Goal: Task Accomplishment & Management: Complete application form

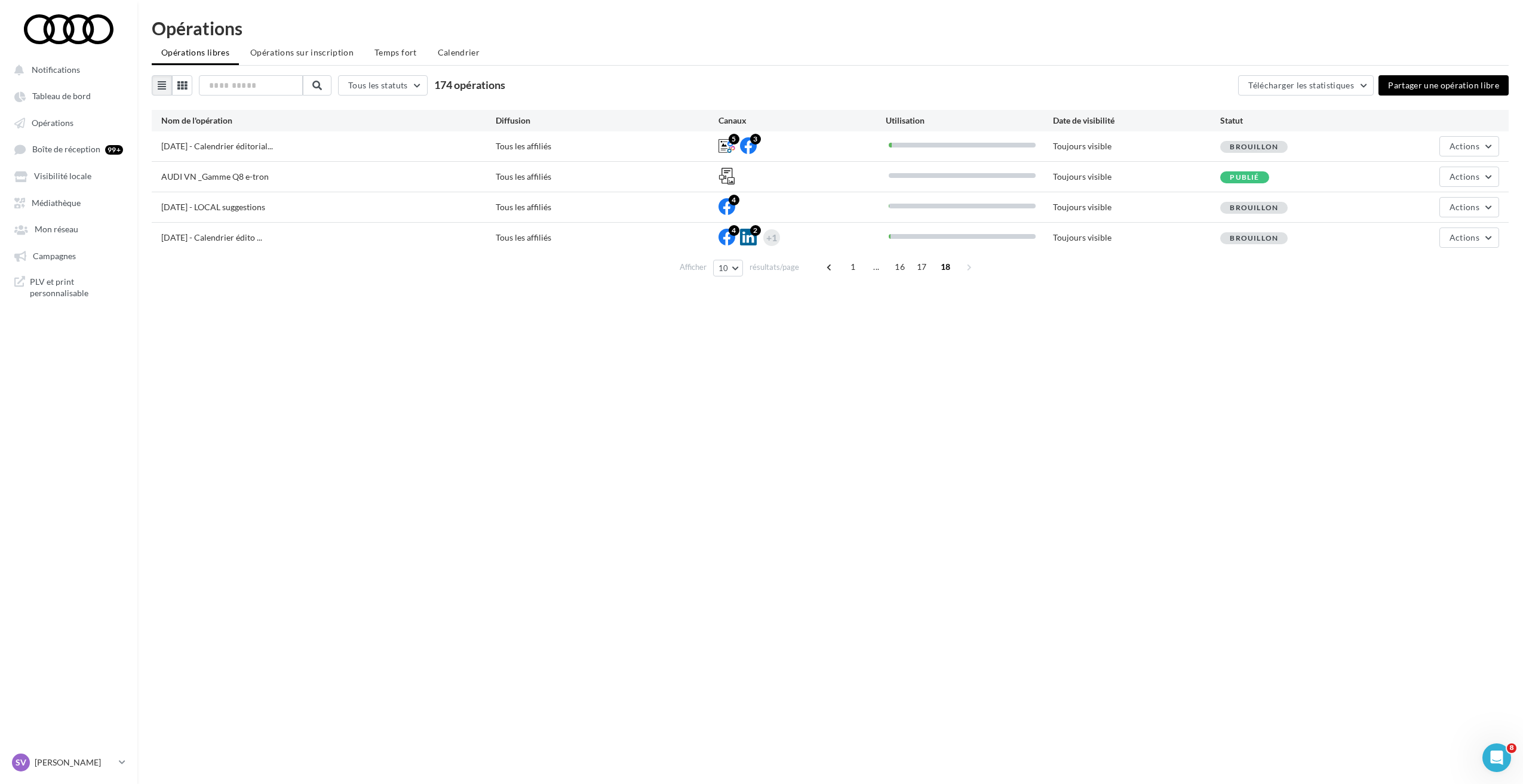
click at [59, 134] on ul "Notifications Tableau de bord Opérations Boîte de réception 99+ Médiathèque" at bounding box center [68, 181] width 136 height 255
click at [58, 126] on span "Opérations" at bounding box center [53, 122] width 42 height 10
click at [852, 267] on span "1" at bounding box center [853, 266] width 19 height 19
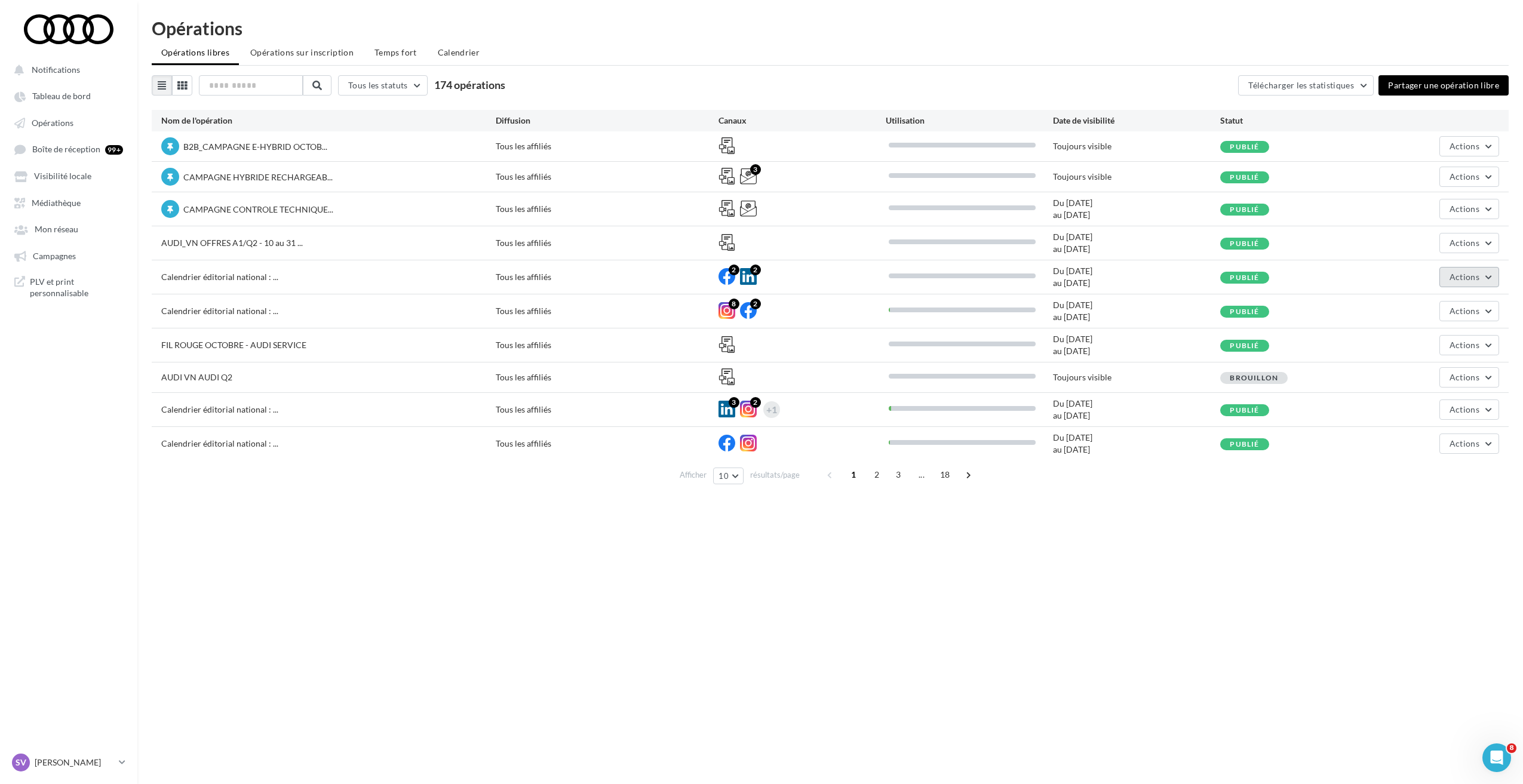
click at [1466, 277] on span "Actions" at bounding box center [1463, 277] width 30 height 10
click at [1421, 308] on button "Editer" at bounding box center [1440, 304] width 120 height 31
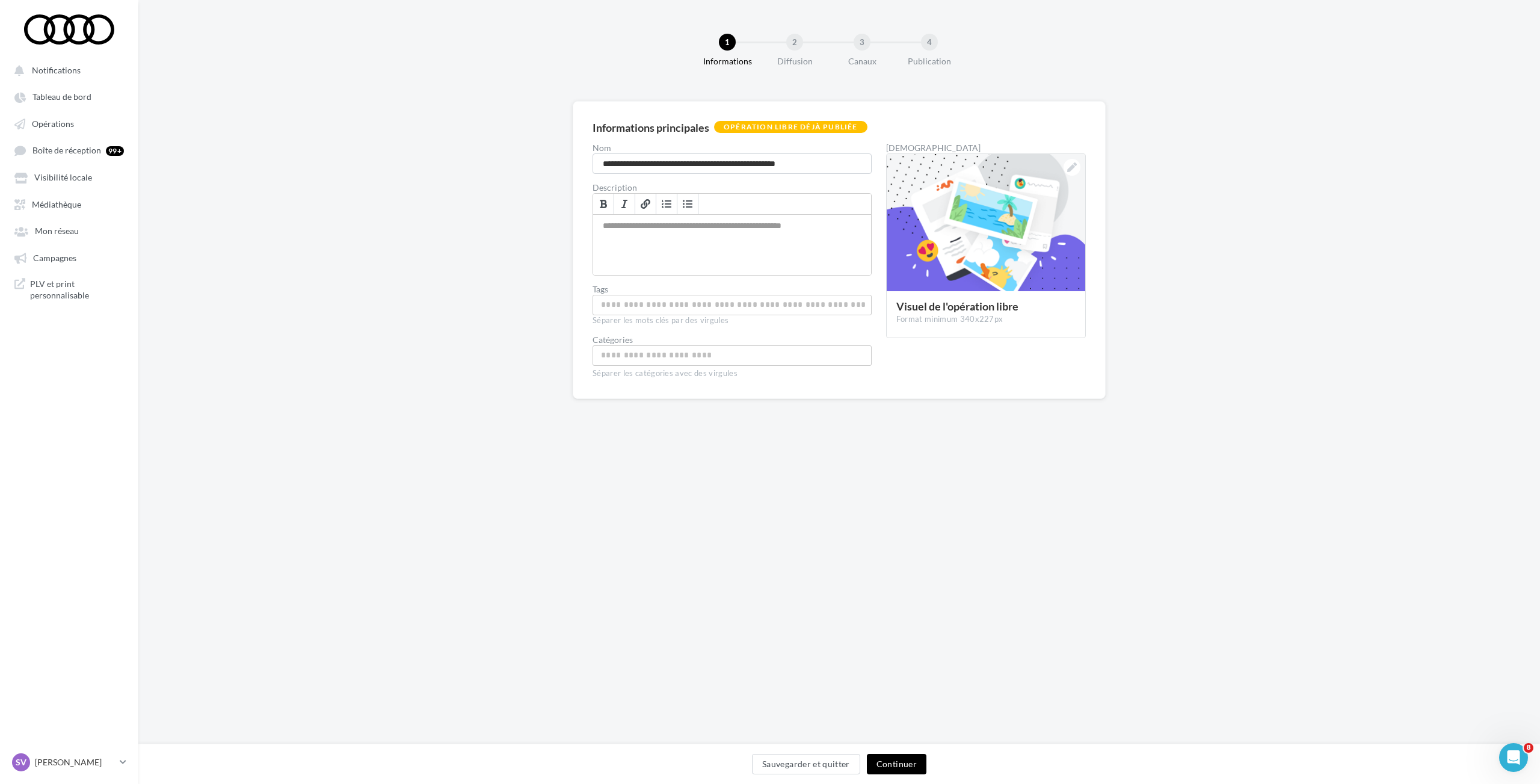
click at [892, 763] on button "Continuer" at bounding box center [896, 764] width 59 height 20
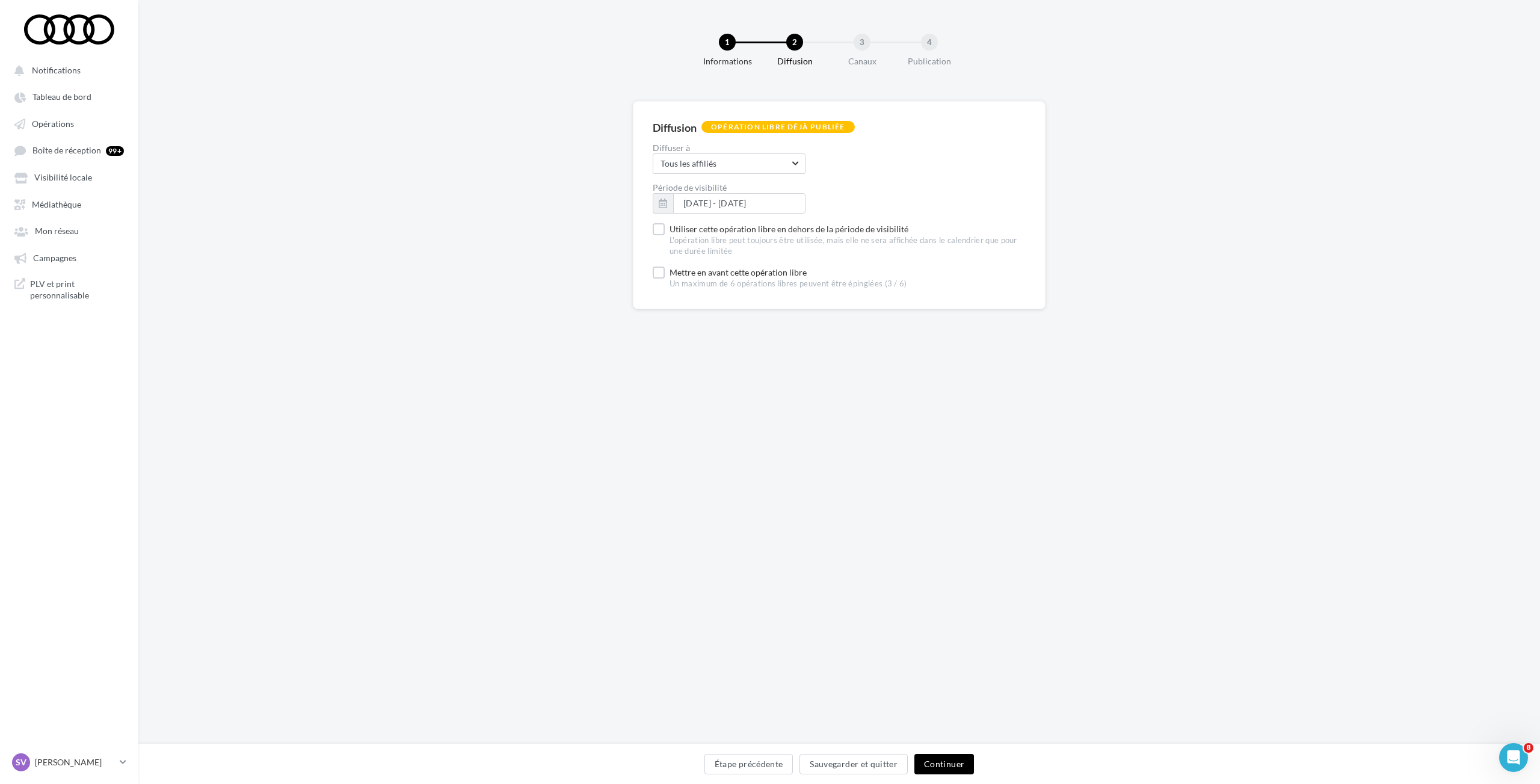
click at [950, 765] on button "Continuer" at bounding box center [944, 764] width 59 height 20
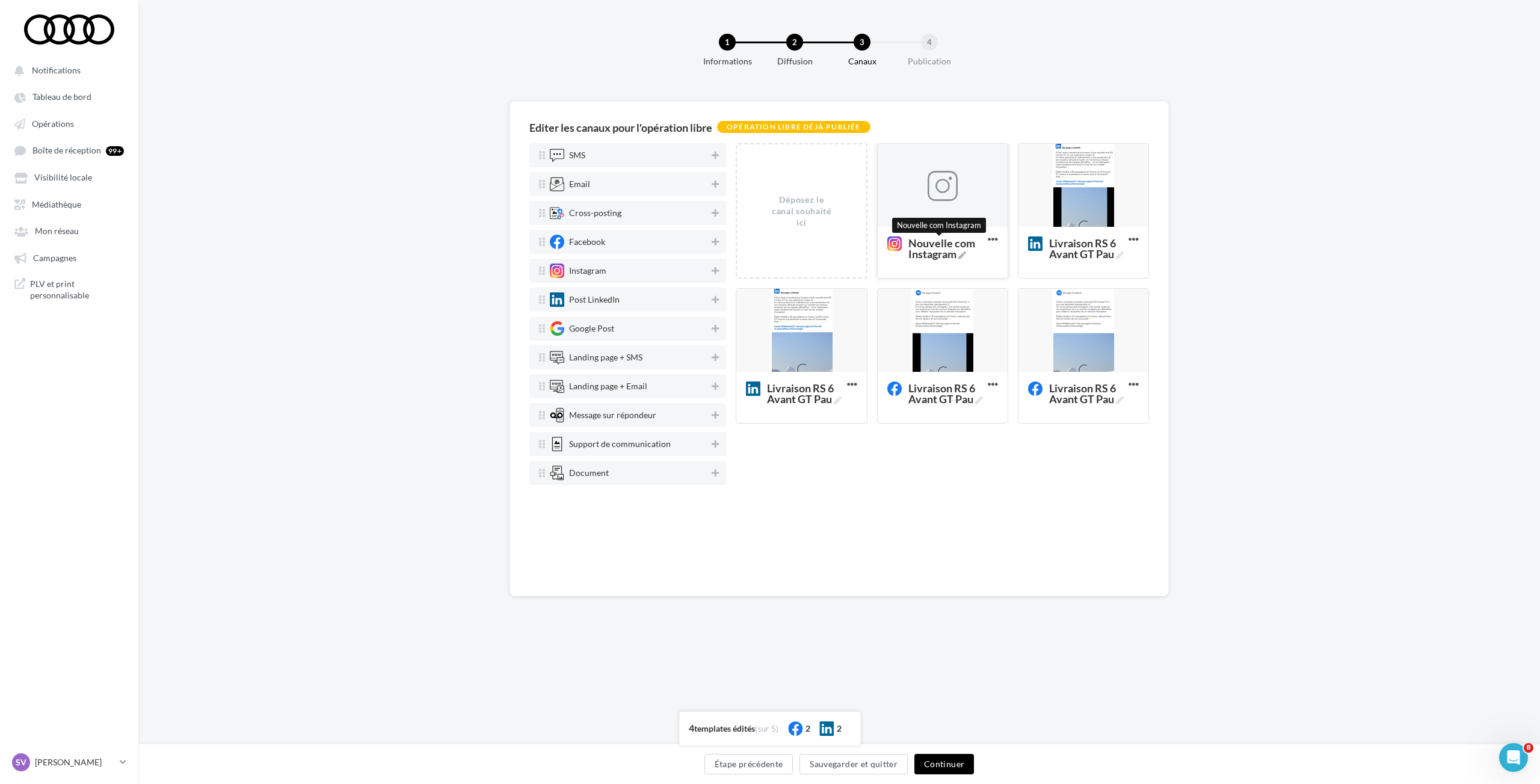
click at [965, 252] on icon at bounding box center [962, 255] width 8 height 8
click at [965, 252] on textarea "Nouvelle com Instagram Nouvelle com Instagram" at bounding box center [929, 248] width 98 height 34
click at [951, 254] on textarea "Nouvelle com Instagram Nouvelle com Instagram" at bounding box center [929, 248] width 98 height 34
click at [951, 254] on textarea "Nouvelle com Instagram" at bounding box center [929, 248] width 98 height 34
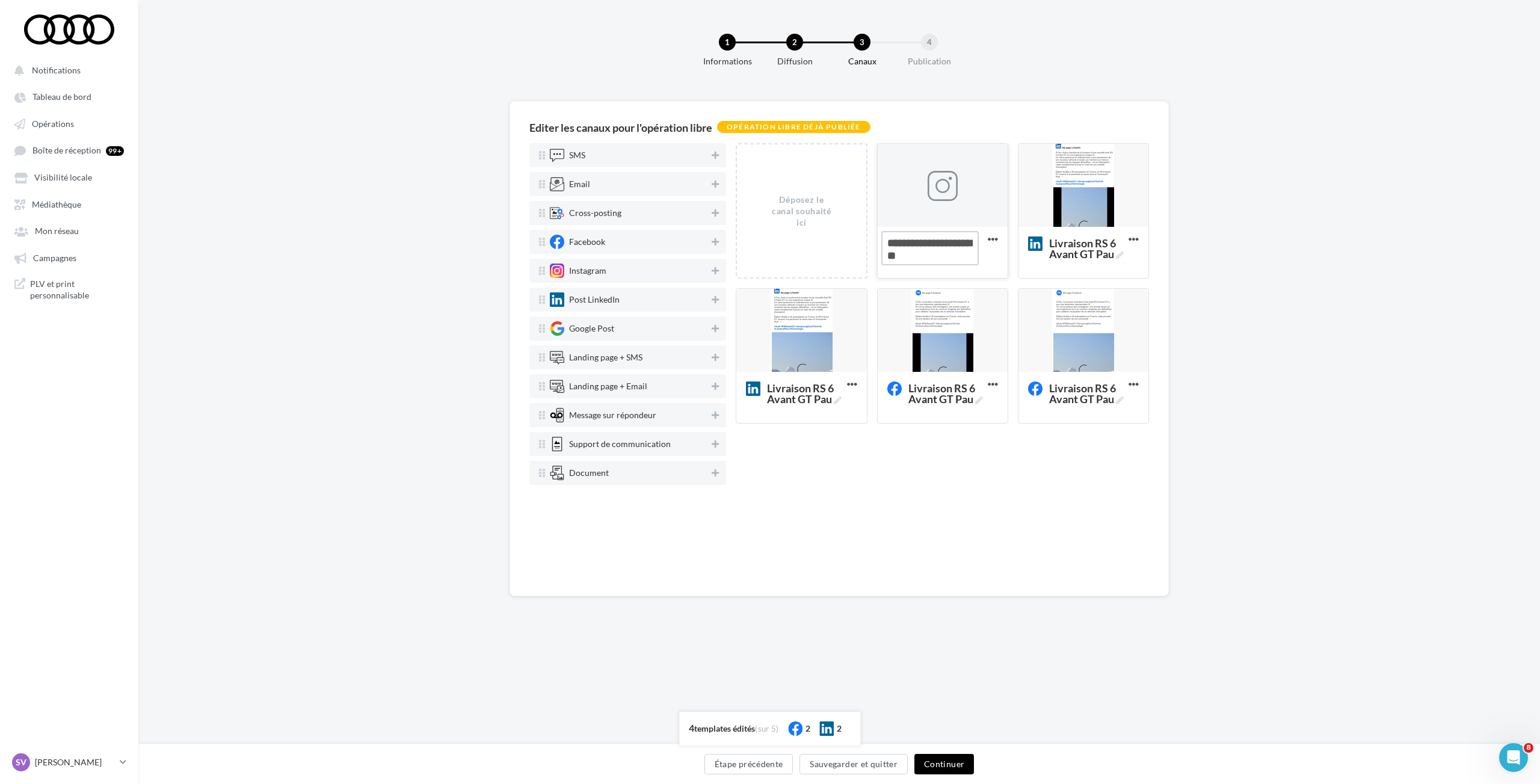
paste textarea
type textarea "**********"
click at [954, 457] on div "Déposez le canal souhaité ici Nouvelle com Instagram Supprimer Livraison RS 6 A…" at bounding box center [942, 360] width 413 height 433
click at [940, 180] on div at bounding box center [942, 185] width 30 height 30
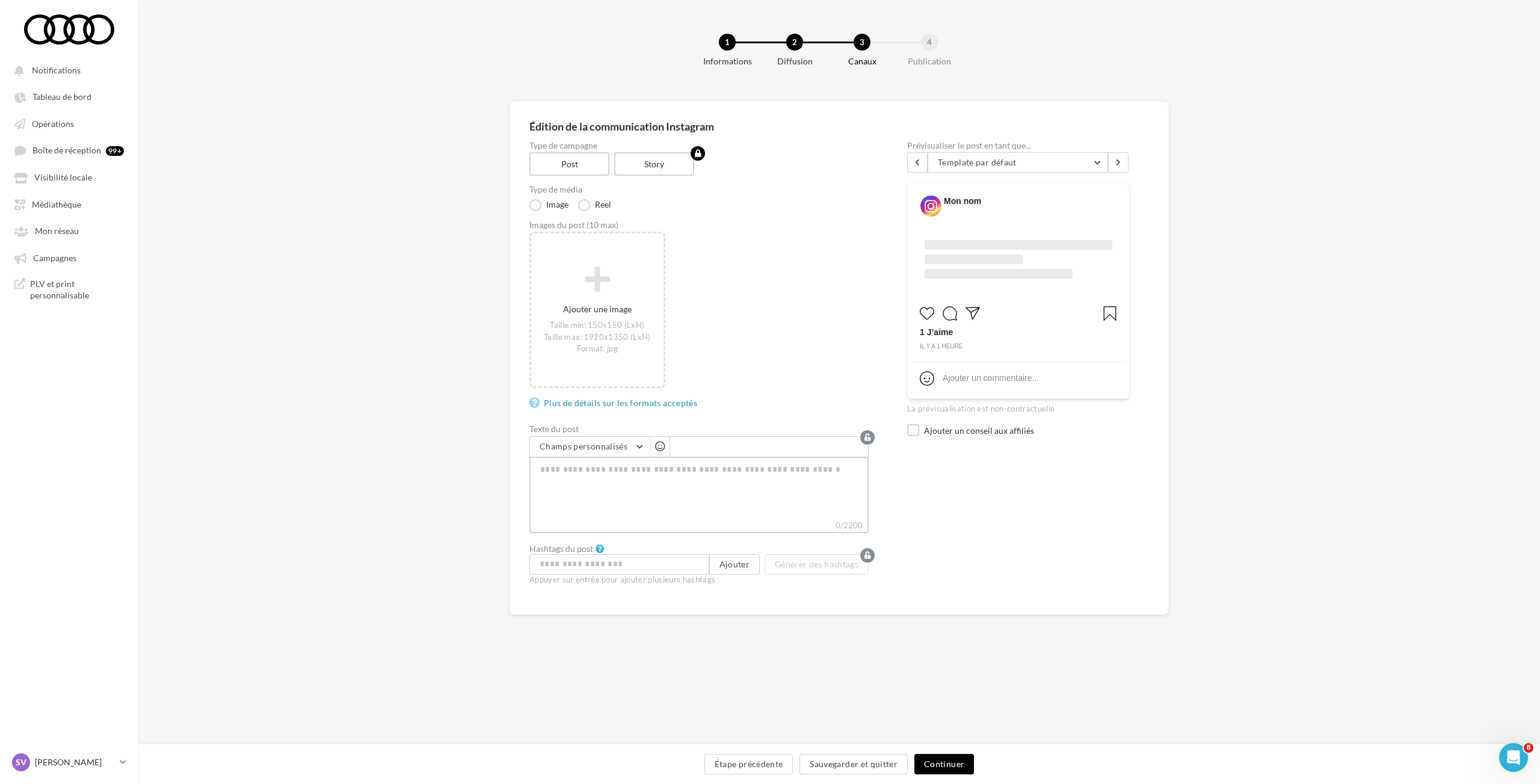
click at [631, 471] on textarea "0/2200" at bounding box center [698, 488] width 339 height 63
paste textarea "**********"
type textarea "**********"
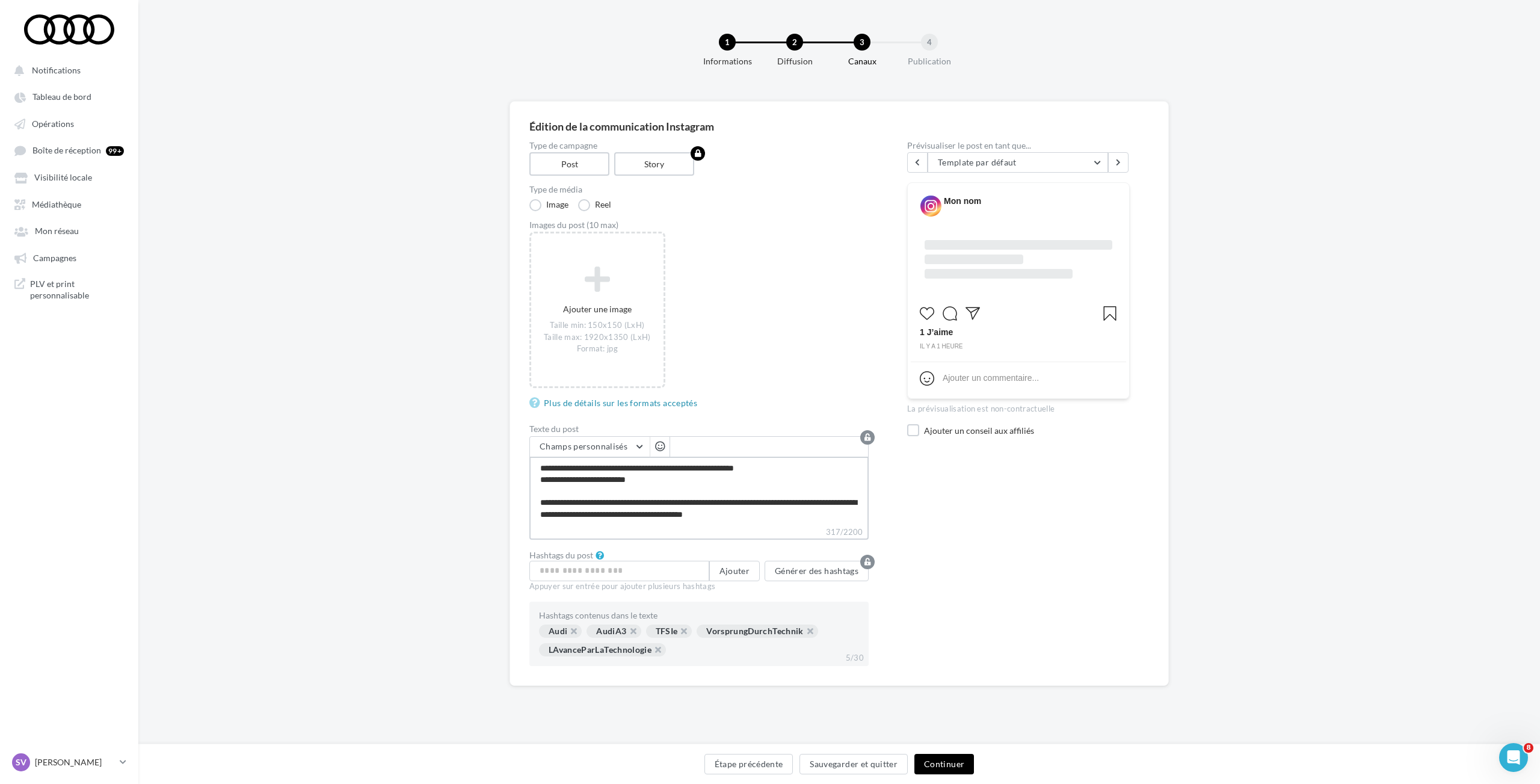
type textarea "**********"
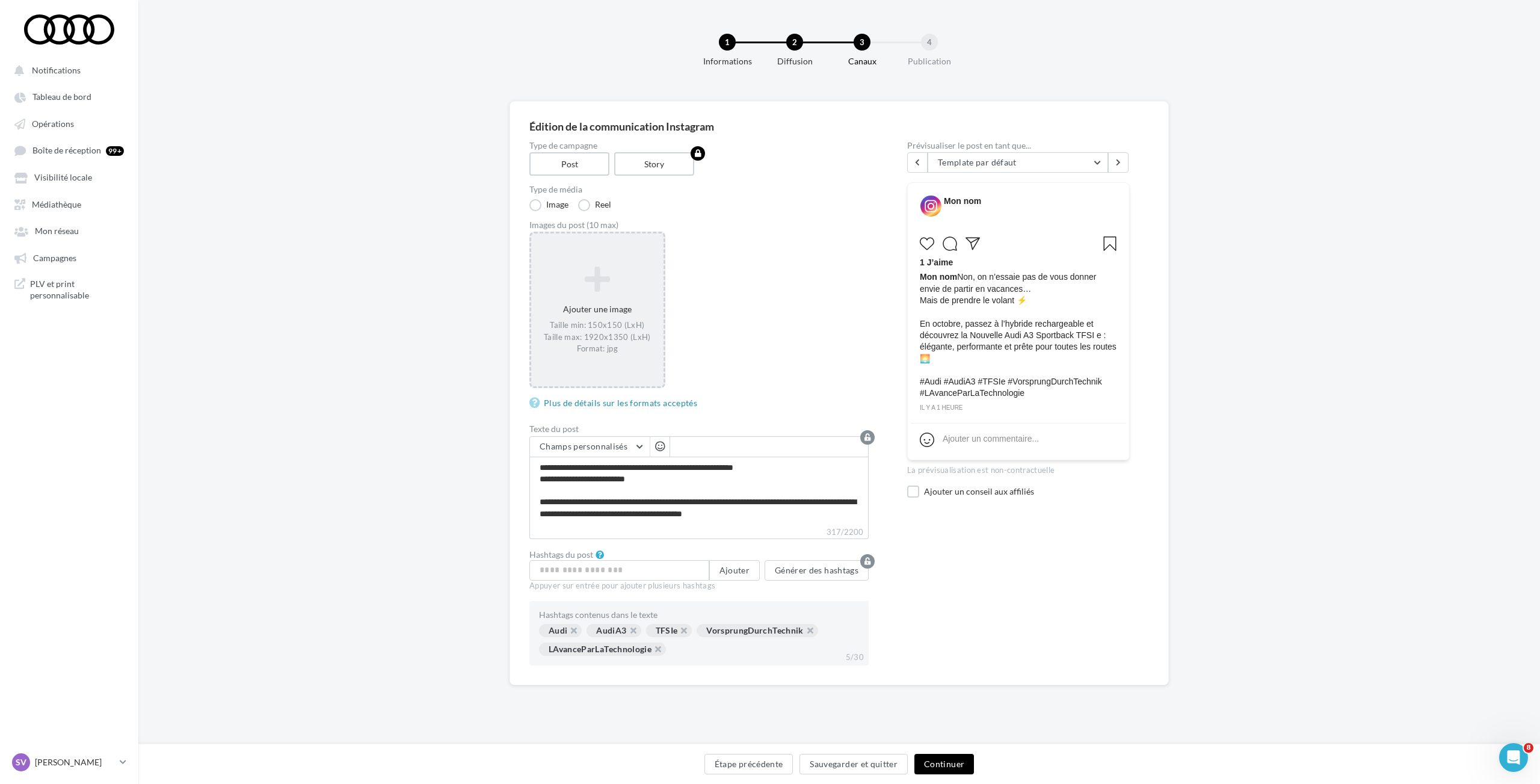
click at [603, 284] on icon at bounding box center [597, 279] width 122 height 29
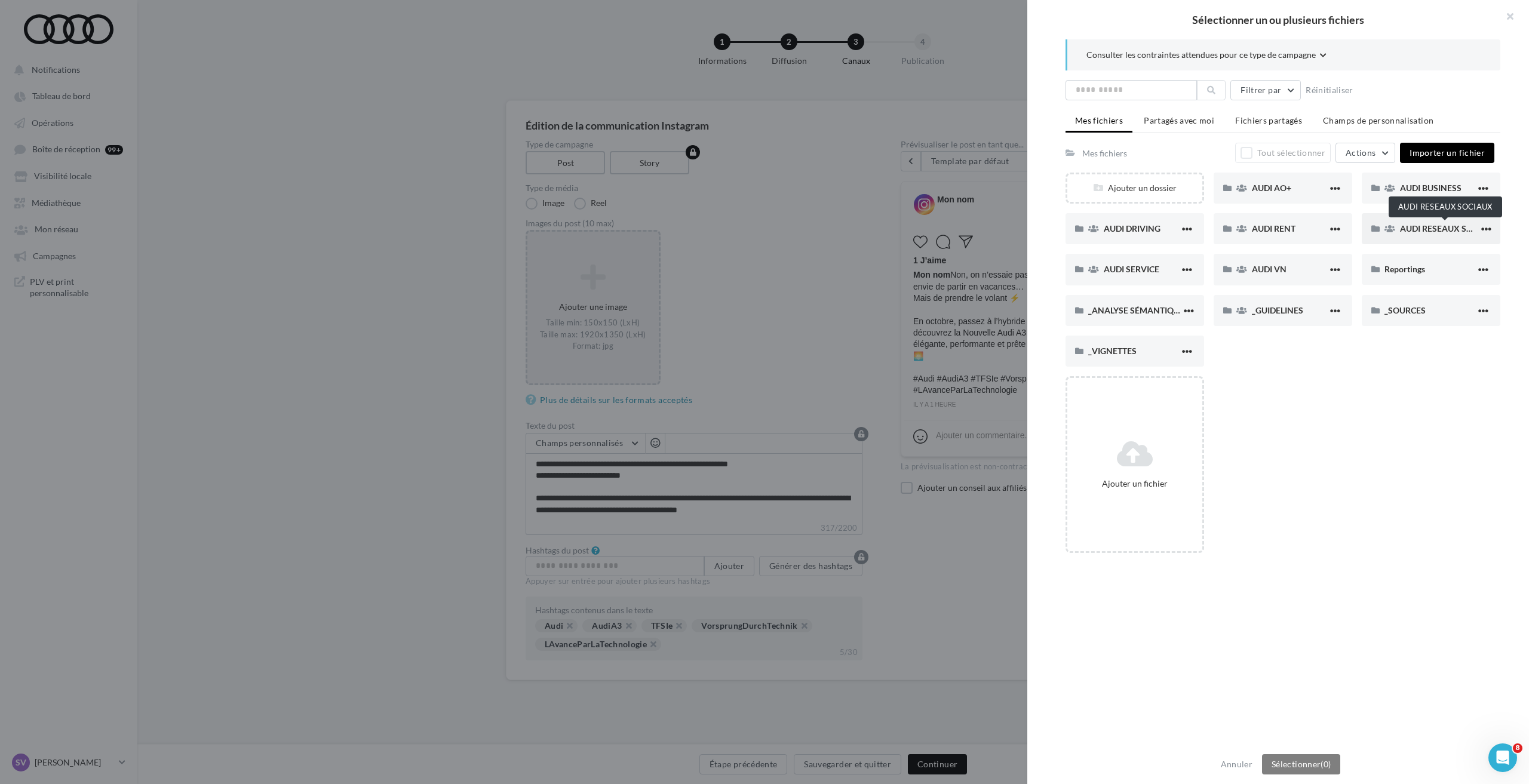
click at [1429, 224] on span "AUDI RESEAUX SOCIAUX" at bounding box center [1449, 228] width 99 height 10
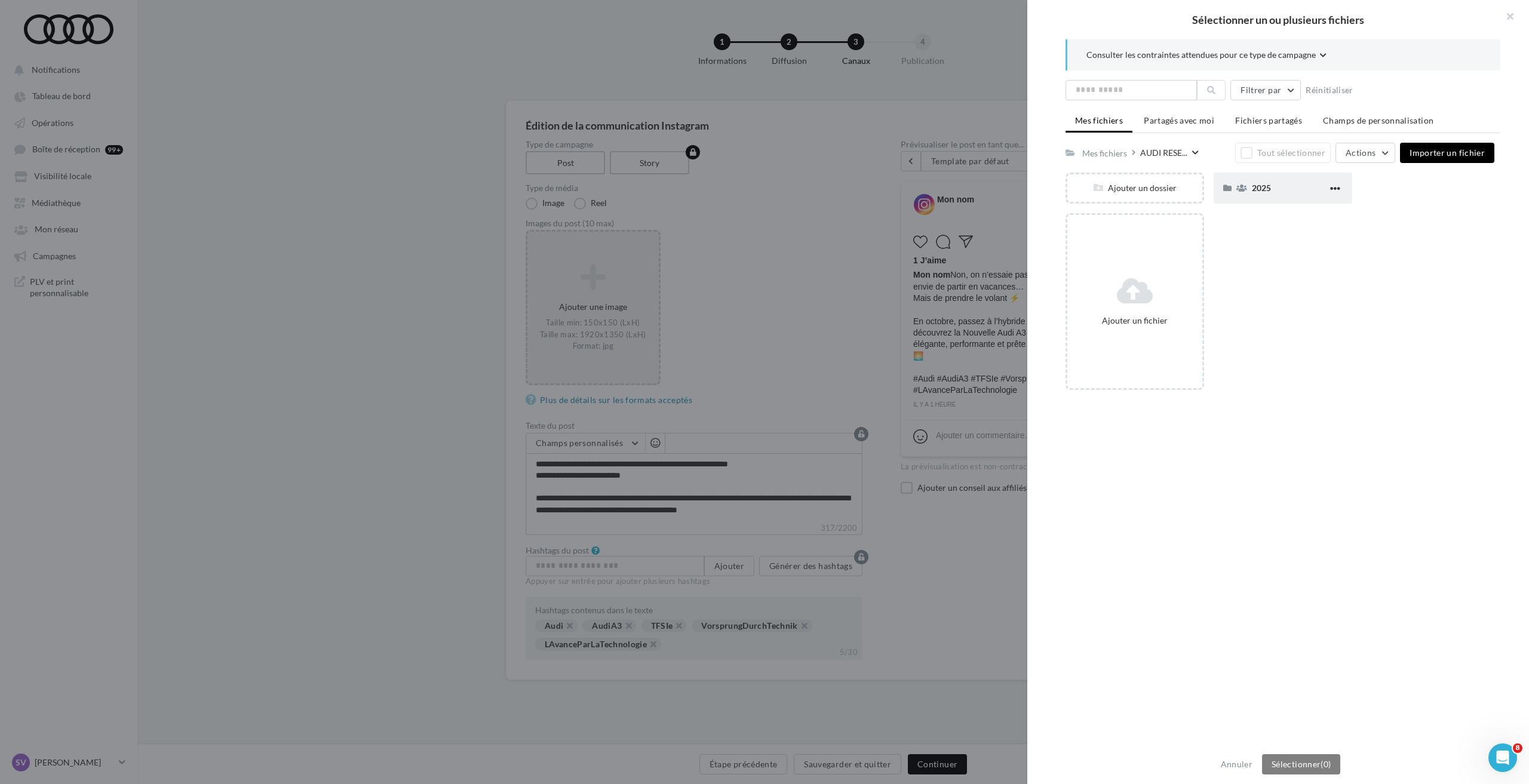
click at [1268, 189] on span "2025" at bounding box center [1261, 188] width 19 height 10
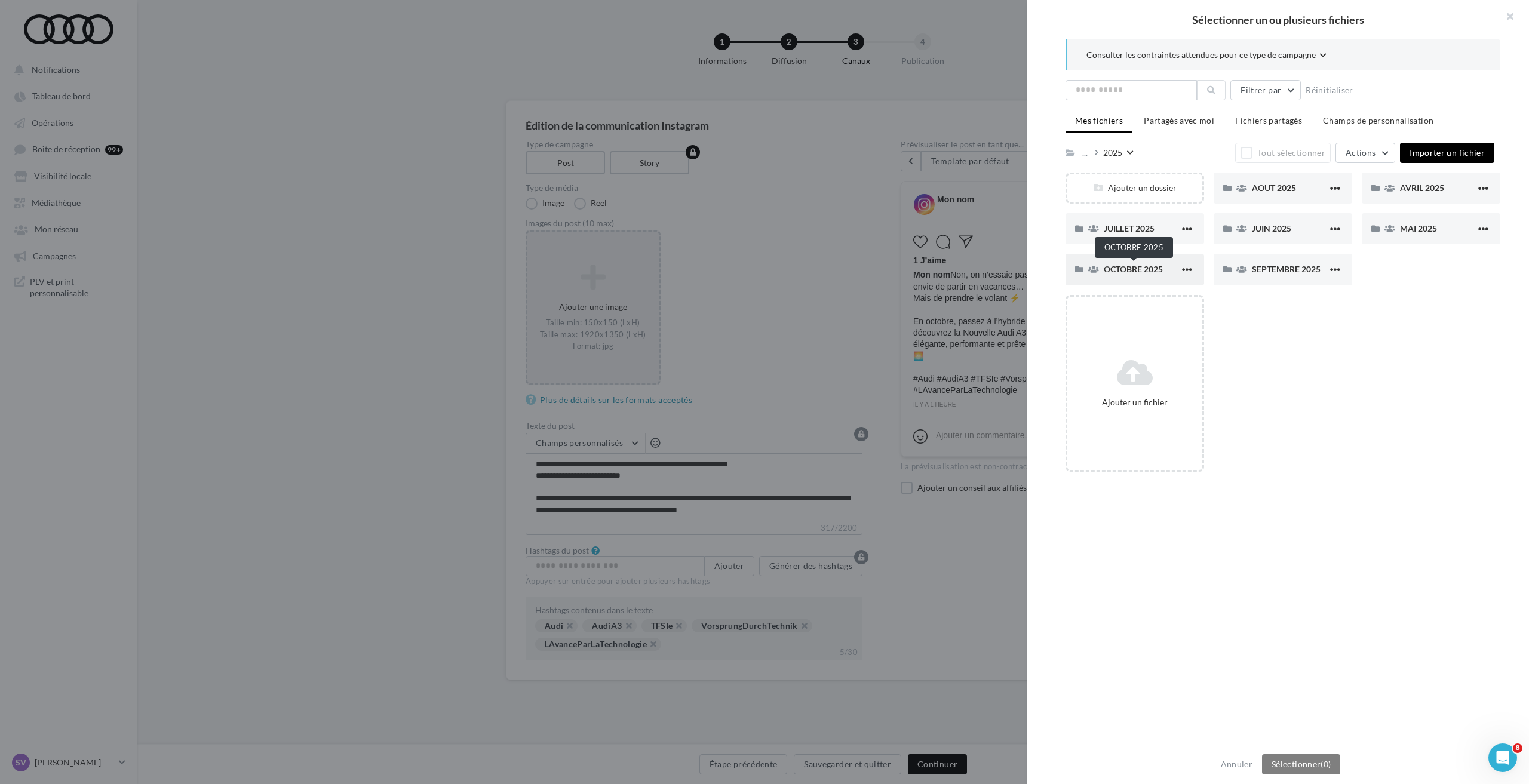
click at [1132, 267] on span "OCTOBRE 2025" at bounding box center [1133, 269] width 59 height 10
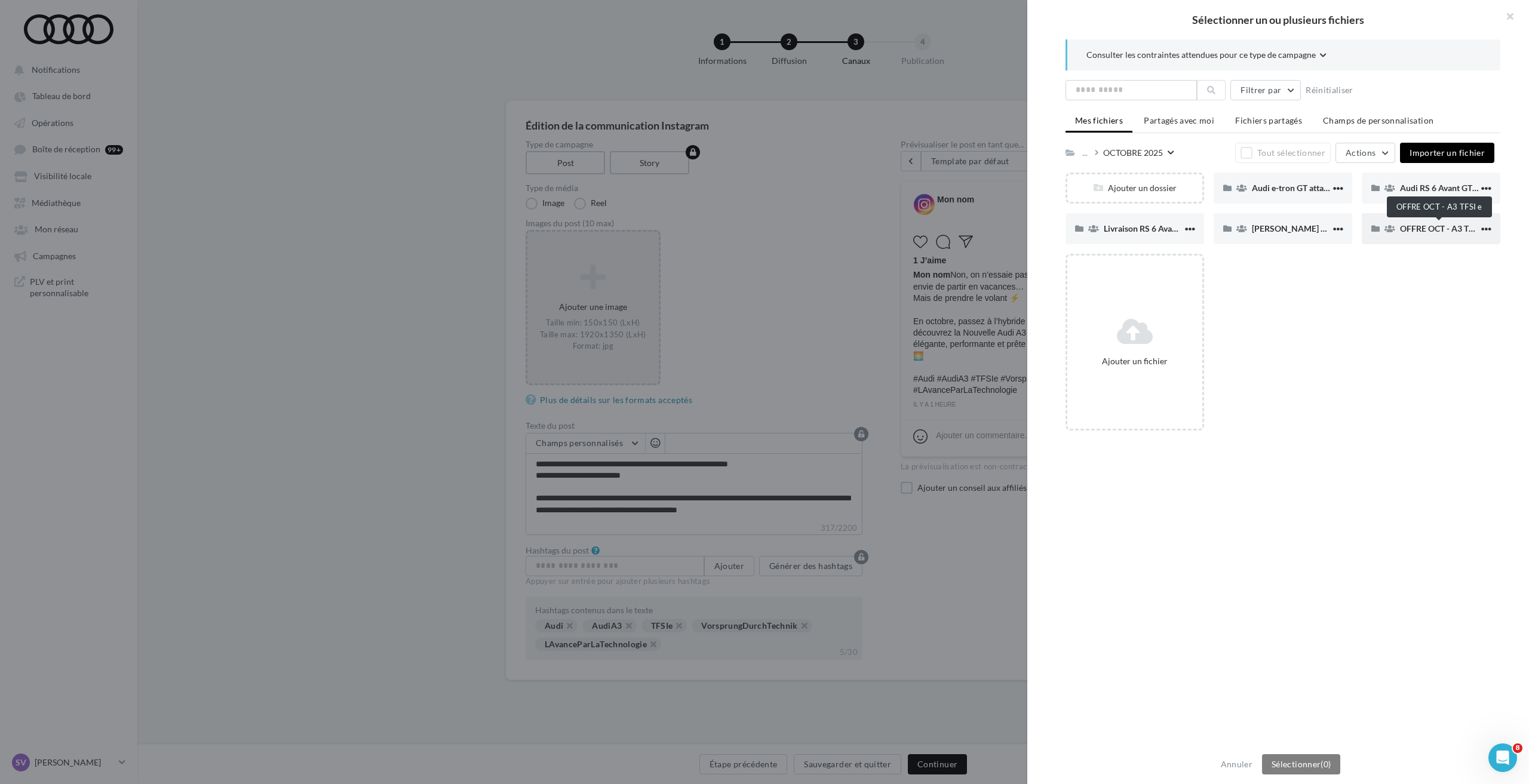
click at [1407, 230] on span "OFFRE OCT - A3 TFSI e" at bounding box center [1443, 228] width 87 height 10
click at [1402, 188] on span "IG" at bounding box center [1404, 188] width 8 height 10
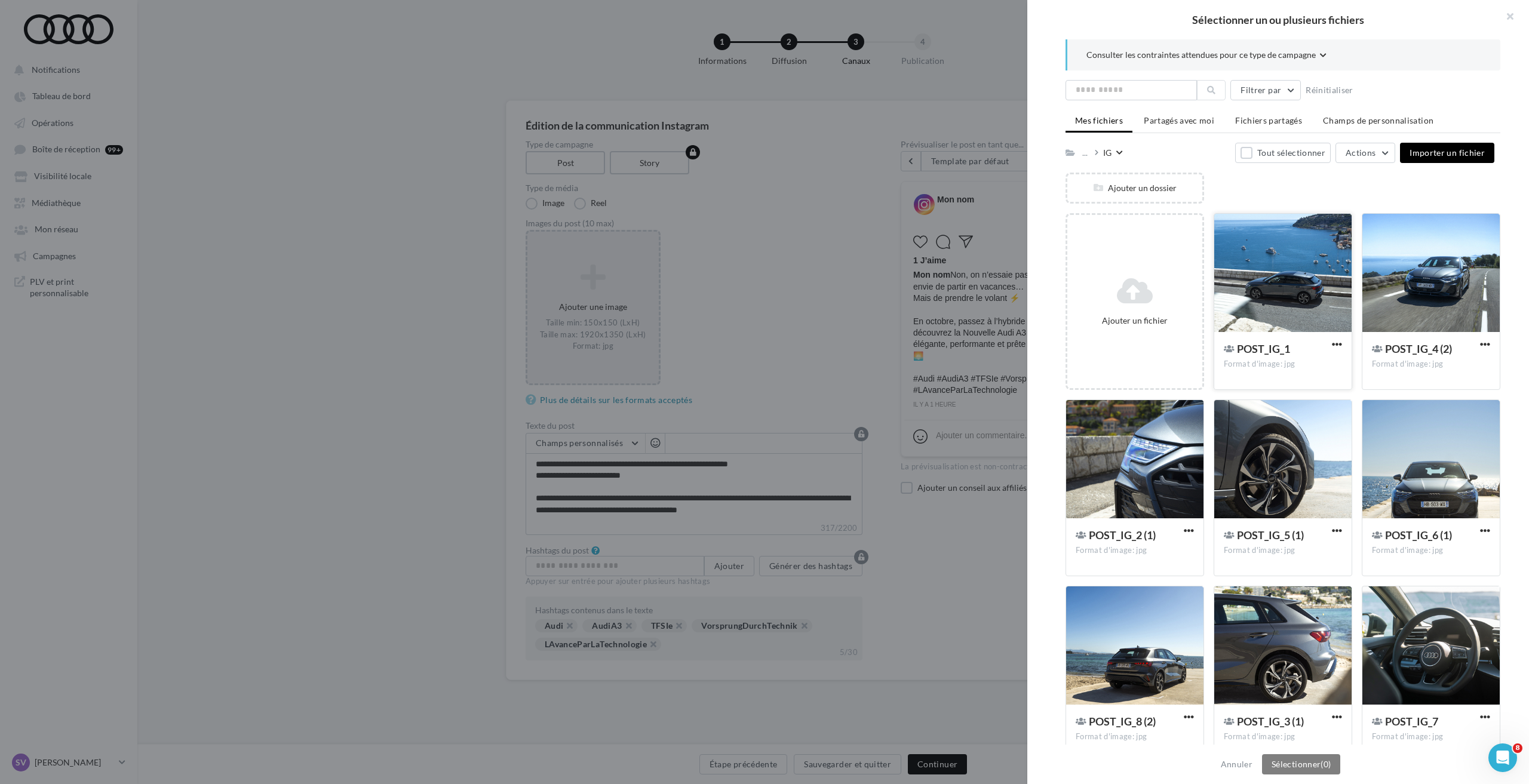
click at [1297, 282] on div at bounding box center [1282, 273] width 137 height 120
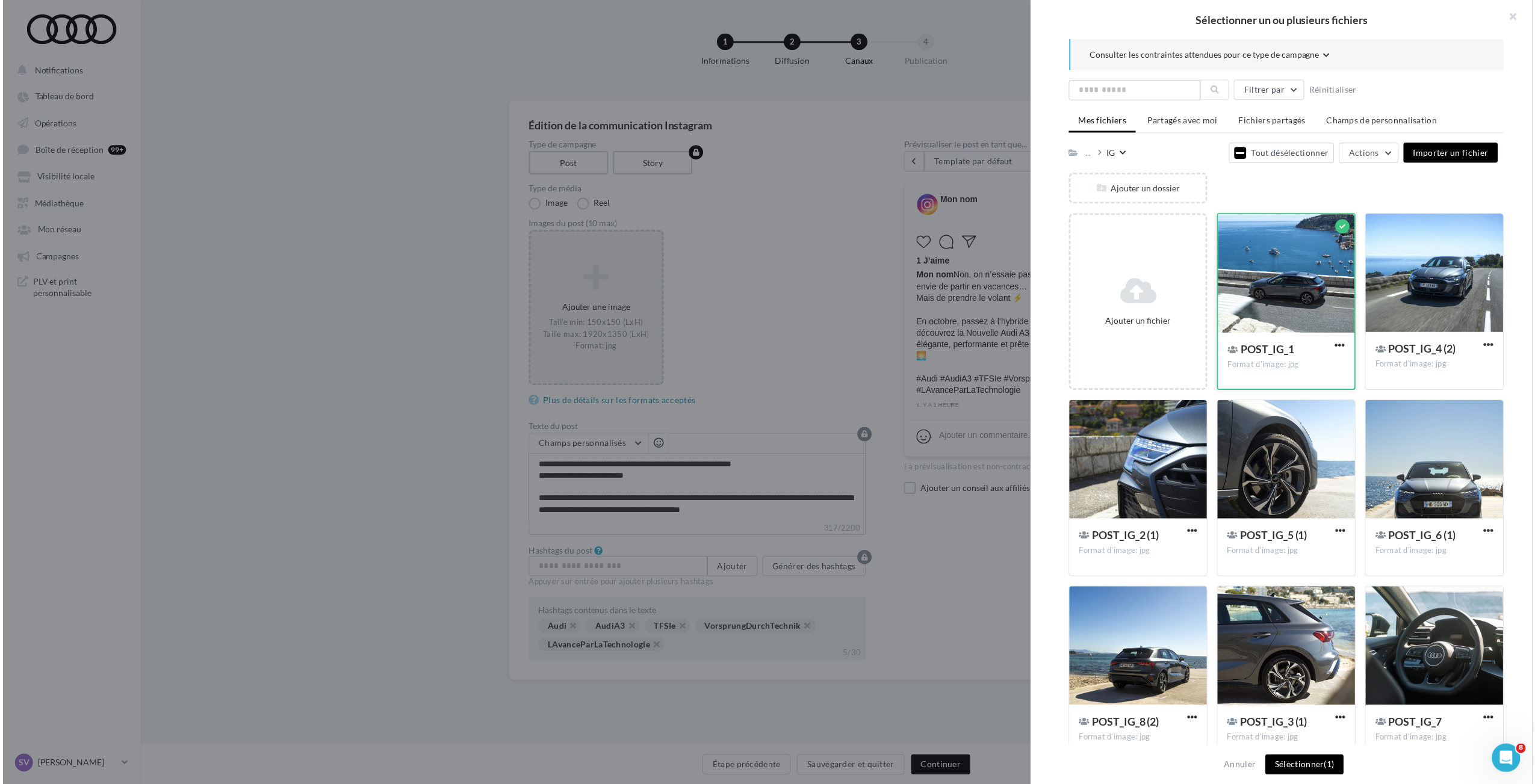
scroll to position [26, 0]
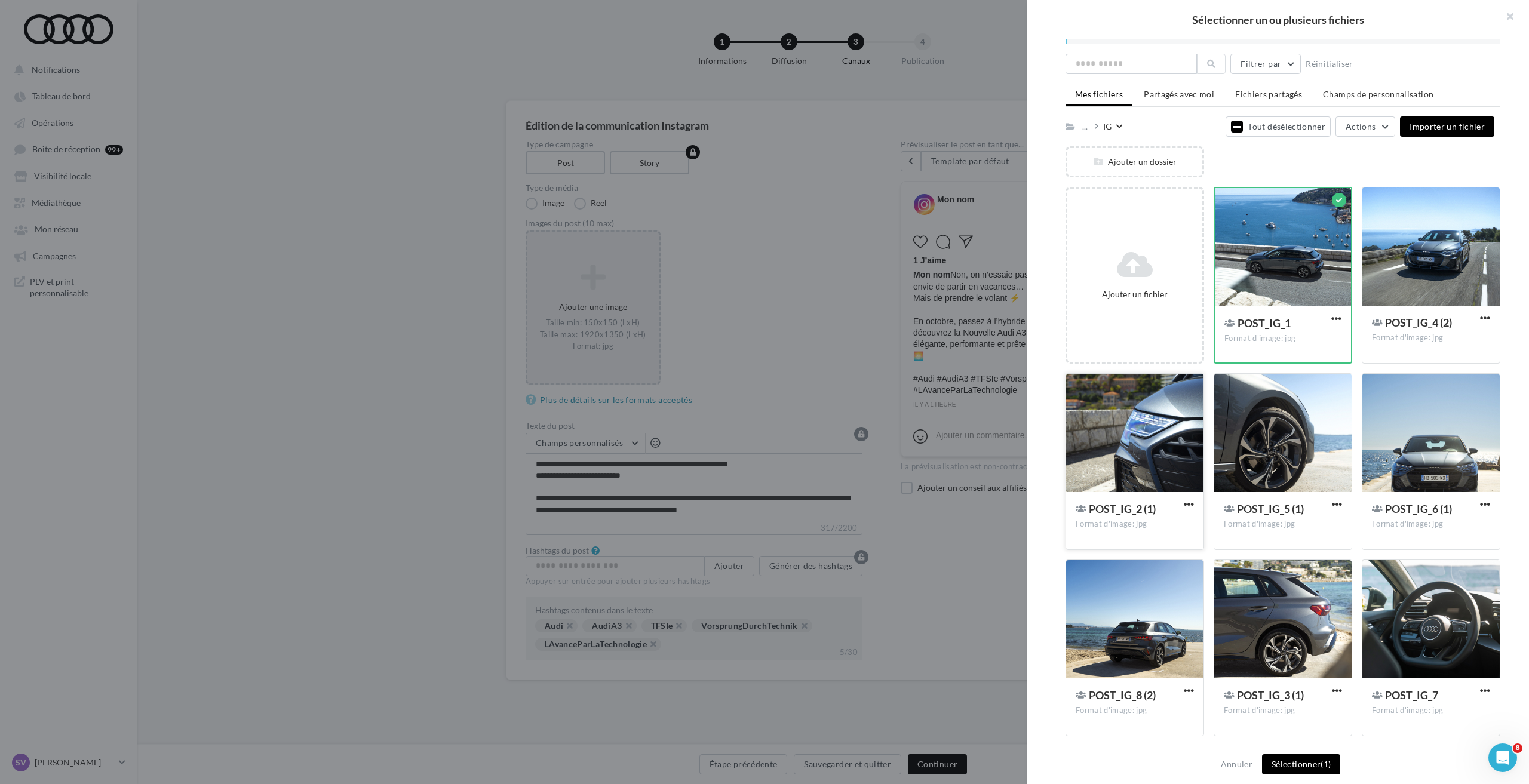
click at [1132, 437] on div at bounding box center [1134, 433] width 137 height 120
click at [1259, 631] on div at bounding box center [1282, 620] width 137 height 120
click at [1417, 271] on div at bounding box center [1430, 247] width 137 height 120
click at [1321, 432] on div at bounding box center [1282, 433] width 137 height 120
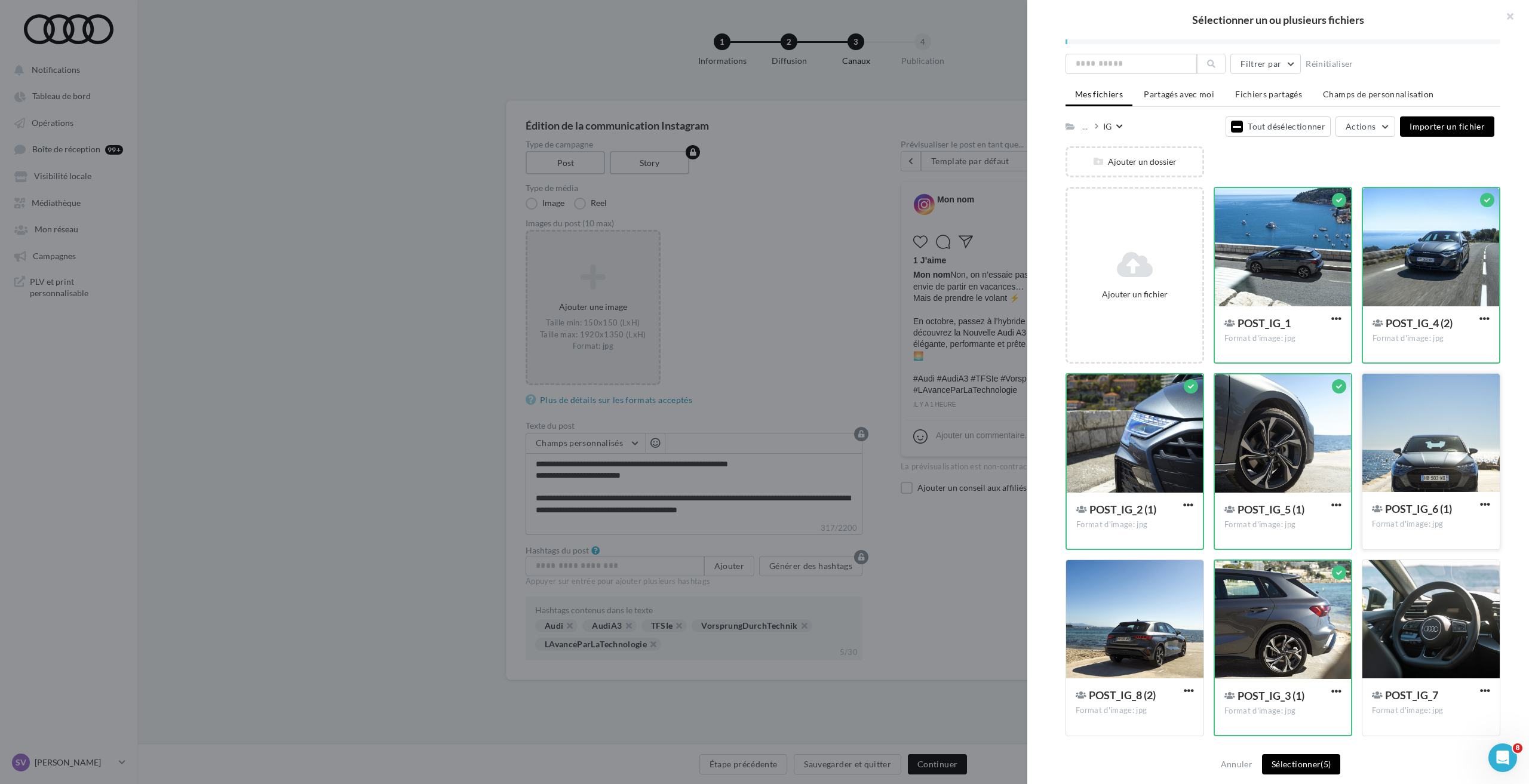
click at [1407, 432] on div at bounding box center [1430, 433] width 137 height 120
click at [1406, 612] on div at bounding box center [1430, 620] width 137 height 120
click at [1150, 621] on div at bounding box center [1134, 620] width 137 height 120
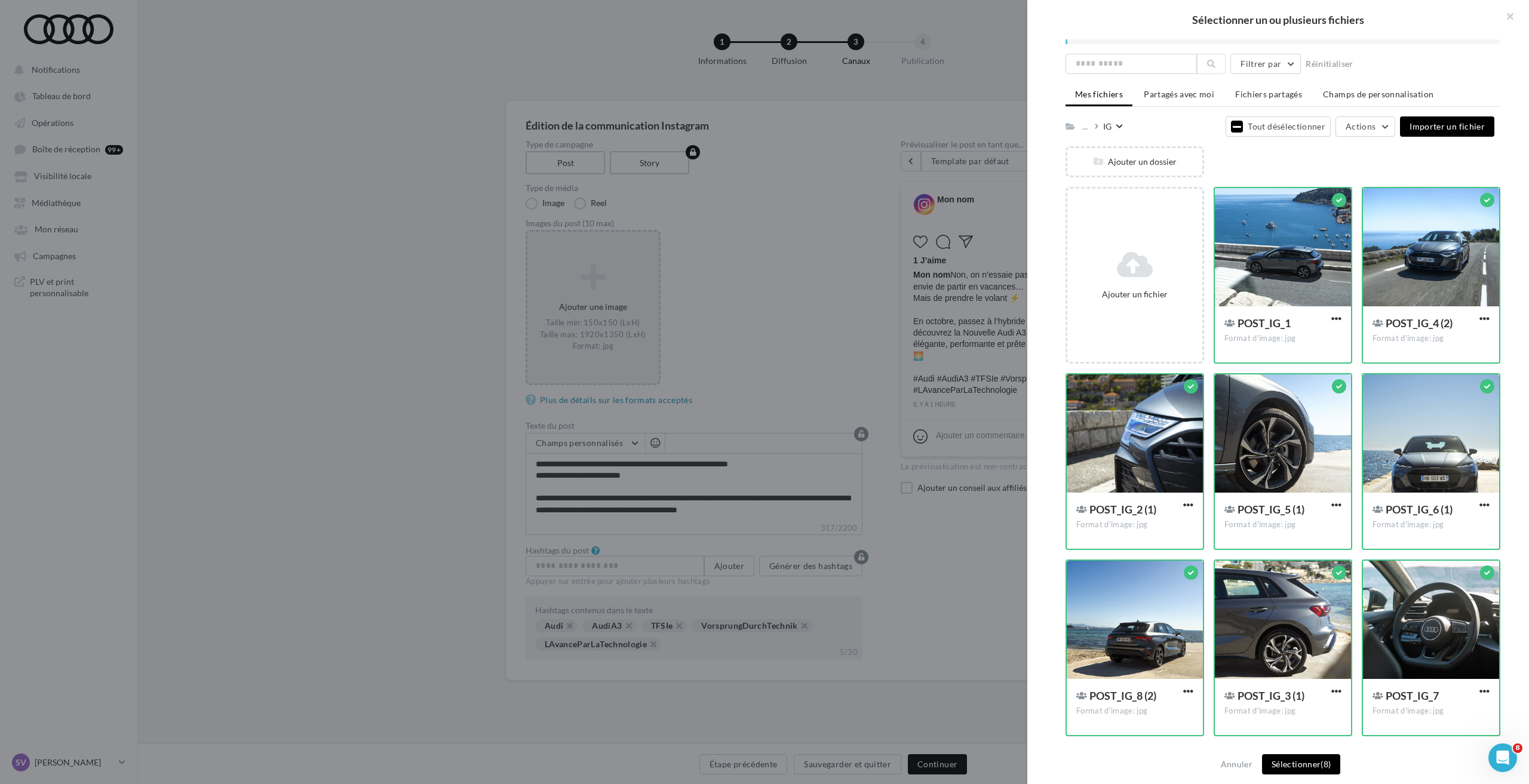
click at [1300, 764] on button "Sélectionner (8)" at bounding box center [1300, 764] width 78 height 20
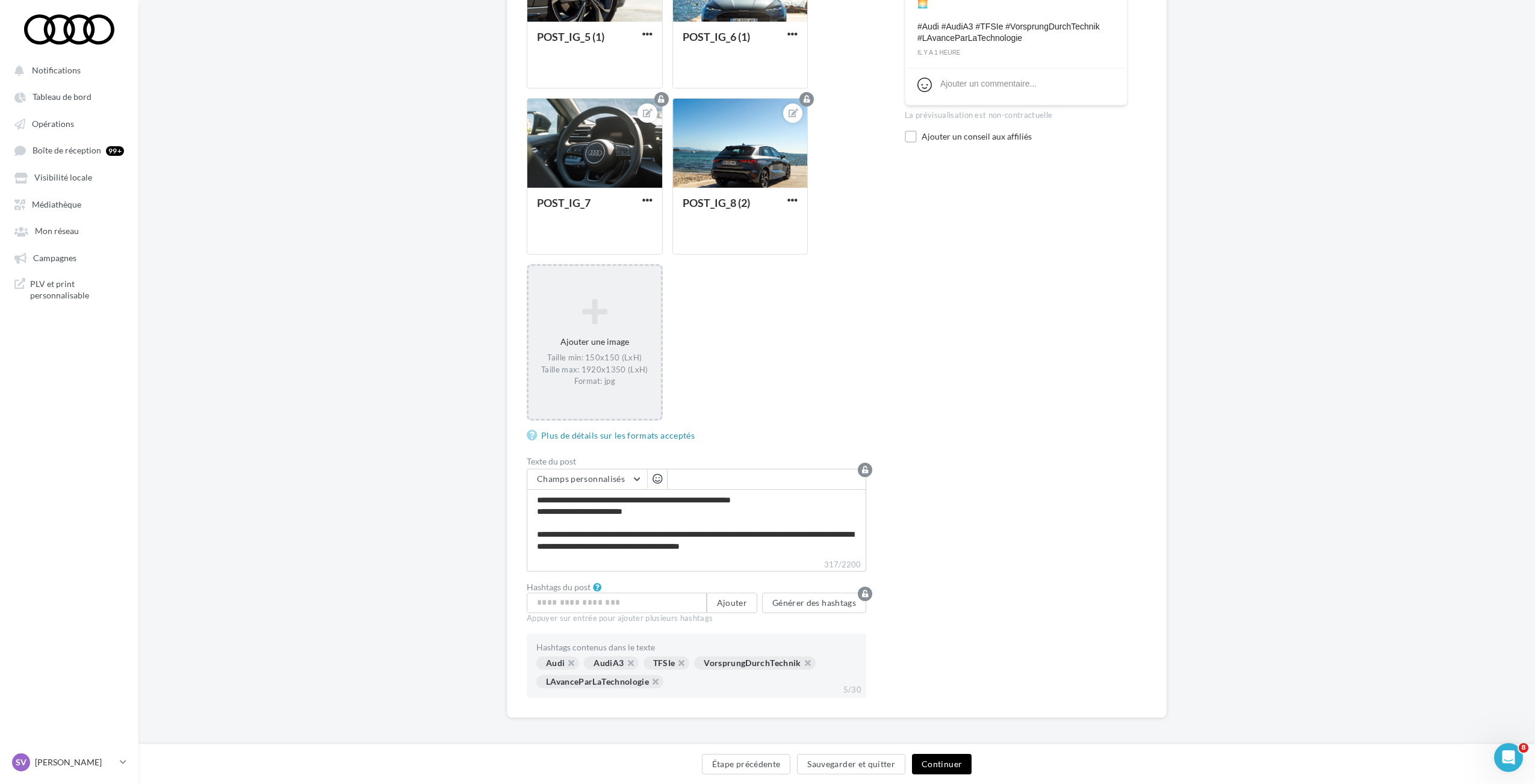
scroll to position [636, 0]
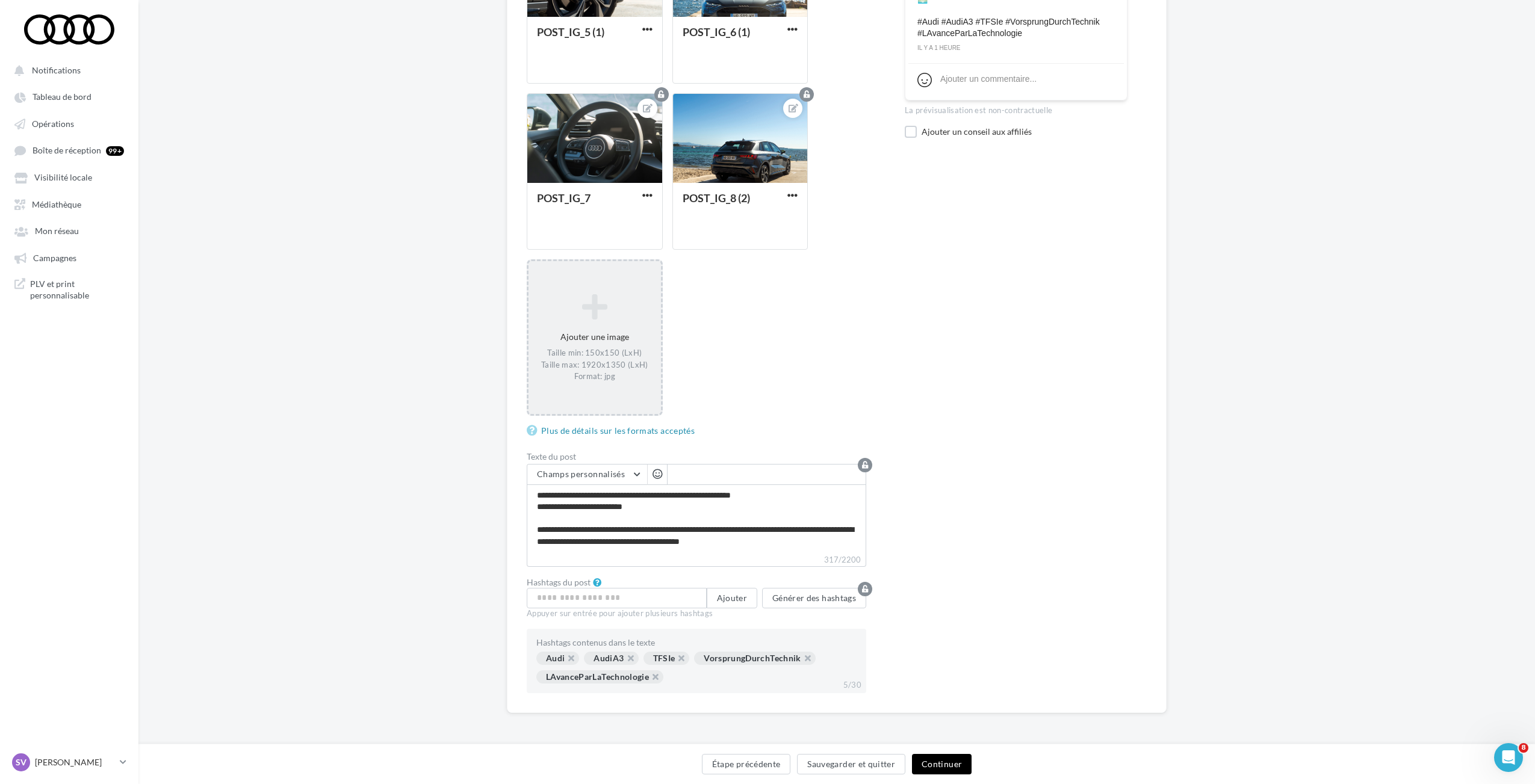
click at [949, 757] on button "Continuer" at bounding box center [942, 764] width 59 height 20
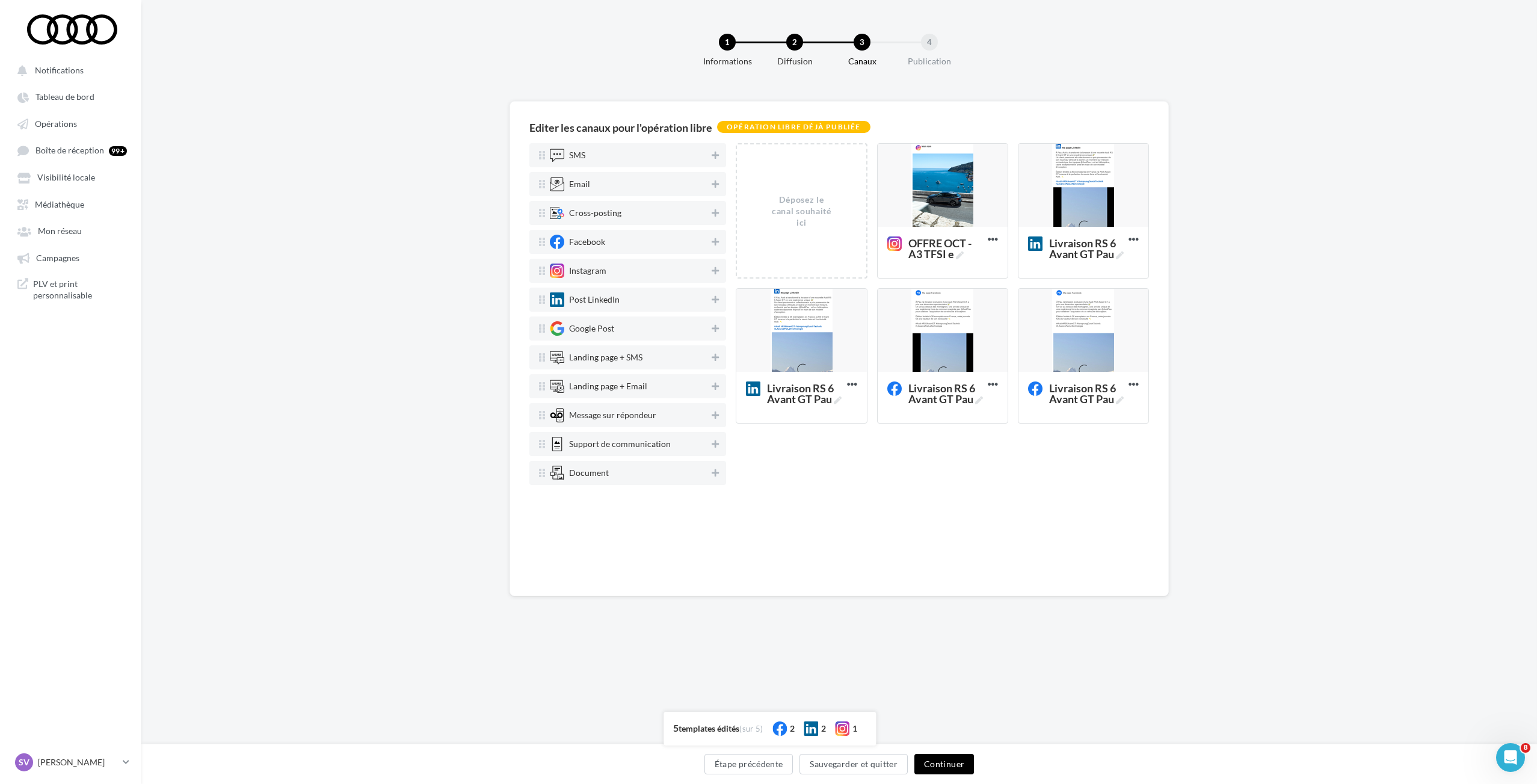
scroll to position [0, 0]
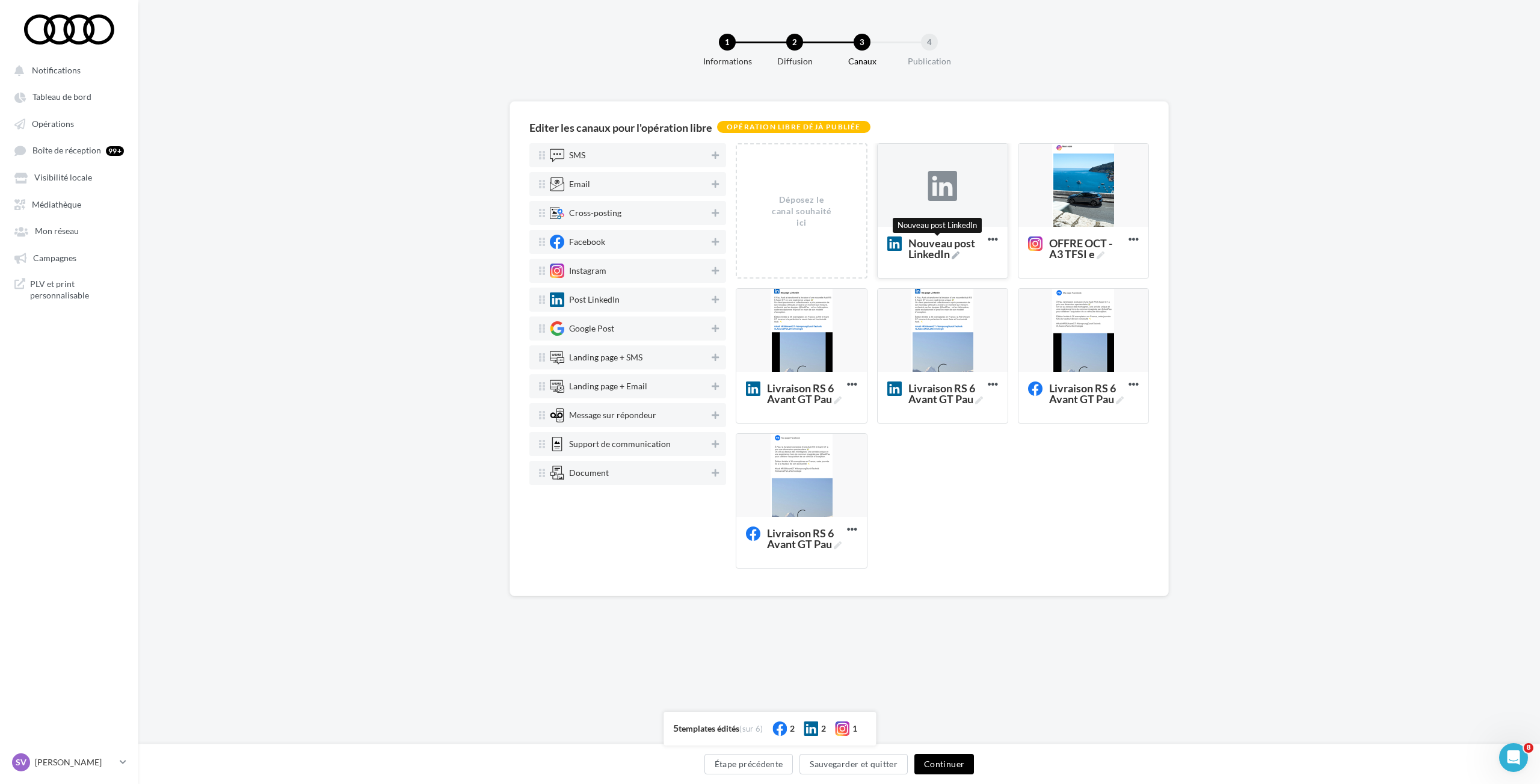
click at [951, 255] on icon at bounding box center [955, 255] width 8 height 8
click at [951, 255] on textarea "Nouveau post LinkedIn Nouveau post LinkedIn" at bounding box center [928, 248] width 96 height 34
click at [939, 256] on textarea "Nouveau post LinkedIn Nouveau post LinkedIn" at bounding box center [928, 248] width 96 height 34
click at [939, 256] on textarea "Nouveau post LinkedIn" at bounding box center [928, 248] width 96 height 34
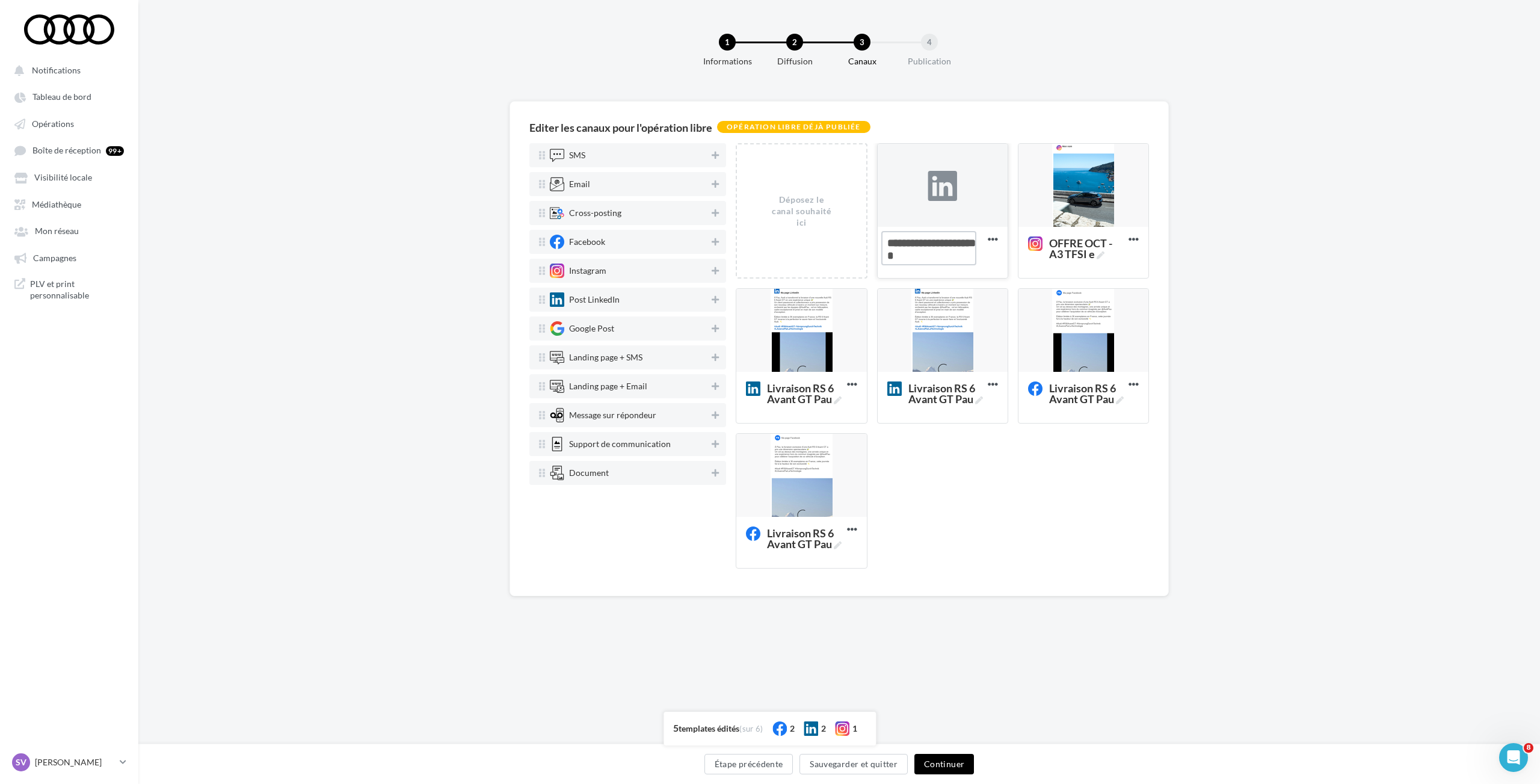
paste textarea
type textarea "**********"
click at [951, 478] on div "Déposez le canal souhaité ici Nouveau post LinkedIn Supprimer OFFRE OCT - A3 TF…" at bounding box center [947, 361] width 423 height 435
click at [936, 180] on div at bounding box center [942, 185] width 30 height 30
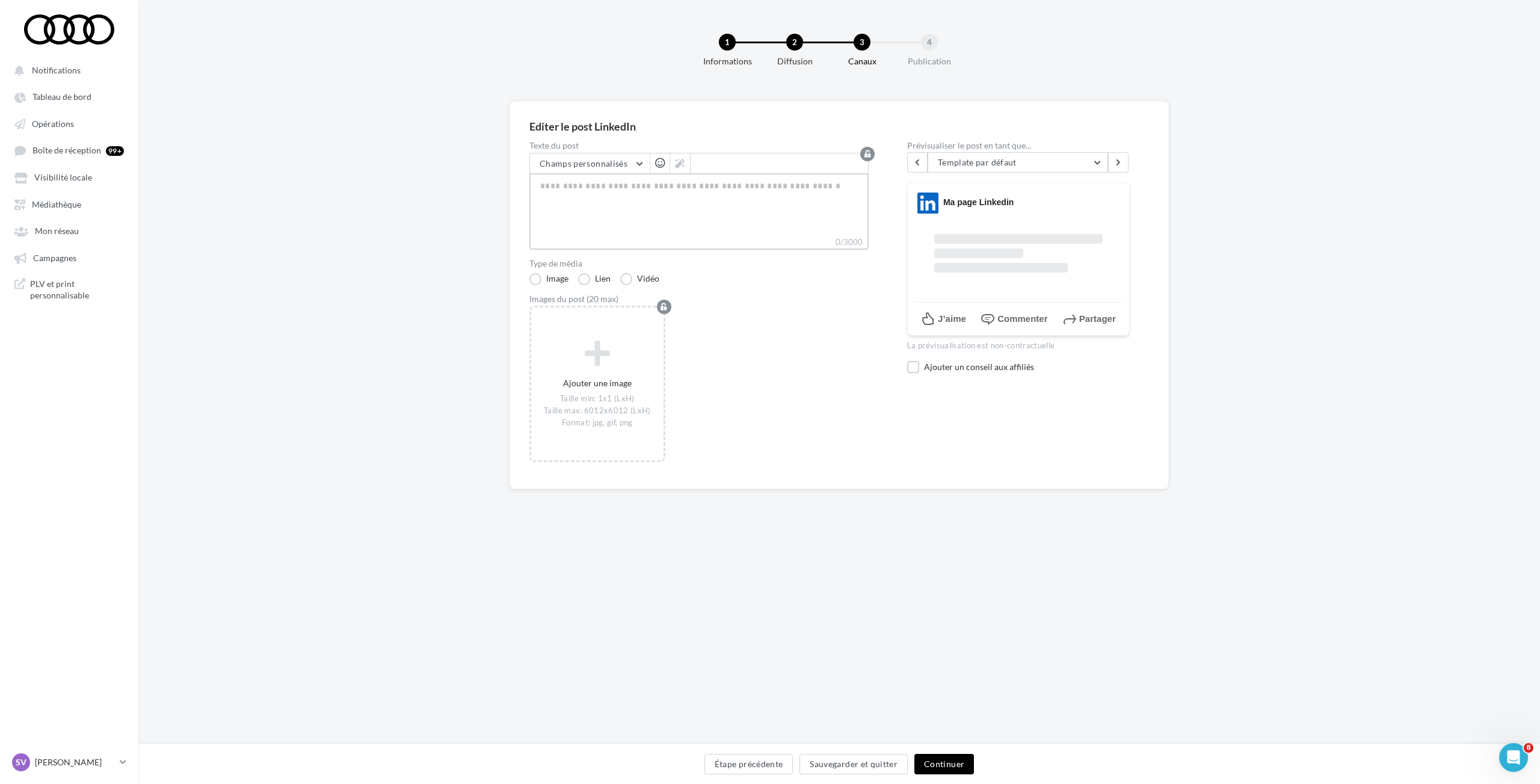
click at [686, 193] on textarea "0/3000" at bounding box center [698, 205] width 339 height 63
paste textarea "**********"
type textarea "**********"
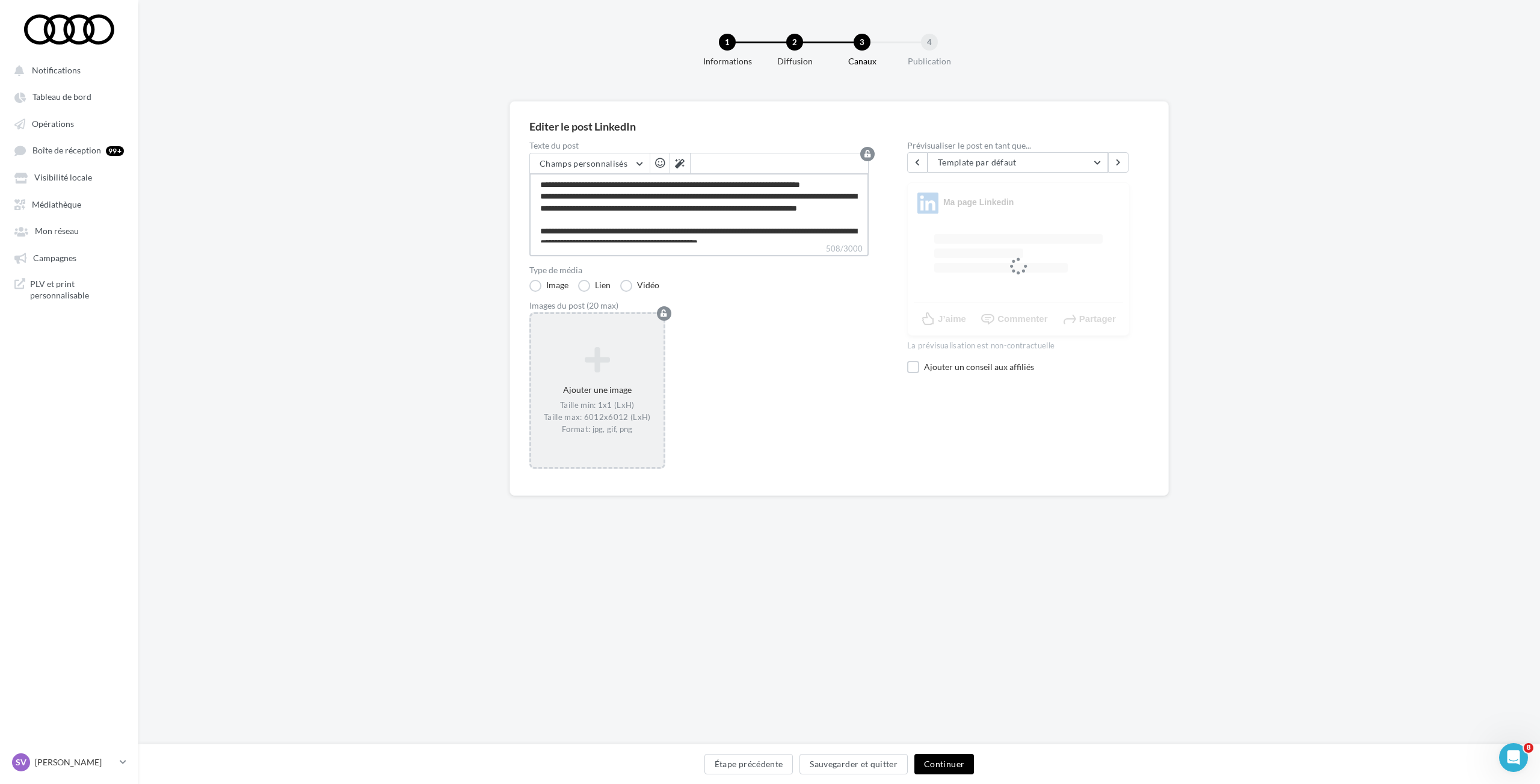
type textarea "**********"
click at [601, 359] on icon at bounding box center [597, 359] width 122 height 29
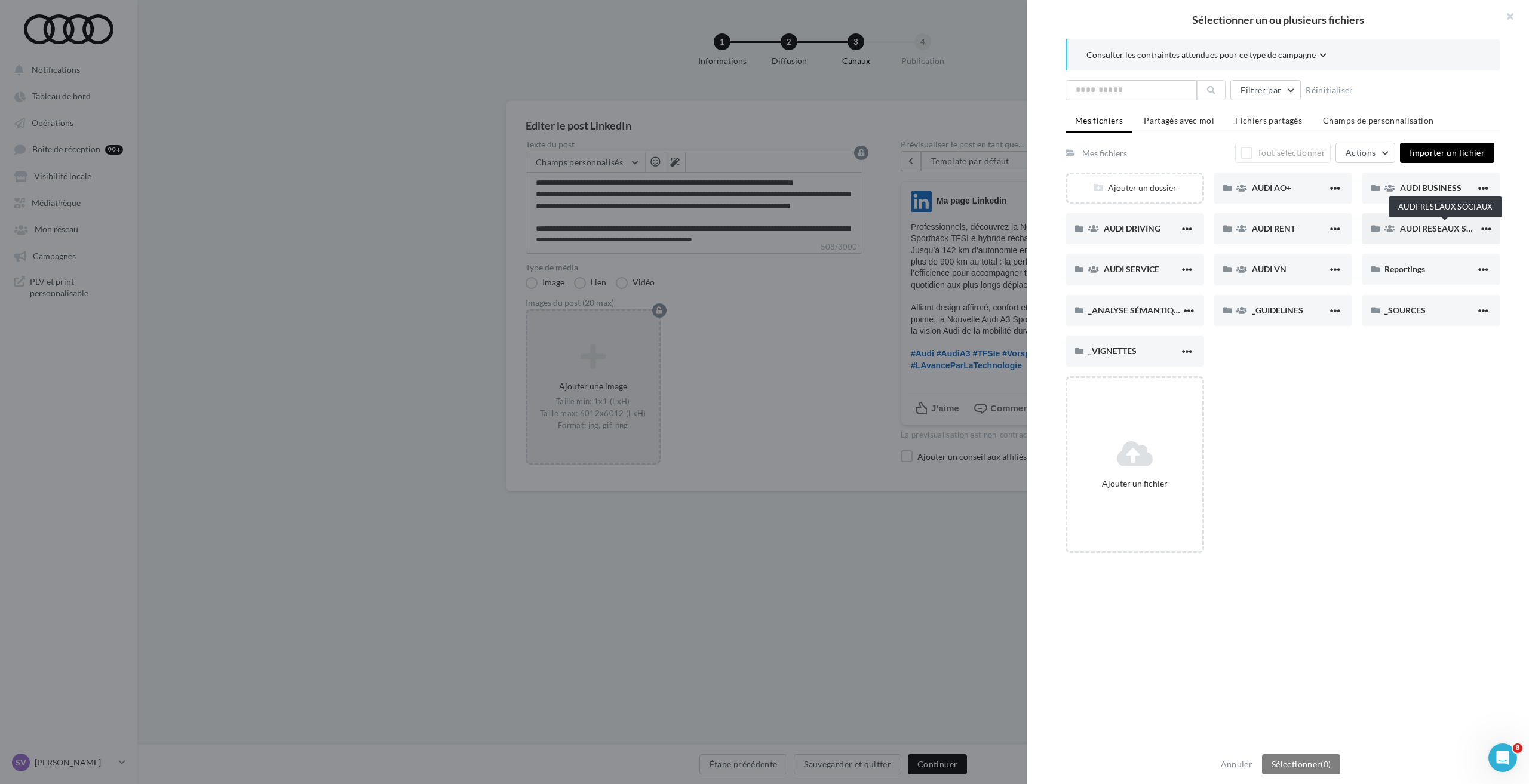
click at [1425, 226] on span "AUDI RESEAUX SOCIAUX" at bounding box center [1449, 228] width 99 height 10
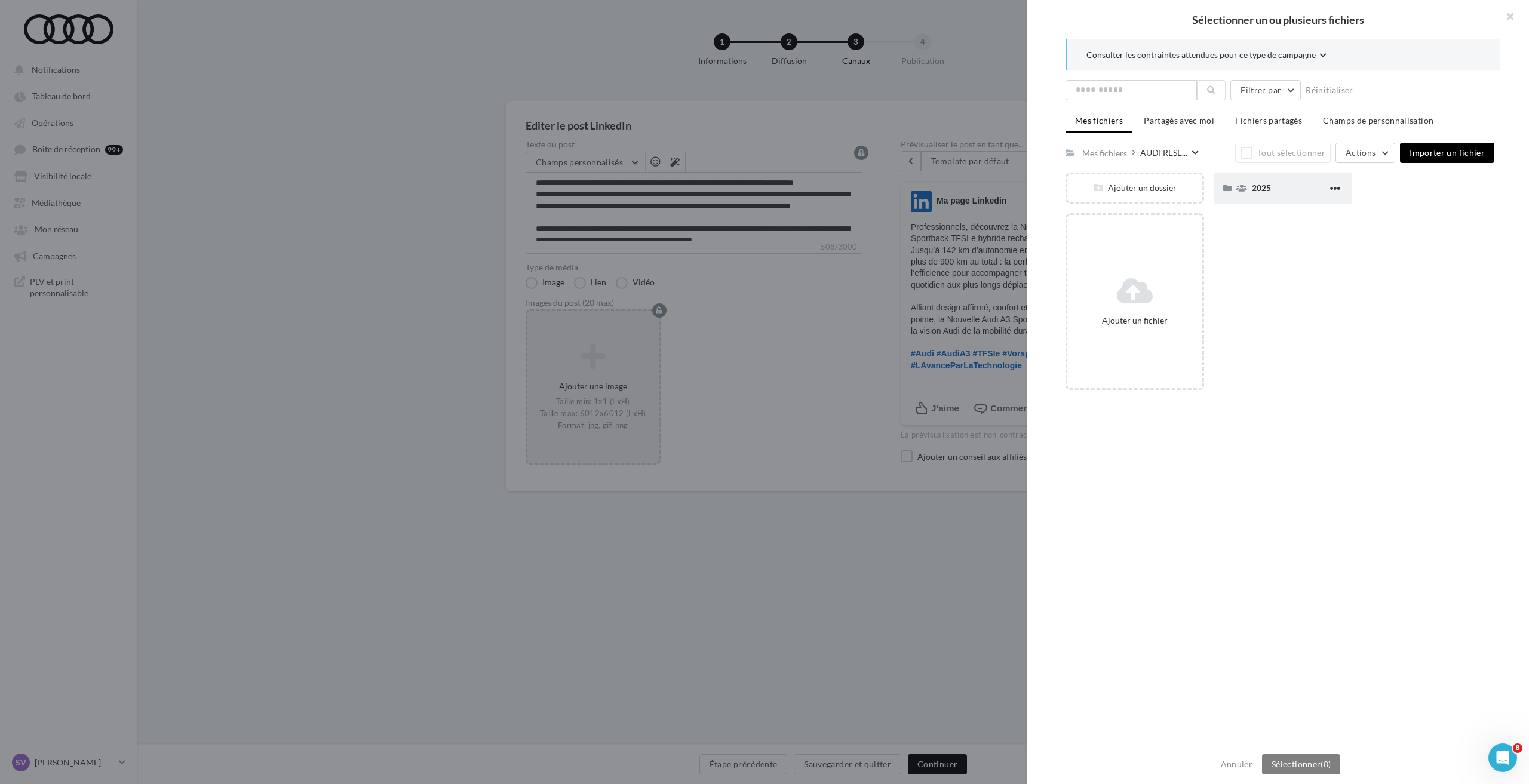
click at [1275, 187] on div "2025" at bounding box center [1289, 187] width 76 height 11
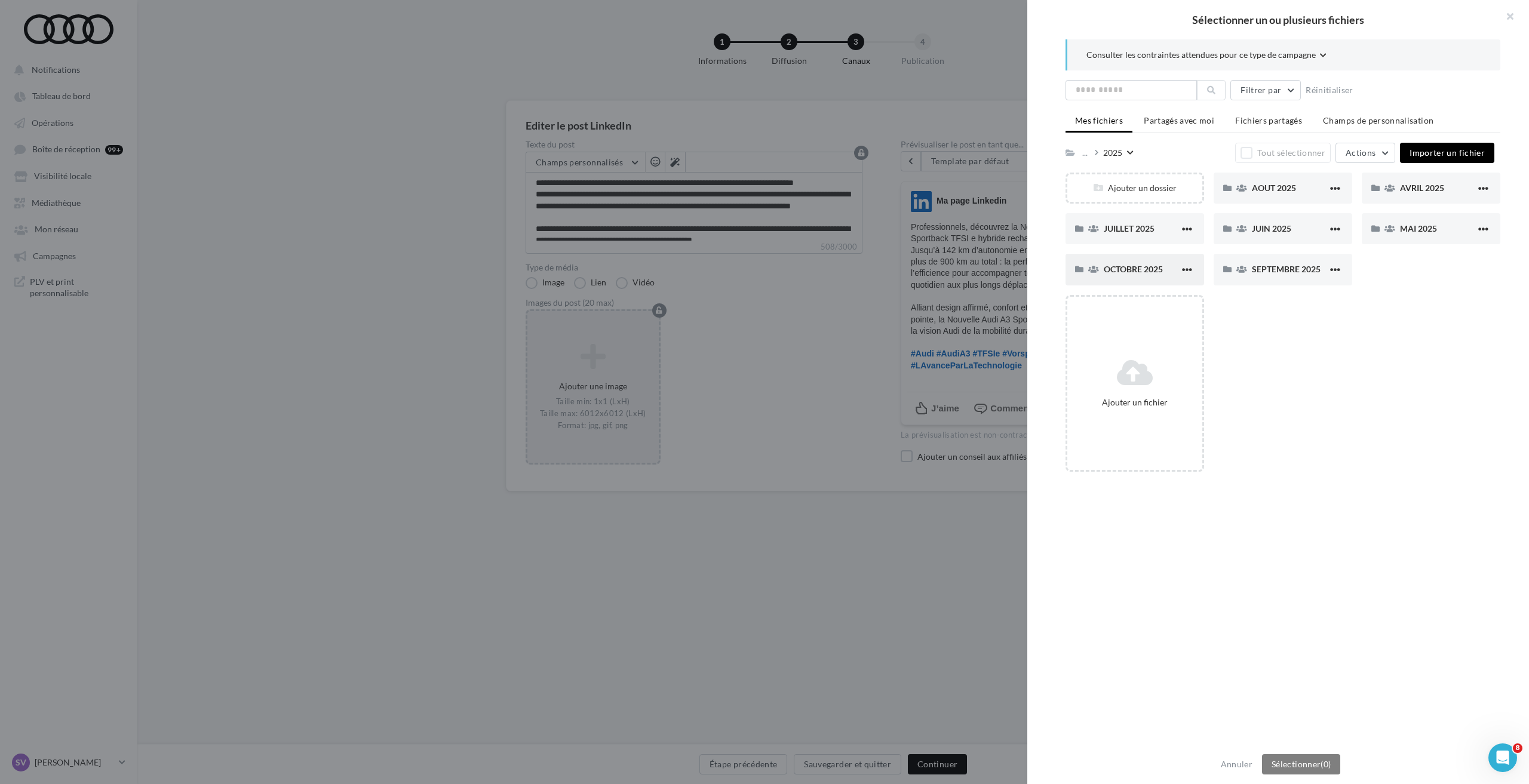
click at [1123, 271] on span "OCTOBRE 2025" at bounding box center [1133, 269] width 59 height 10
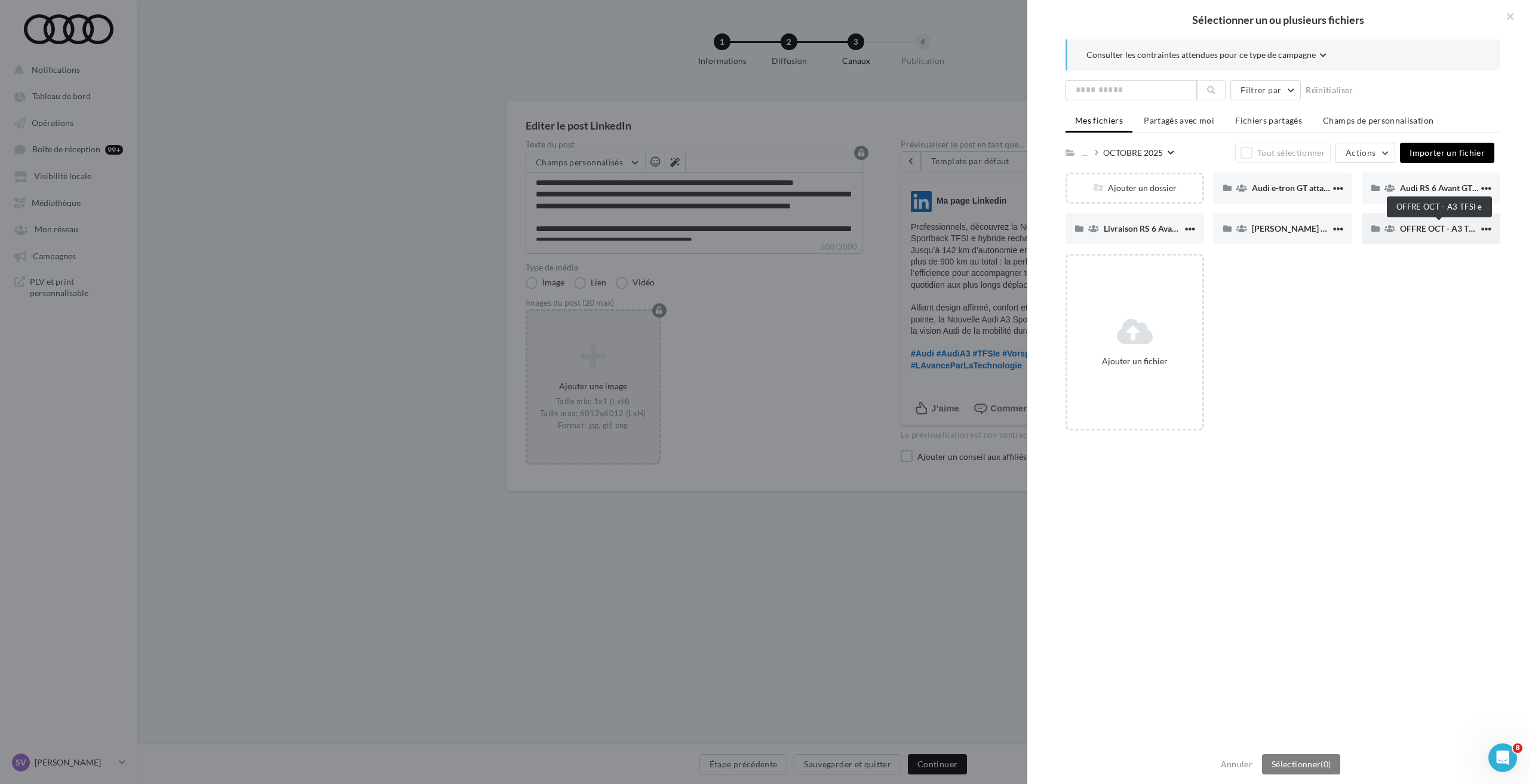
click at [1423, 233] on span "OFFRE OCT - A3 TFSI e" at bounding box center [1443, 228] width 87 height 10
click at [1133, 228] on div "LK" at bounding box center [1142, 228] width 76 height 11
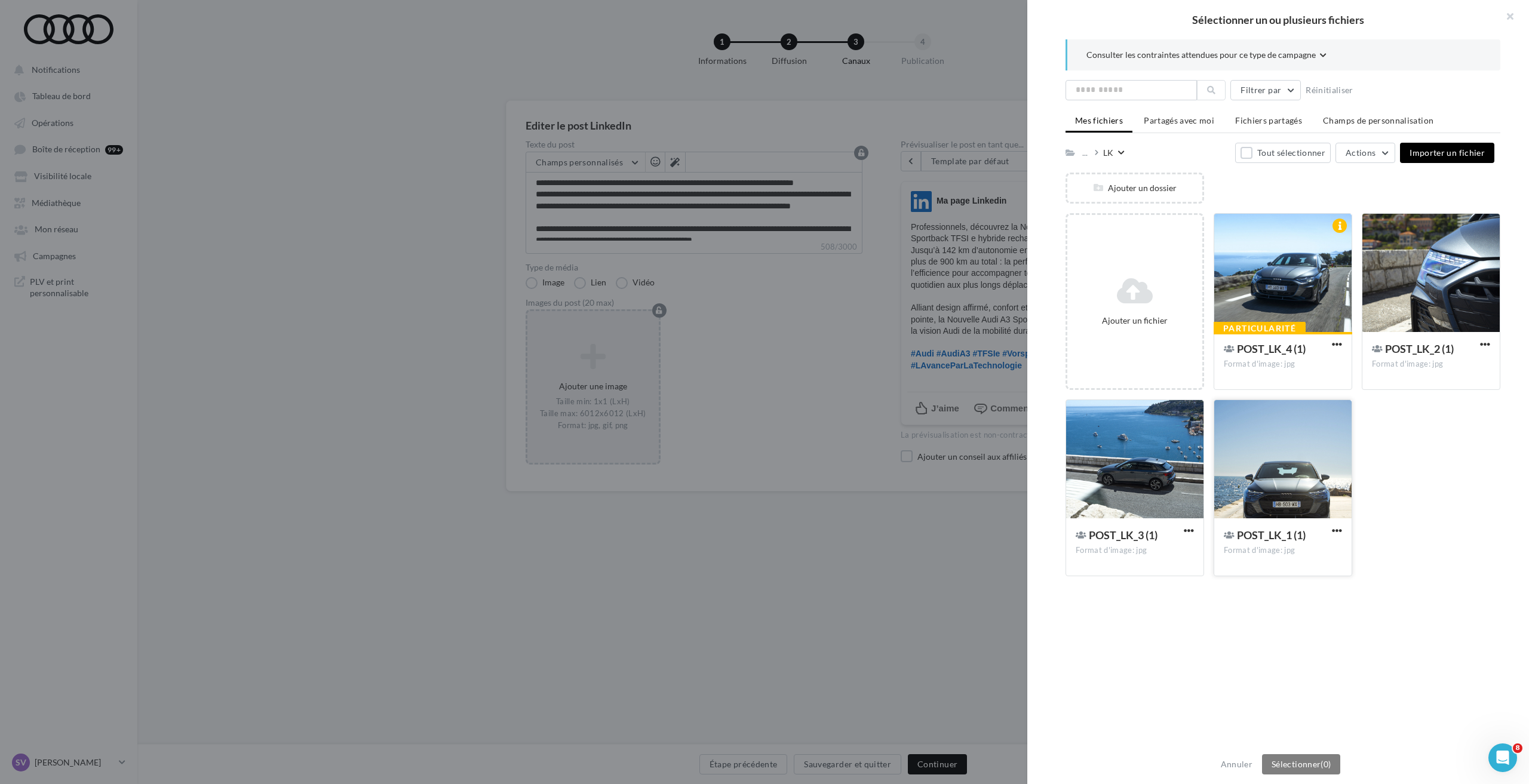
click at [1311, 462] on div at bounding box center [1282, 459] width 137 height 120
click at [1420, 287] on div at bounding box center [1430, 273] width 137 height 120
click at [1140, 465] on div at bounding box center [1134, 459] width 137 height 120
click at [1264, 287] on div at bounding box center [1282, 273] width 137 height 120
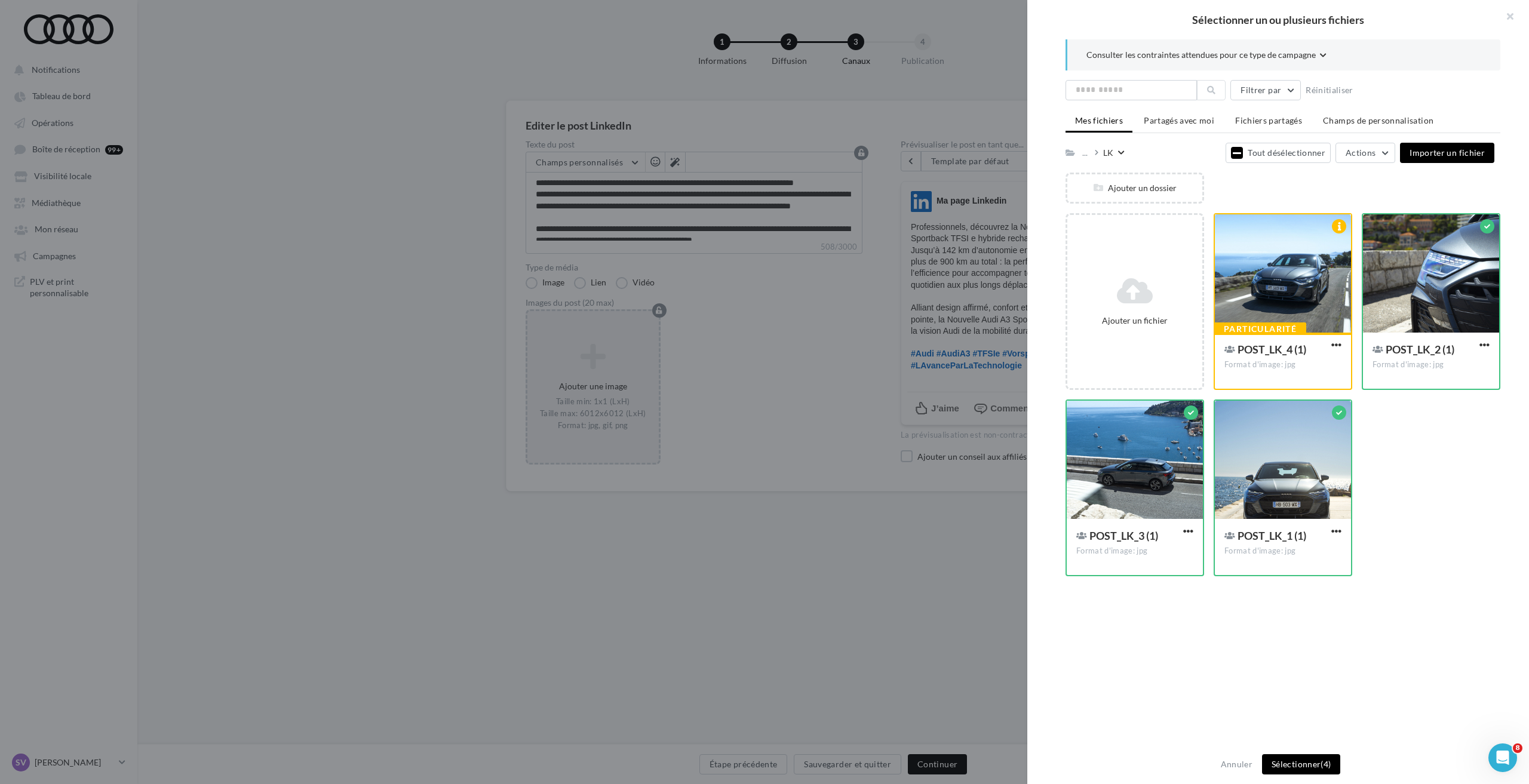
click at [1306, 760] on button "Sélectionner (4)" at bounding box center [1300, 764] width 78 height 20
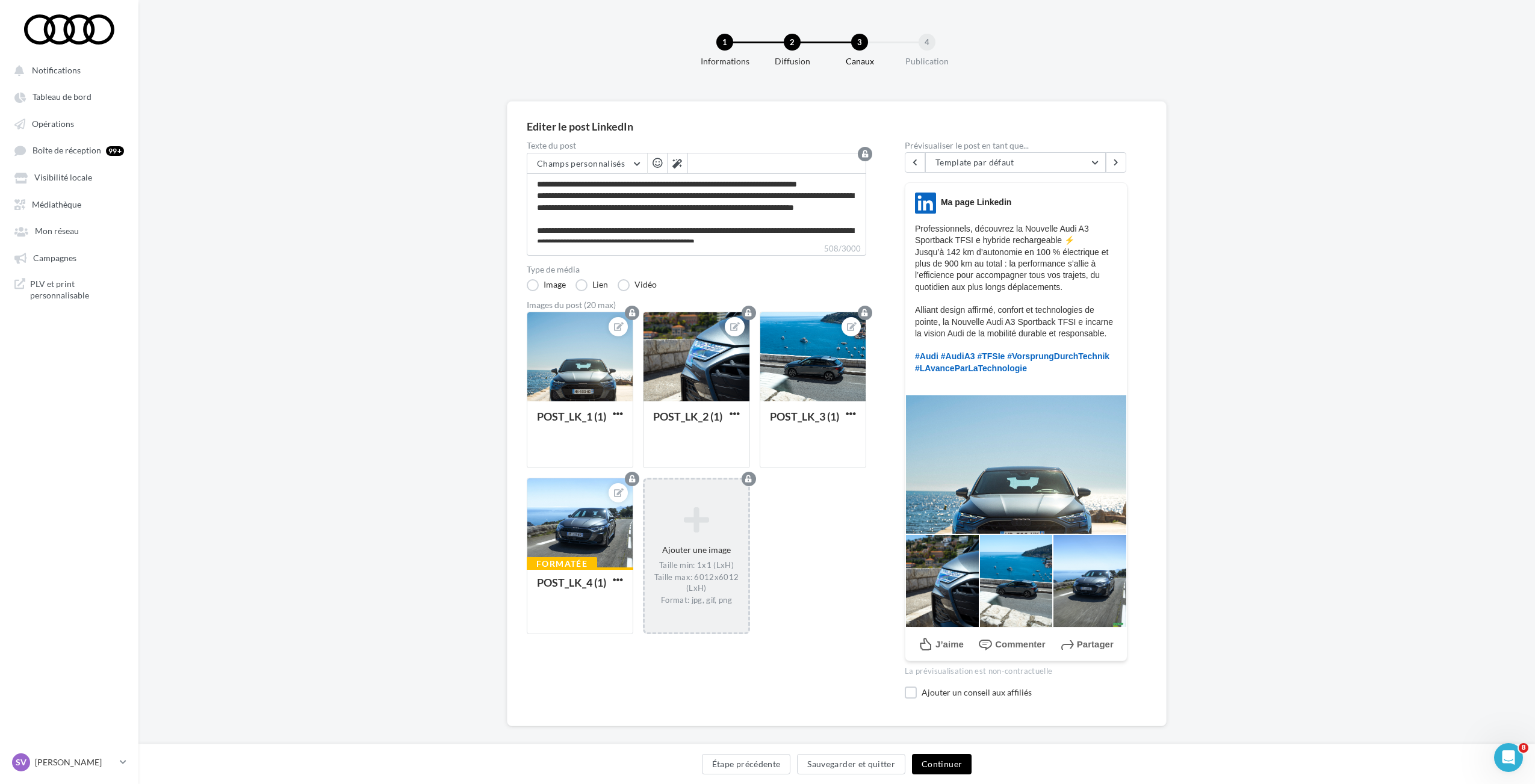
click at [960, 765] on button "Continuer" at bounding box center [942, 764] width 59 height 20
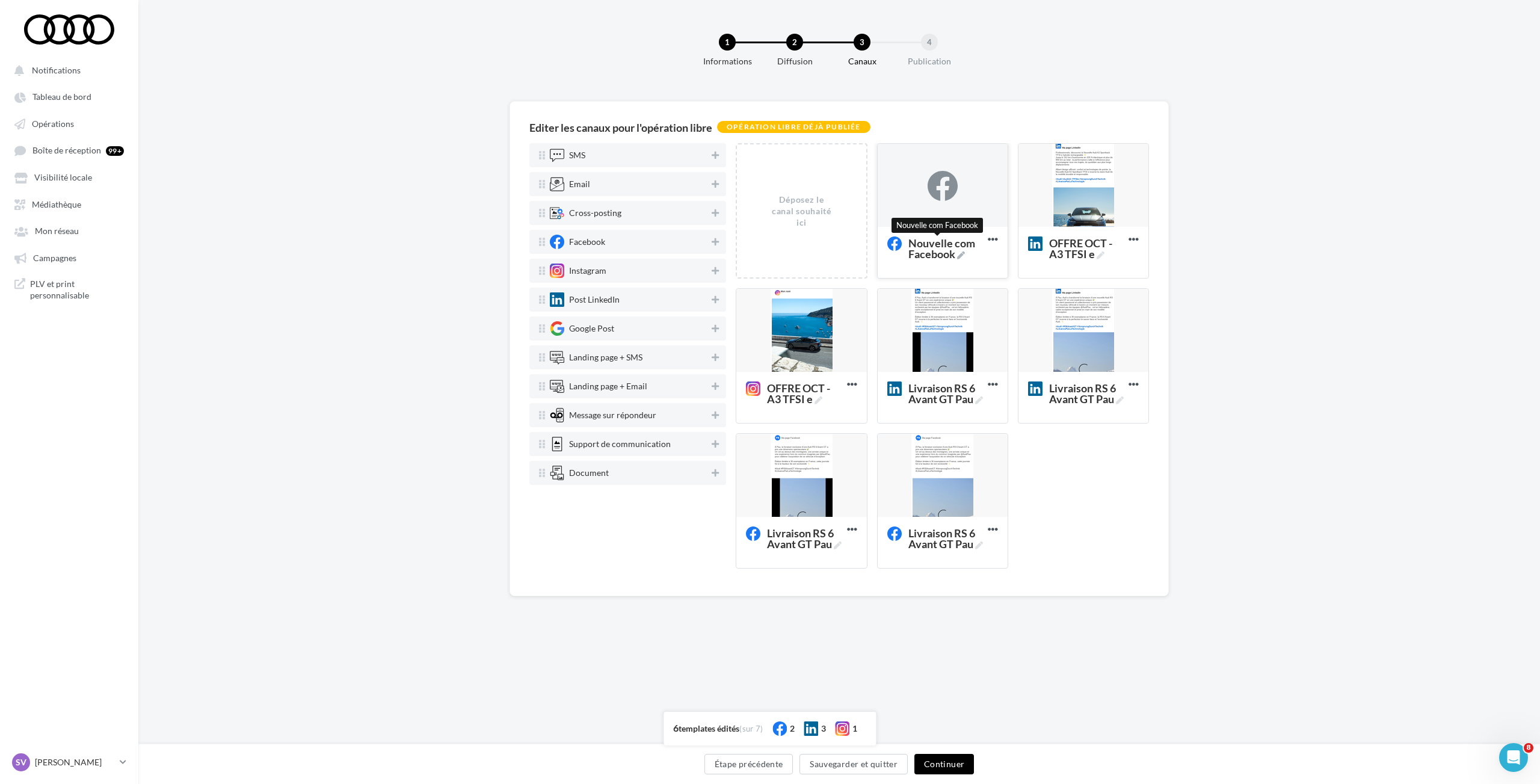
click at [957, 252] on icon at bounding box center [961, 255] width 8 height 8
click at [957, 252] on textarea "Nouvelle com Facebook Nouvelle com Facebook" at bounding box center [928, 248] width 96 height 34
click at [938, 251] on textarea "Nouvelle com Facebook Nouvelle com Facebook" at bounding box center [928, 248] width 96 height 34
click at [938, 251] on textarea "Nouvelle com Facebook" at bounding box center [928, 248] width 96 height 34
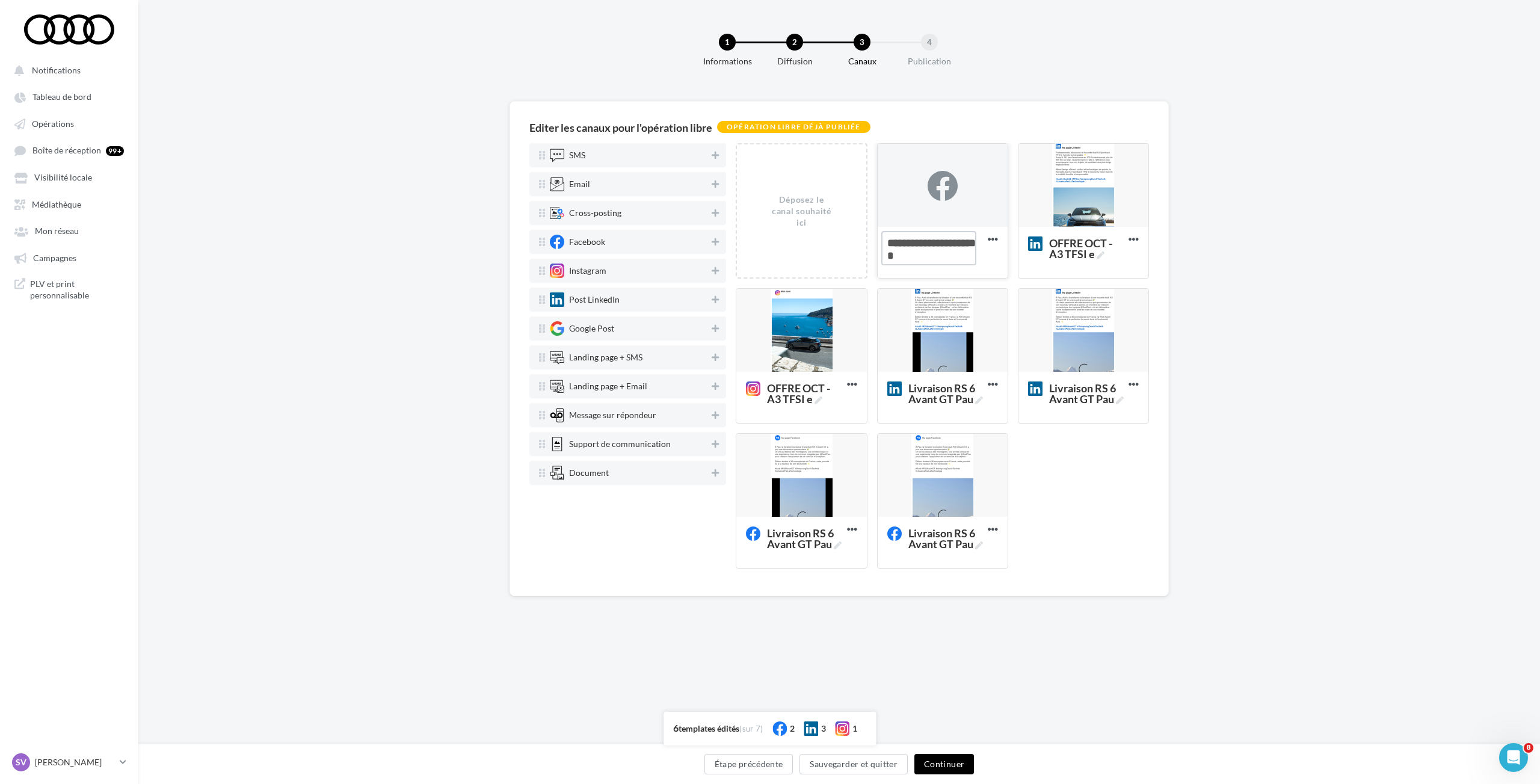
paste textarea
type textarea "**********"
click at [1088, 513] on div "Déposez le canal souhaité ici Nouvelle com Facebook Supprimer OFFRE OCT - A3 TF…" at bounding box center [947, 361] width 423 height 435
click at [947, 189] on div at bounding box center [942, 185] width 30 height 30
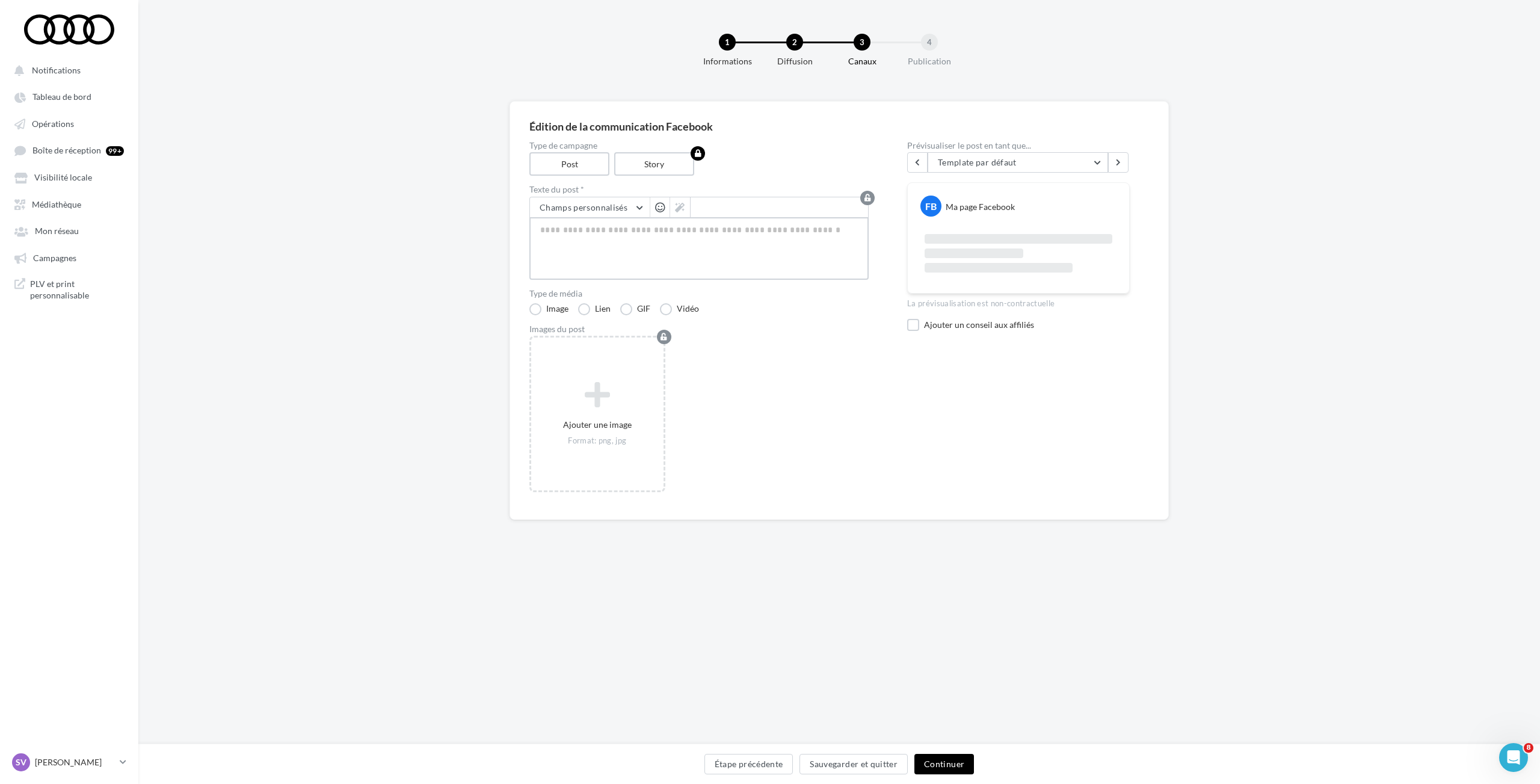
click at [727, 246] on textarea at bounding box center [698, 249] width 339 height 63
paste textarea "**********"
type textarea "**********"
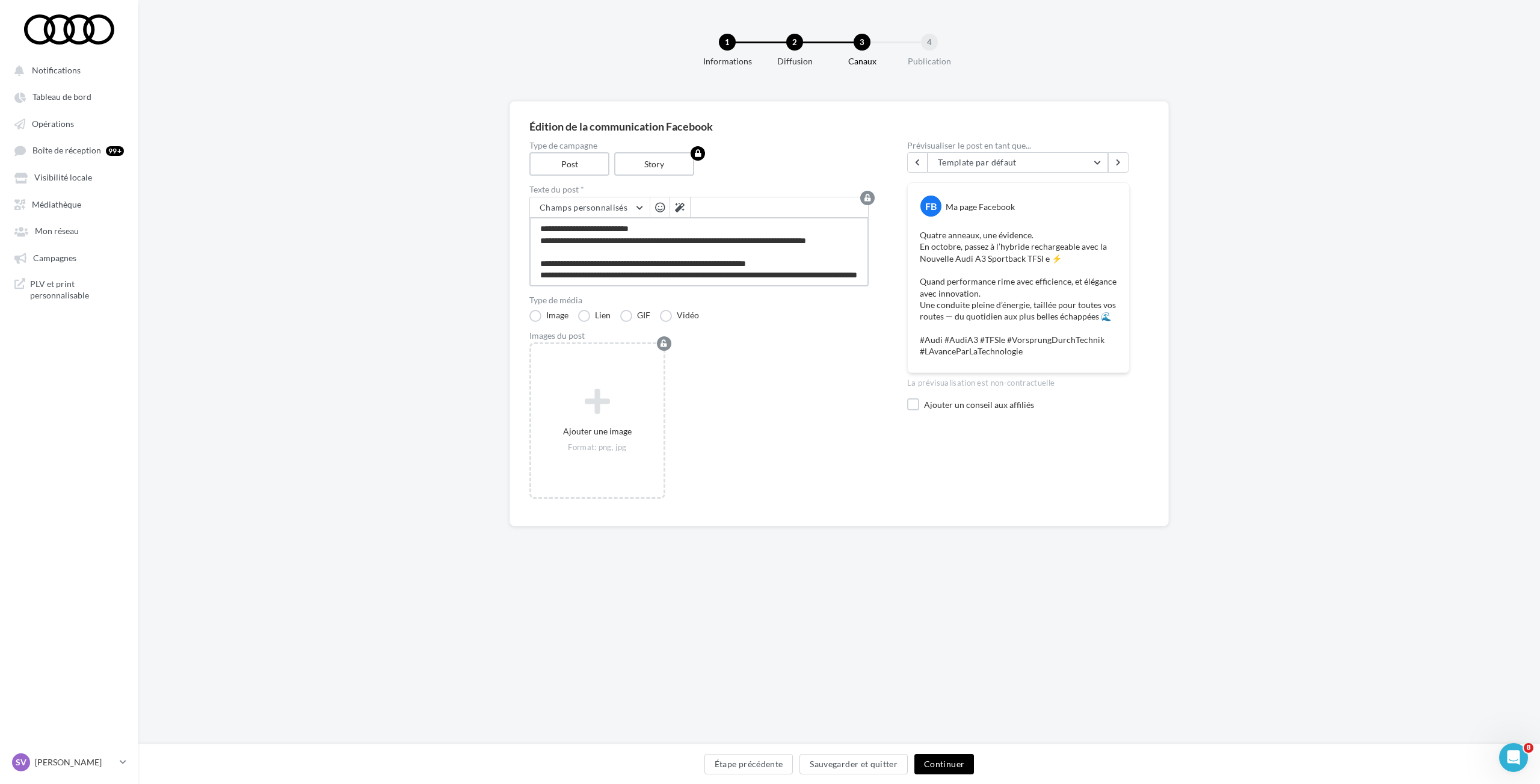
type textarea "**********"
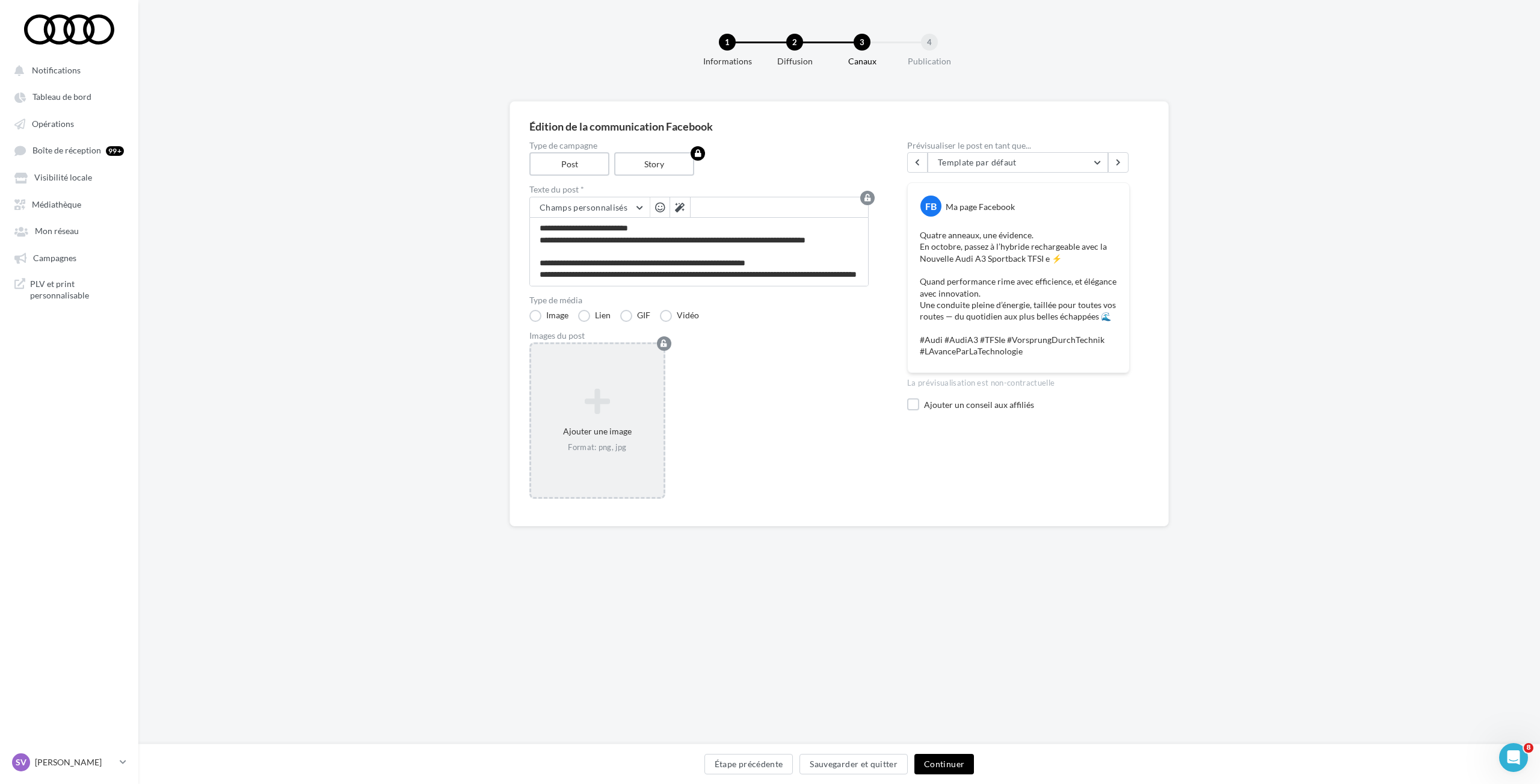
click at [610, 409] on icon at bounding box center [597, 402] width 122 height 29
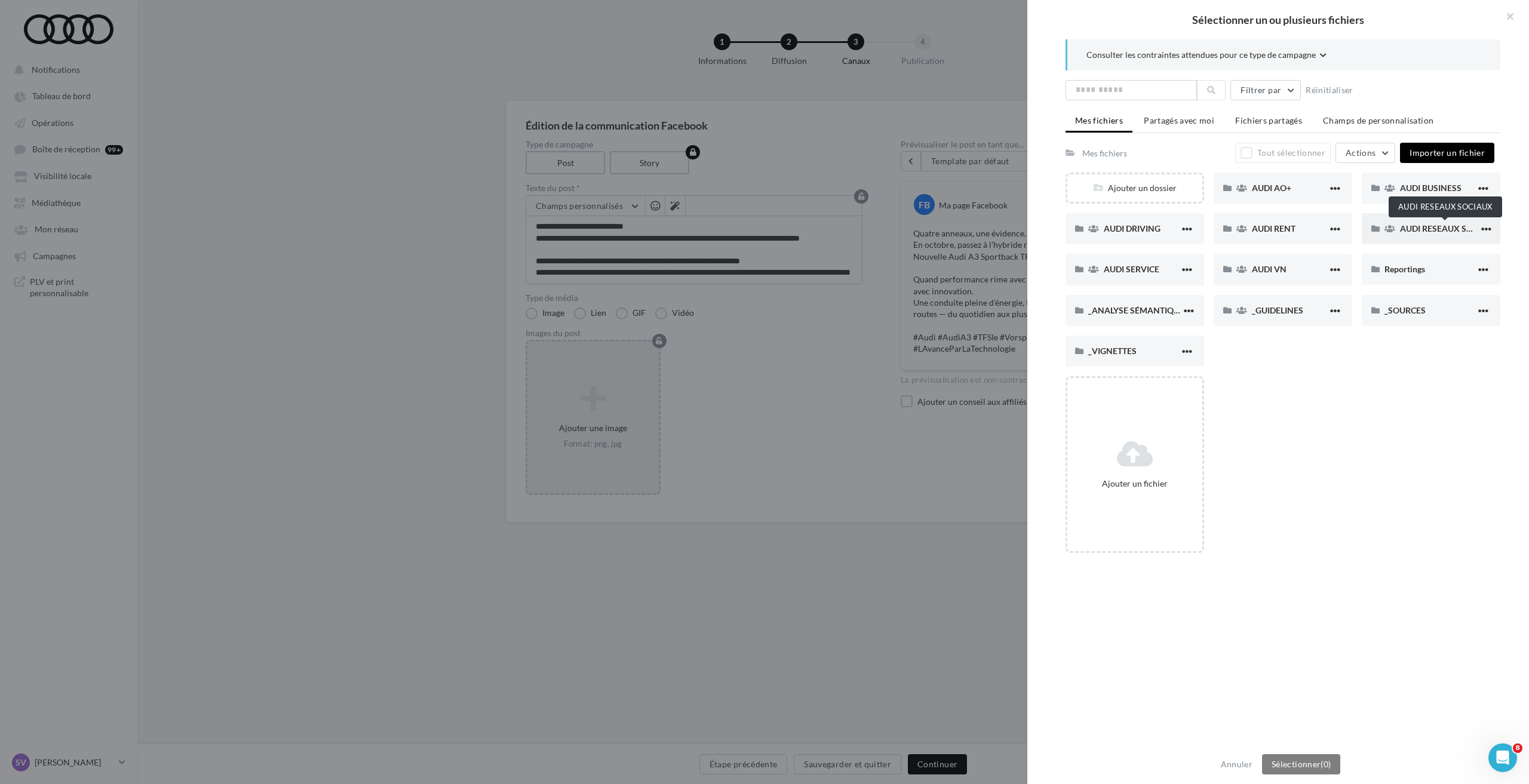
click at [1411, 226] on span "AUDI RESEAUX SOCIAUX" at bounding box center [1449, 228] width 99 height 10
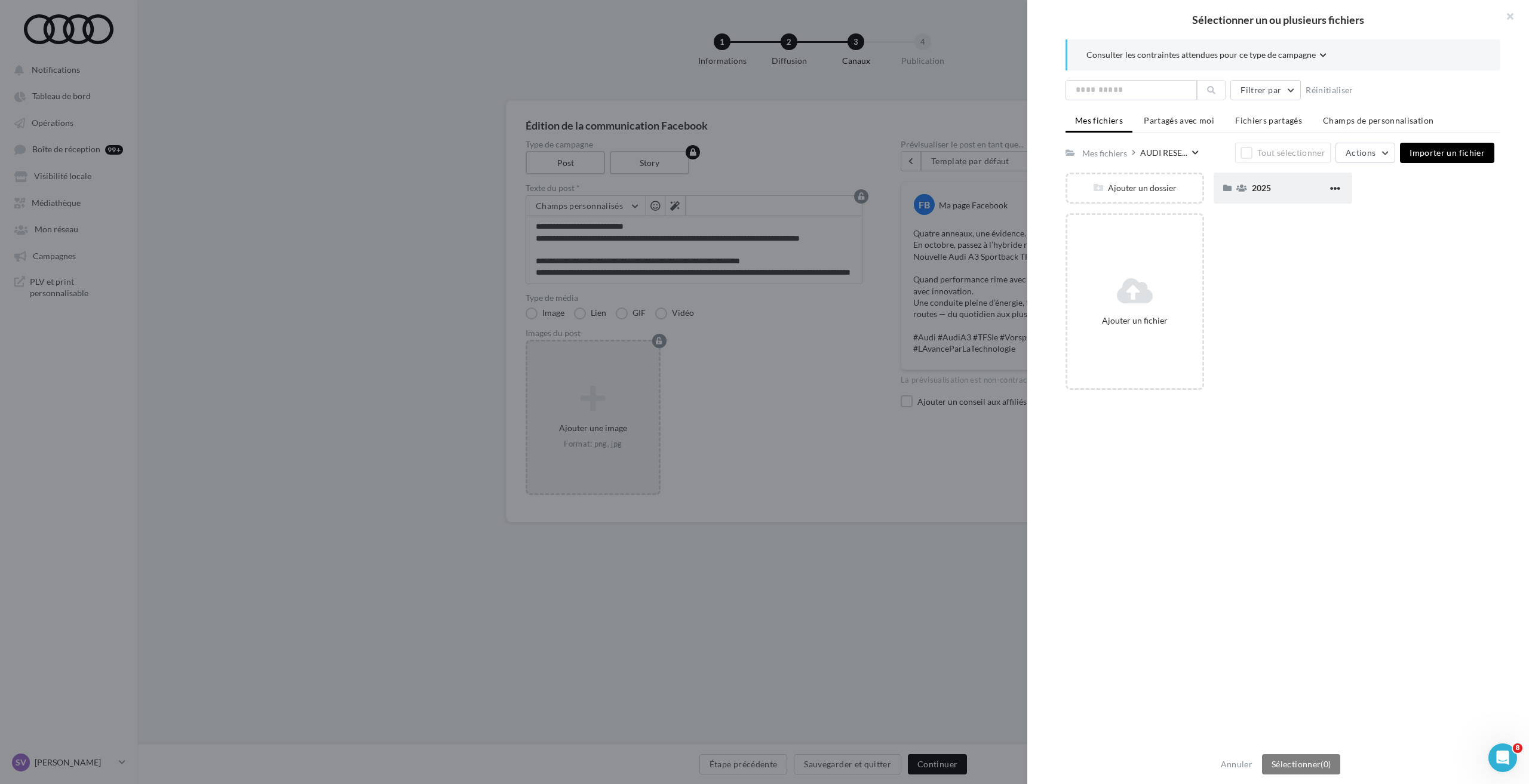
click at [1279, 186] on div "2025" at bounding box center [1289, 187] width 76 height 11
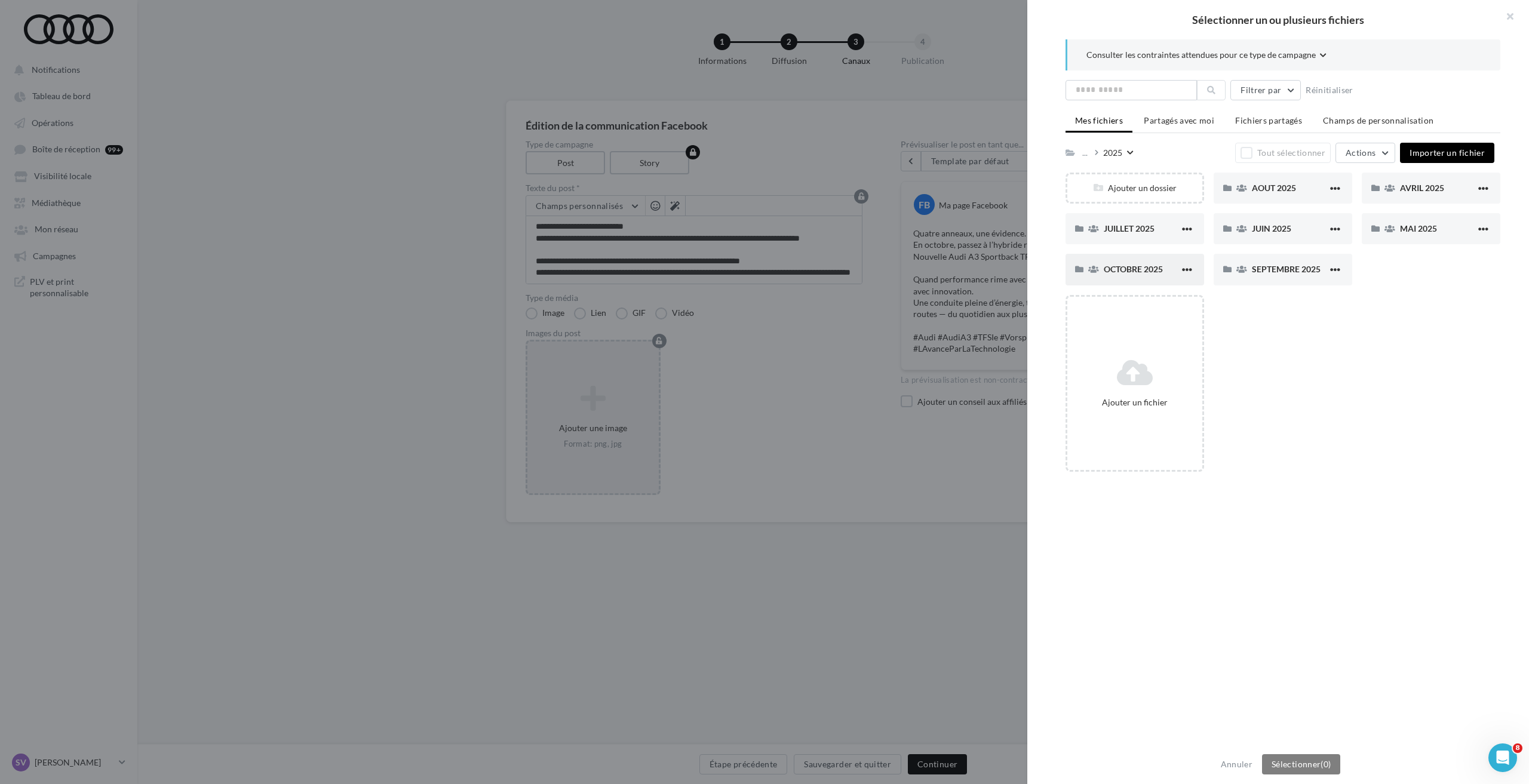
click at [1125, 271] on span "OCTOBRE 2025" at bounding box center [1133, 269] width 59 height 10
click at [1414, 226] on span "OFFRE OCT - A3 TFSI e" at bounding box center [1443, 228] width 87 height 10
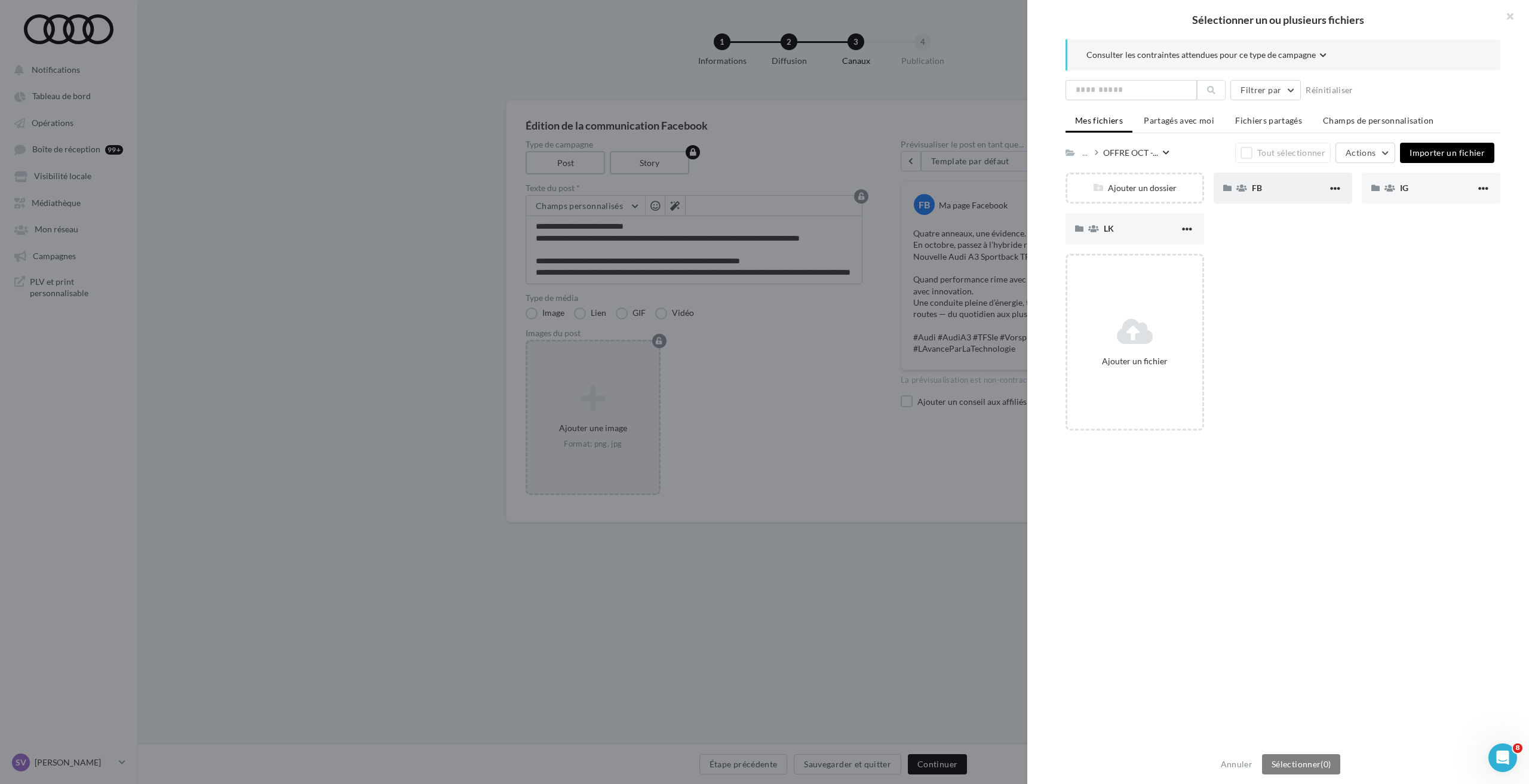
click at [1265, 193] on div "FB" at bounding box center [1289, 187] width 76 height 11
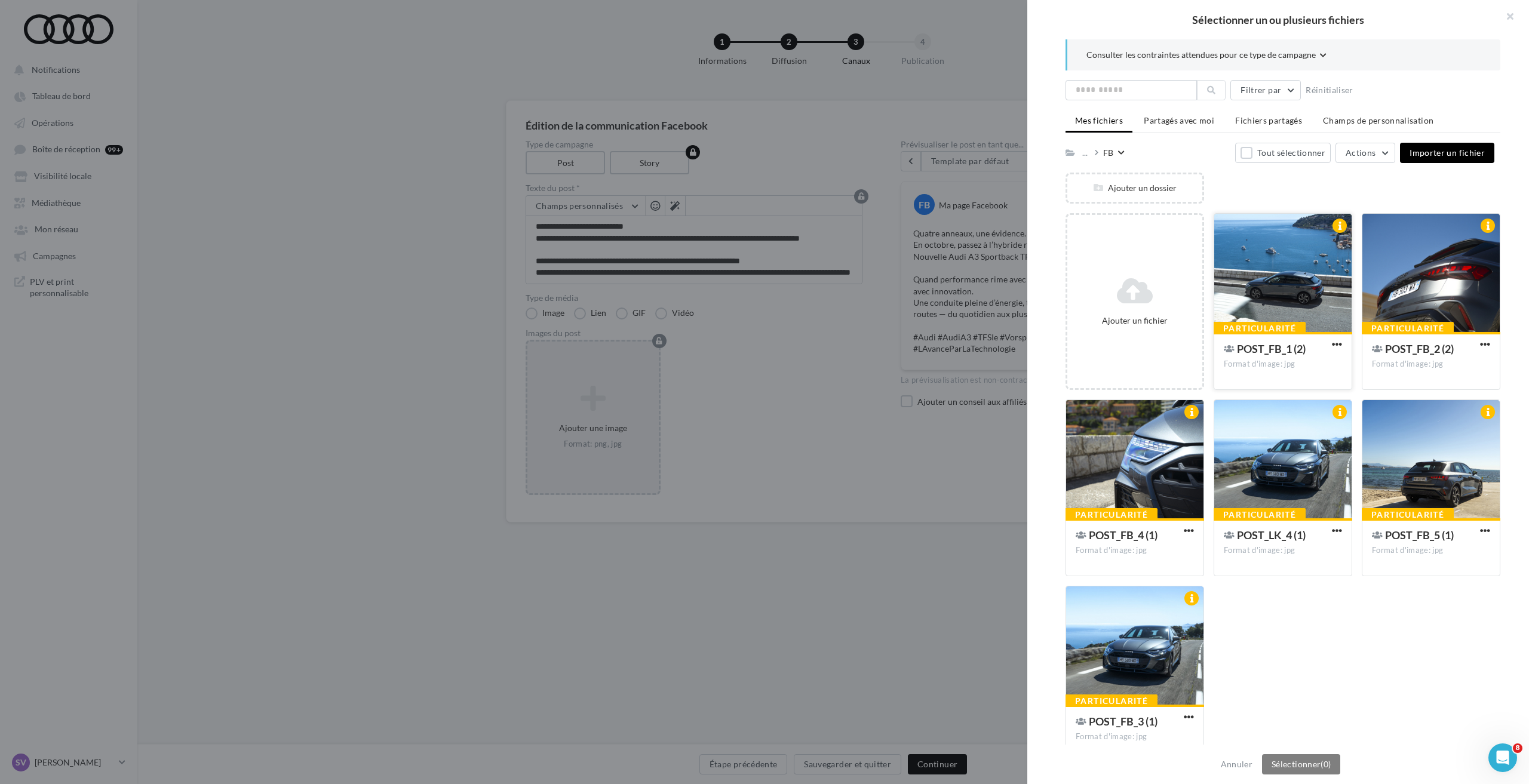
click at [1275, 239] on div at bounding box center [1282, 273] width 137 height 120
click at [1431, 287] on div at bounding box center [1430, 273] width 137 height 120
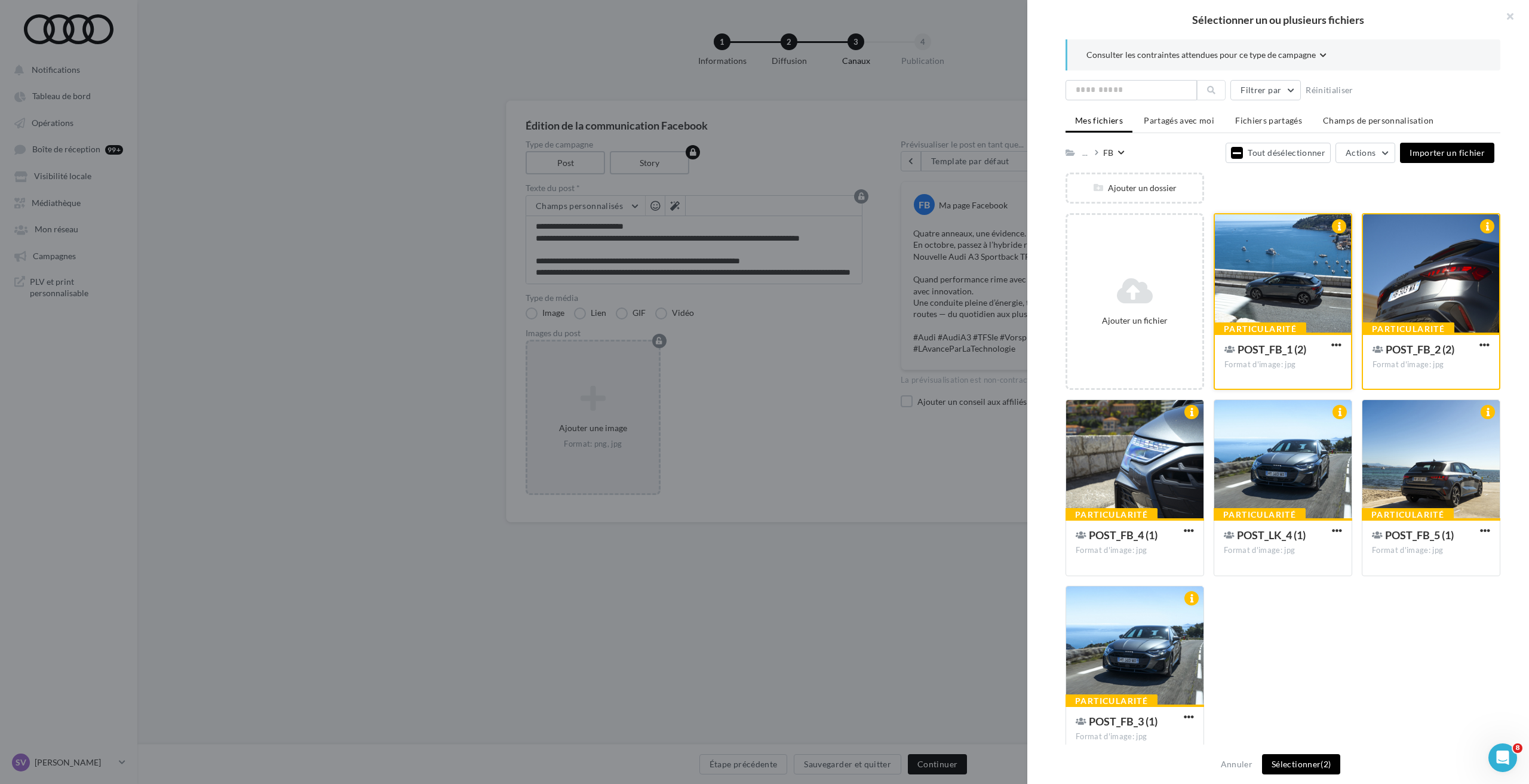
scroll to position [26, 0]
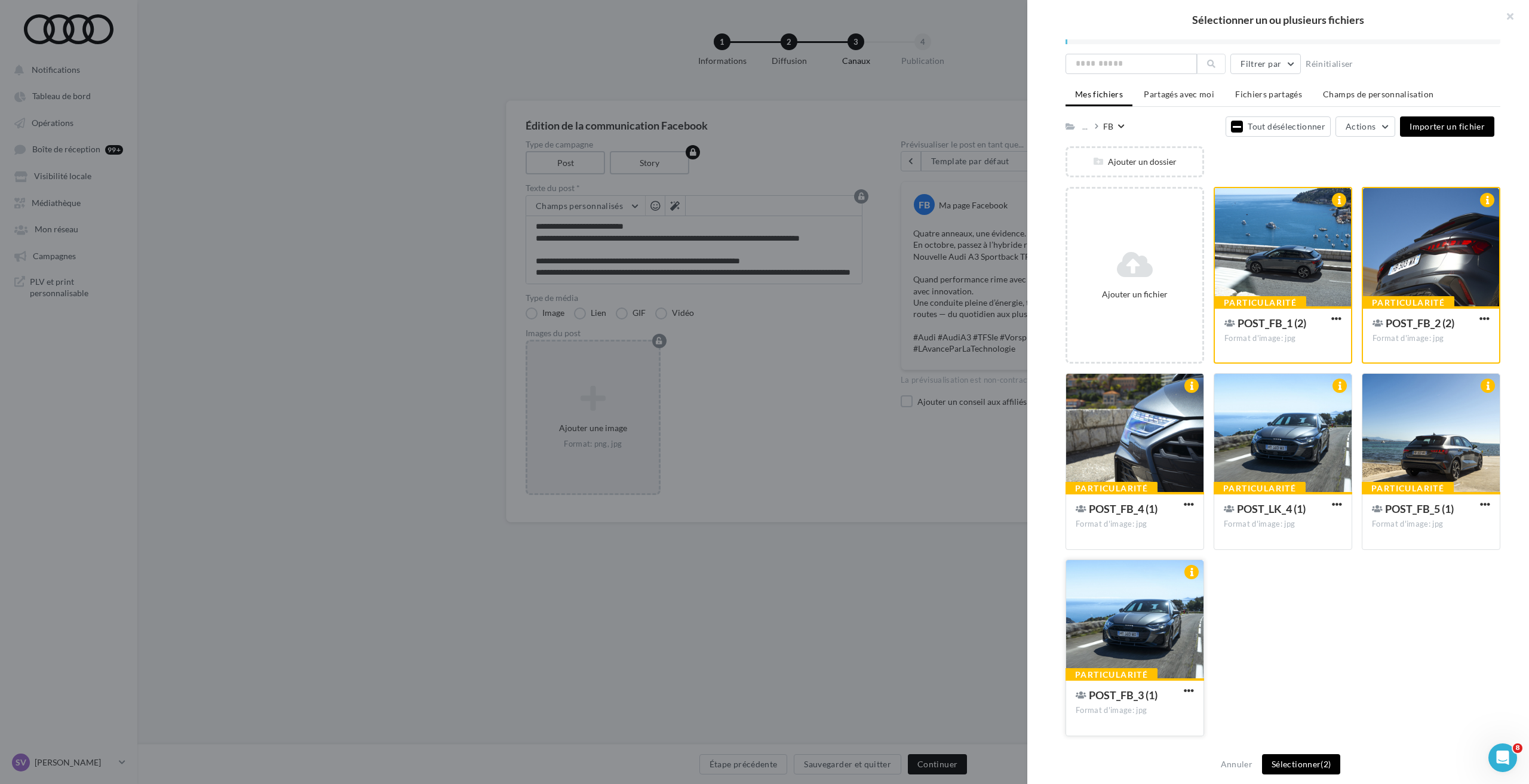
click at [1152, 599] on div at bounding box center [1134, 620] width 137 height 120
click at [1141, 430] on div at bounding box center [1134, 433] width 137 height 120
click at [1431, 424] on div at bounding box center [1430, 433] width 137 height 120
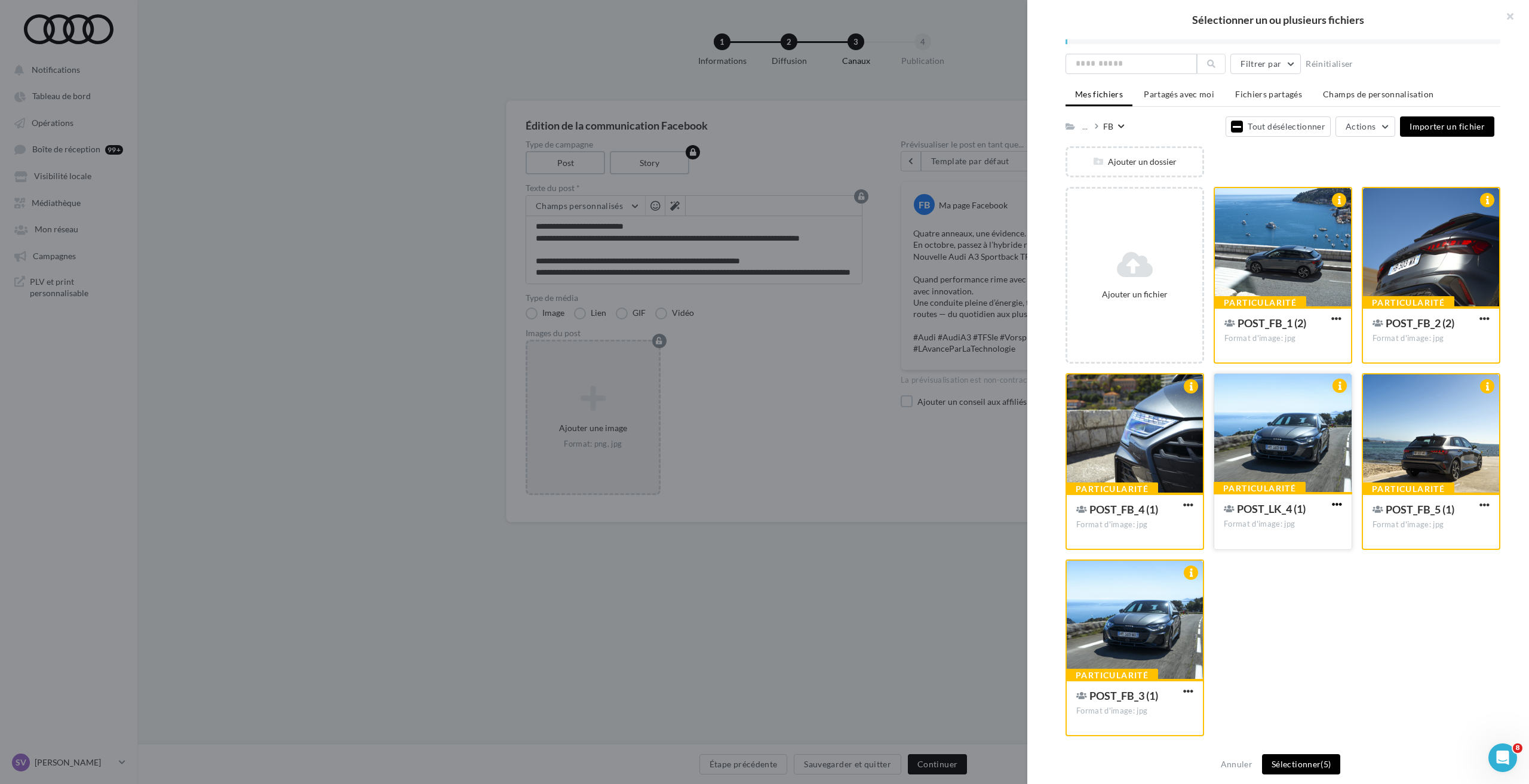
click at [1333, 500] on span "button" at bounding box center [1337, 504] width 10 height 10
click at [1259, 714] on button "Supprimer" at bounding box center [1278, 712] width 132 height 30
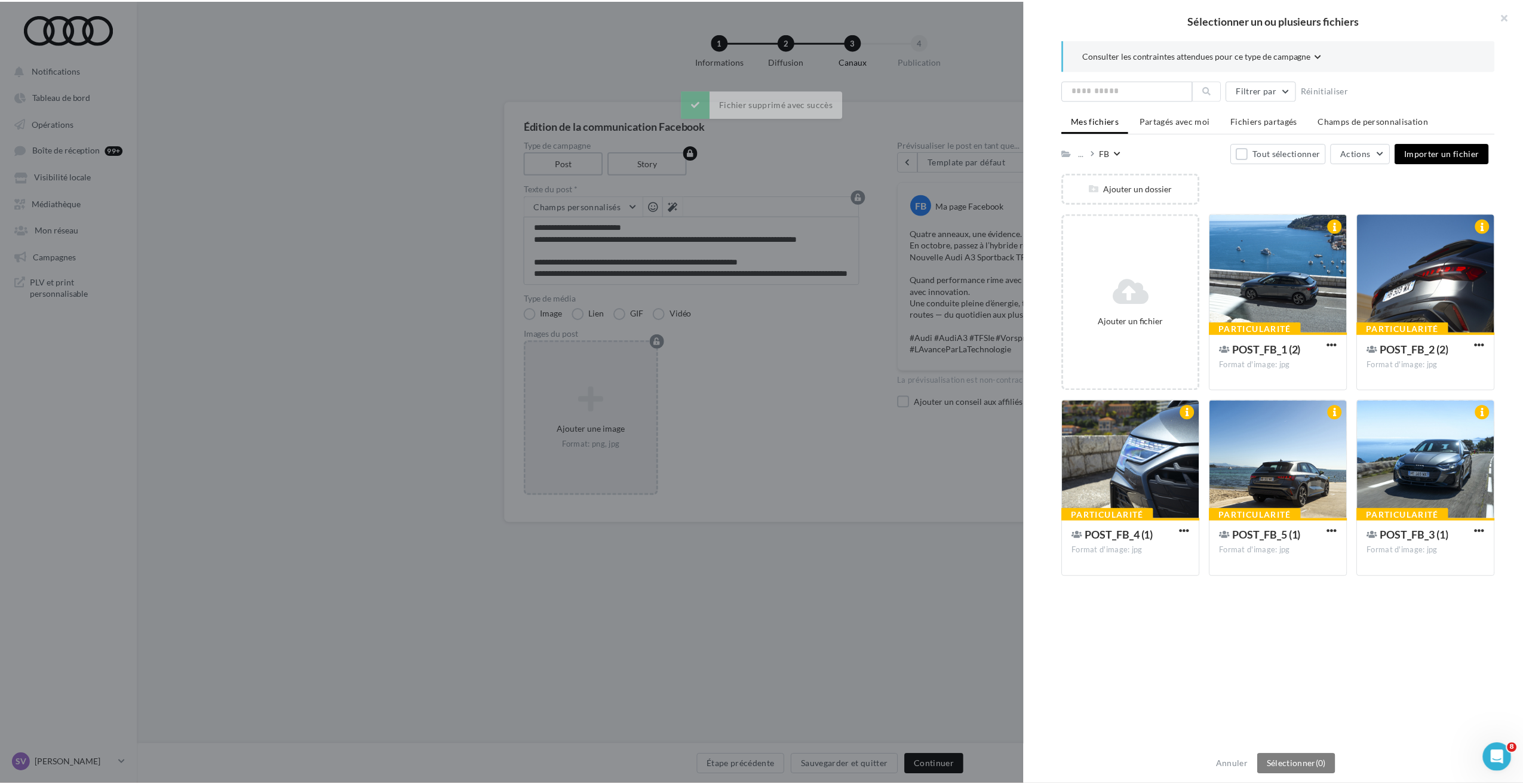
scroll to position [0, 0]
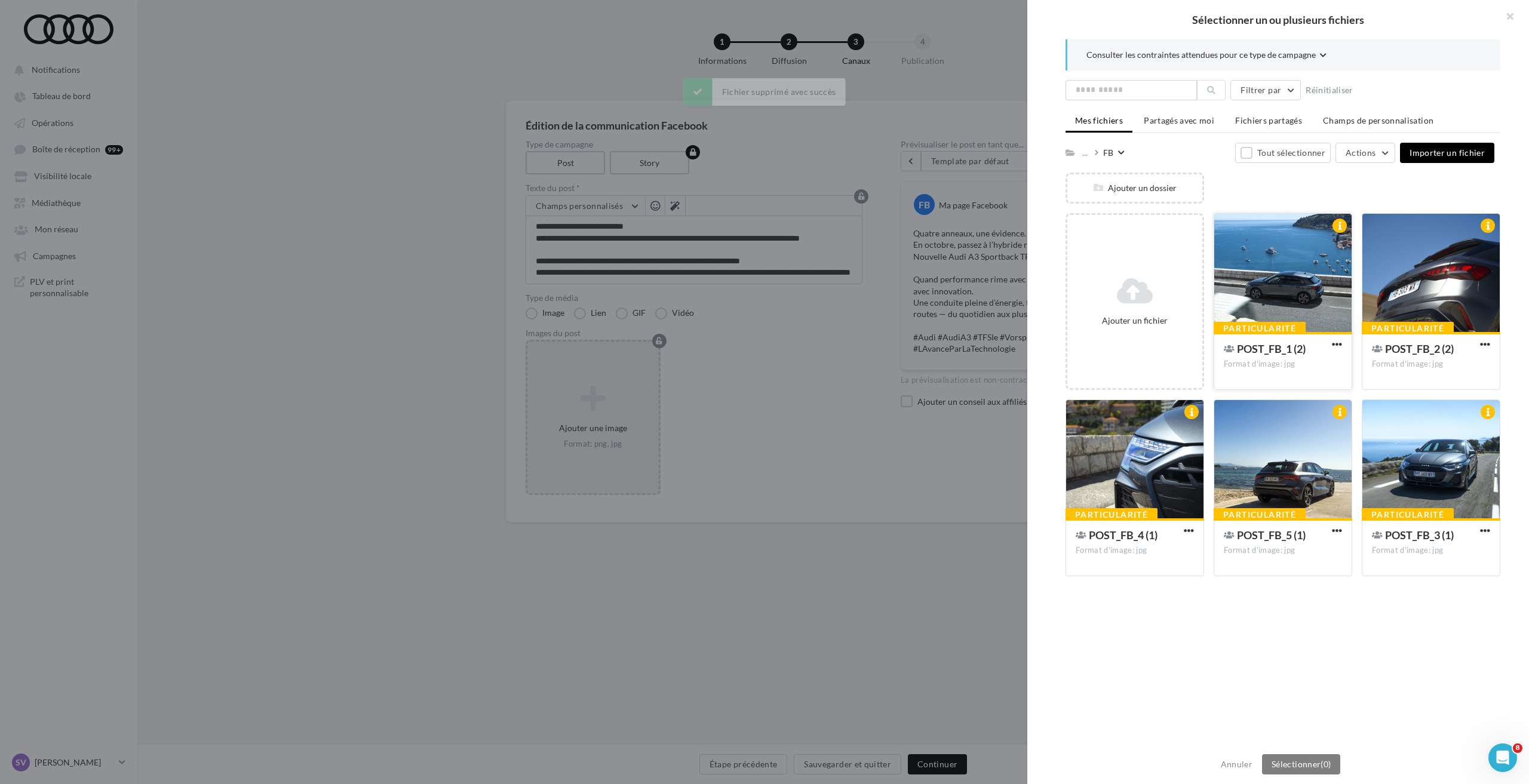
click at [1268, 277] on div at bounding box center [1282, 273] width 137 height 120
click at [1424, 277] on div at bounding box center [1430, 273] width 137 height 120
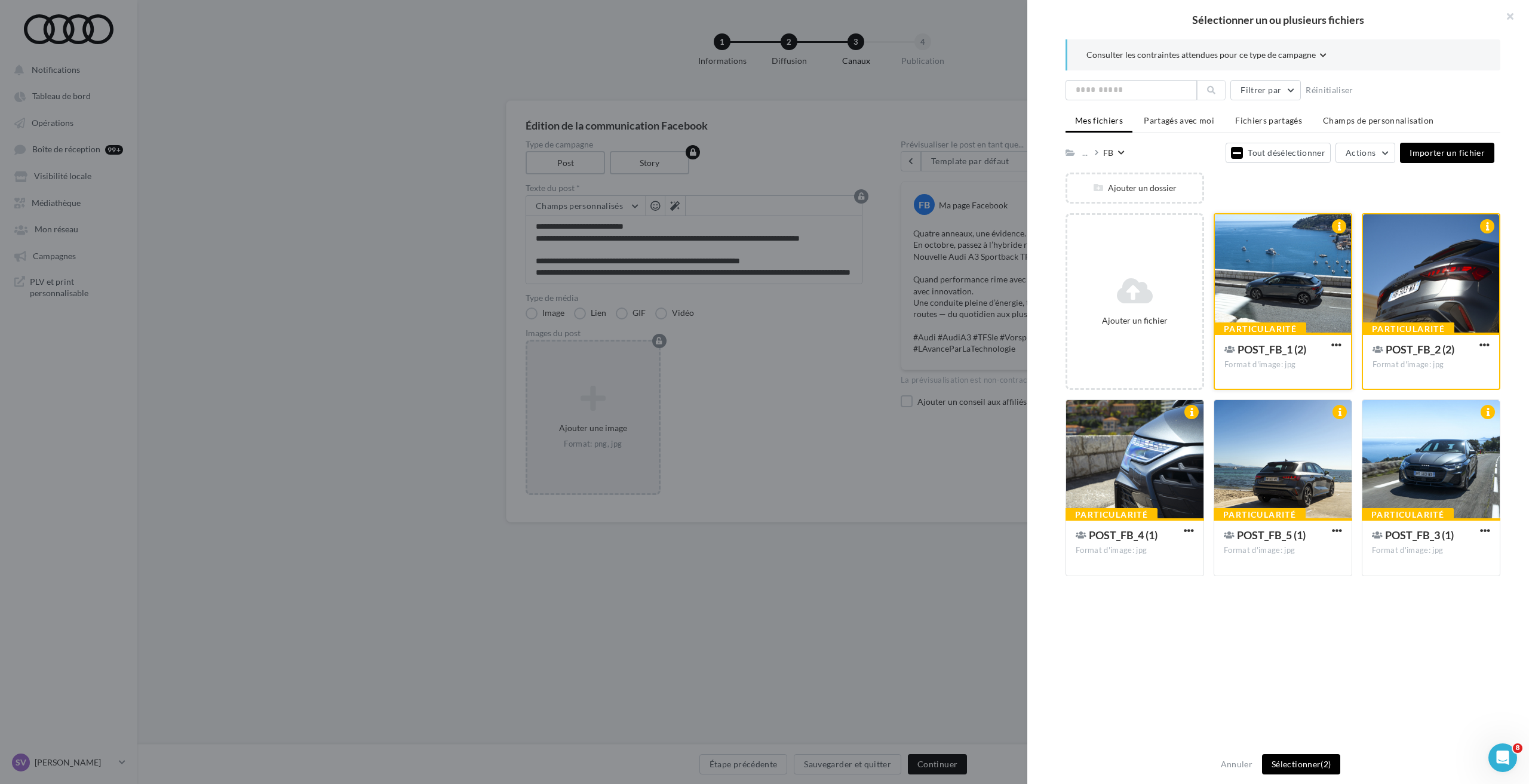
click at [1292, 290] on div at bounding box center [1282, 274] width 136 height 120
click at [1448, 279] on div at bounding box center [1430, 274] width 136 height 120
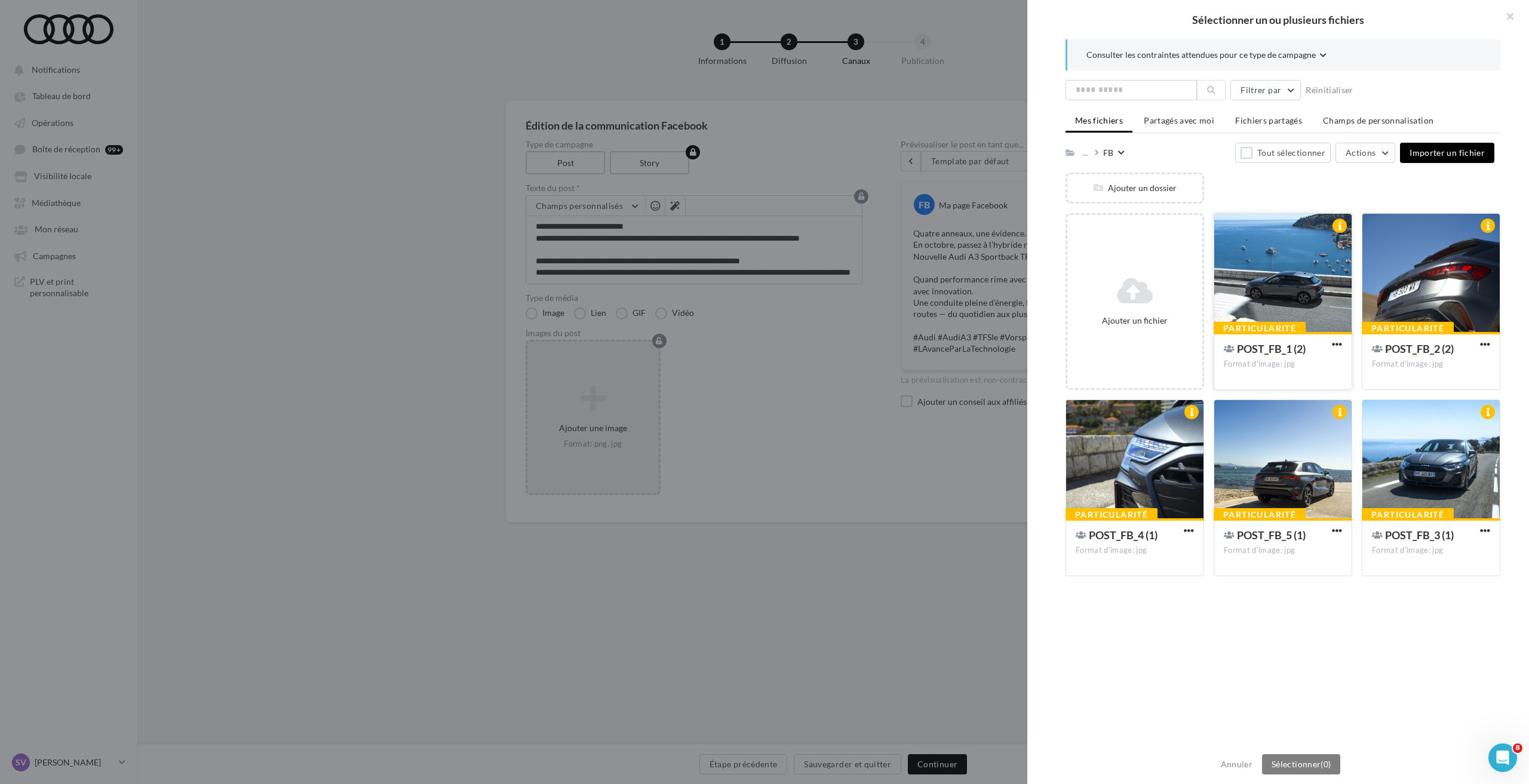
click at [1289, 275] on div at bounding box center [1282, 273] width 137 height 120
click at [1408, 267] on div at bounding box center [1430, 273] width 137 height 120
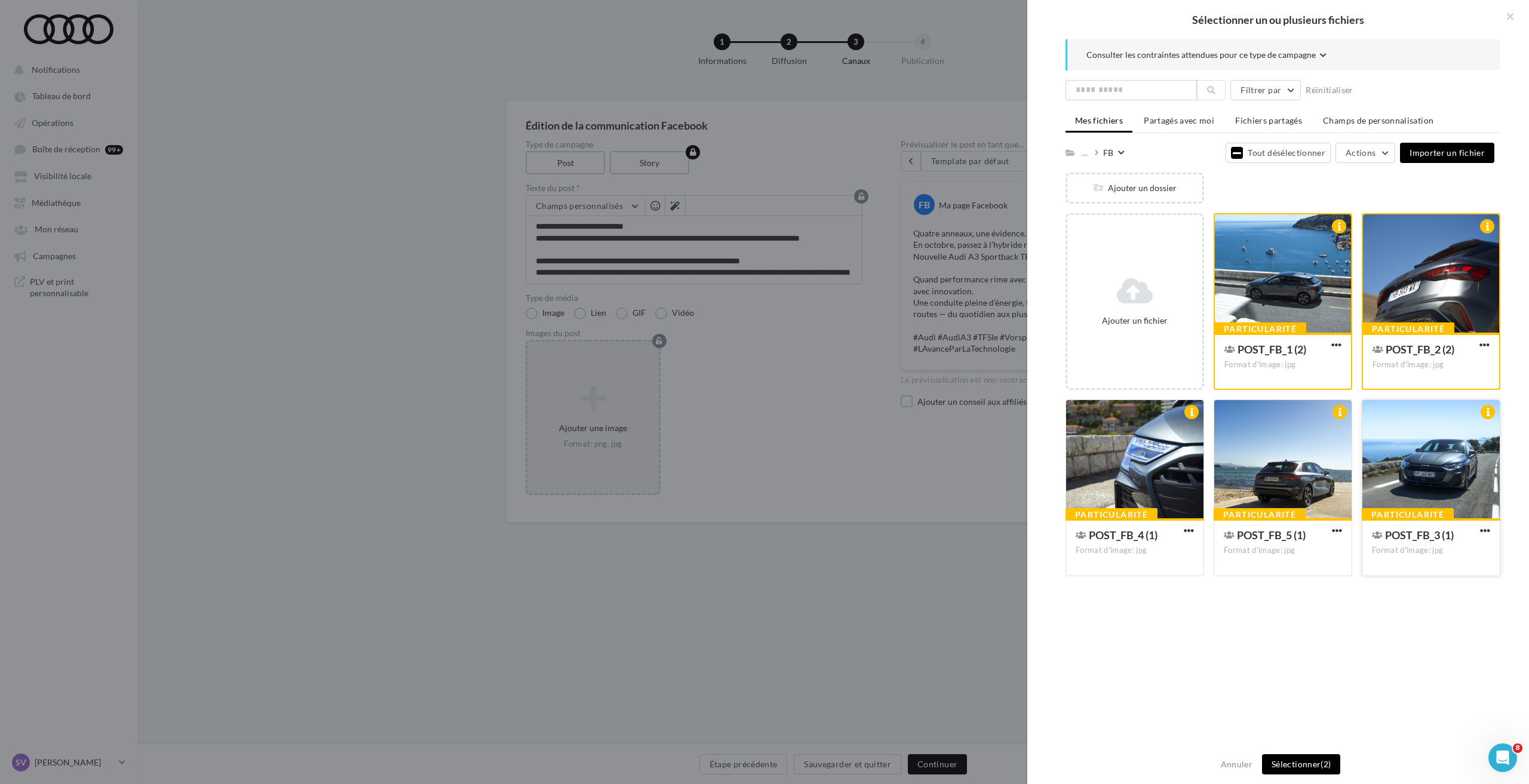
click at [1421, 441] on div at bounding box center [1430, 459] width 137 height 120
click at [1116, 478] on div at bounding box center [1134, 459] width 137 height 120
click at [1259, 464] on div at bounding box center [1282, 459] width 137 height 120
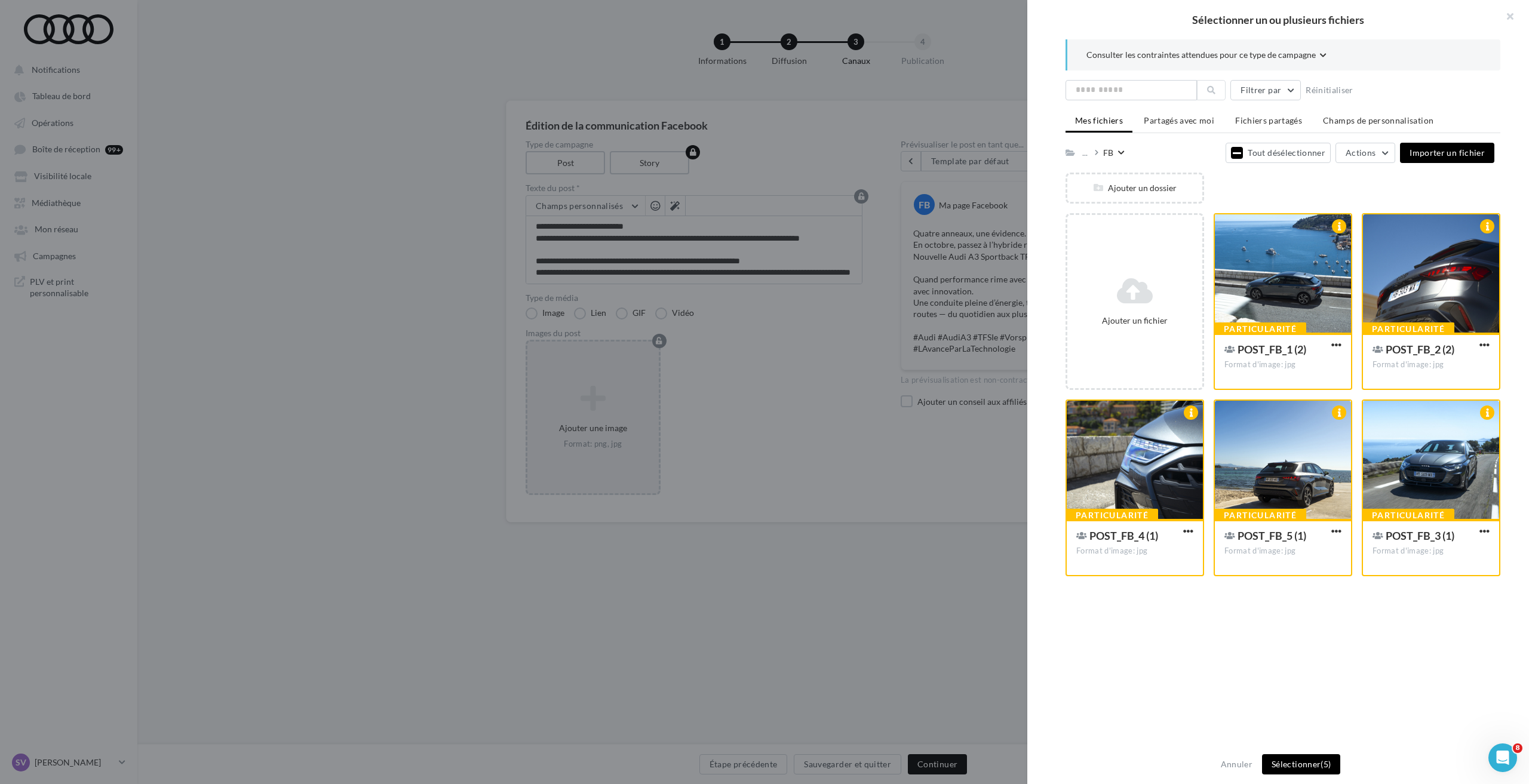
click at [1285, 763] on button "Sélectionner (5)" at bounding box center [1300, 764] width 78 height 20
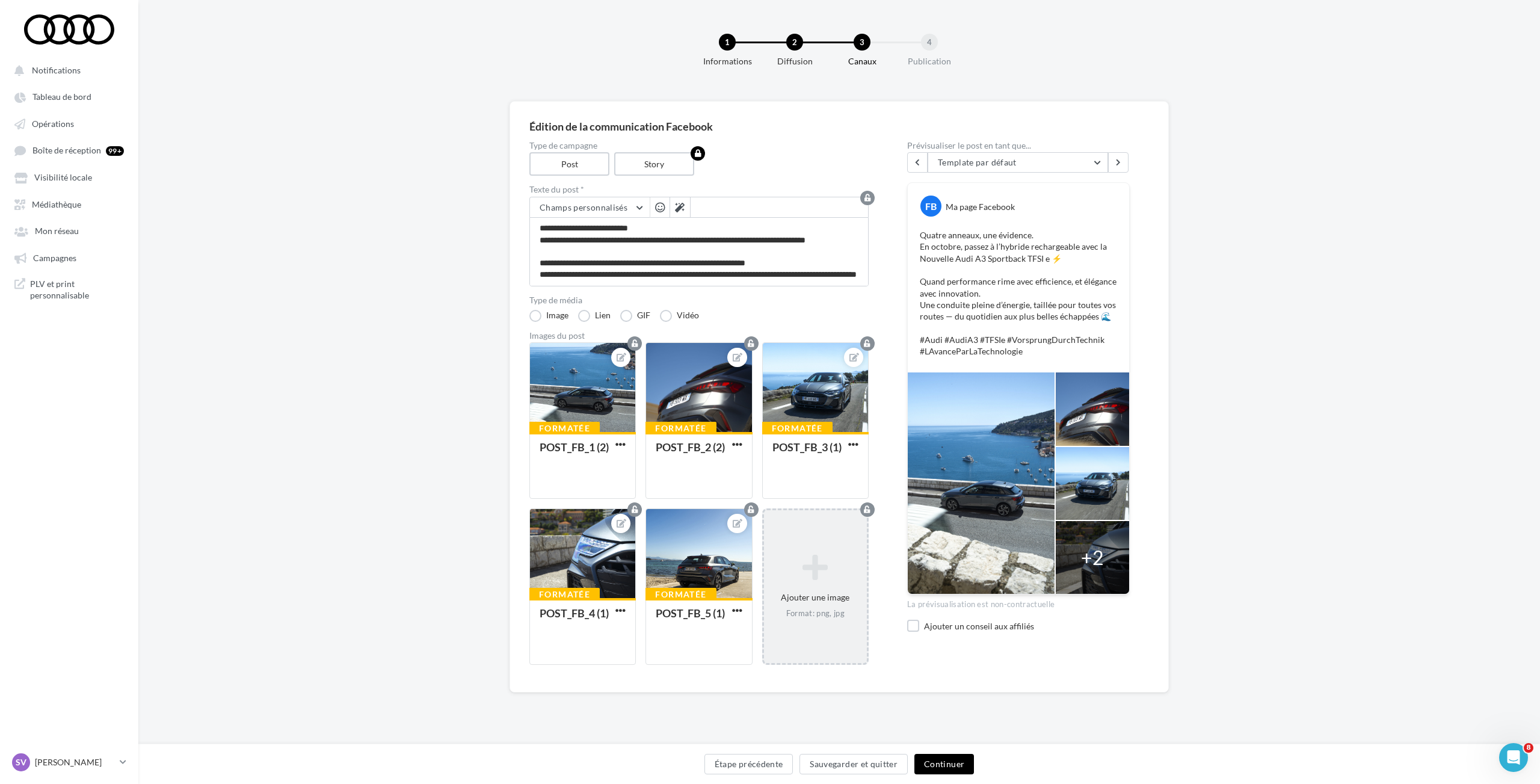
click at [953, 763] on button "Continuer" at bounding box center [944, 764] width 59 height 20
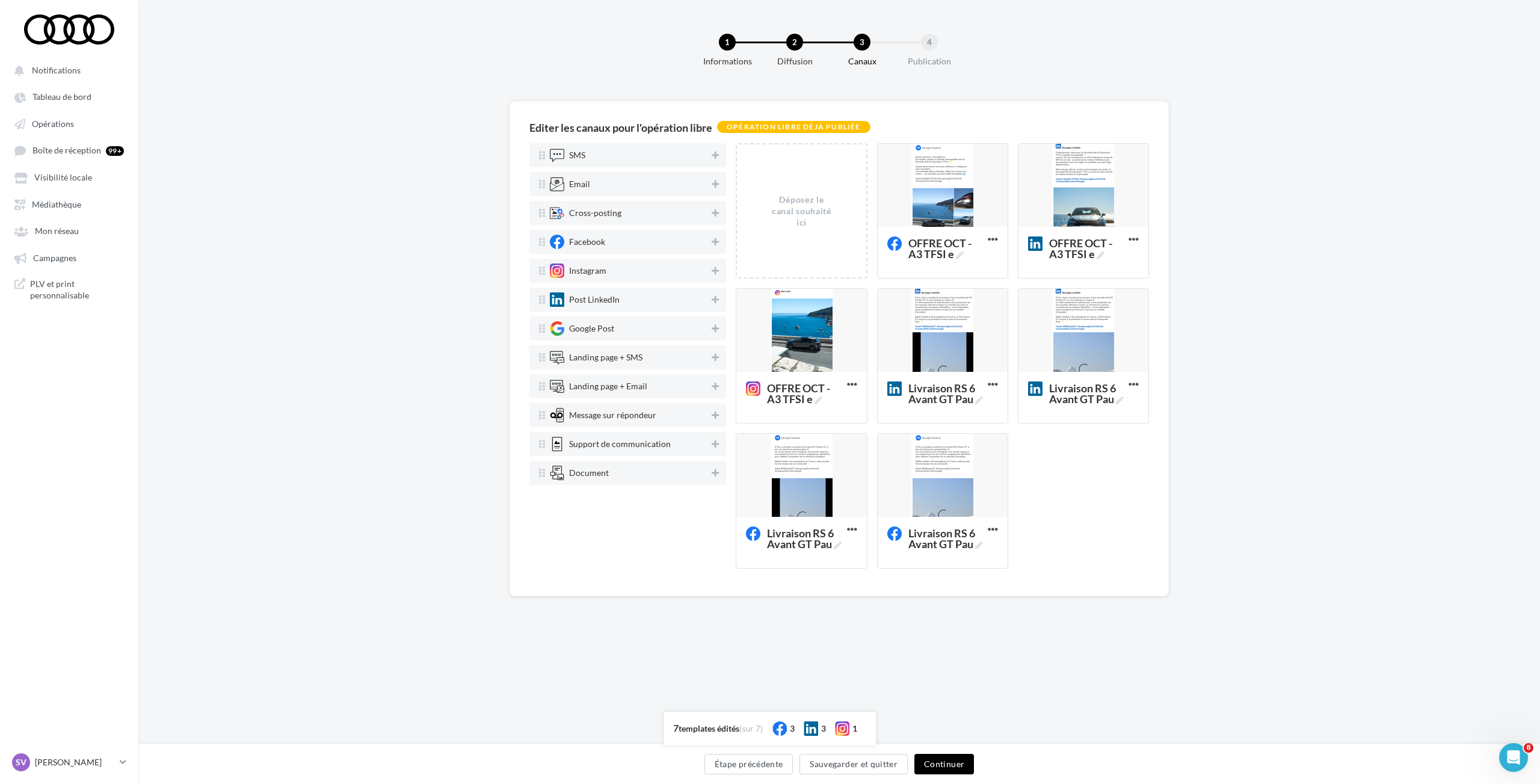
click at [949, 761] on button "Continuer" at bounding box center [944, 764] width 59 height 20
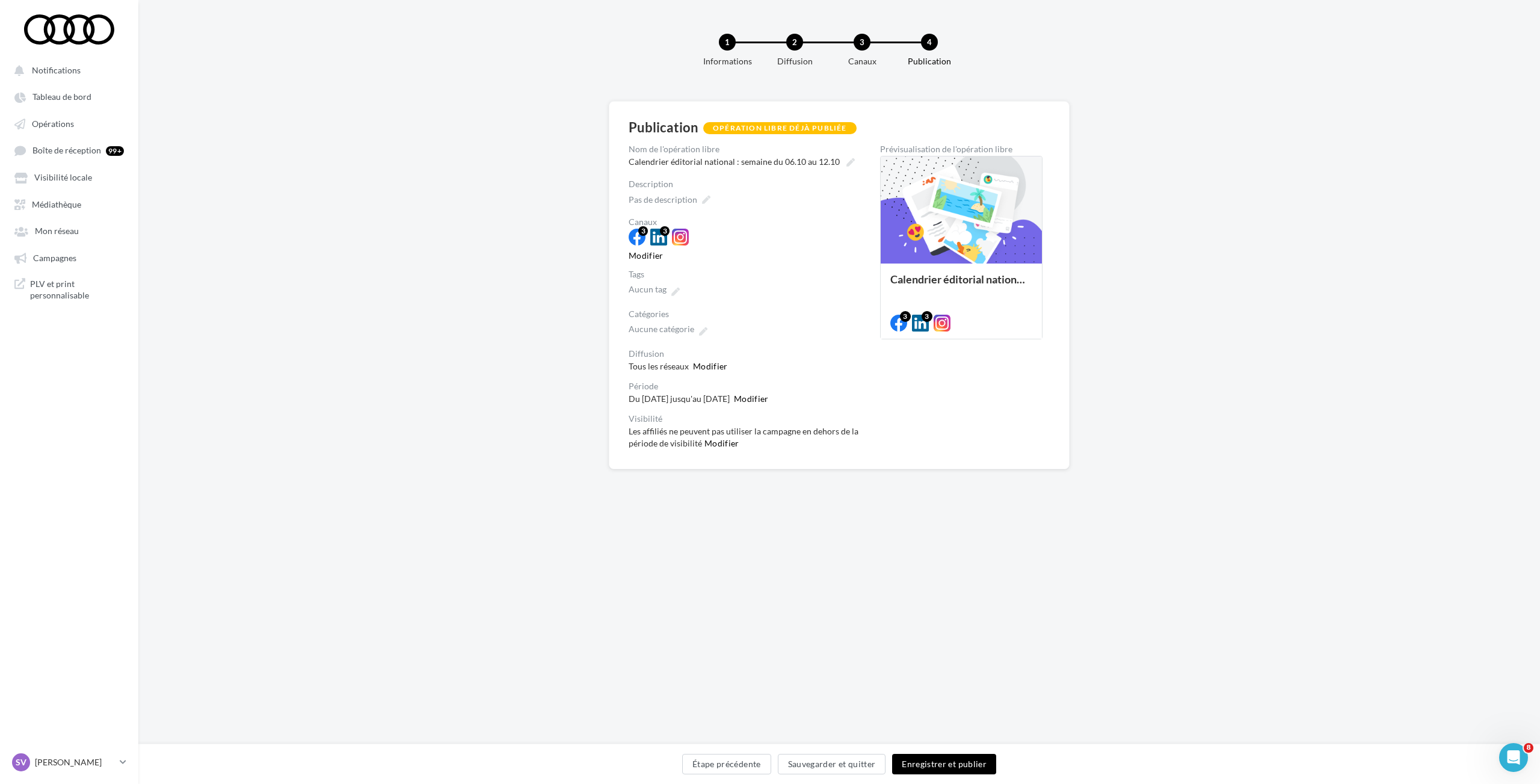
click at [964, 759] on button "Enregistrer et publier" at bounding box center [944, 764] width 104 height 20
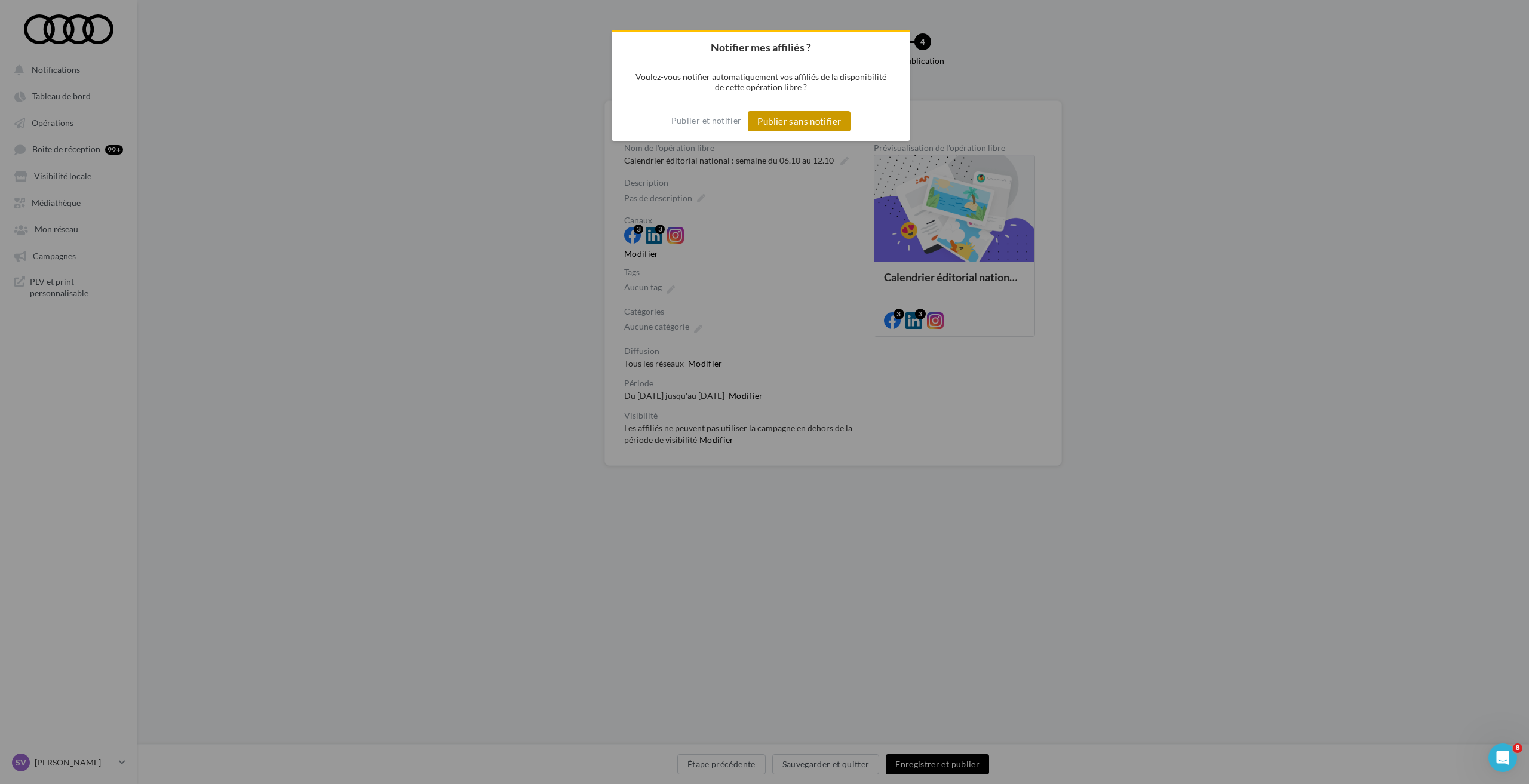
click at [808, 118] on button "Publier sans notifier" at bounding box center [799, 121] width 103 height 20
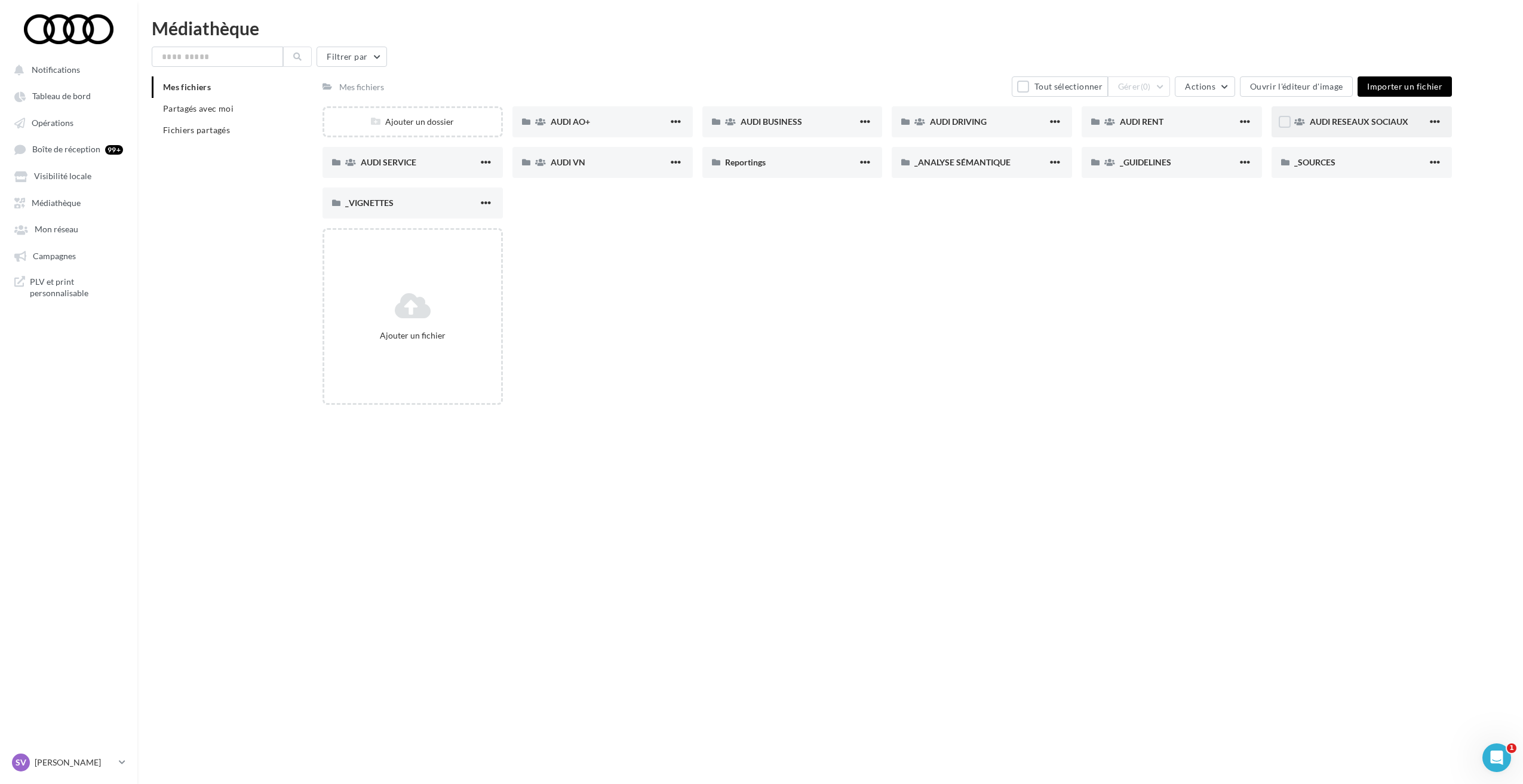
click at [1341, 124] on span "AUDI RESEAUX SOCIAUX" at bounding box center [1359, 121] width 99 height 10
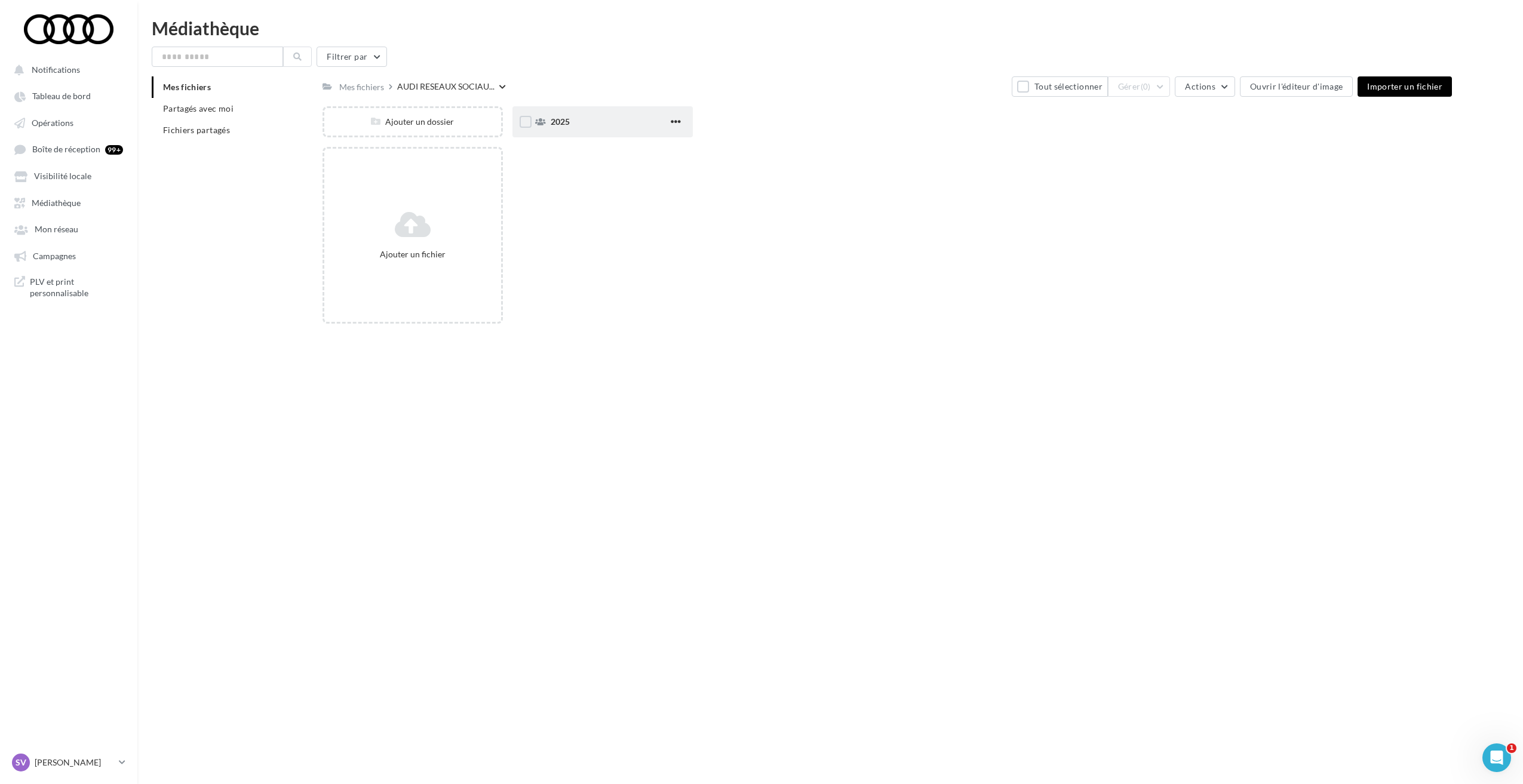
click at [584, 124] on div "2025" at bounding box center [609, 121] width 117 height 12
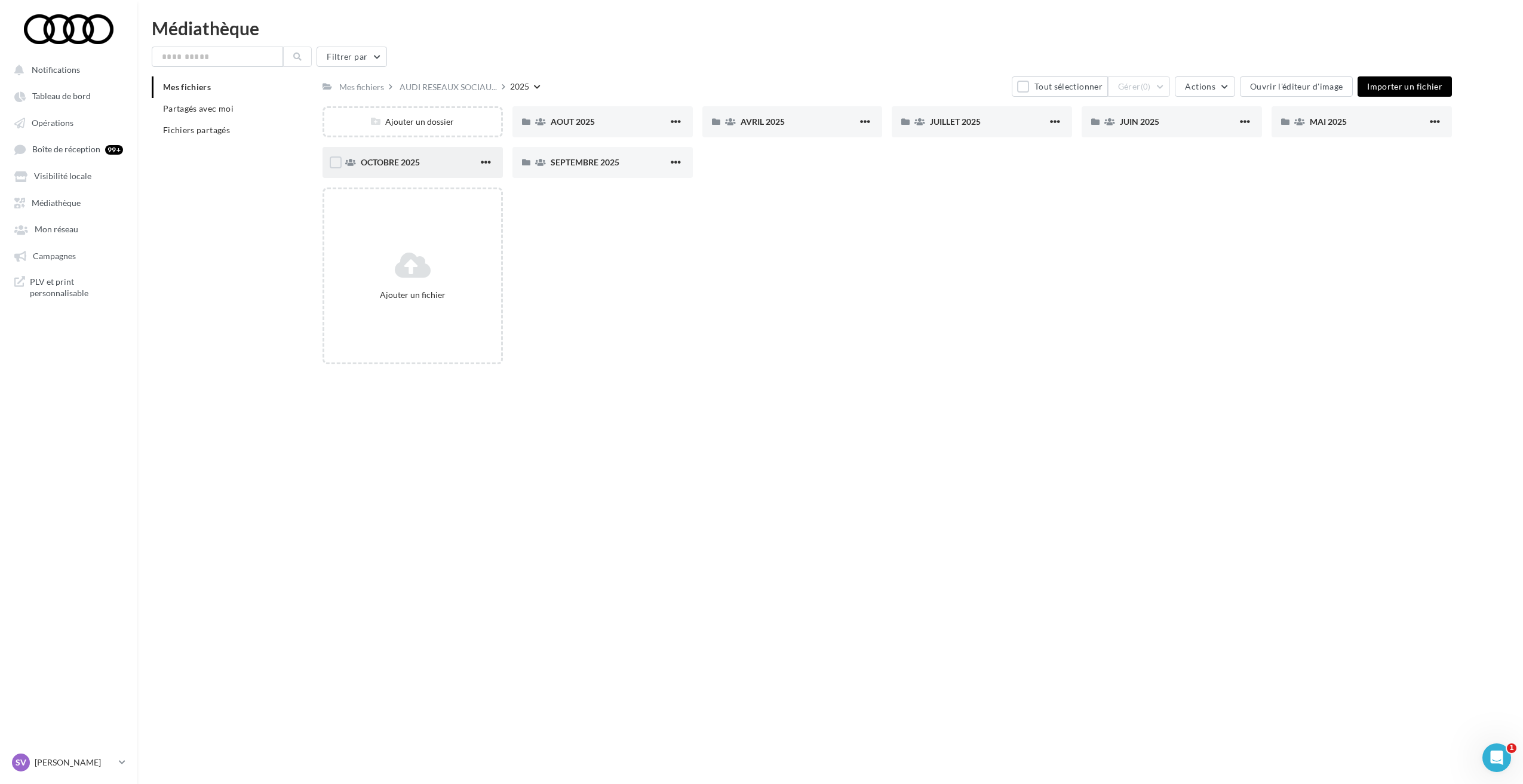
click at [385, 159] on span "OCTOBRE 2025" at bounding box center [390, 162] width 59 height 10
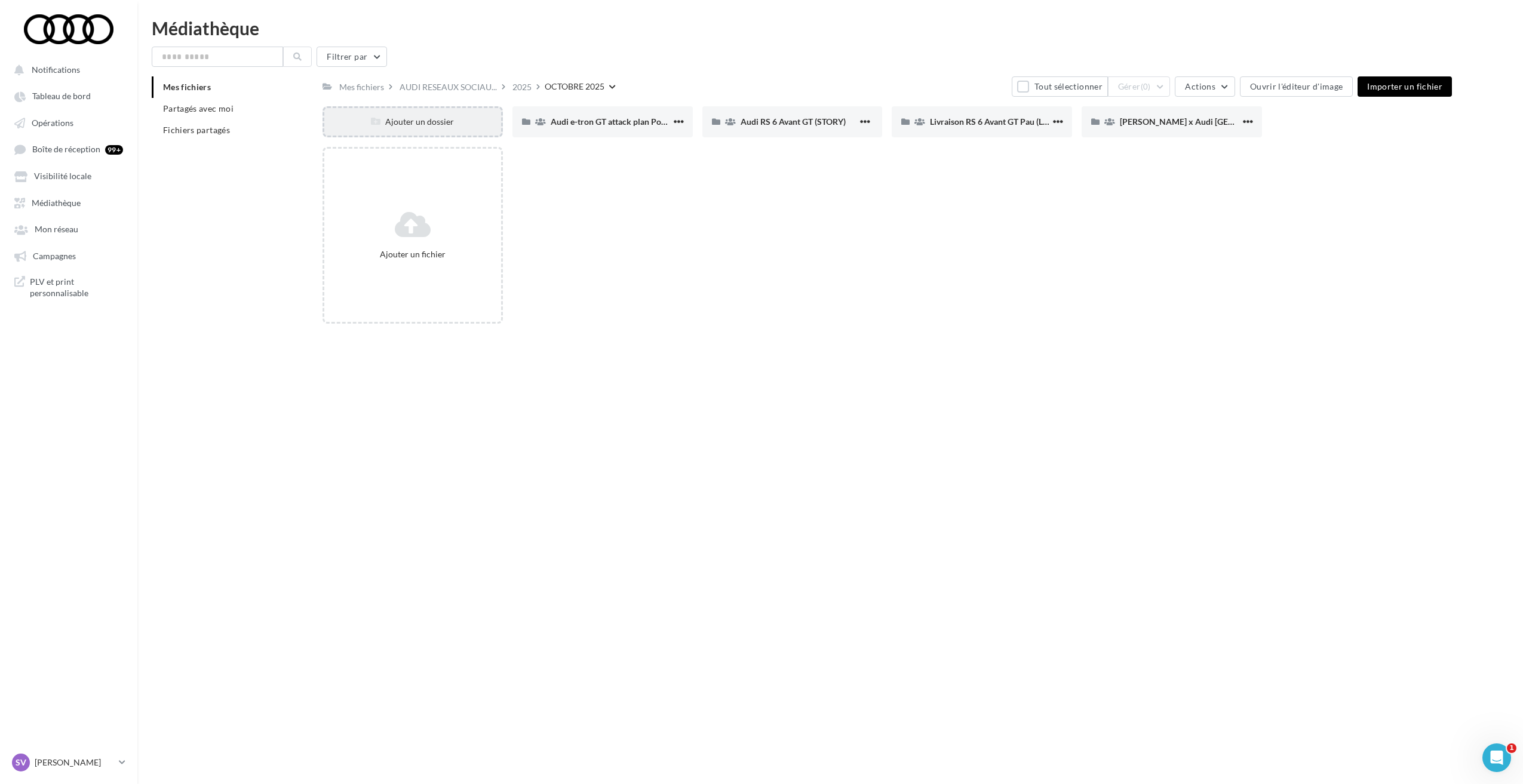
click at [445, 132] on div "Ajouter un dossier" at bounding box center [412, 121] width 180 height 31
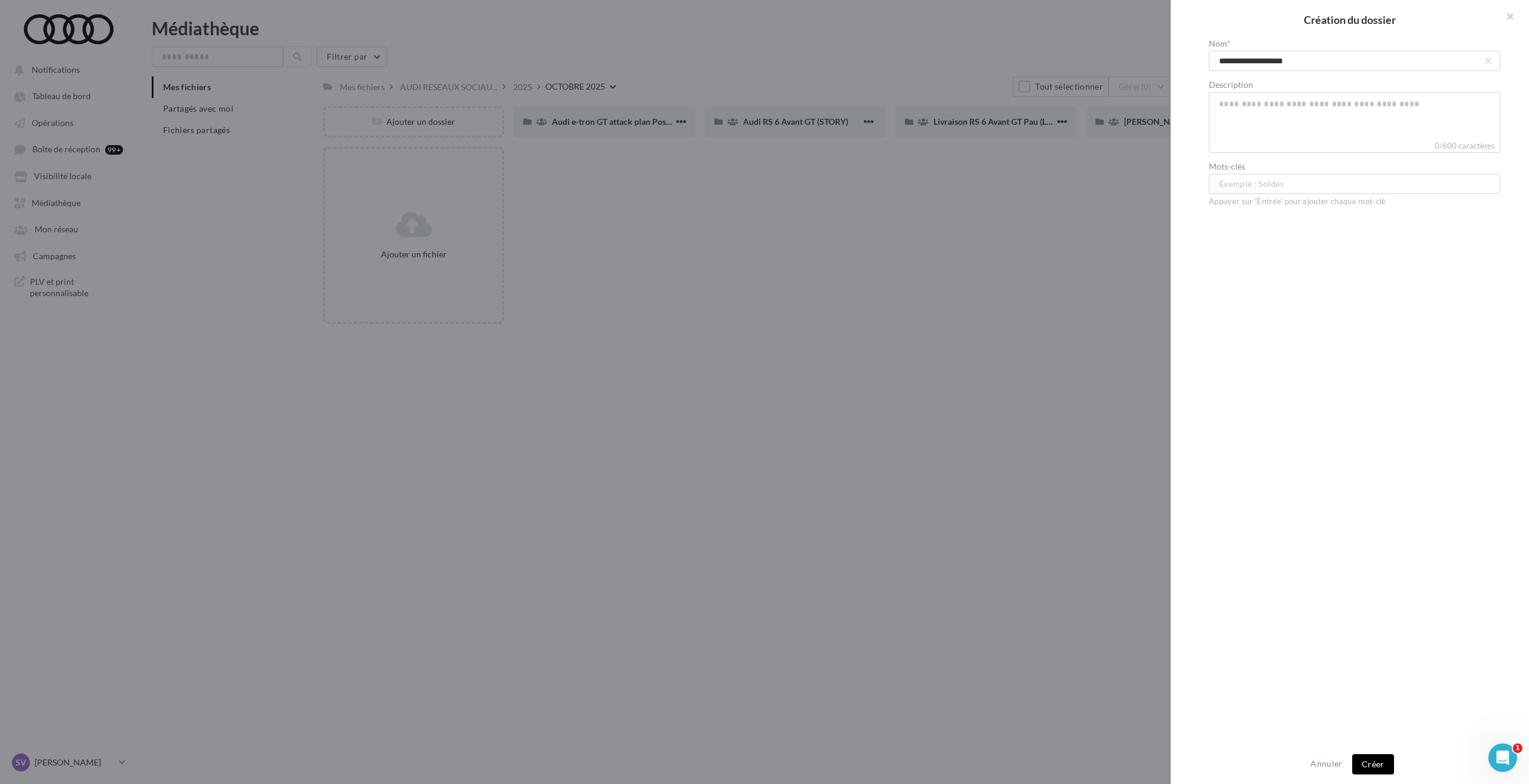
type input "**********"
click at [1371, 764] on button "Créer" at bounding box center [1373, 764] width 42 height 20
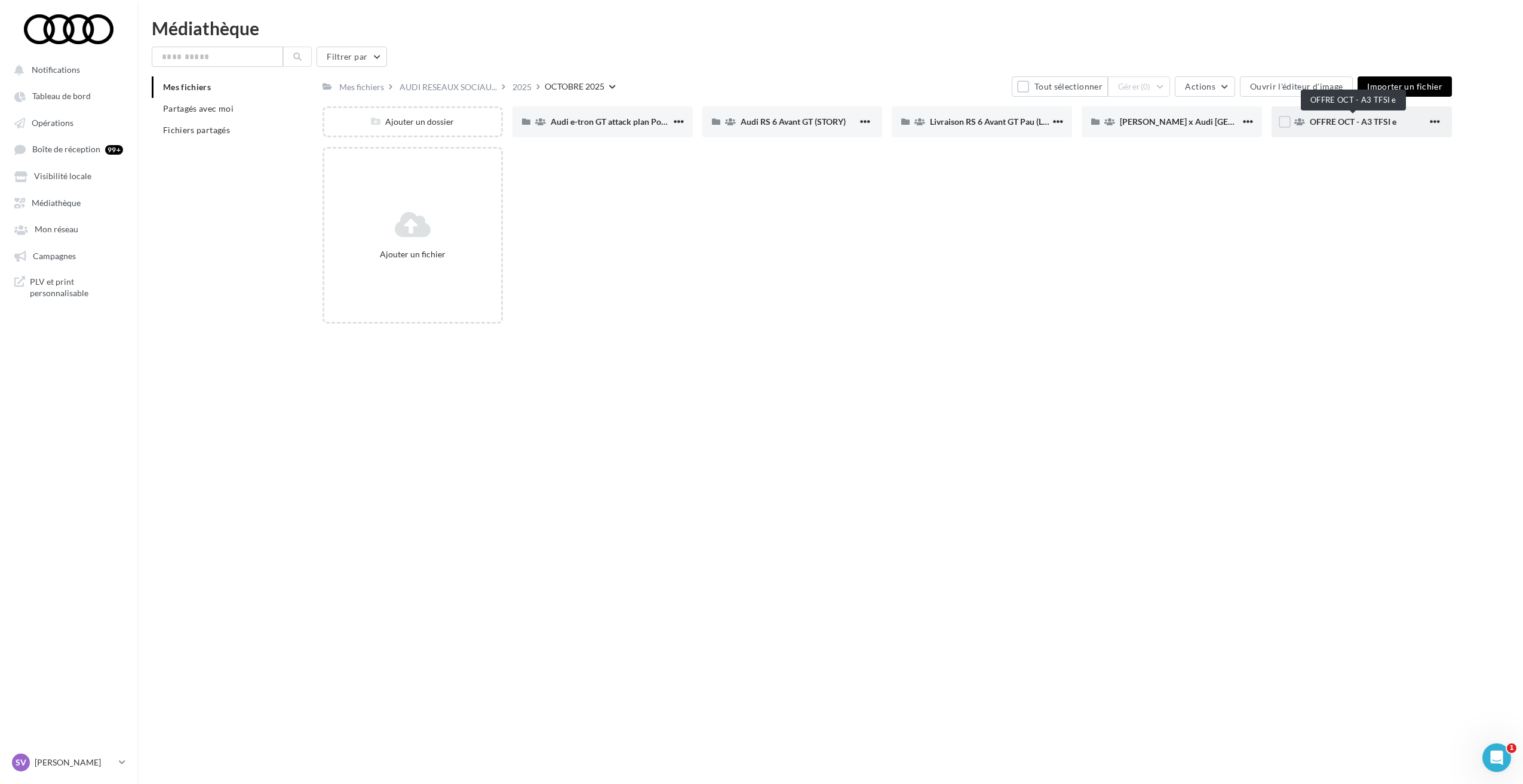
click at [1340, 124] on span "OFFRE OCT - A3 TFSI e" at bounding box center [1353, 121] width 87 height 10
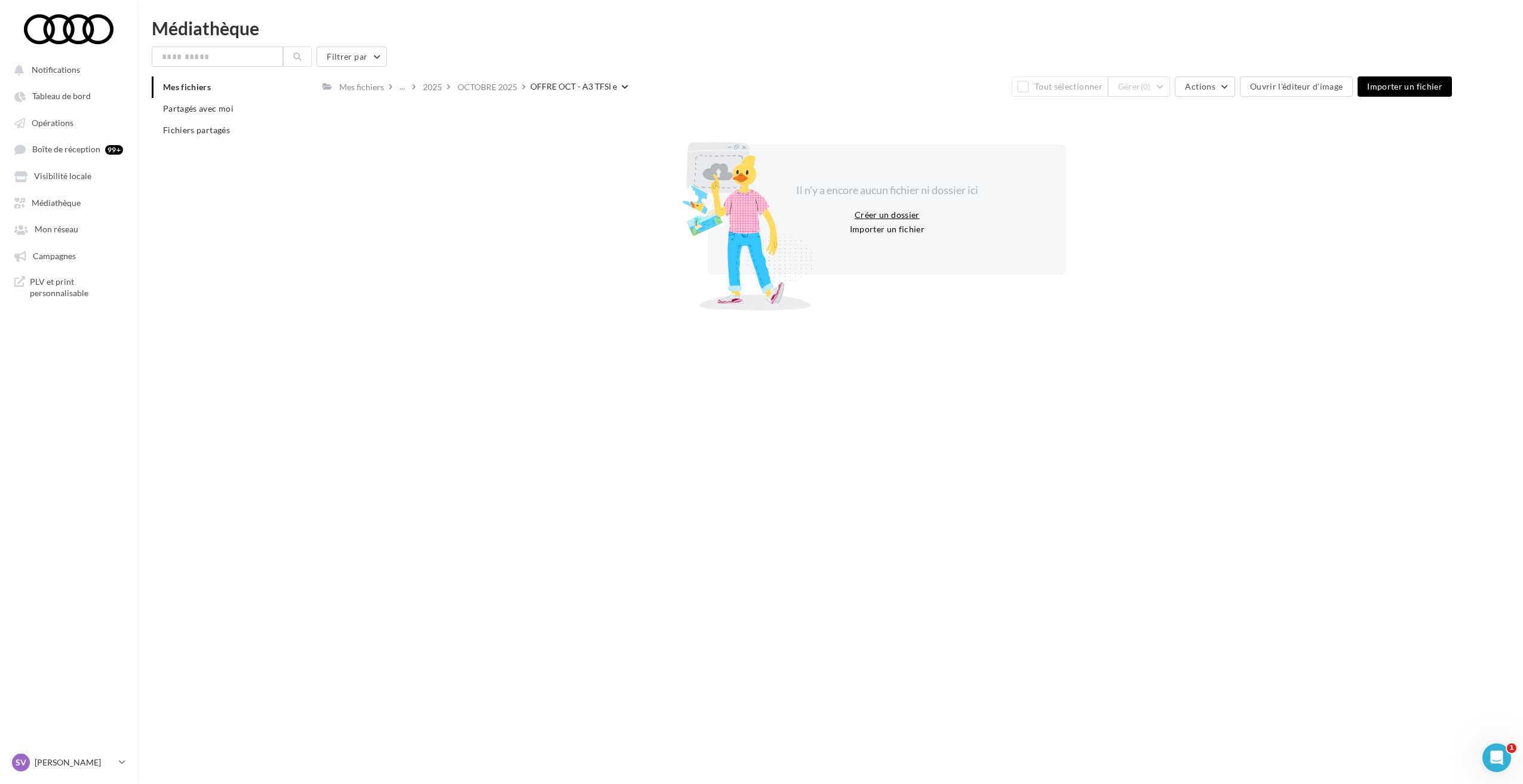
click at [891, 216] on button "Créer un dossier" at bounding box center [887, 214] width 75 height 14
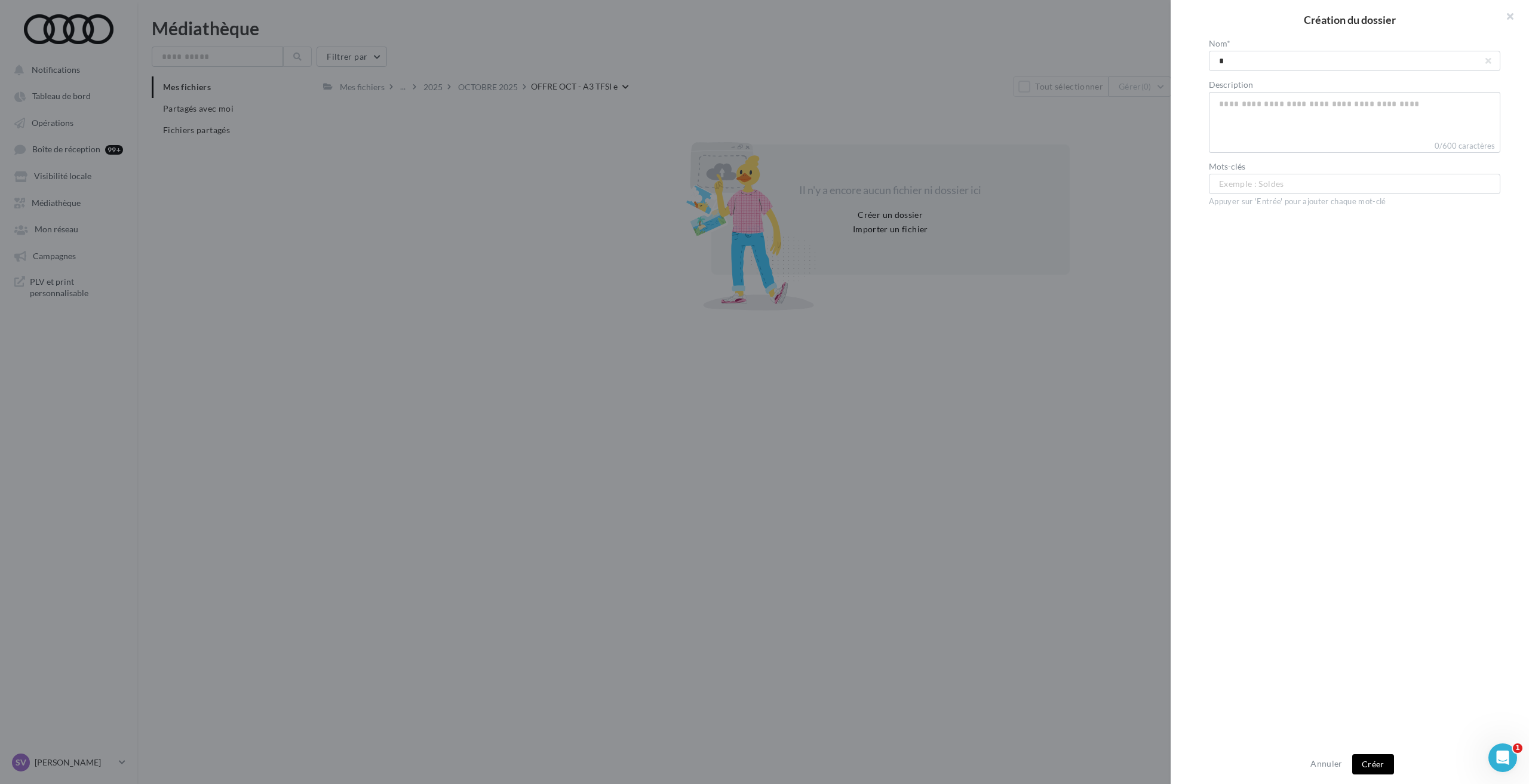
type input "**"
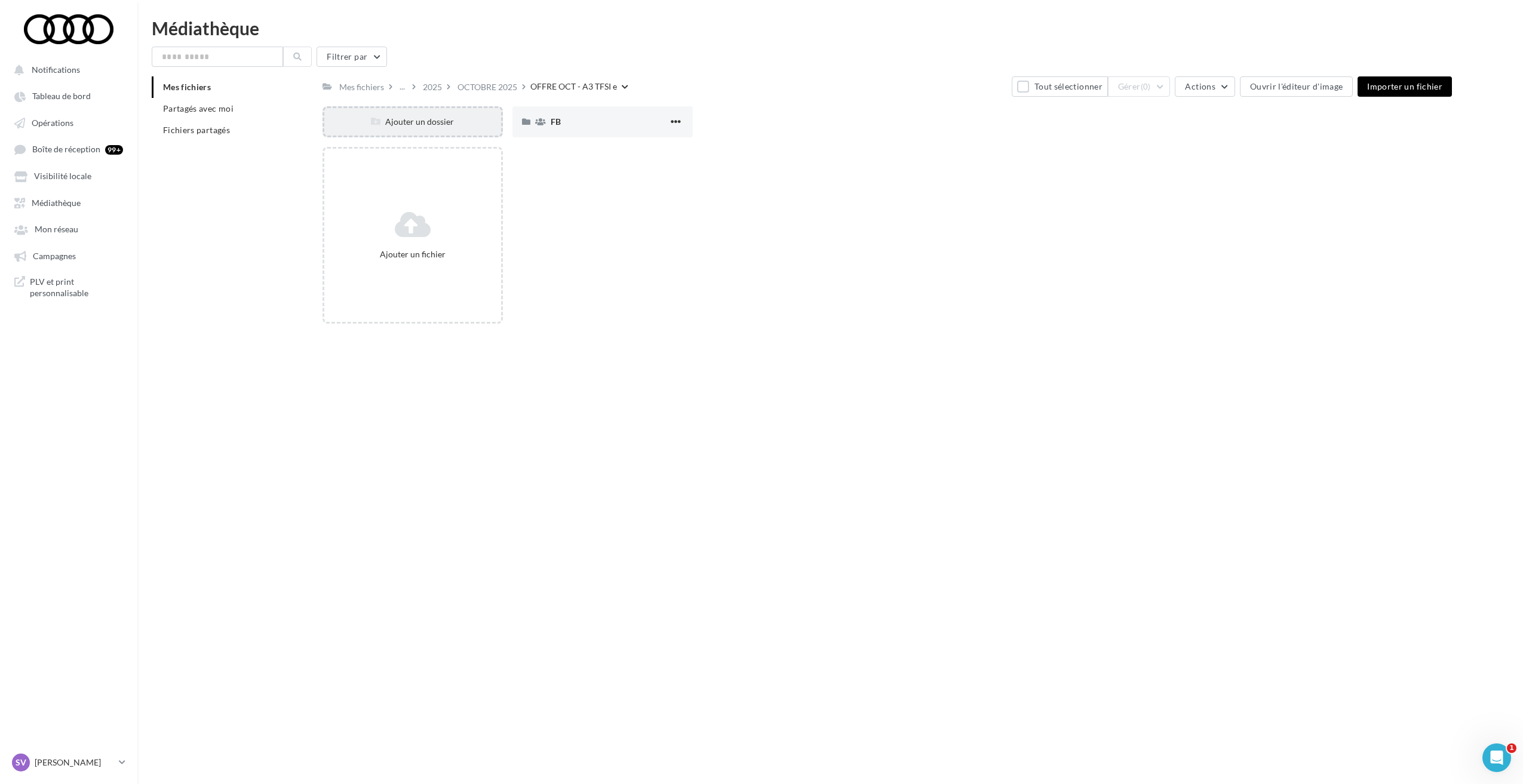
click at [440, 124] on div "Ajouter un dossier" at bounding box center [412, 121] width 177 height 12
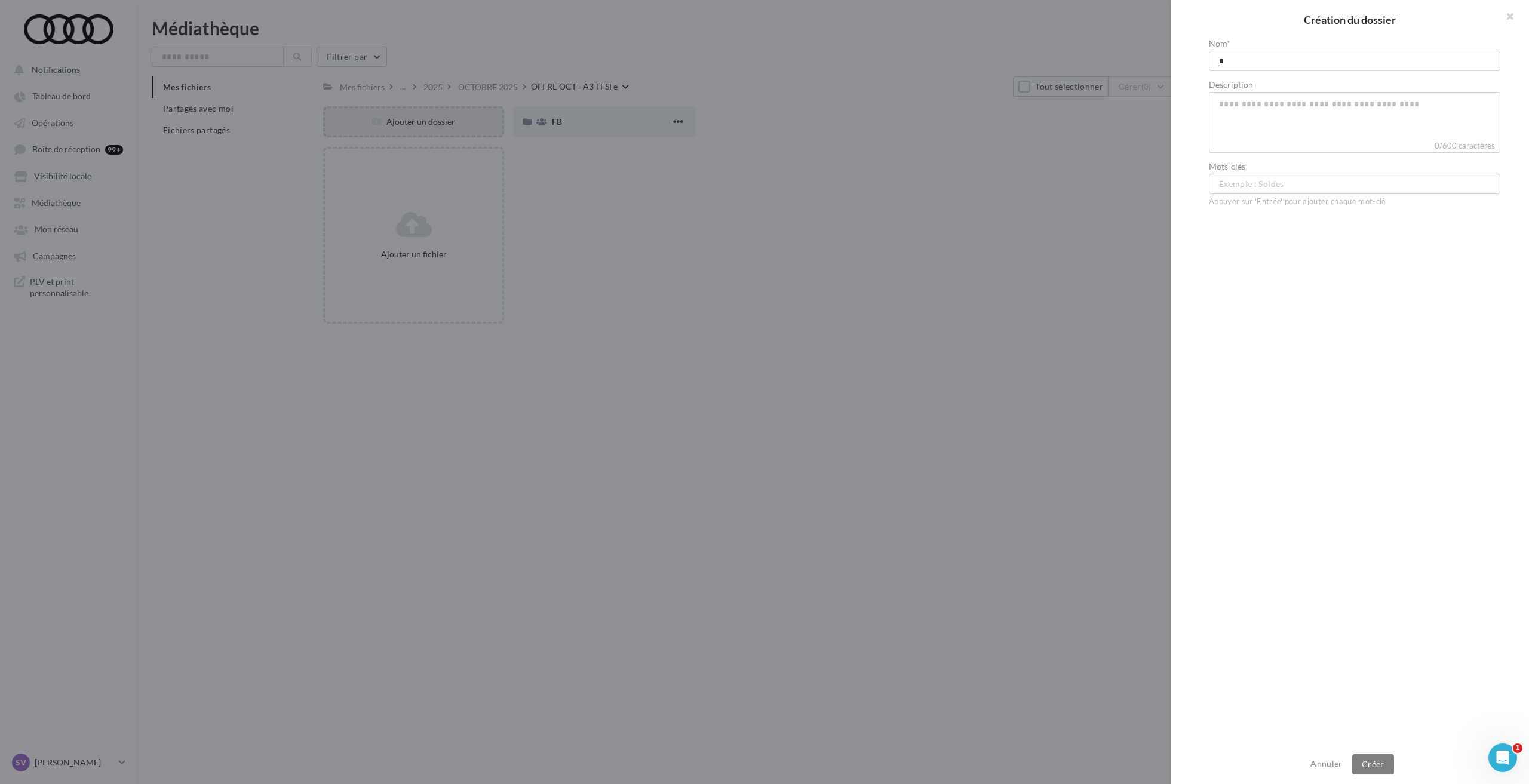
type input "**"
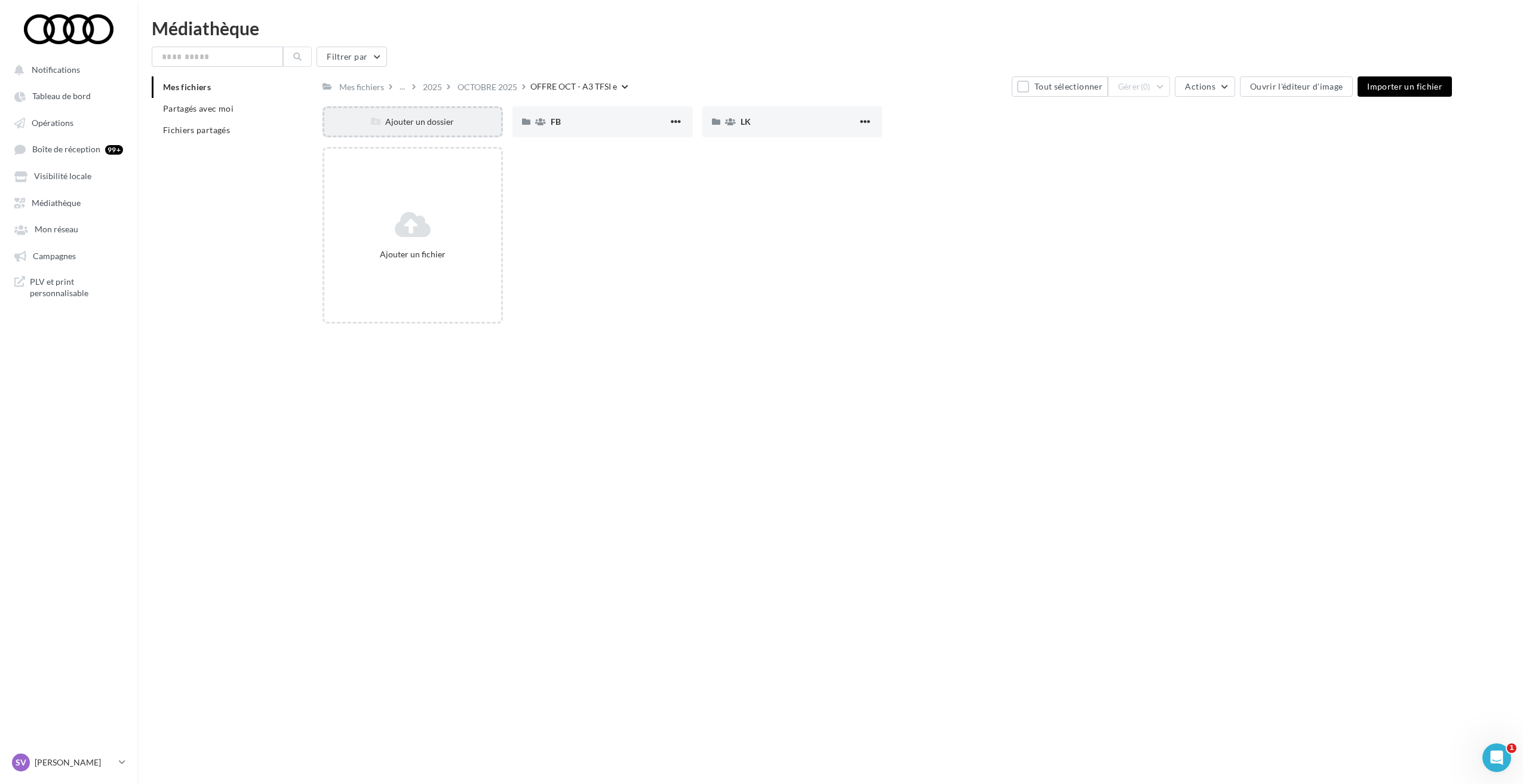
click at [440, 124] on div "Ajouter un dossier" at bounding box center [412, 121] width 177 height 12
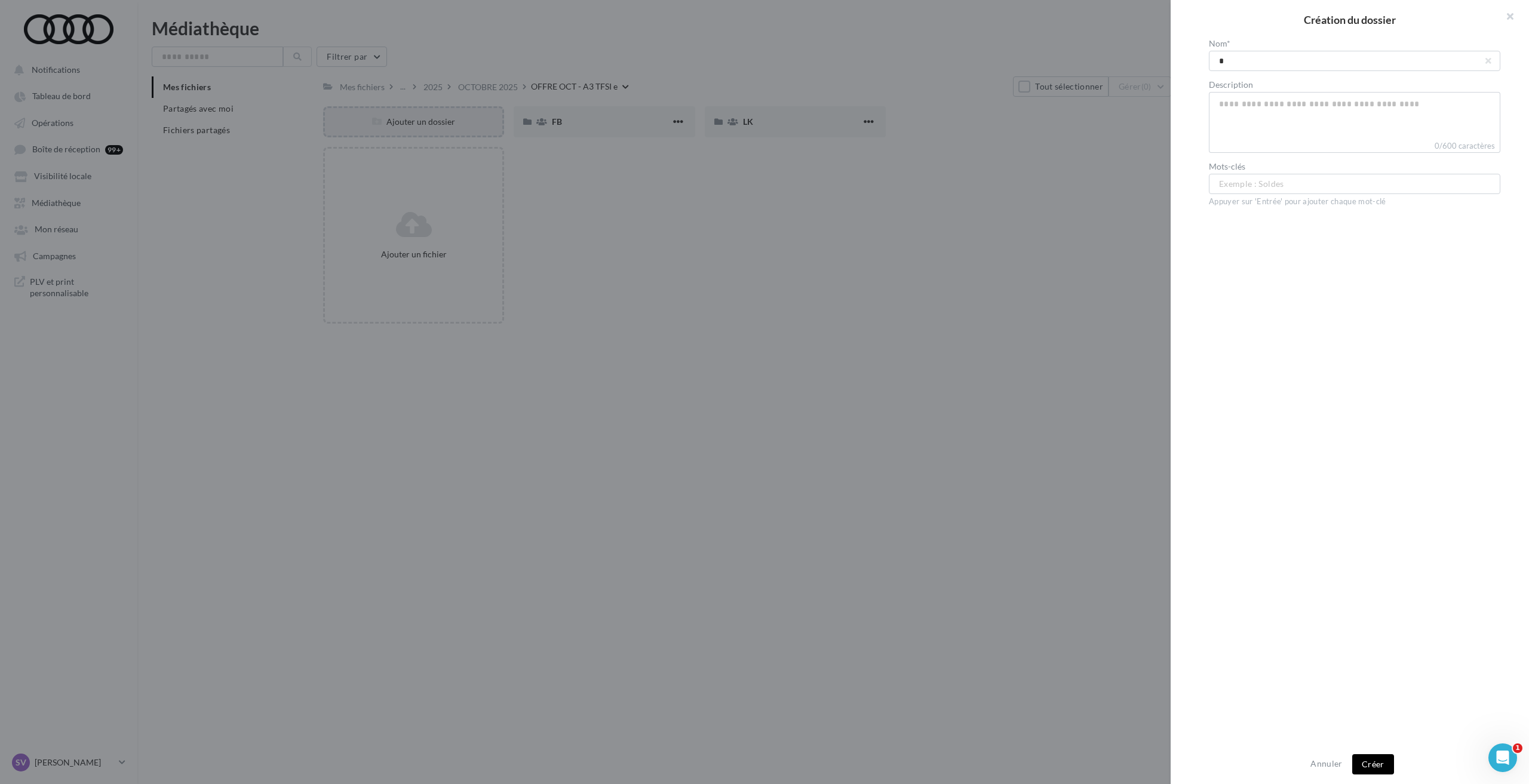
type input "**"
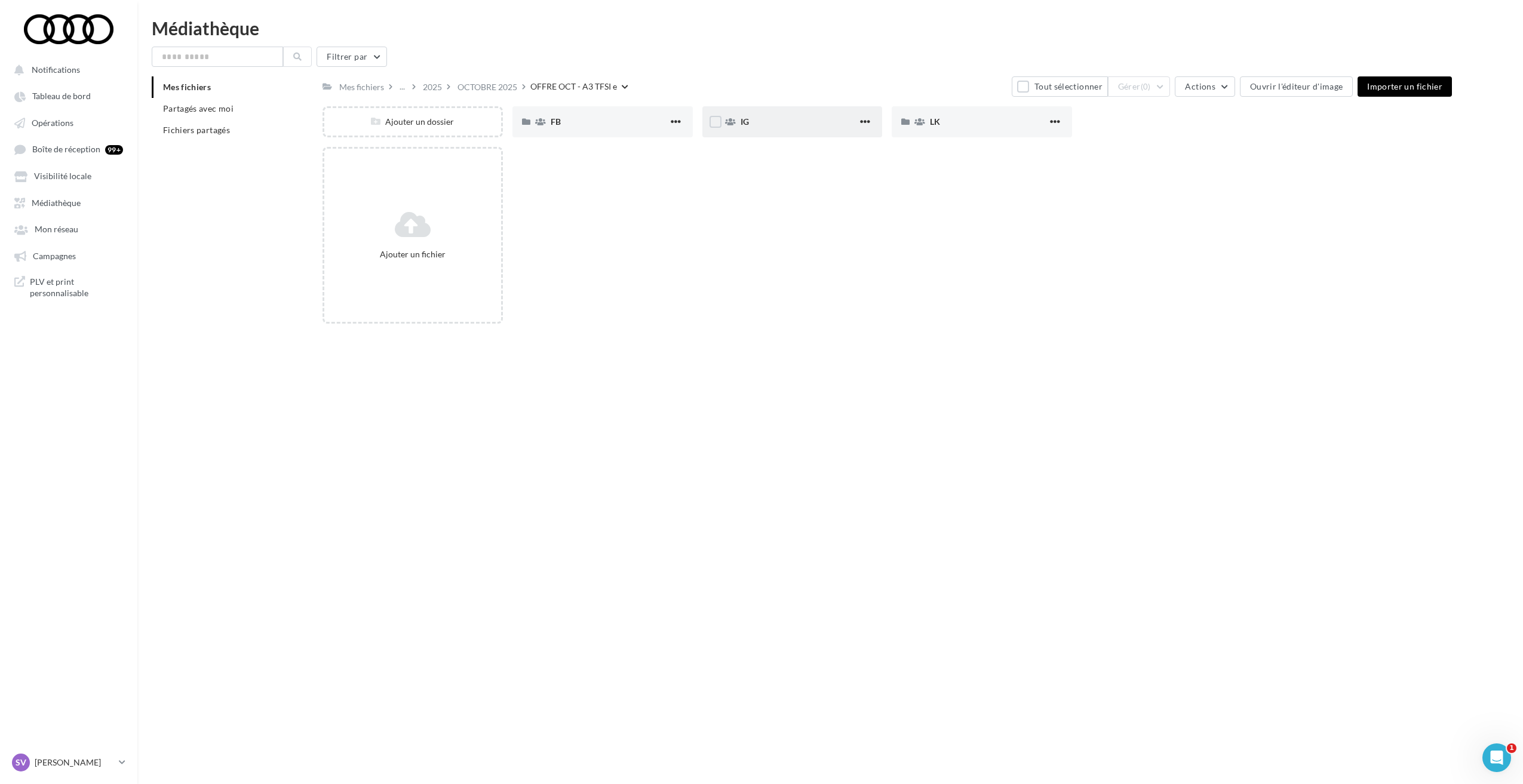
click at [789, 126] on div "IG" at bounding box center [799, 121] width 117 height 12
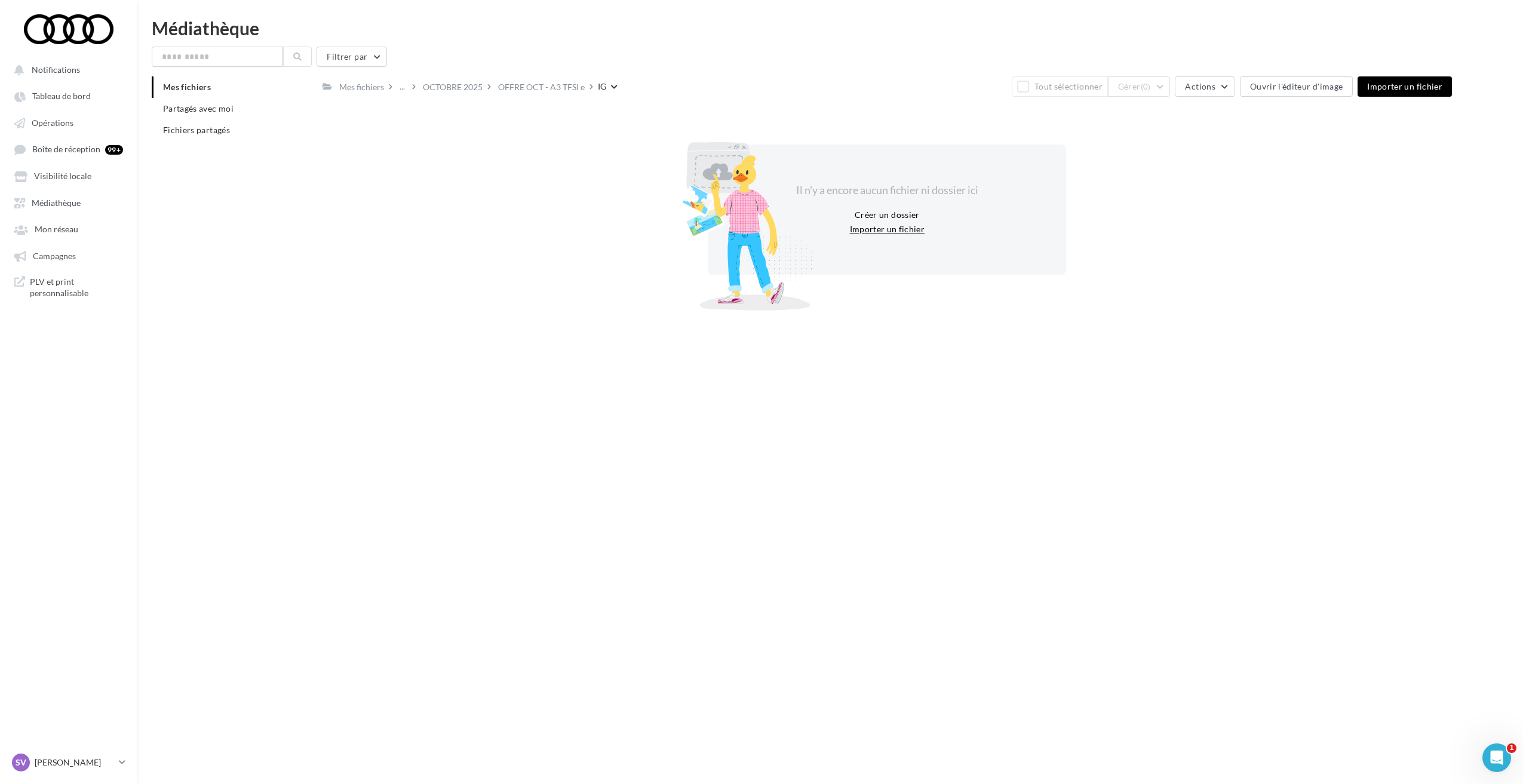
click at [875, 227] on button "Importer un fichier" at bounding box center [887, 228] width 85 height 14
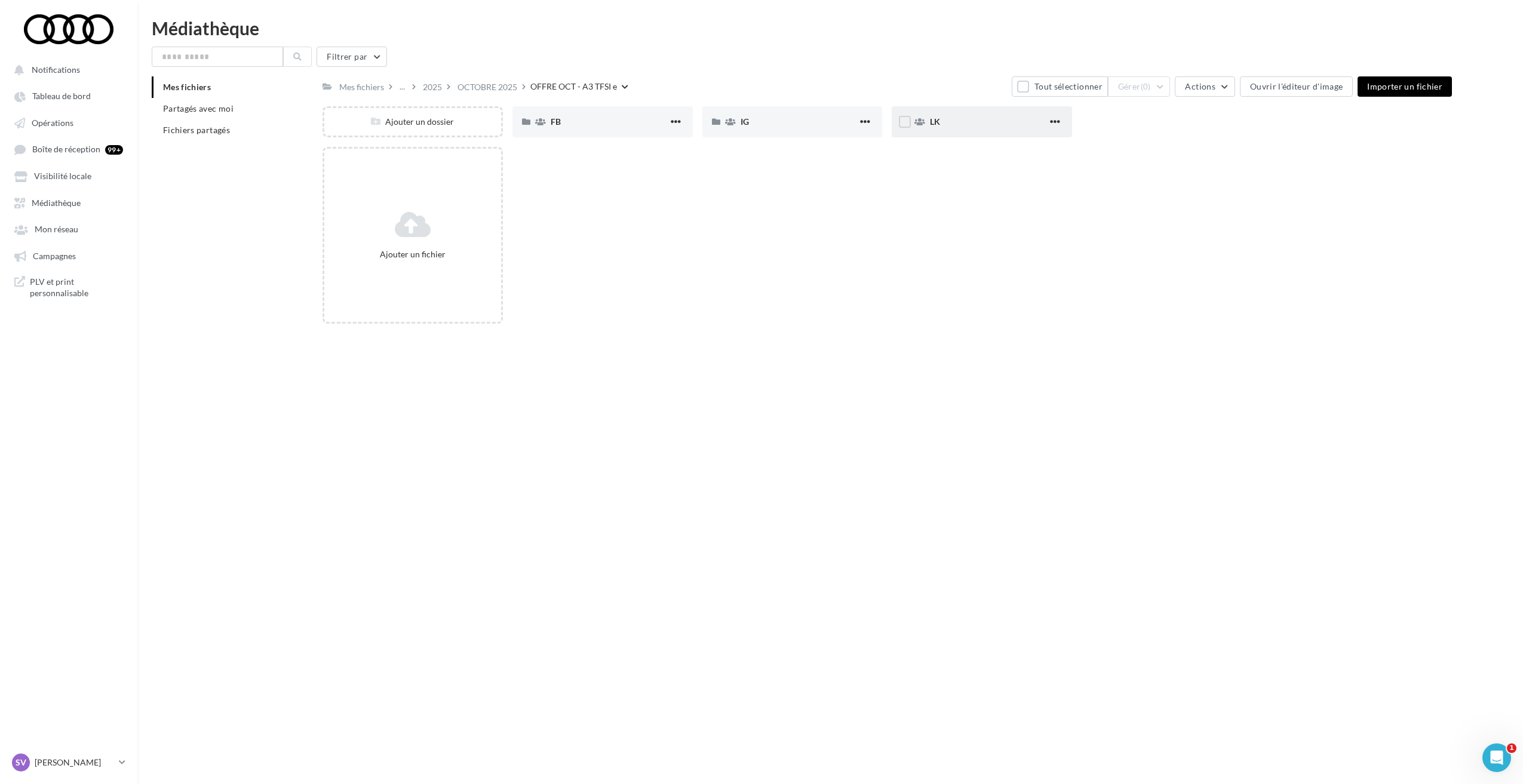
click at [933, 126] on span "LK" at bounding box center [934, 121] width 10 height 10
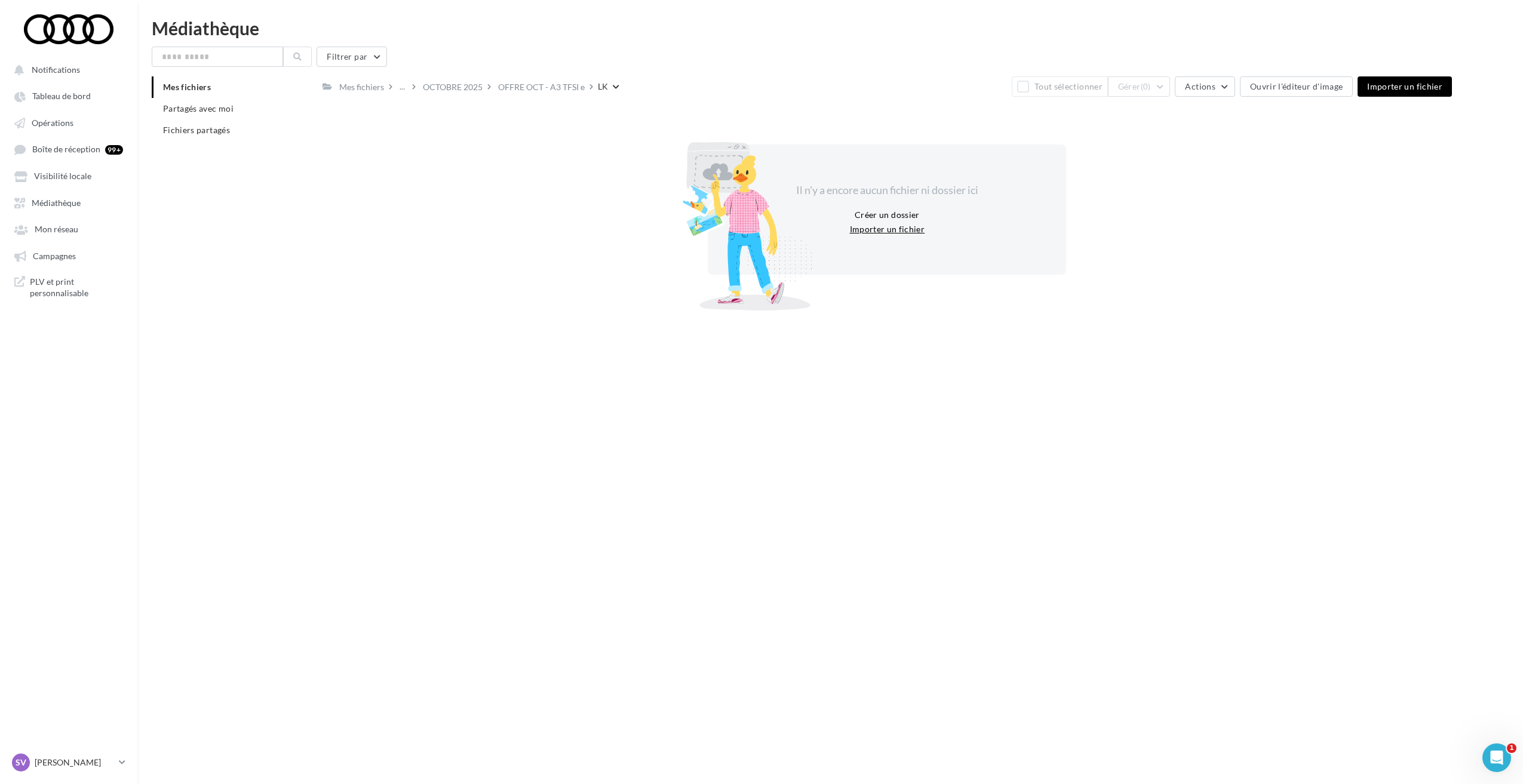
click at [890, 229] on button "Importer un fichier" at bounding box center [887, 228] width 85 height 14
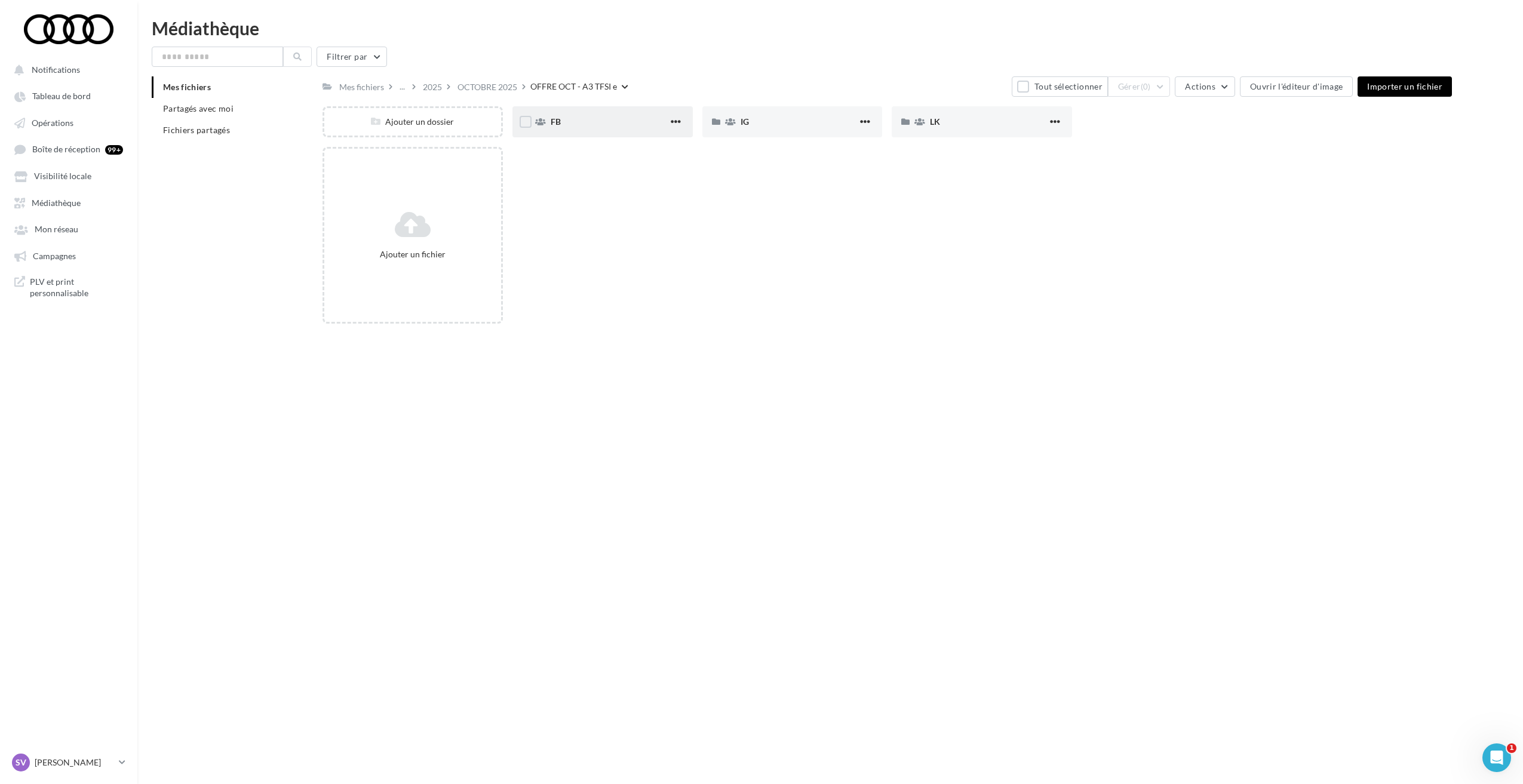
click at [579, 121] on div "FB" at bounding box center [609, 121] width 117 height 12
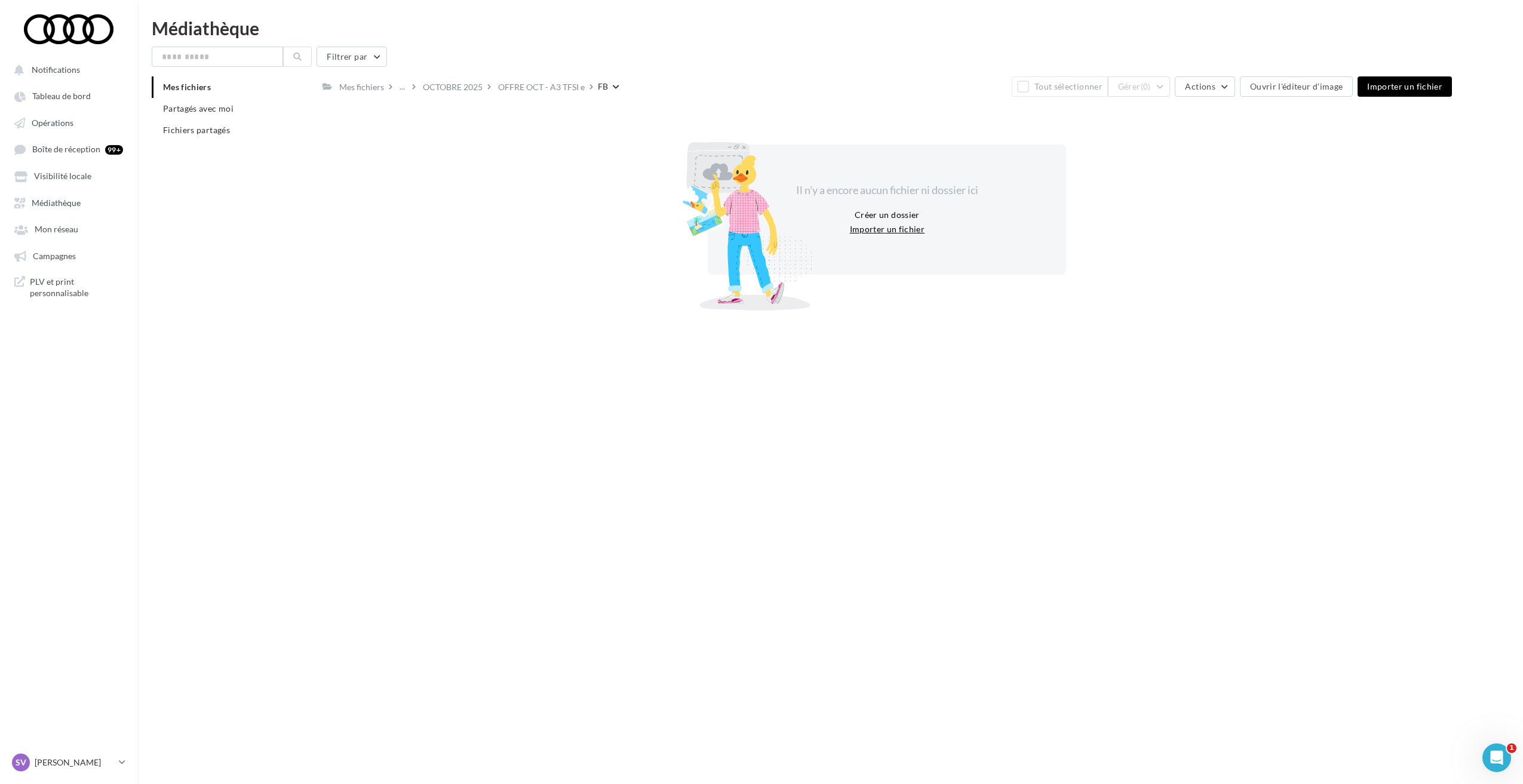
click at [899, 228] on button "Importer un fichier" at bounding box center [887, 228] width 85 height 14
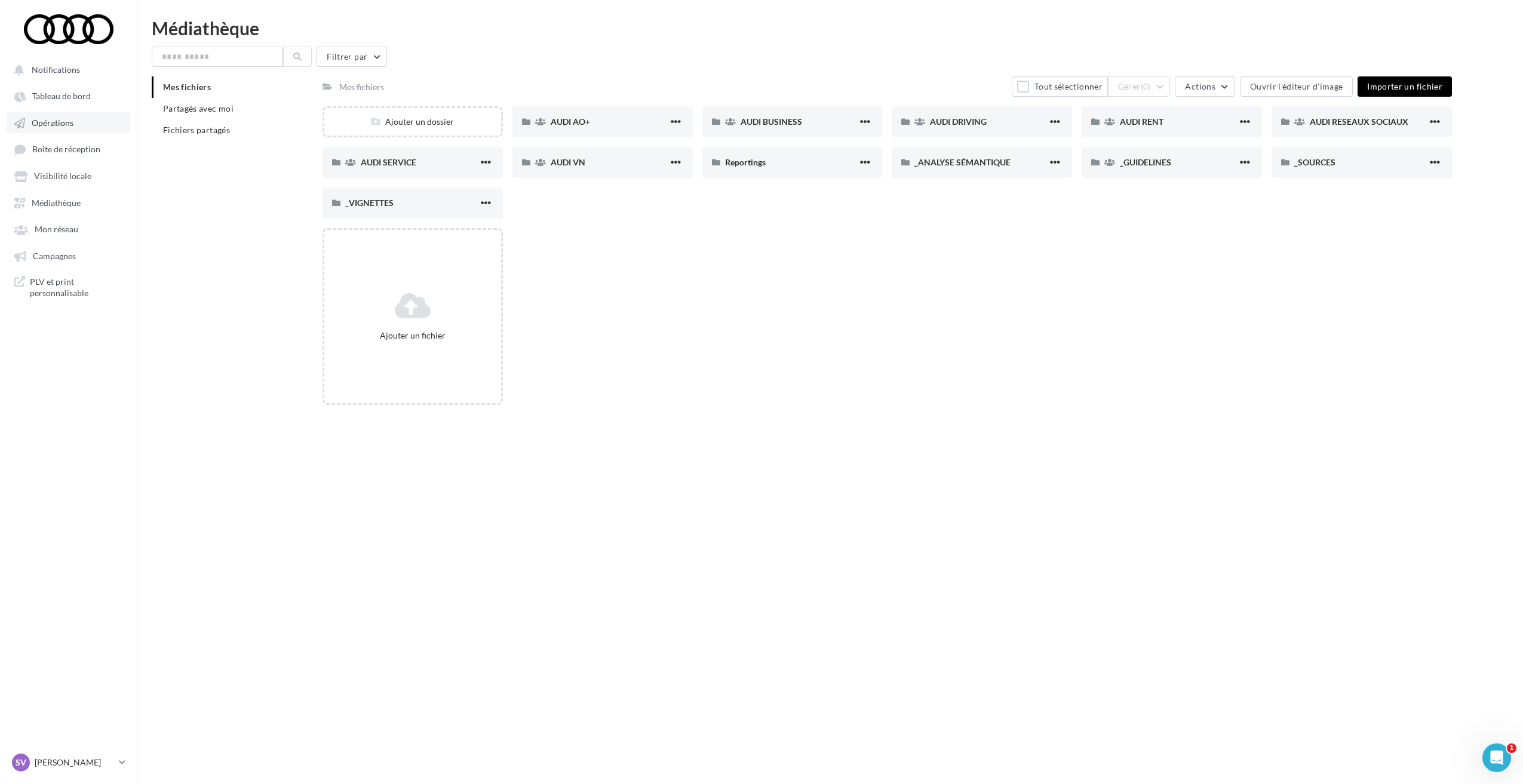
click at [111, 125] on link "Opérations" at bounding box center [68, 121] width 123 height 21
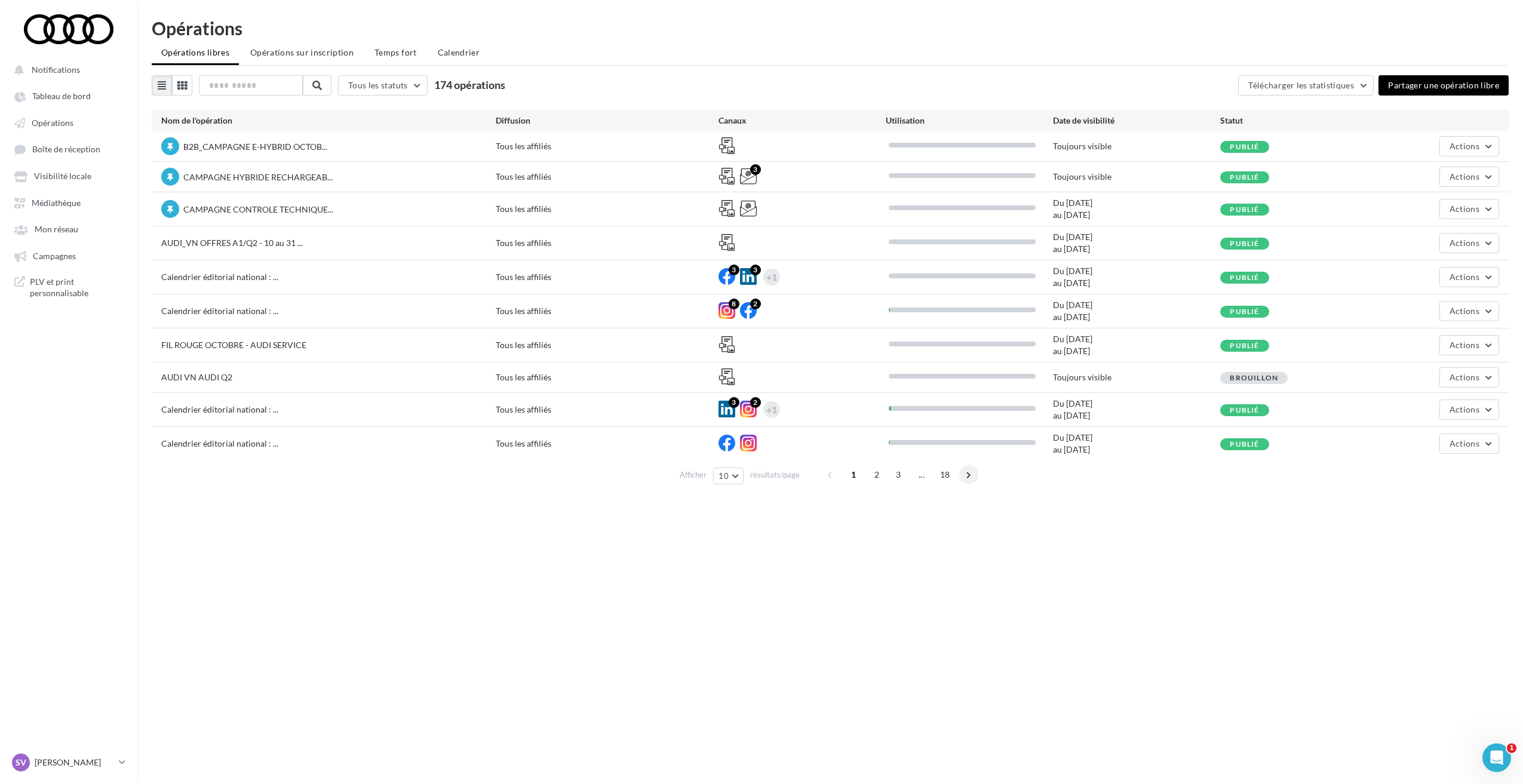
click at [961, 475] on span at bounding box center [968, 475] width 19 height 19
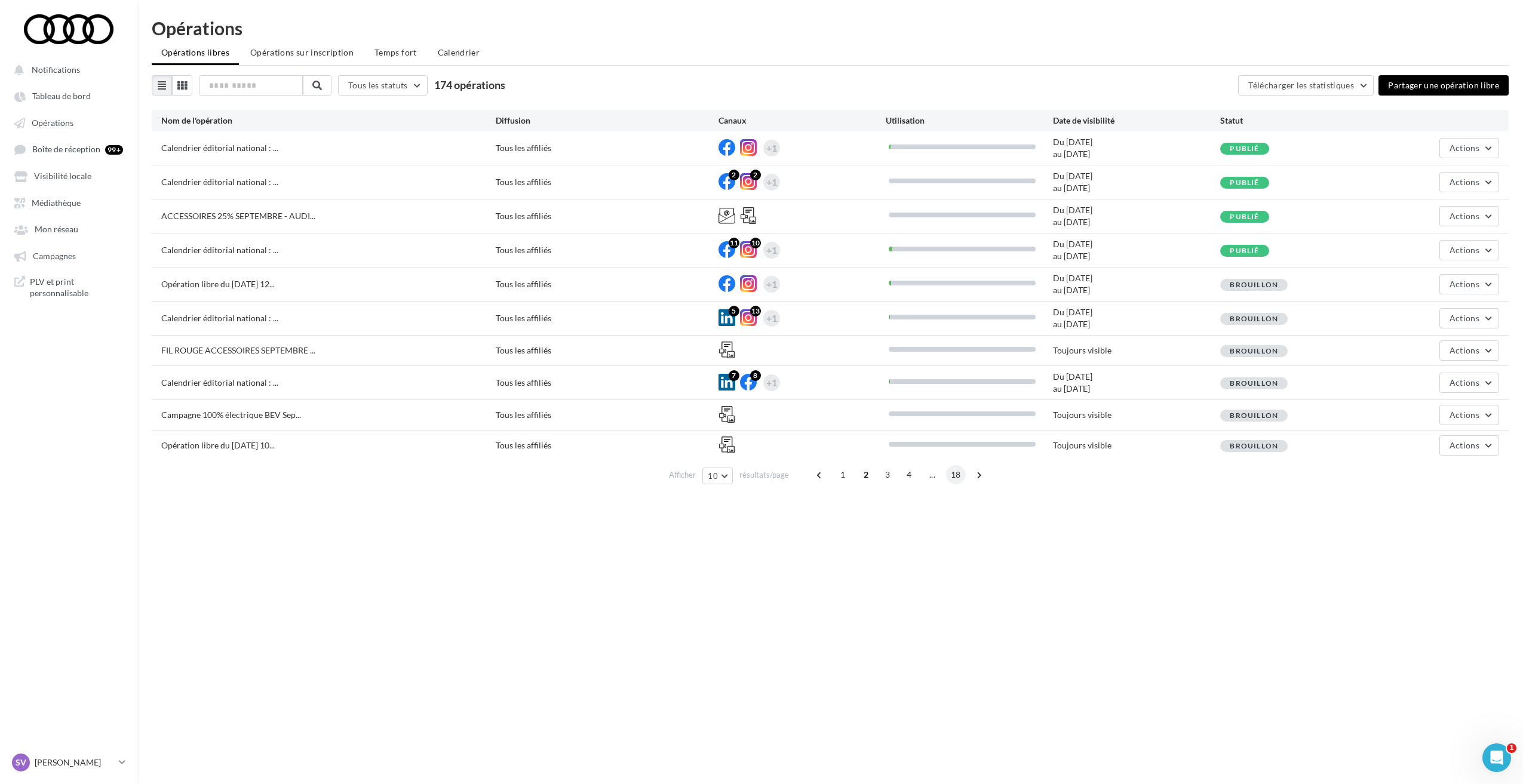
click at [958, 474] on span "18" at bounding box center [955, 475] width 19 height 19
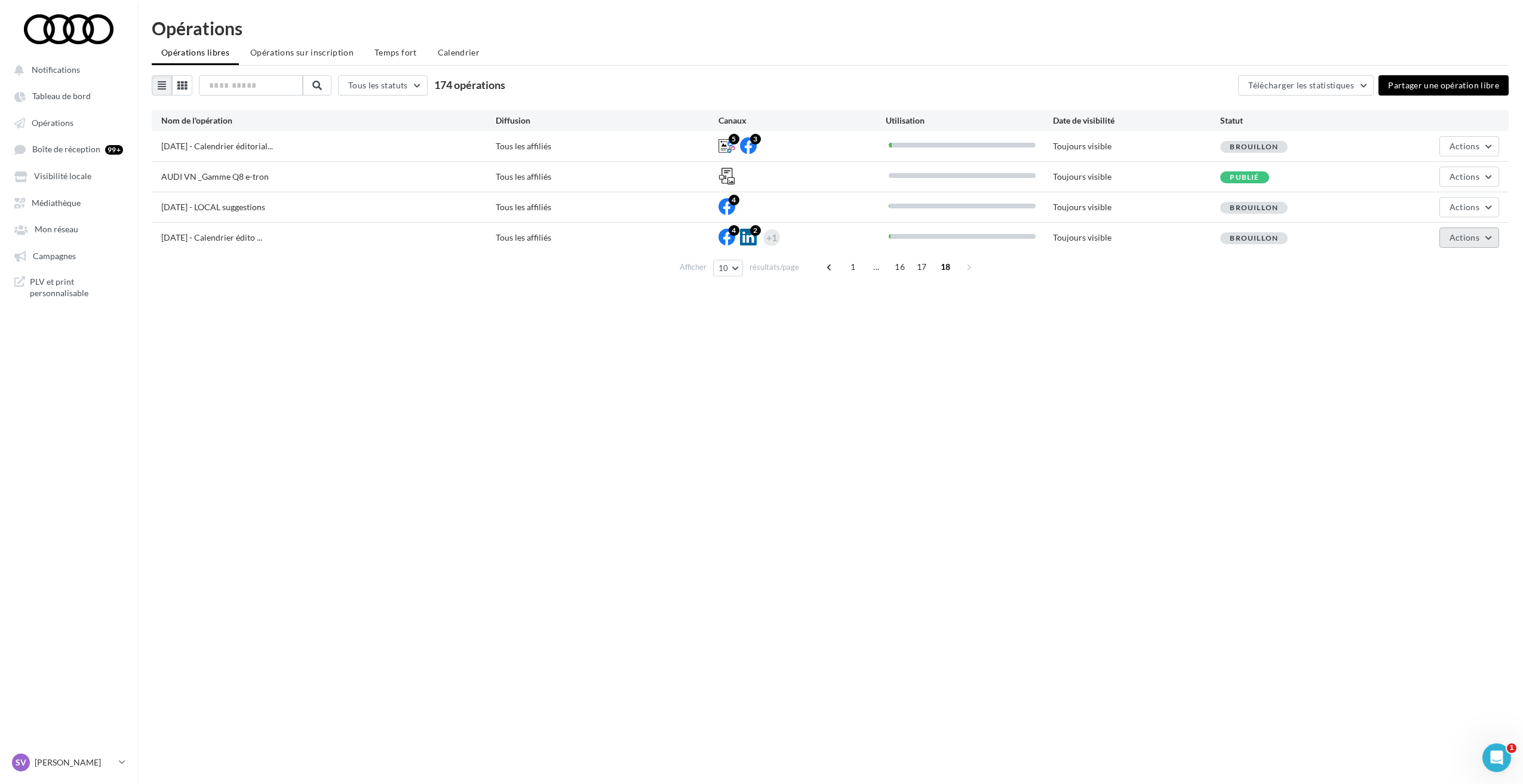
click at [1484, 236] on button "Actions" at bounding box center [1468, 238] width 60 height 20
click at [1426, 416] on span "Supprimer" at bounding box center [1440, 421] width 120 height 31
click at [1486, 239] on button "Actions" at bounding box center [1468, 238] width 60 height 20
click at [1424, 422] on span "Supprimer" at bounding box center [1440, 421] width 120 height 31
click at [1484, 204] on button "Actions" at bounding box center [1468, 207] width 60 height 20
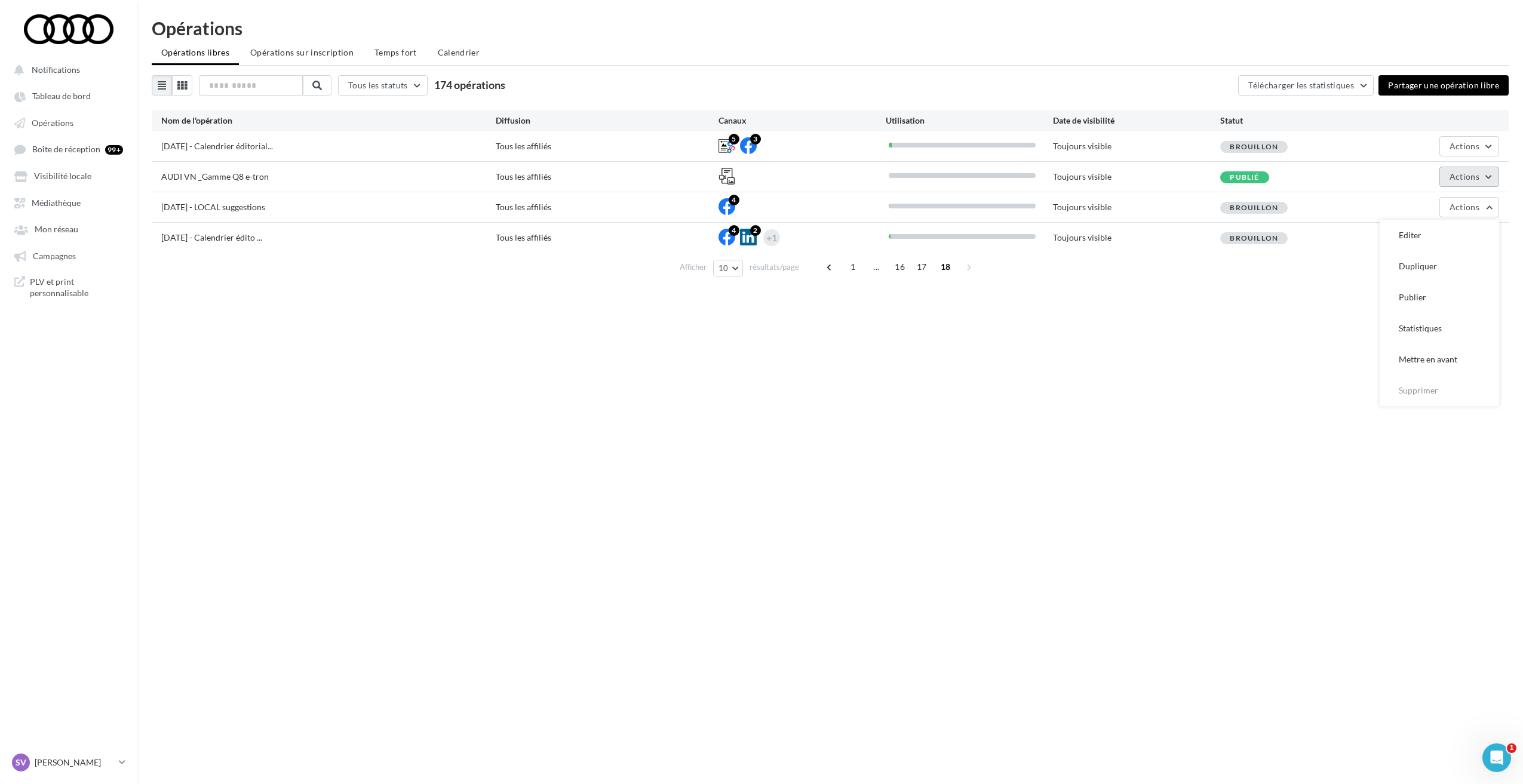
click at [1471, 183] on button "Actions" at bounding box center [1468, 177] width 60 height 20
click at [1090, 445] on div "Notifications Tableau de bord Opérations Boîte de réception 99+" at bounding box center [762, 411] width 1523 height 784
click at [918, 273] on span "17" at bounding box center [921, 266] width 19 height 19
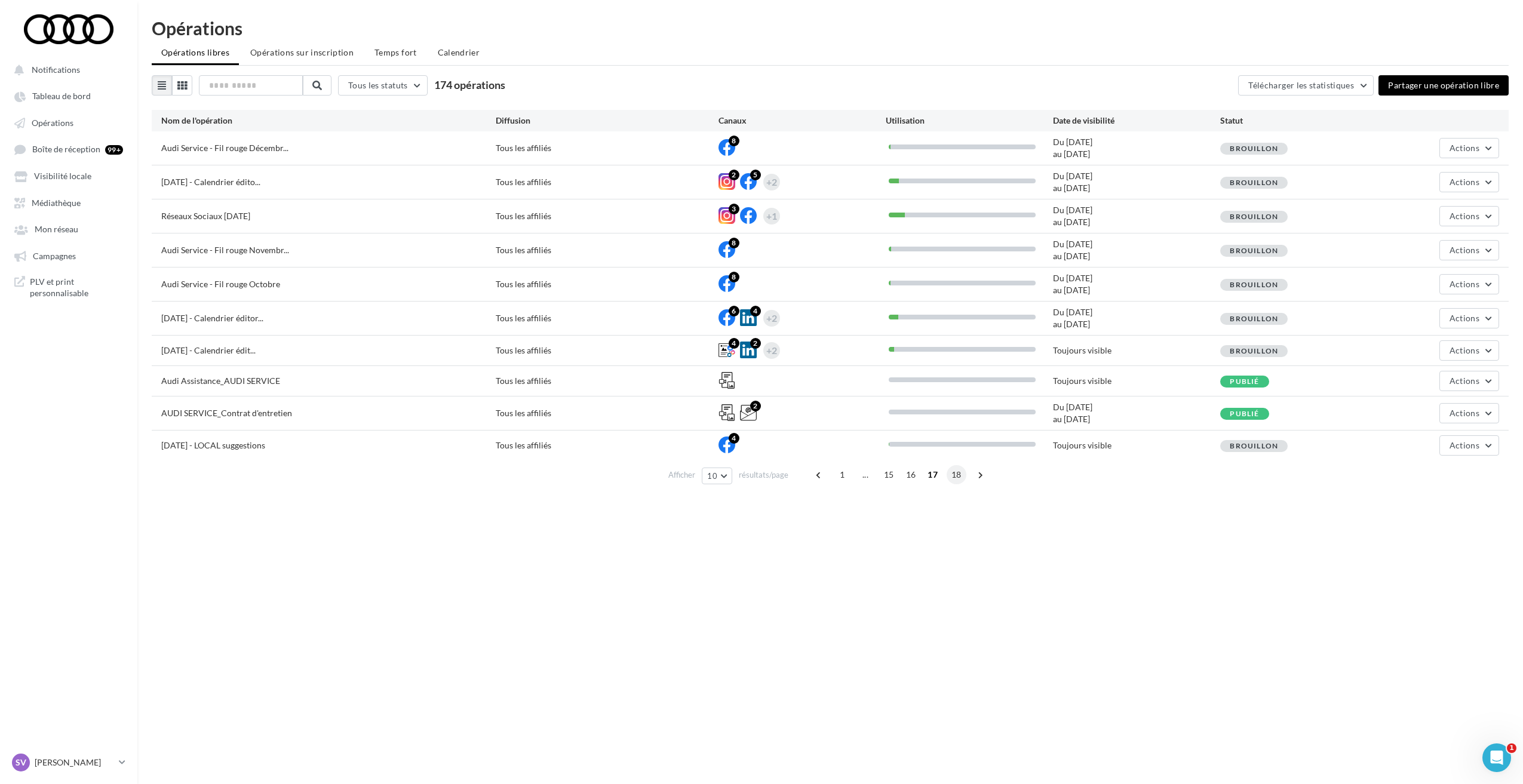
click at [955, 475] on span "18" at bounding box center [955, 475] width 19 height 19
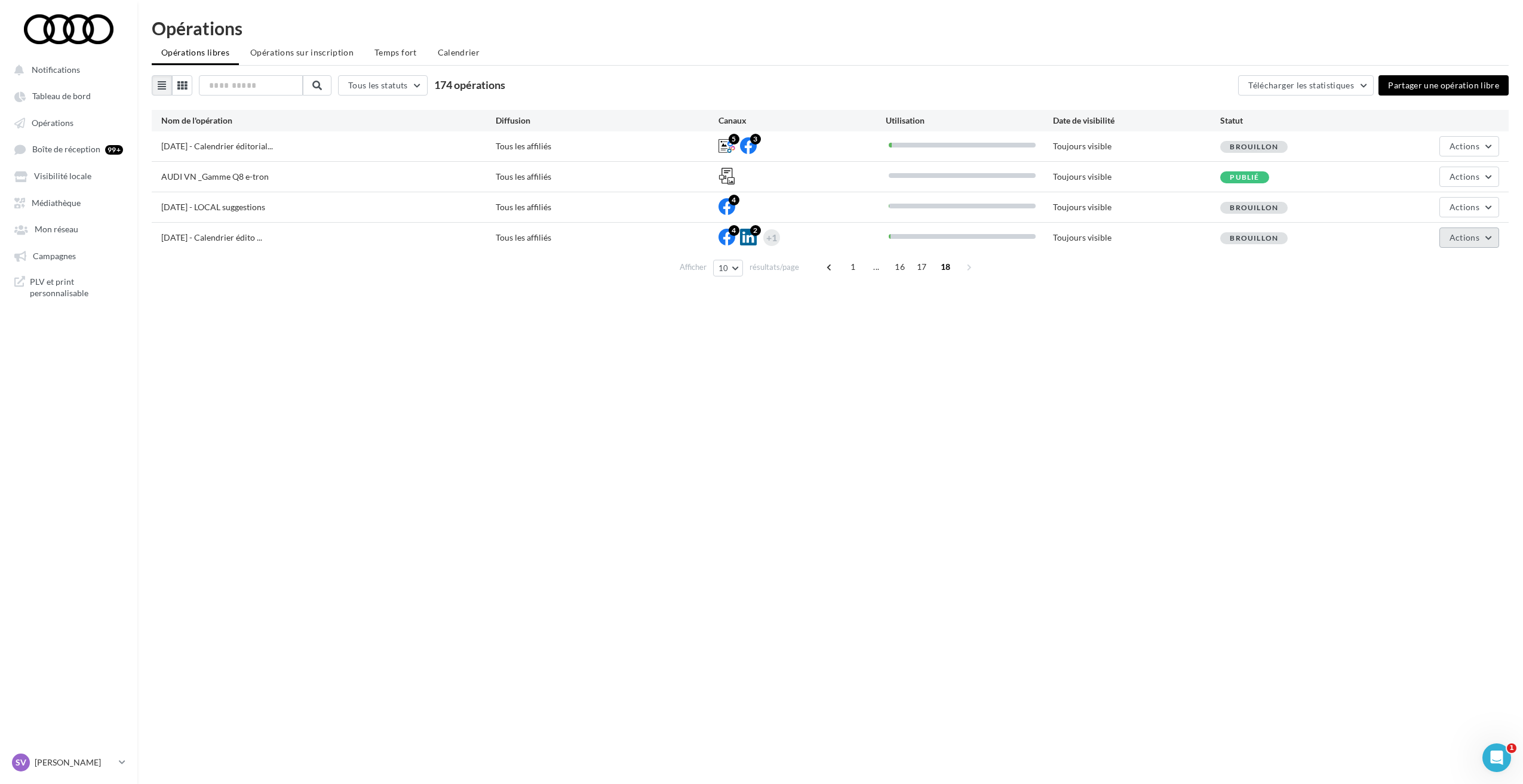
click at [1479, 238] on button "Actions" at bounding box center [1468, 238] width 60 height 20
click at [1253, 362] on div "Notifications Tableau de bord Opérations Boîte de réception 99+" at bounding box center [762, 411] width 1523 height 784
click at [923, 269] on span "17" at bounding box center [921, 266] width 19 height 19
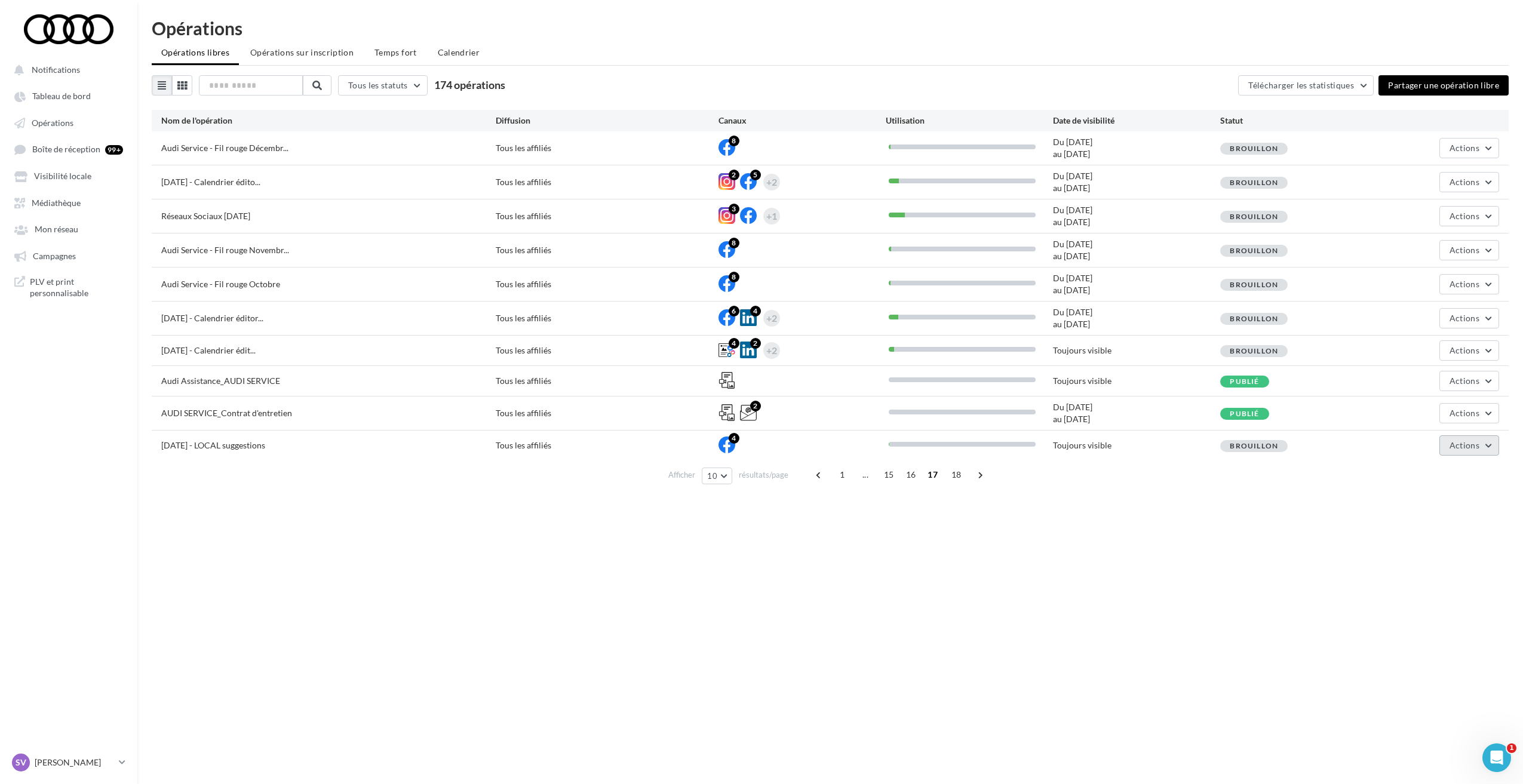
click at [1461, 449] on span "Actions" at bounding box center [1463, 445] width 30 height 10
click at [1461, 446] on span "Actions" at bounding box center [1463, 445] width 30 height 10
click at [1211, 560] on div "Notifications Tableau de bord Opérations Boîte de réception 99+" at bounding box center [762, 411] width 1523 height 784
click at [817, 476] on span at bounding box center [818, 475] width 19 height 19
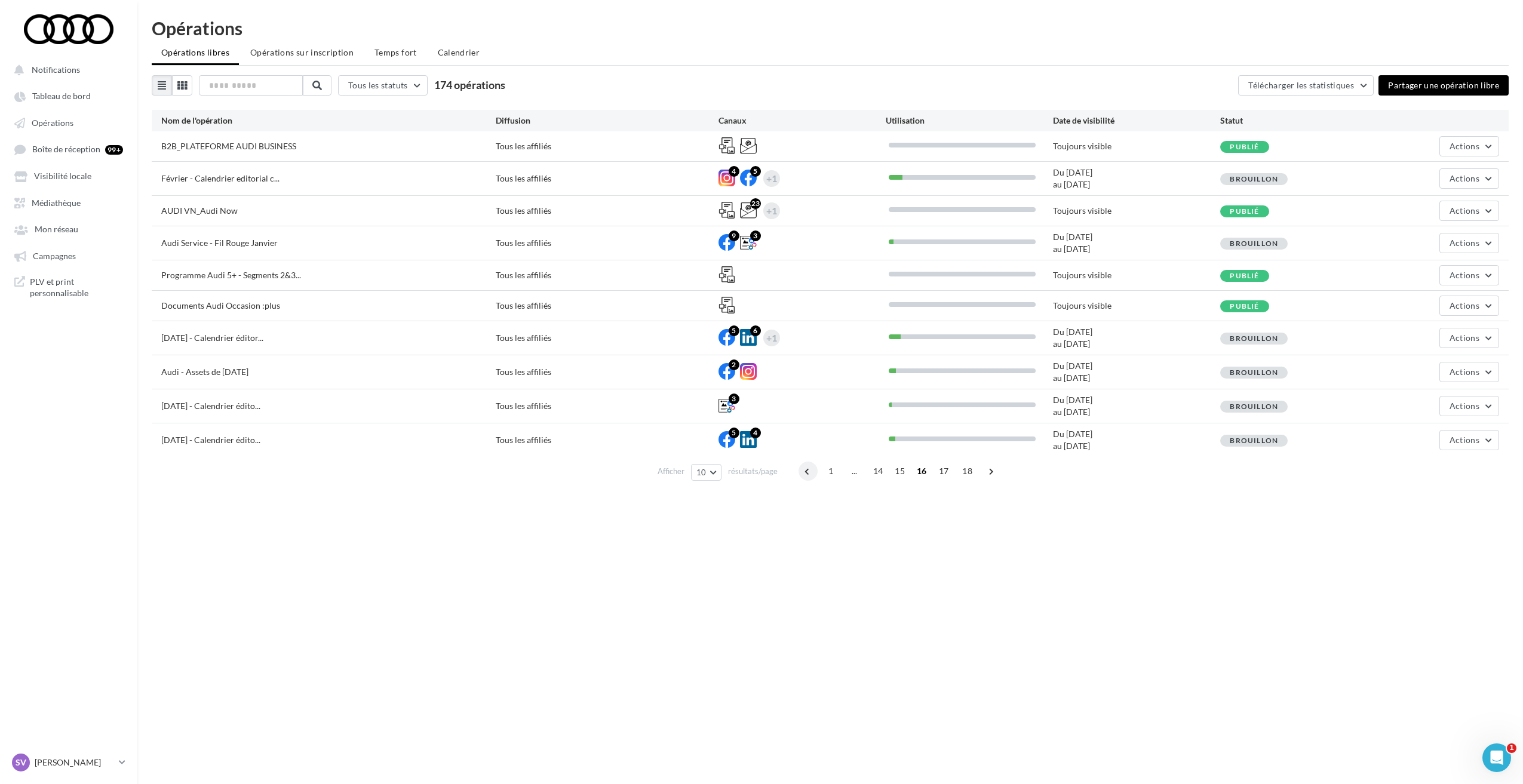
click at [809, 470] on span at bounding box center [808, 470] width 19 height 19
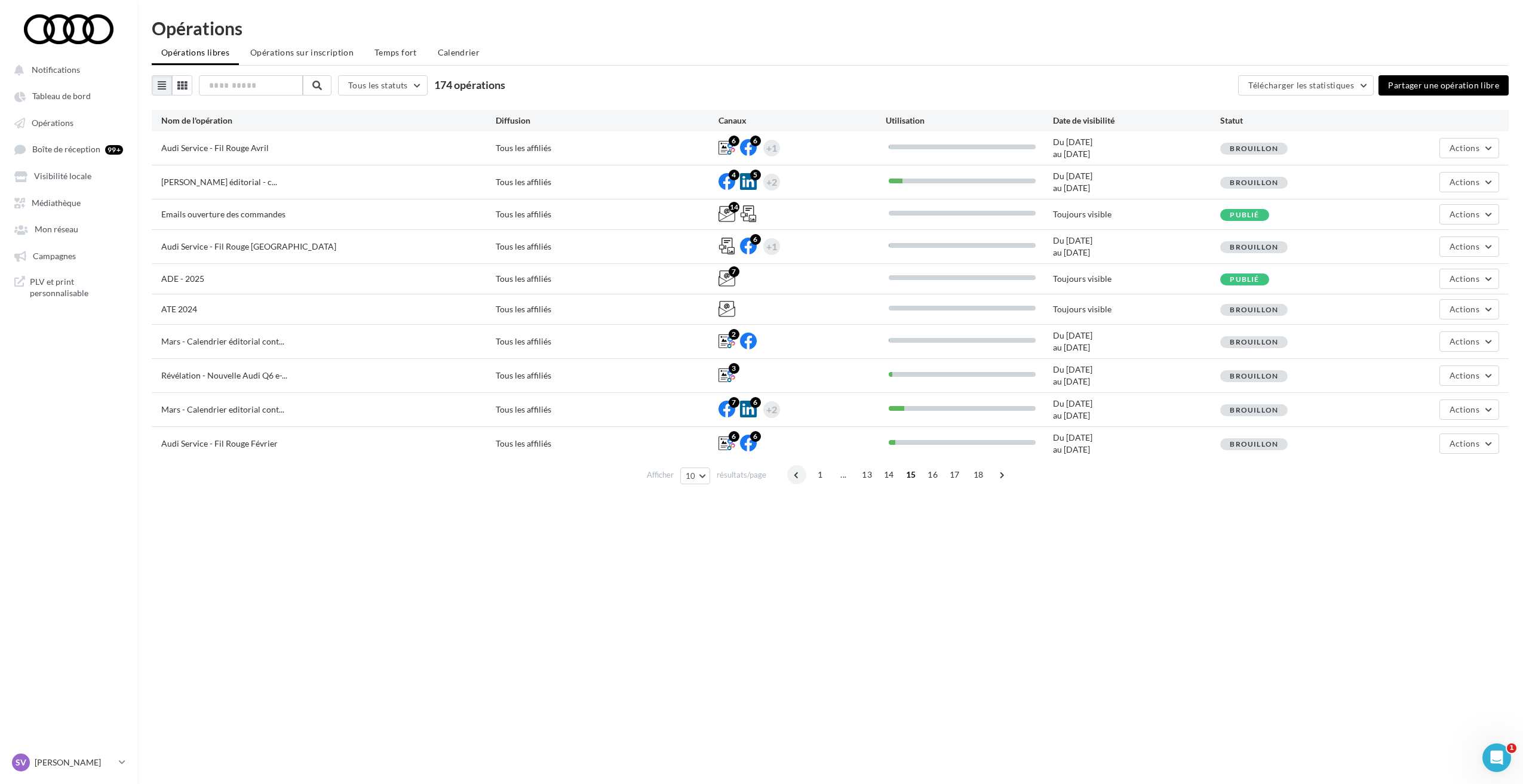
click at [790, 473] on span at bounding box center [796, 475] width 19 height 19
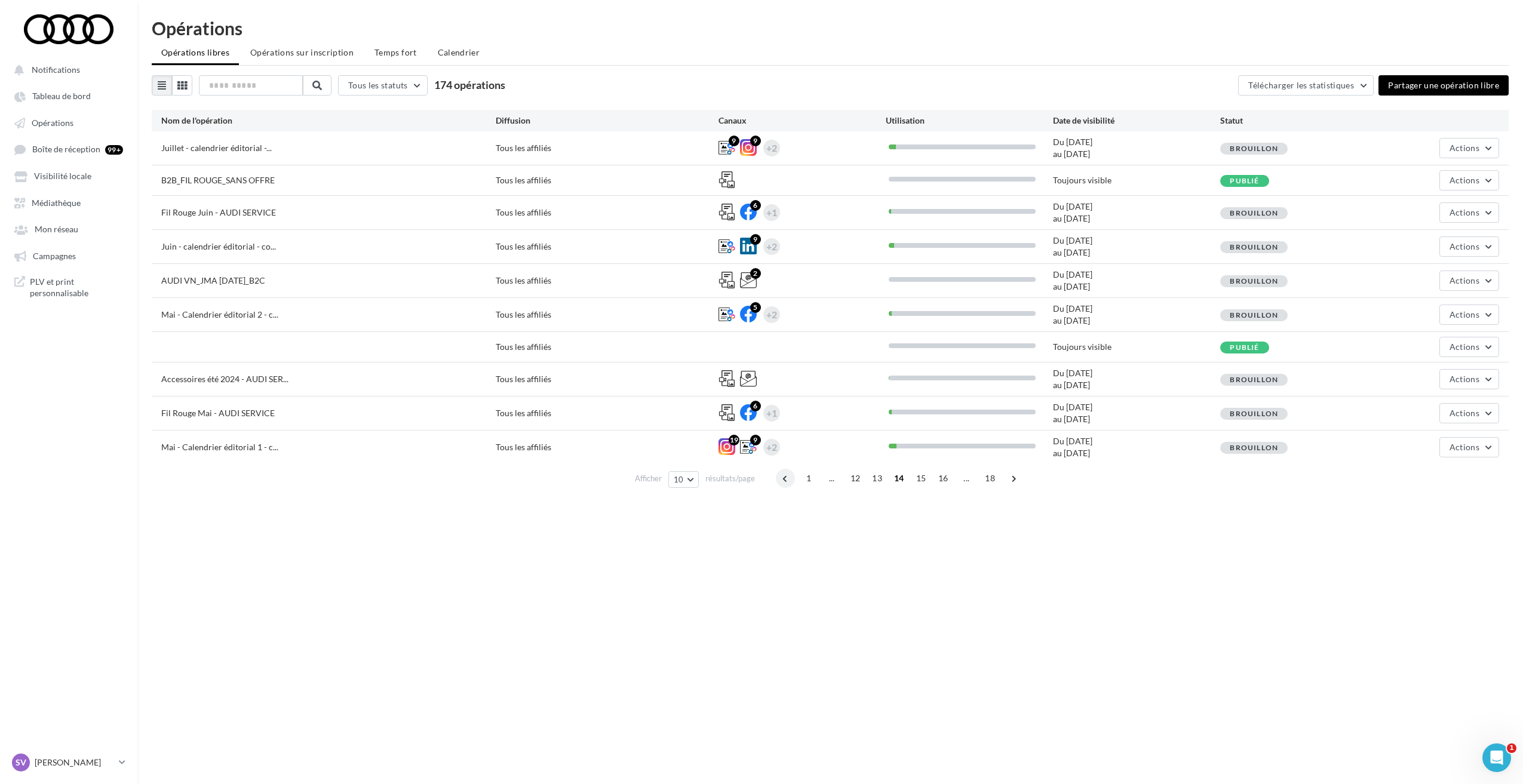
click at [788, 477] on span at bounding box center [785, 478] width 19 height 19
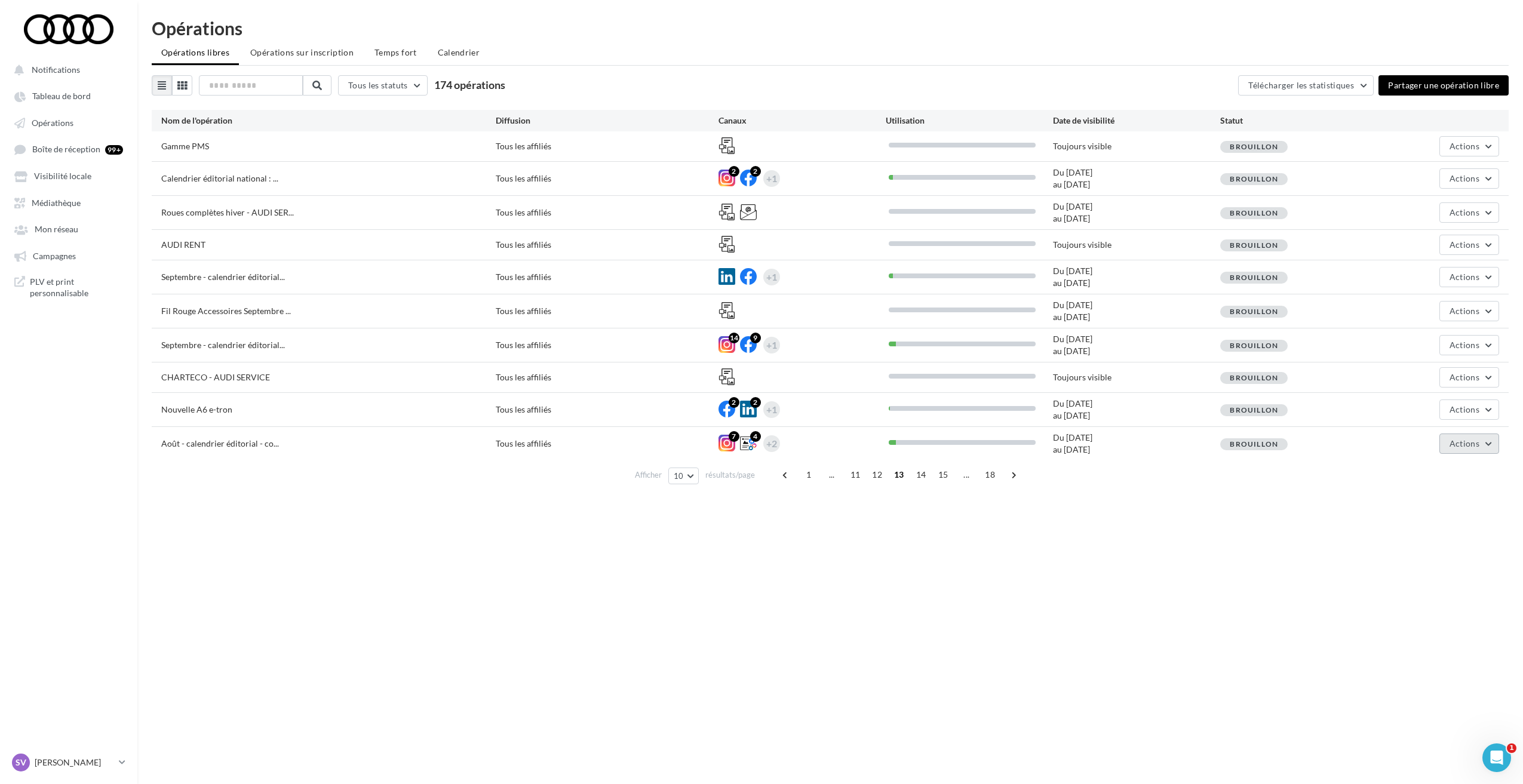
click at [1483, 447] on button "Actions" at bounding box center [1468, 443] width 60 height 20
click at [1233, 529] on div "Notifications Tableau de bord Opérations Boîte de réception 99+" at bounding box center [762, 411] width 1523 height 784
click at [782, 474] on span at bounding box center [785, 475] width 19 height 19
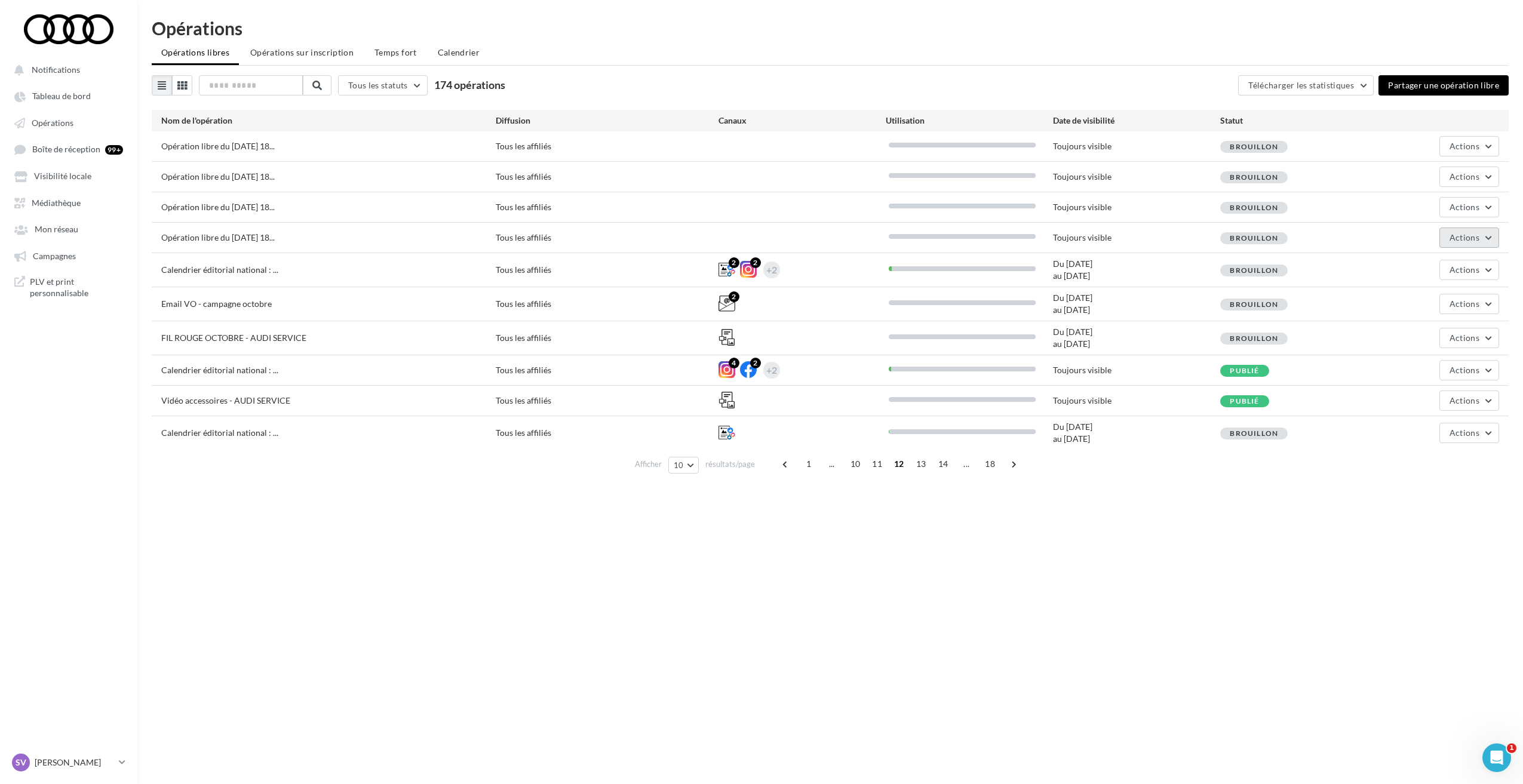
click at [1458, 238] on span "Actions" at bounding box center [1463, 237] width 30 height 10
click at [1132, 521] on div "Notifications Tableau de bord Opérations Boîte de réception 99+" at bounding box center [762, 411] width 1523 height 784
click at [1468, 244] on button "Actions" at bounding box center [1468, 238] width 60 height 20
click at [1429, 260] on button "Editer" at bounding box center [1440, 266] width 120 height 31
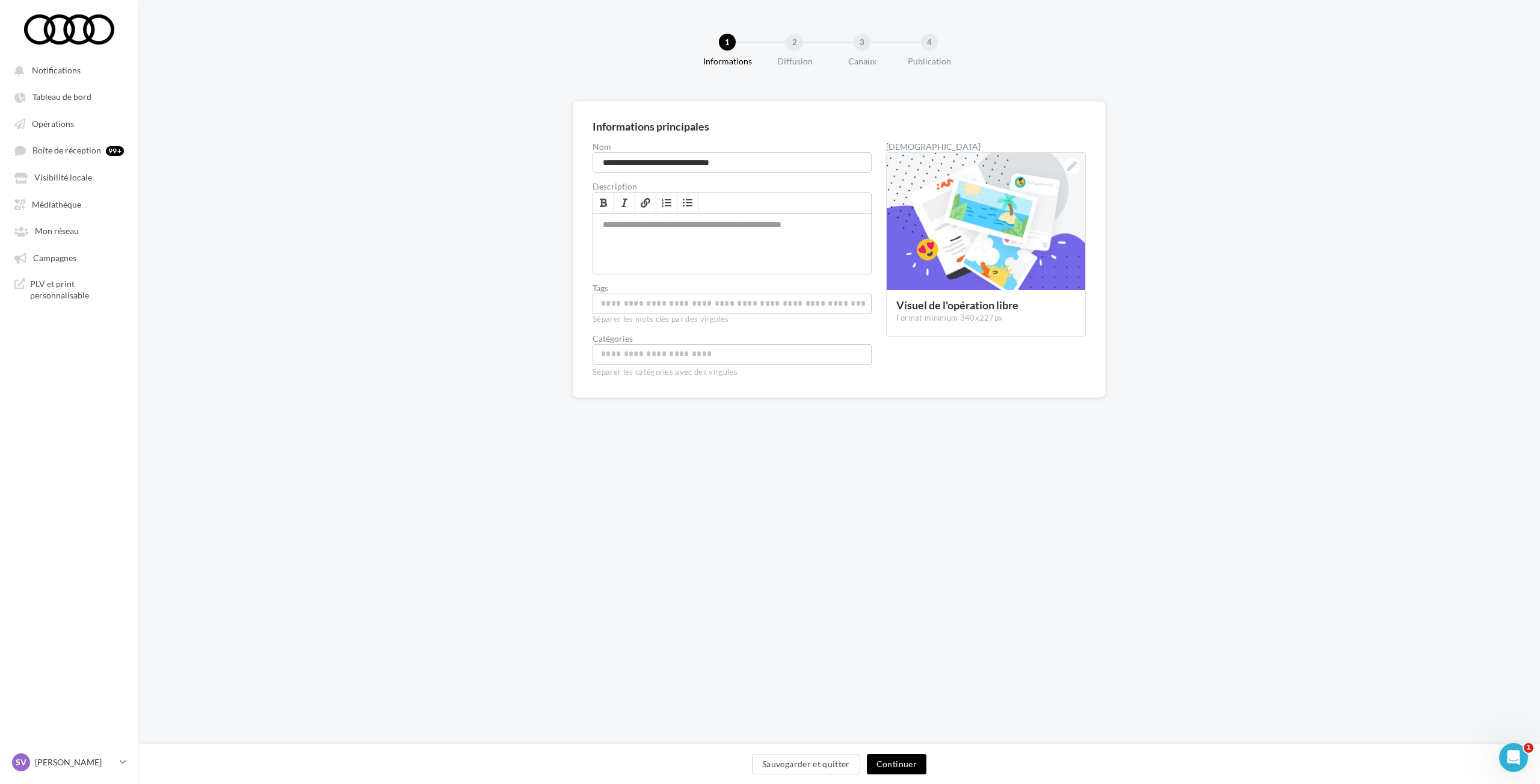
click at [886, 758] on button "Continuer" at bounding box center [896, 764] width 59 height 20
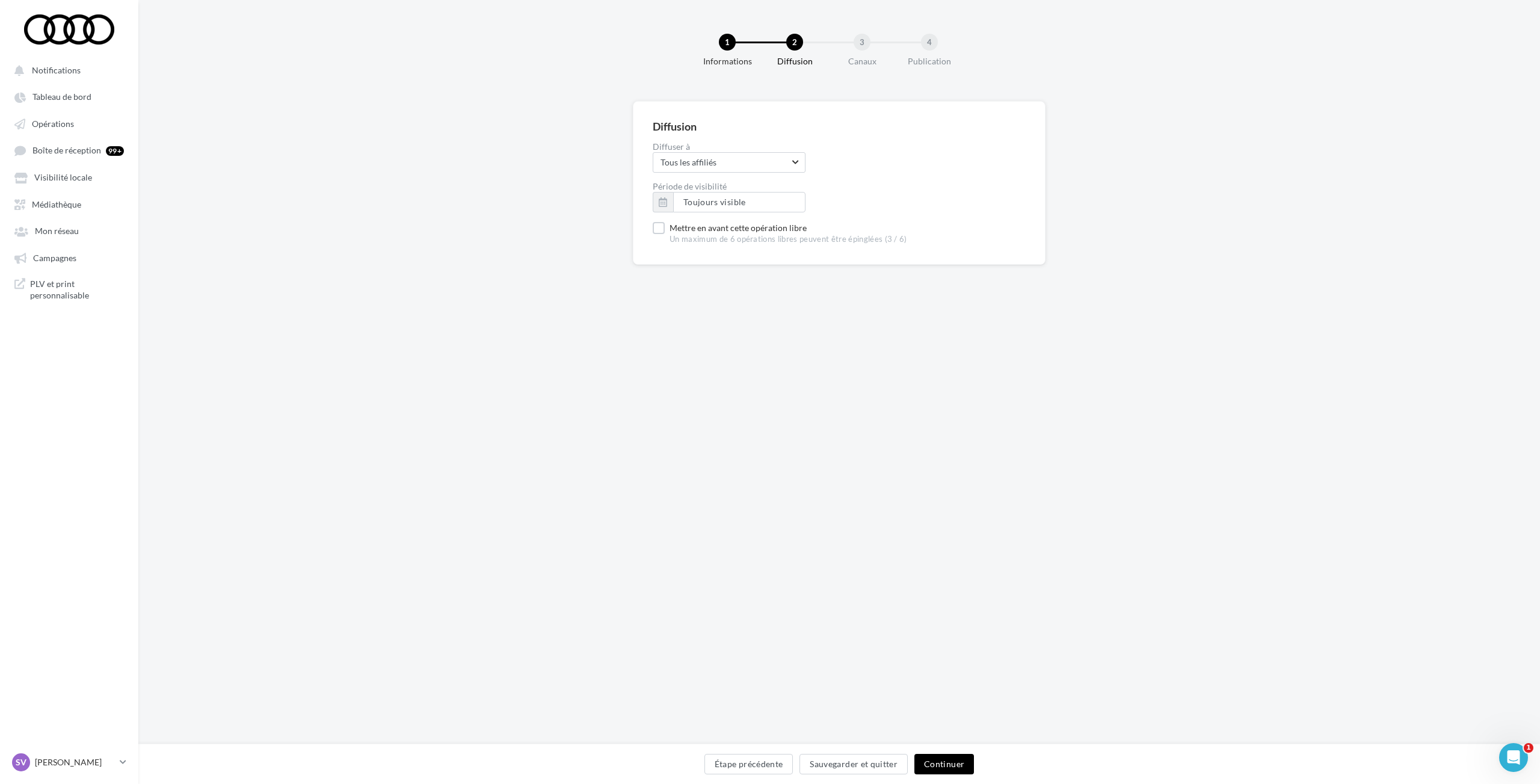
click at [946, 762] on button "Continuer" at bounding box center [944, 764] width 59 height 20
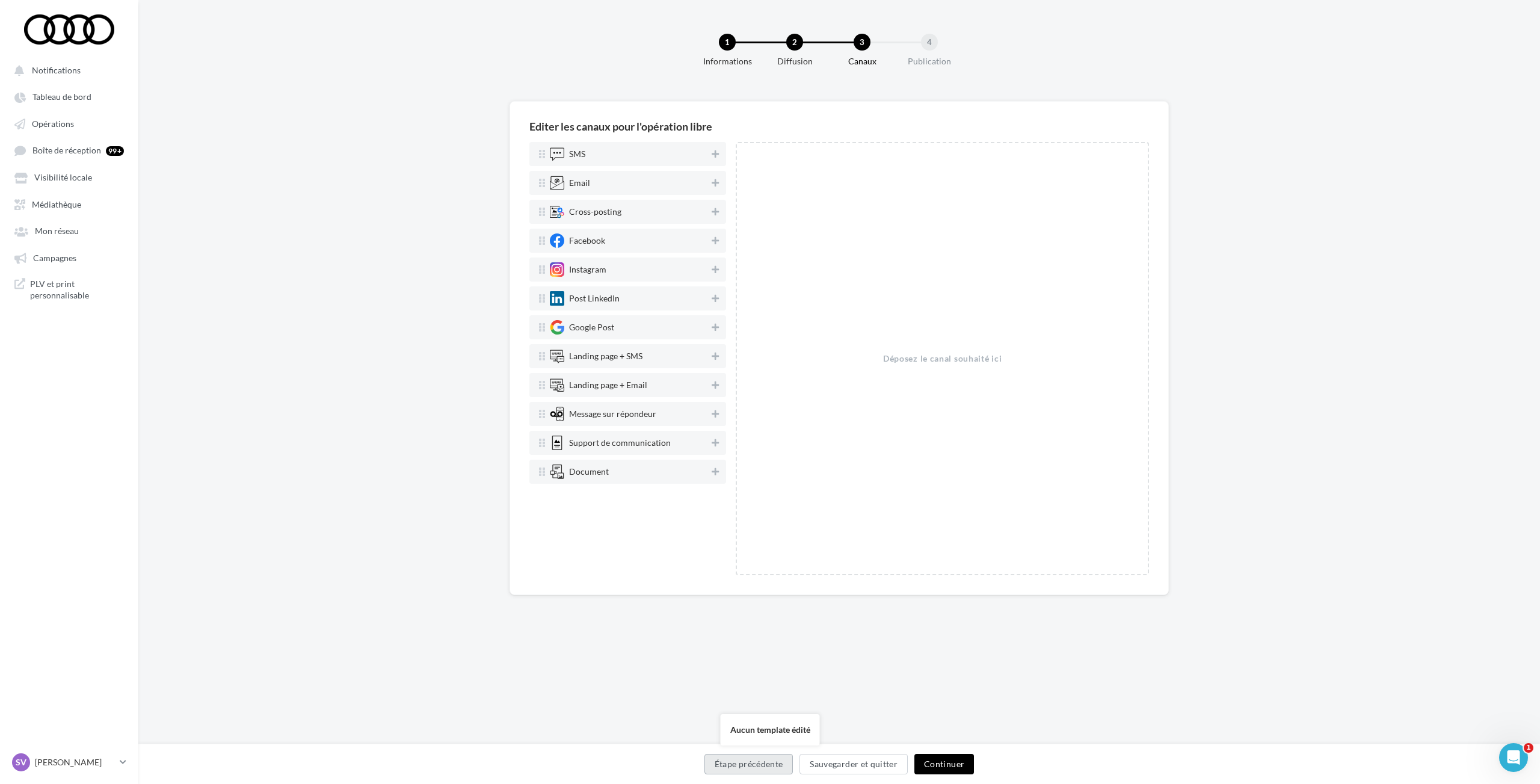
click at [751, 761] on button "Étape précédente" at bounding box center [748, 764] width 89 height 20
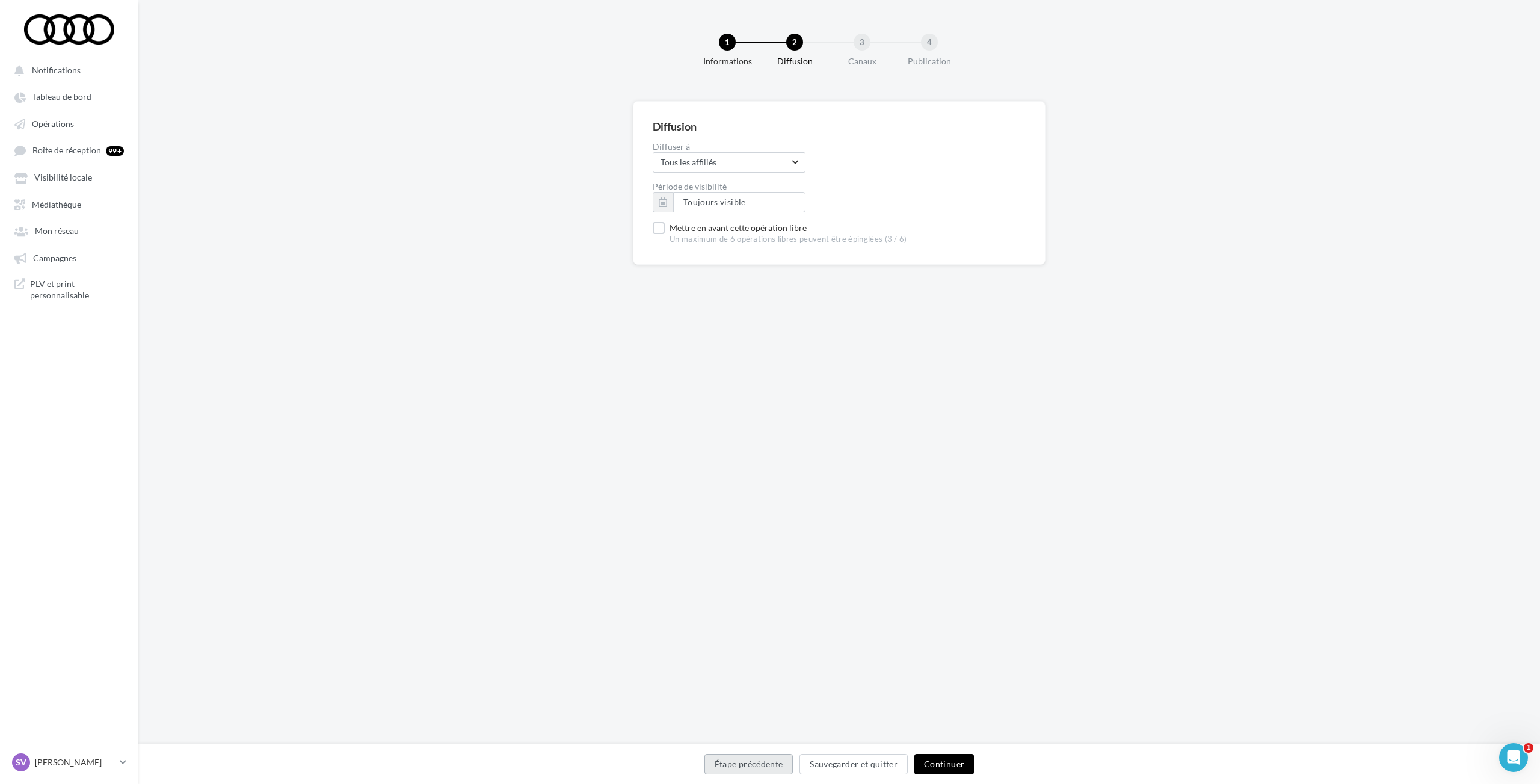
click at [751, 761] on button "Étape précédente" at bounding box center [748, 764] width 89 height 20
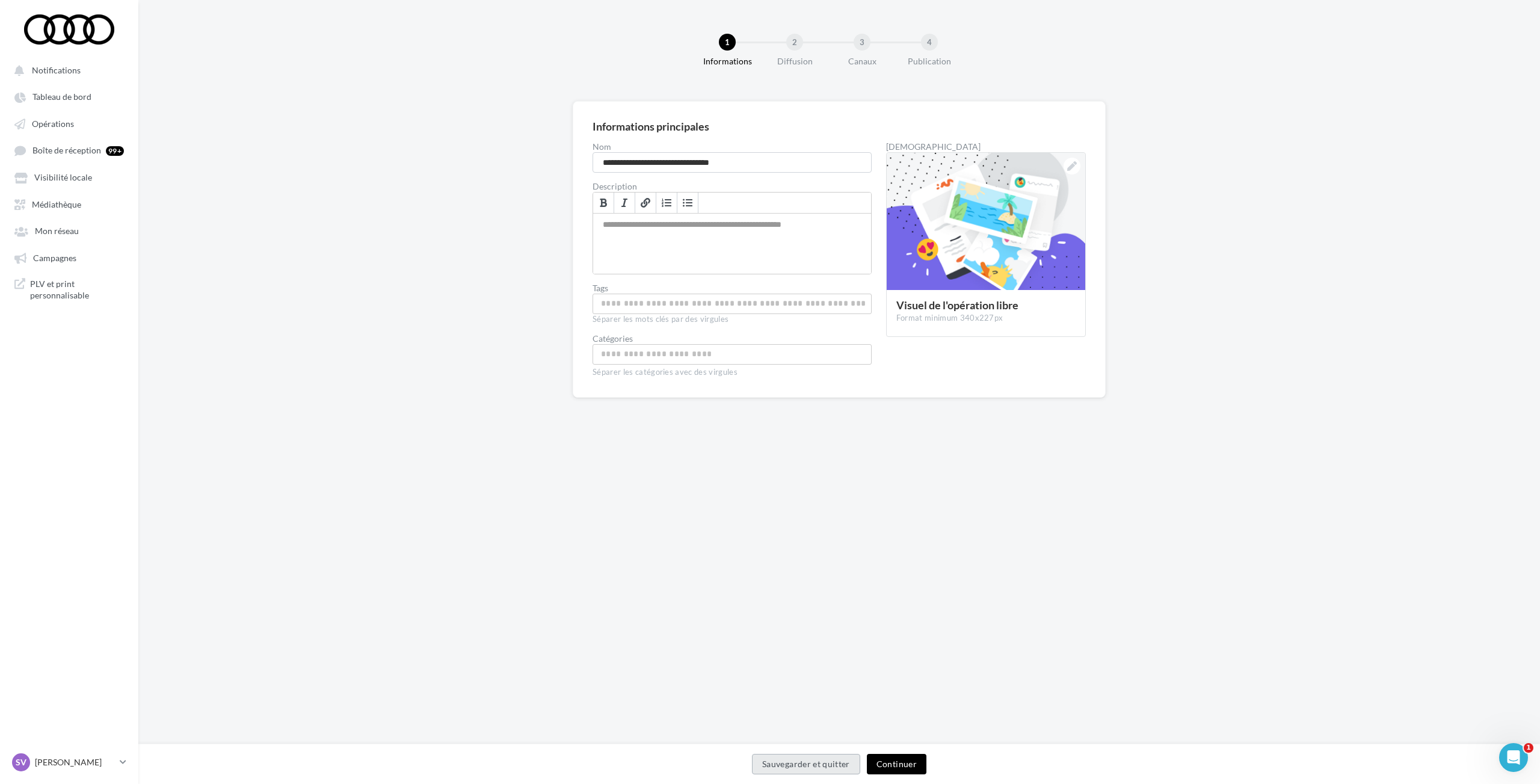
click at [769, 763] on button "Sauvegarder et quitter" at bounding box center [805, 764] width 108 height 20
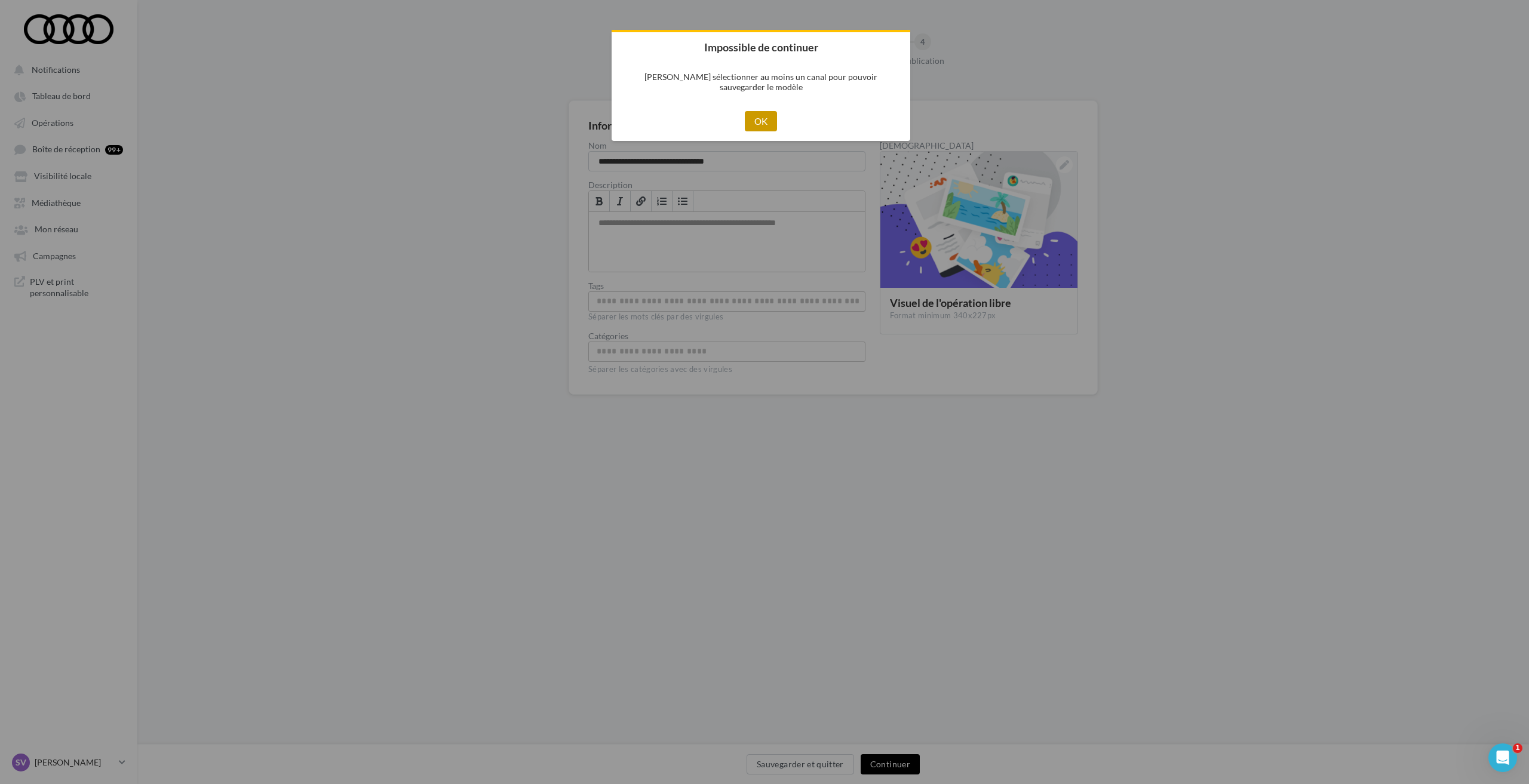
click at [756, 114] on button "OK" at bounding box center [761, 121] width 33 height 20
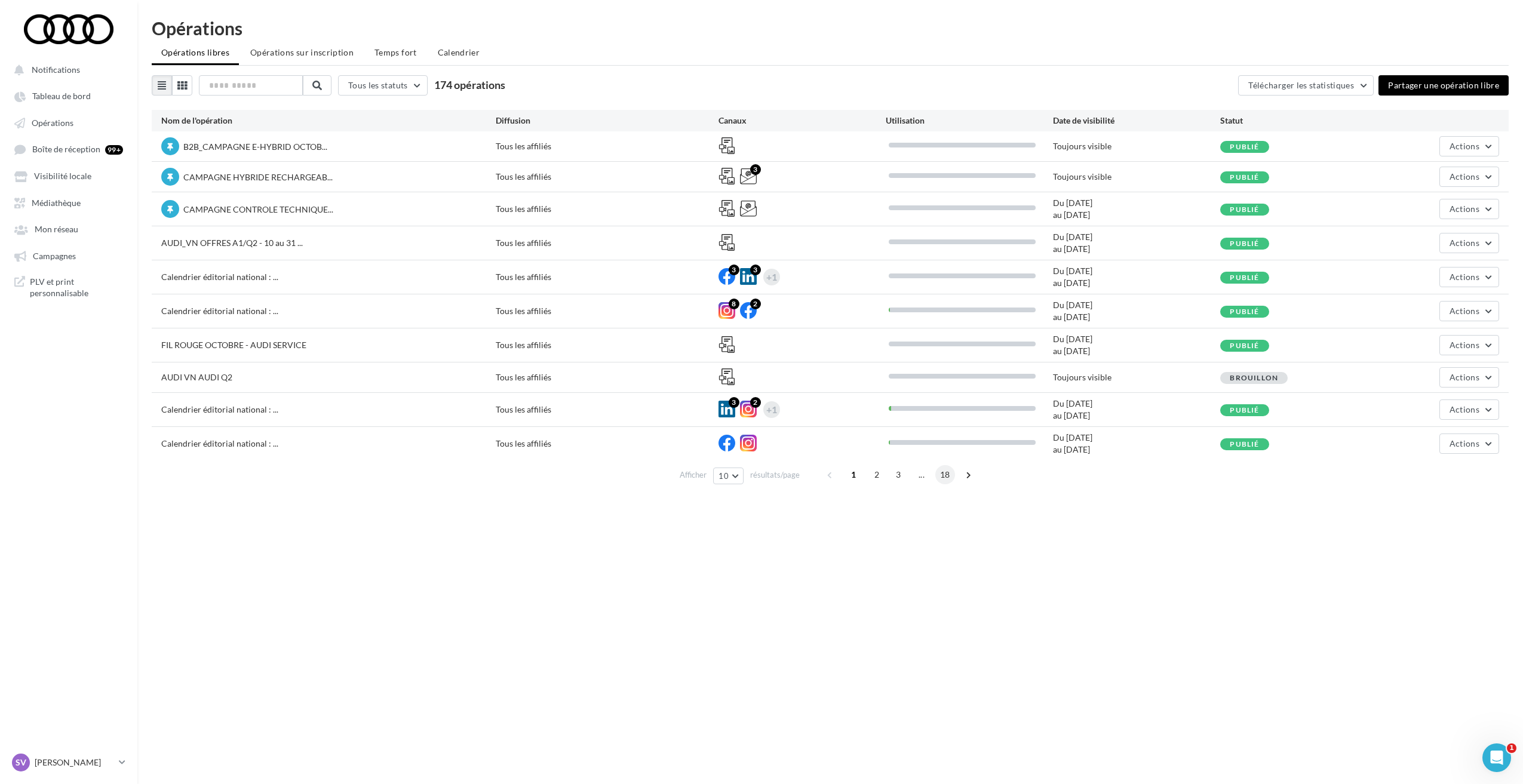
click at [939, 473] on span "18" at bounding box center [944, 475] width 19 height 19
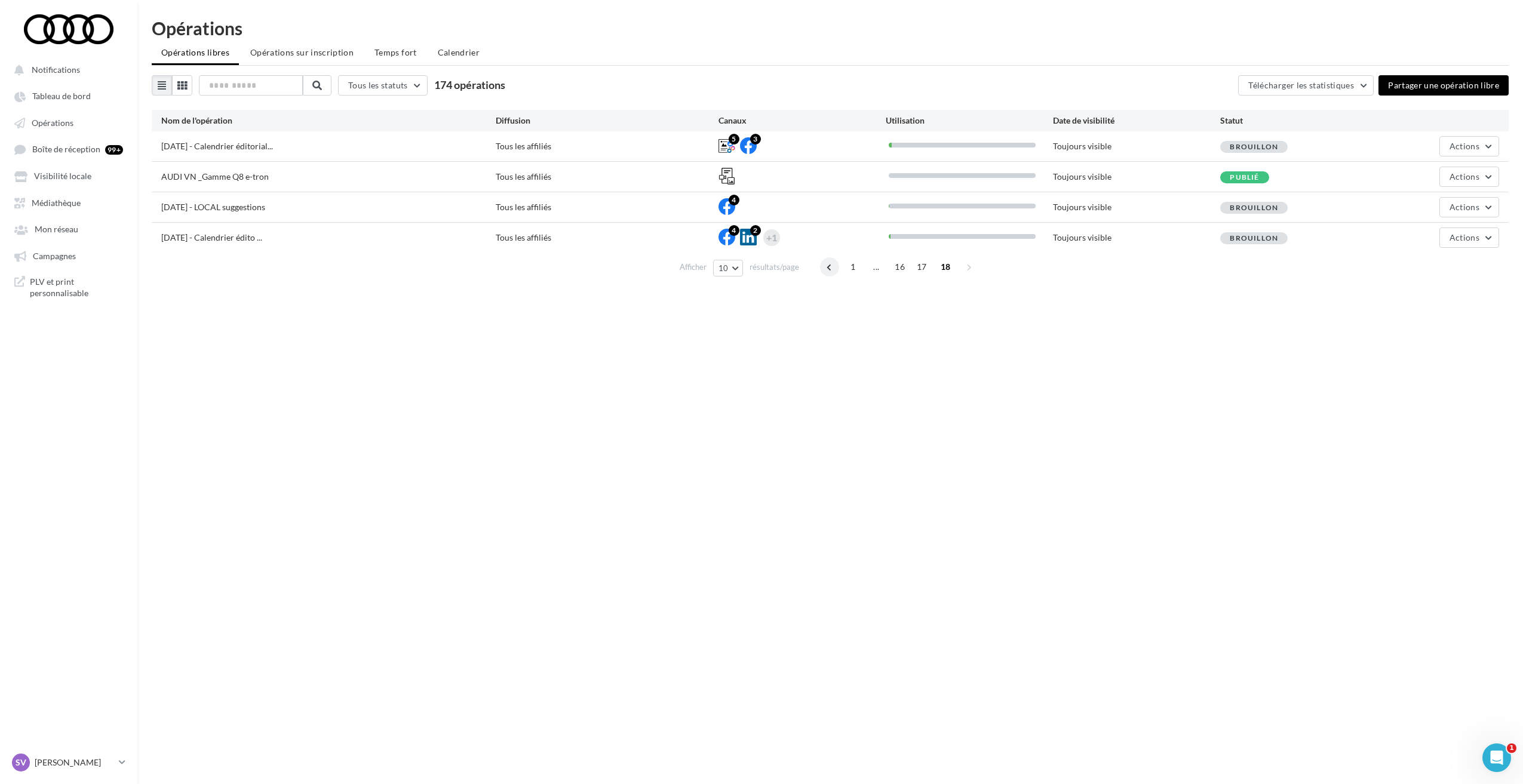
click at [833, 269] on span at bounding box center [829, 266] width 19 height 19
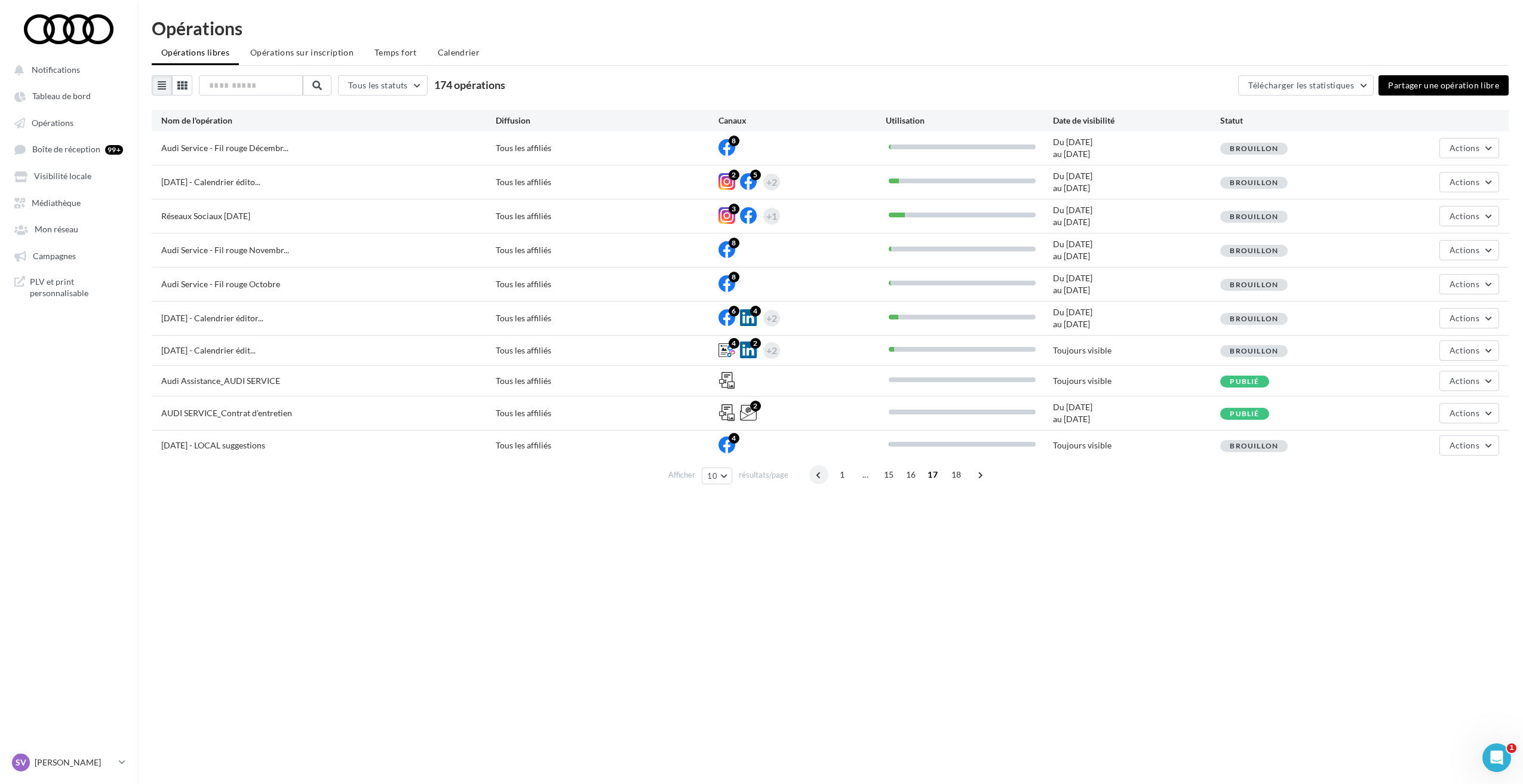
click at [817, 475] on span at bounding box center [818, 475] width 19 height 19
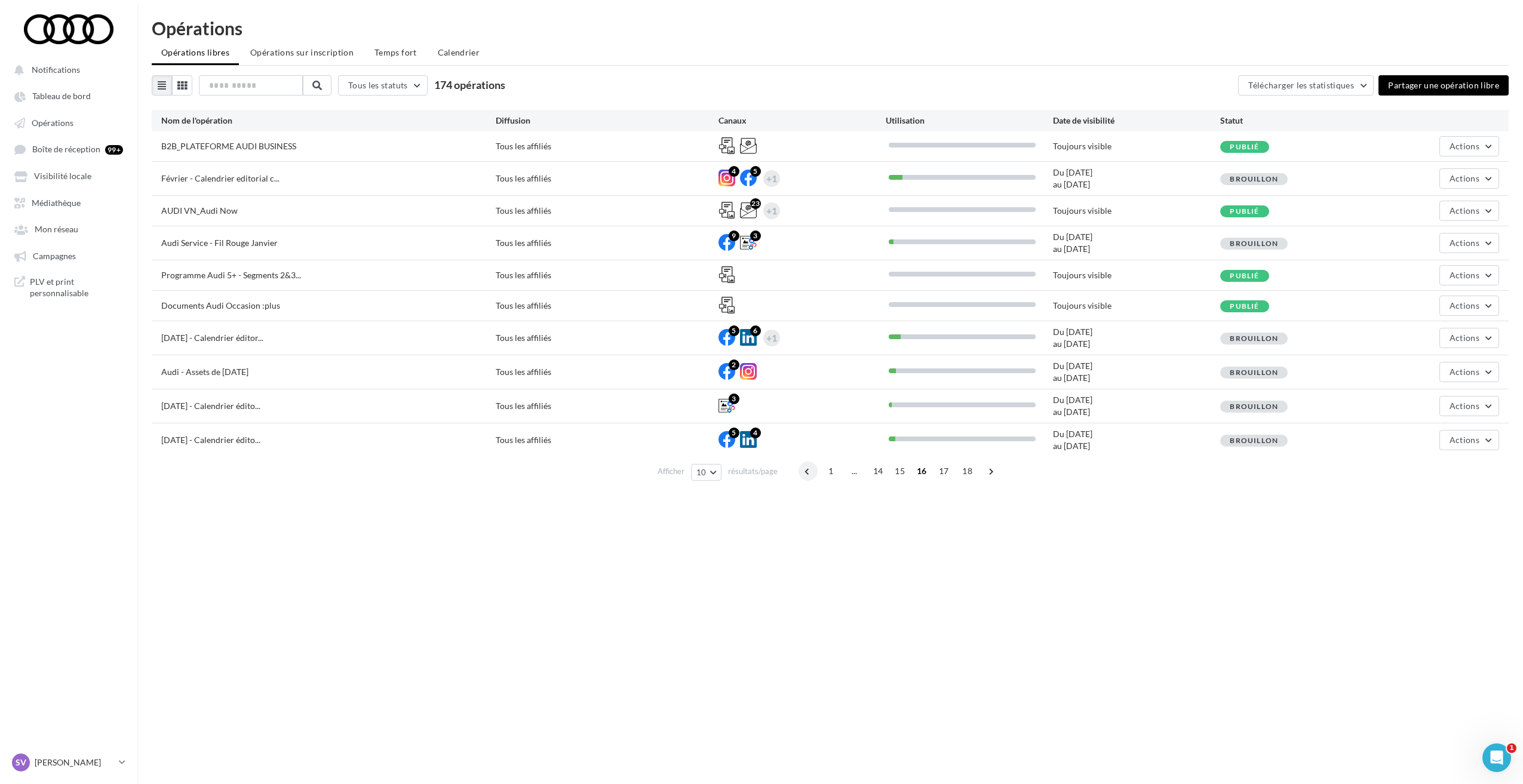
click at [804, 475] on span at bounding box center [808, 470] width 19 height 19
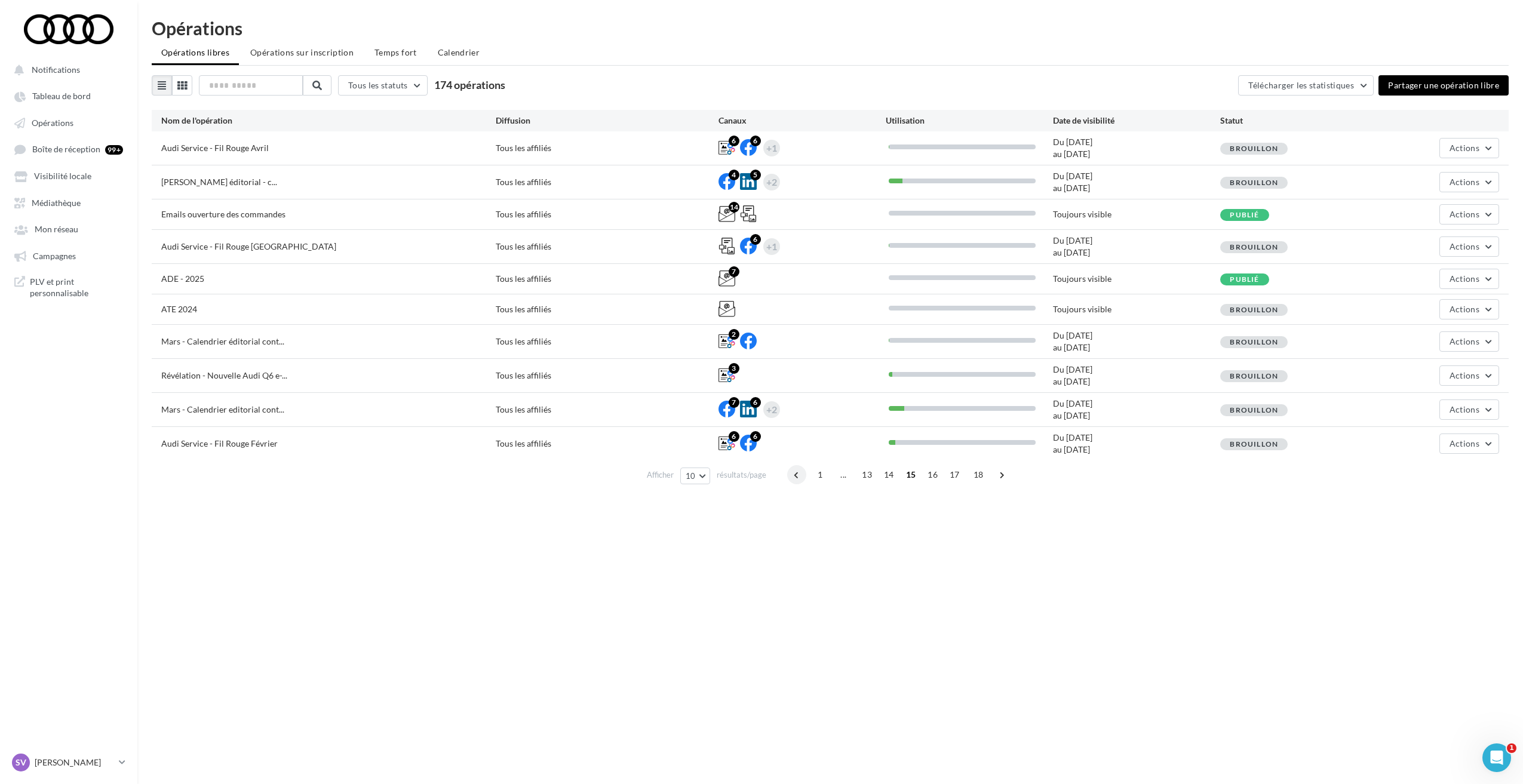
click at [798, 473] on span at bounding box center [796, 475] width 19 height 19
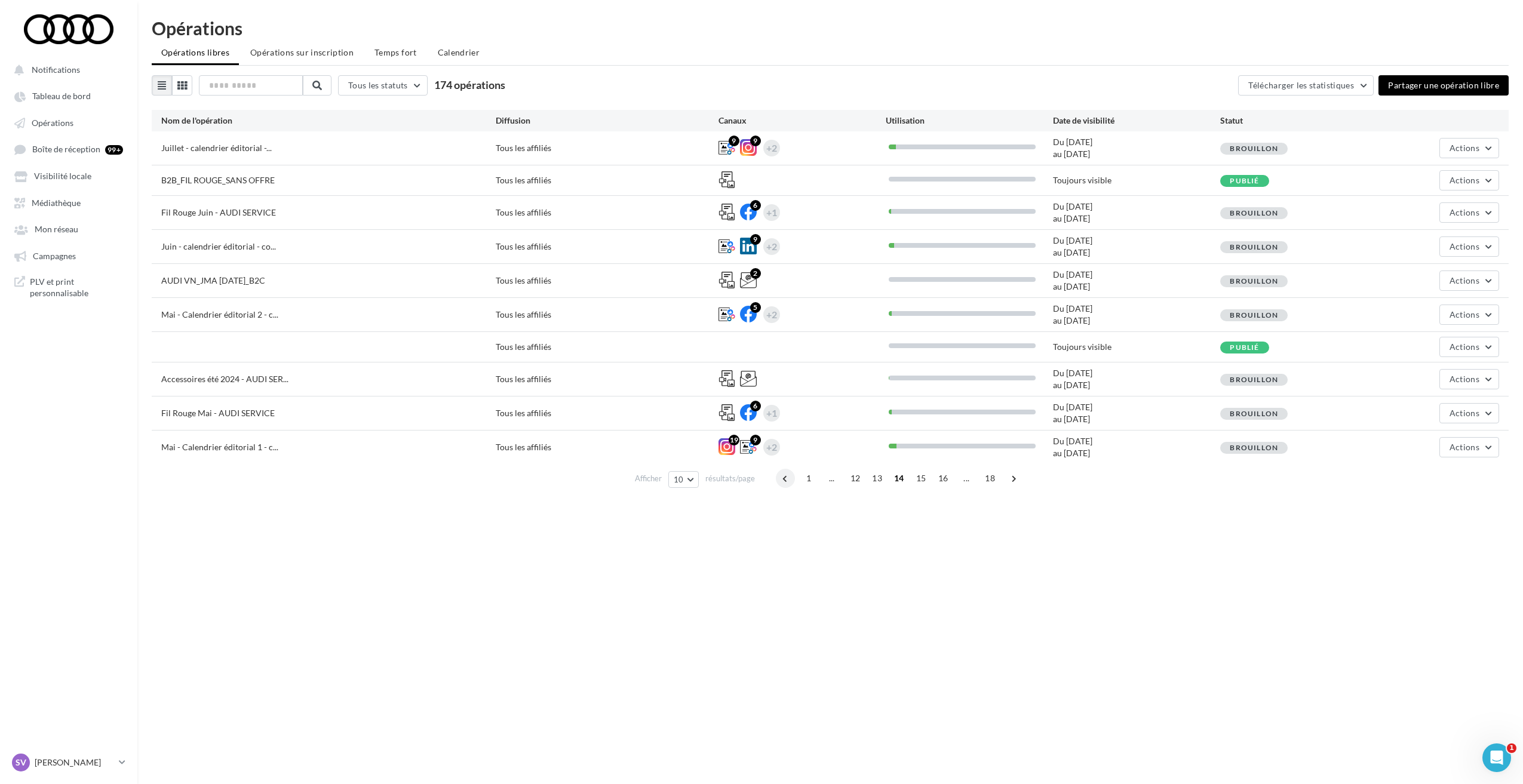
click at [783, 483] on span at bounding box center [785, 478] width 19 height 19
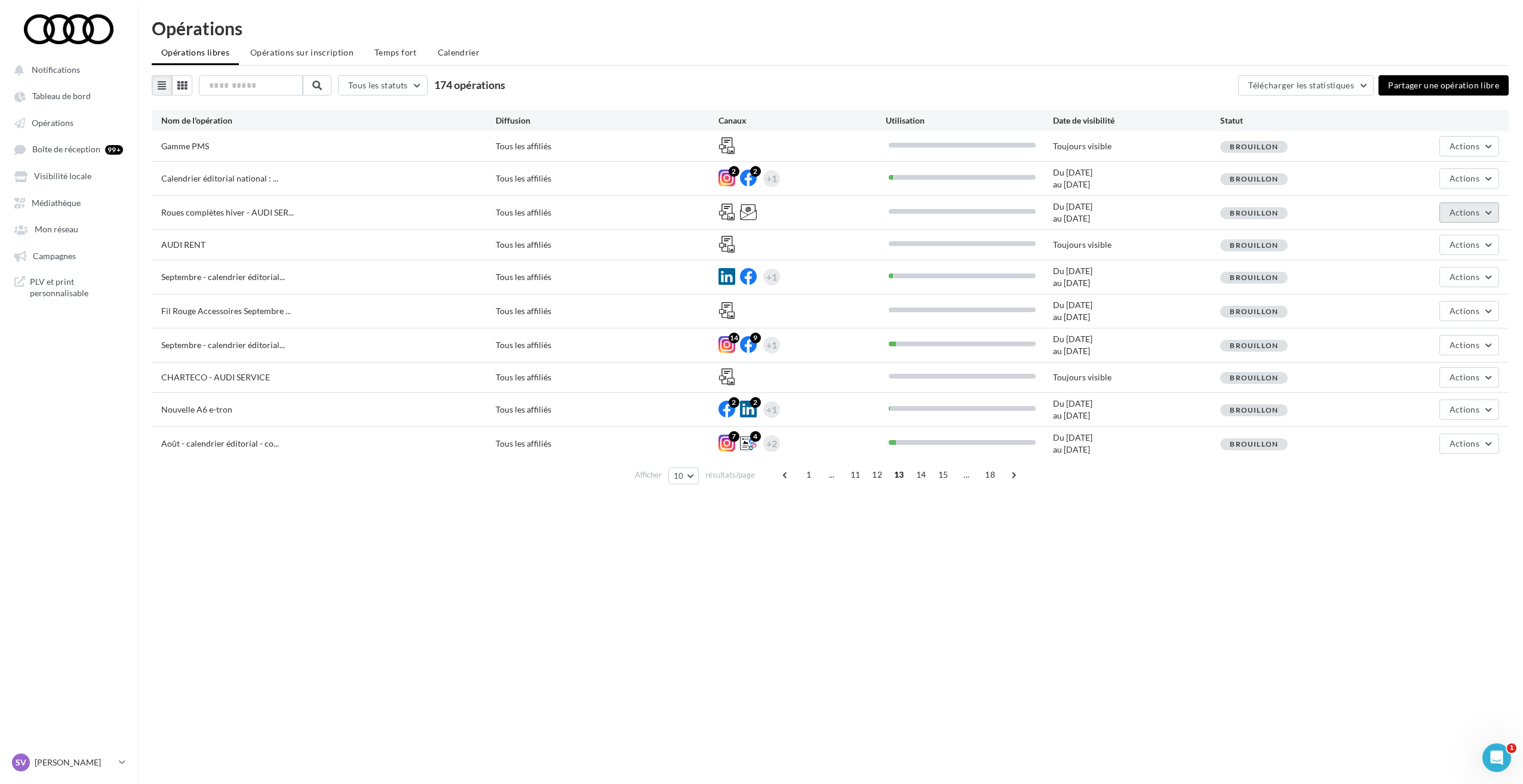
click at [1447, 216] on button "Actions" at bounding box center [1468, 212] width 60 height 20
click at [1169, 583] on div "Notifications Tableau de bord Opérations Boîte de réception 99+" at bounding box center [762, 411] width 1523 height 784
click at [1451, 212] on span "Actions" at bounding box center [1463, 212] width 30 height 10
click at [1431, 330] on button "Supprimer" at bounding box center [1440, 333] width 120 height 31
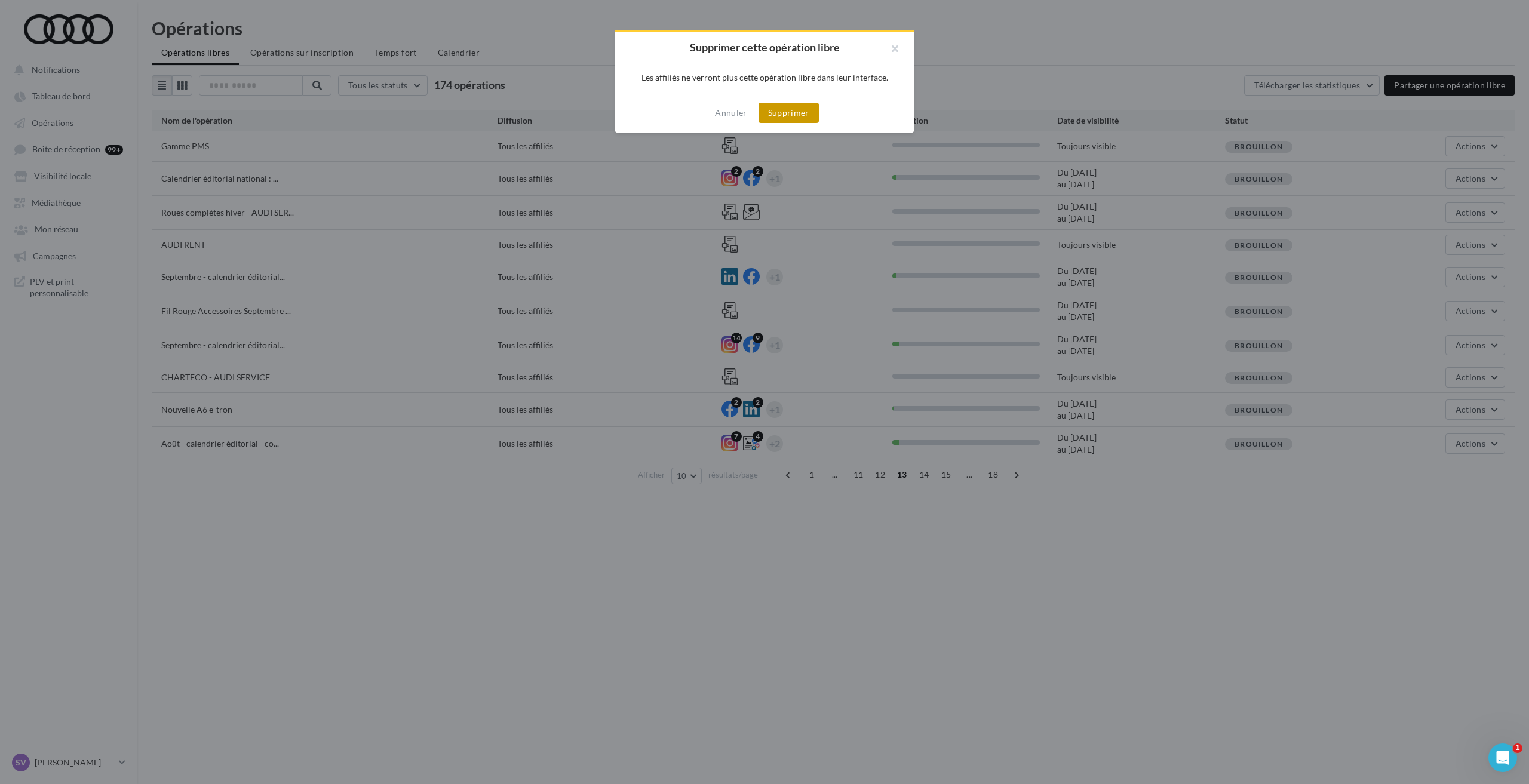
click at [784, 116] on button "Supprimer" at bounding box center [789, 113] width 61 height 20
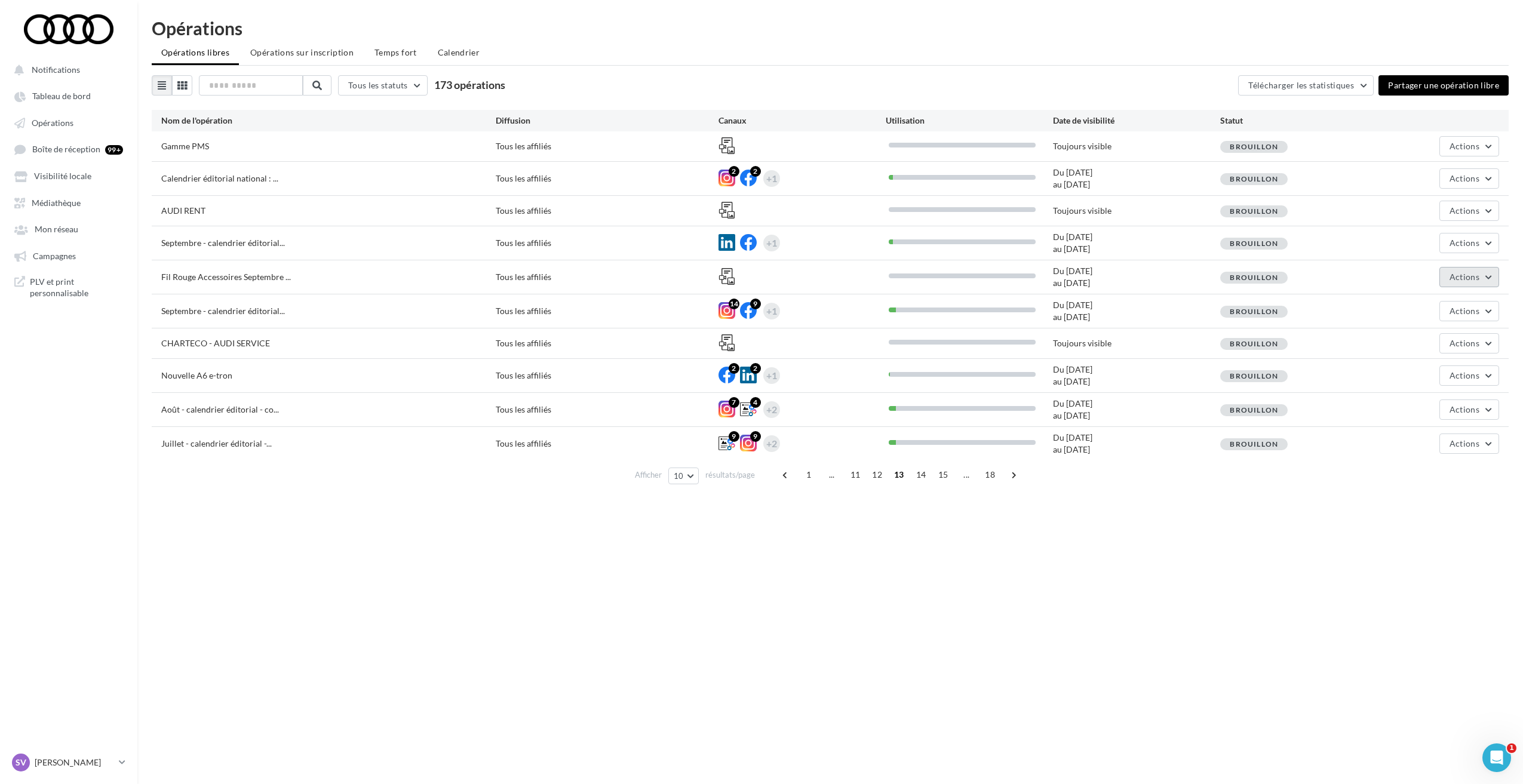
click at [1473, 277] on span "Actions" at bounding box center [1463, 277] width 30 height 10
click at [1431, 399] on button "Supprimer" at bounding box center [1440, 398] width 120 height 31
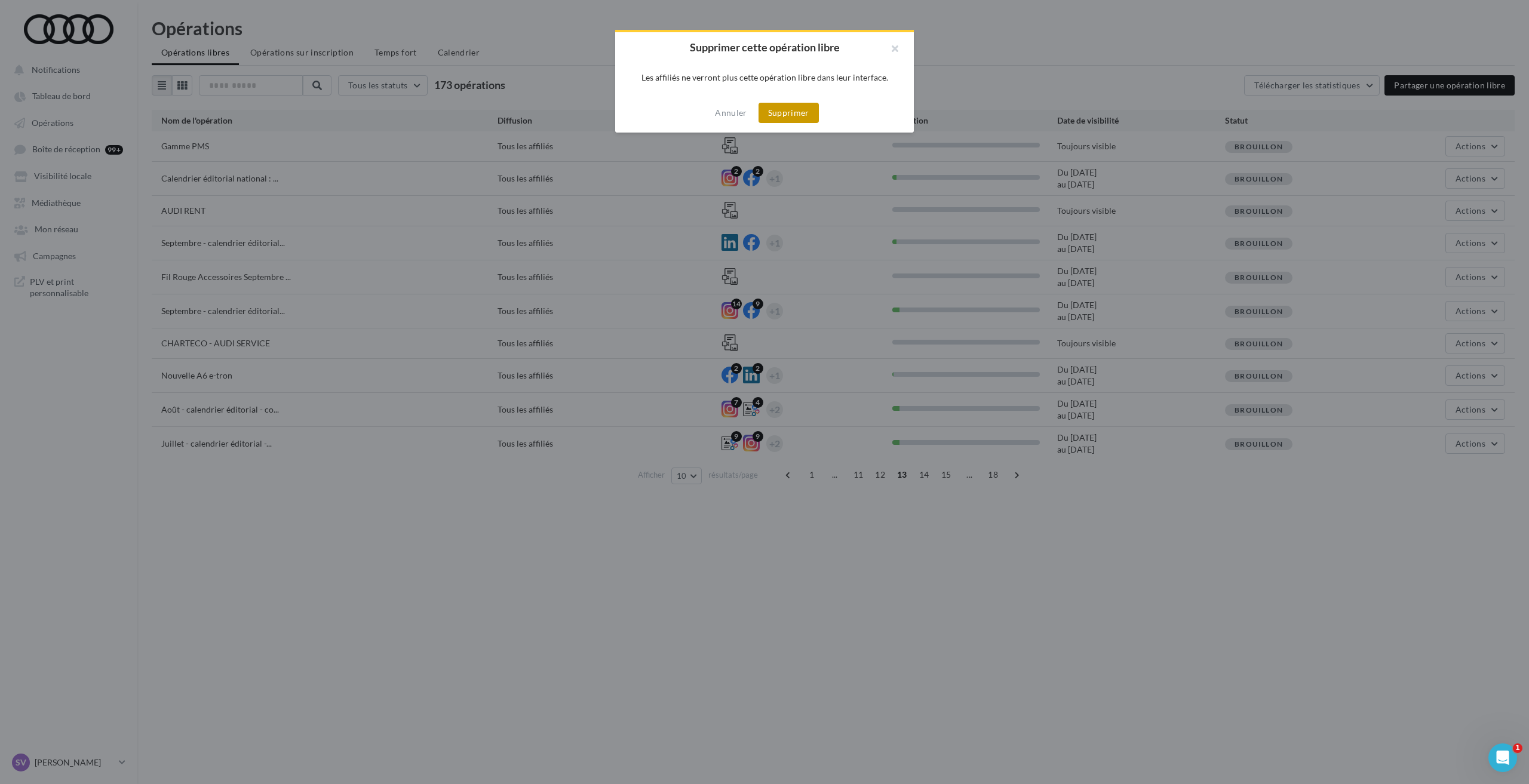
click at [797, 114] on button "Supprimer" at bounding box center [789, 113] width 61 height 20
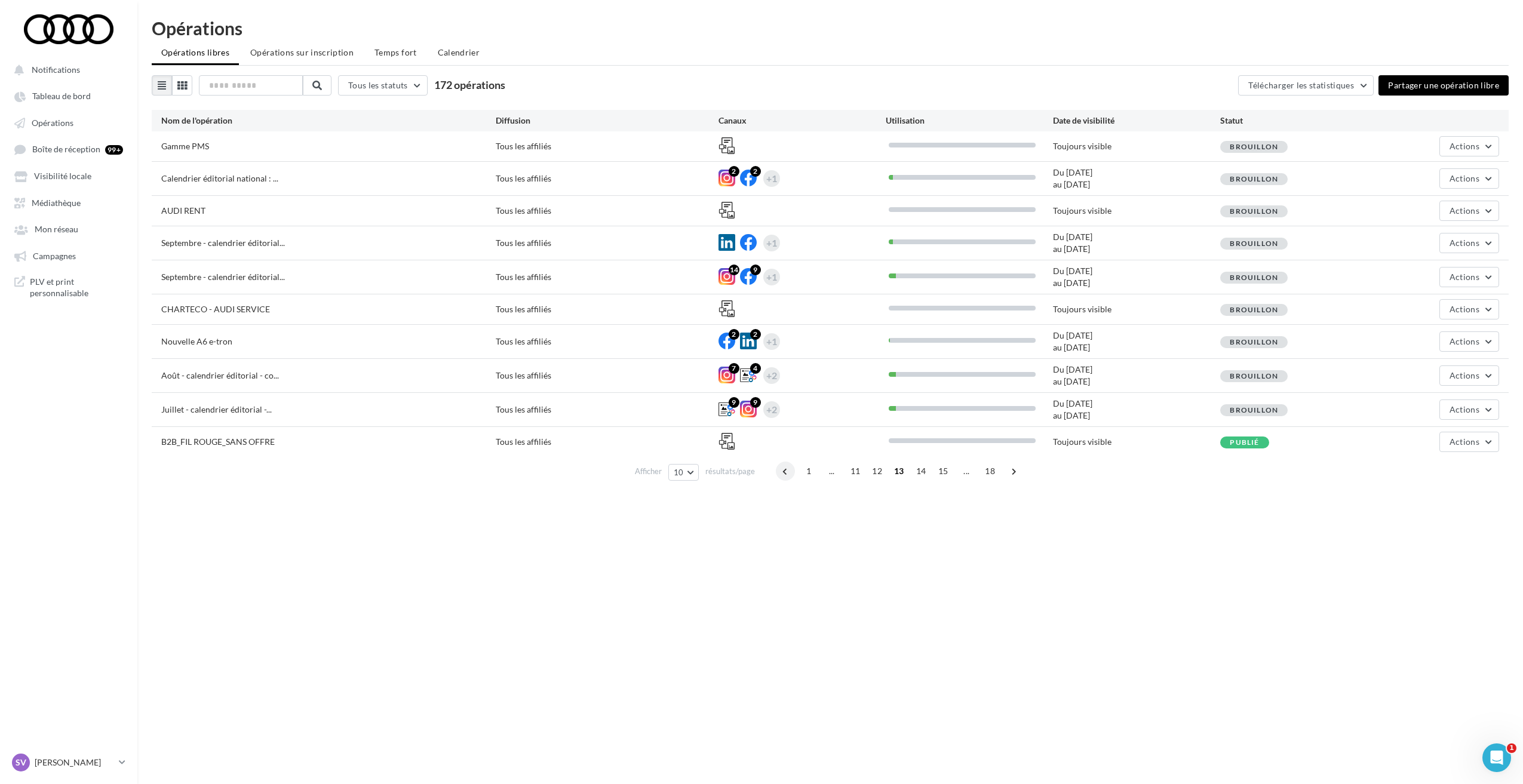
click at [784, 473] on span at bounding box center [785, 470] width 19 height 19
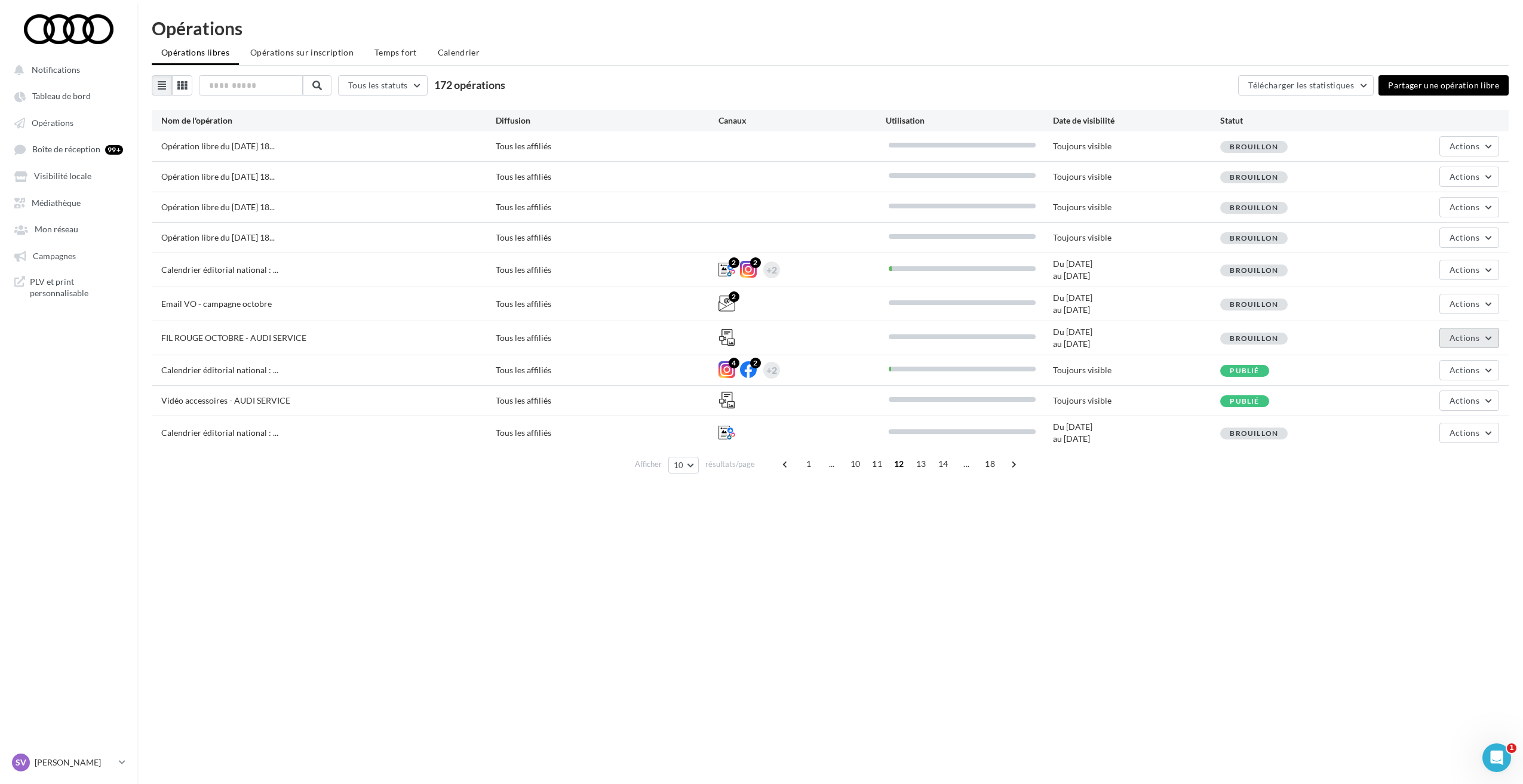
click at [1471, 339] on span "Actions" at bounding box center [1463, 337] width 30 height 10
click at [993, 583] on div "Notifications Tableau de bord Opérations Boîte de réception 99+" at bounding box center [762, 411] width 1523 height 784
click at [1478, 236] on span "Actions" at bounding box center [1463, 237] width 30 height 10
click at [1305, 520] on div "Notifications Tableau de bord Opérations Boîte de réception 99+" at bounding box center [762, 411] width 1523 height 784
click at [1448, 240] on button "Actions" at bounding box center [1468, 238] width 60 height 20
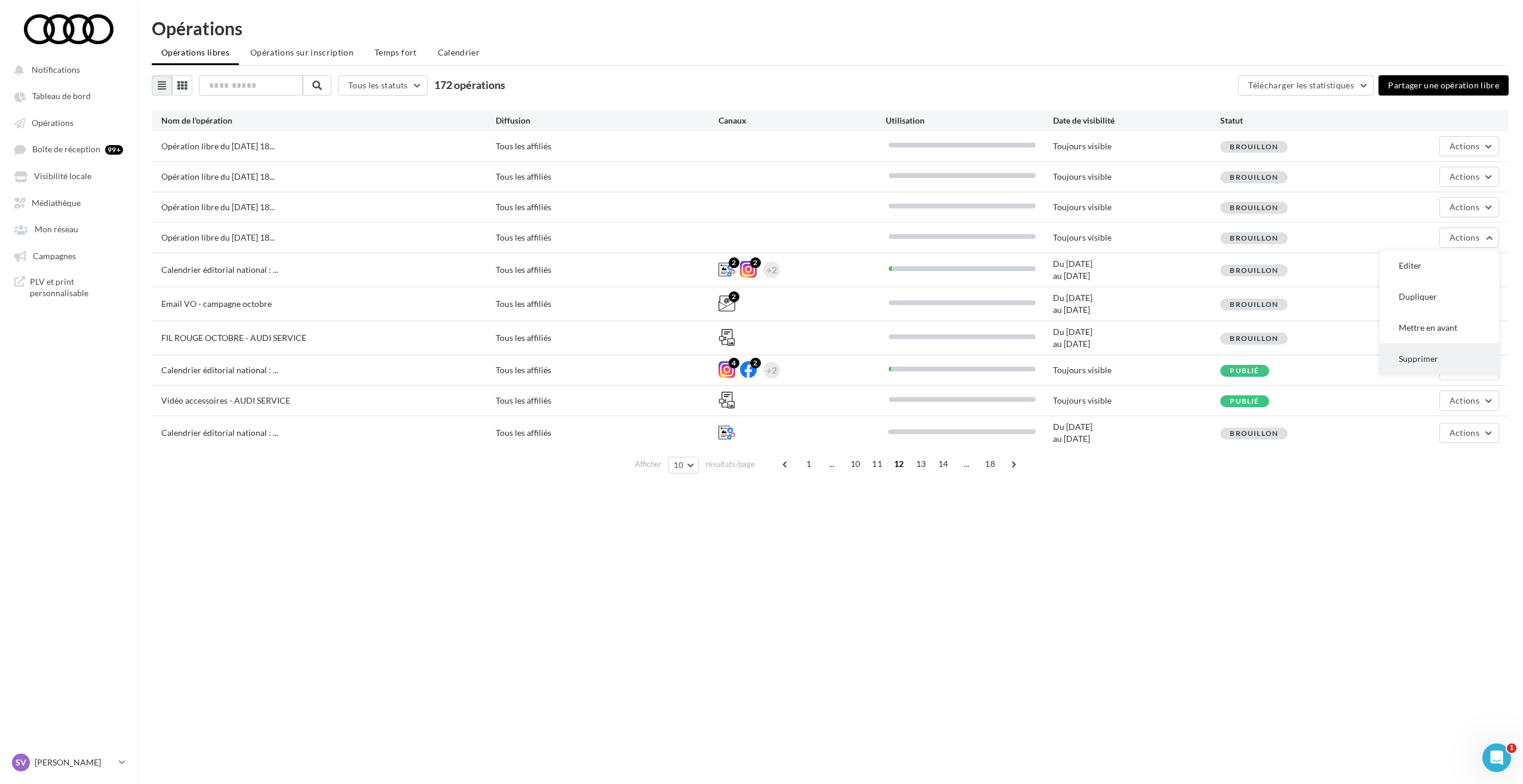
click at [1424, 355] on button "Supprimer" at bounding box center [1440, 358] width 120 height 31
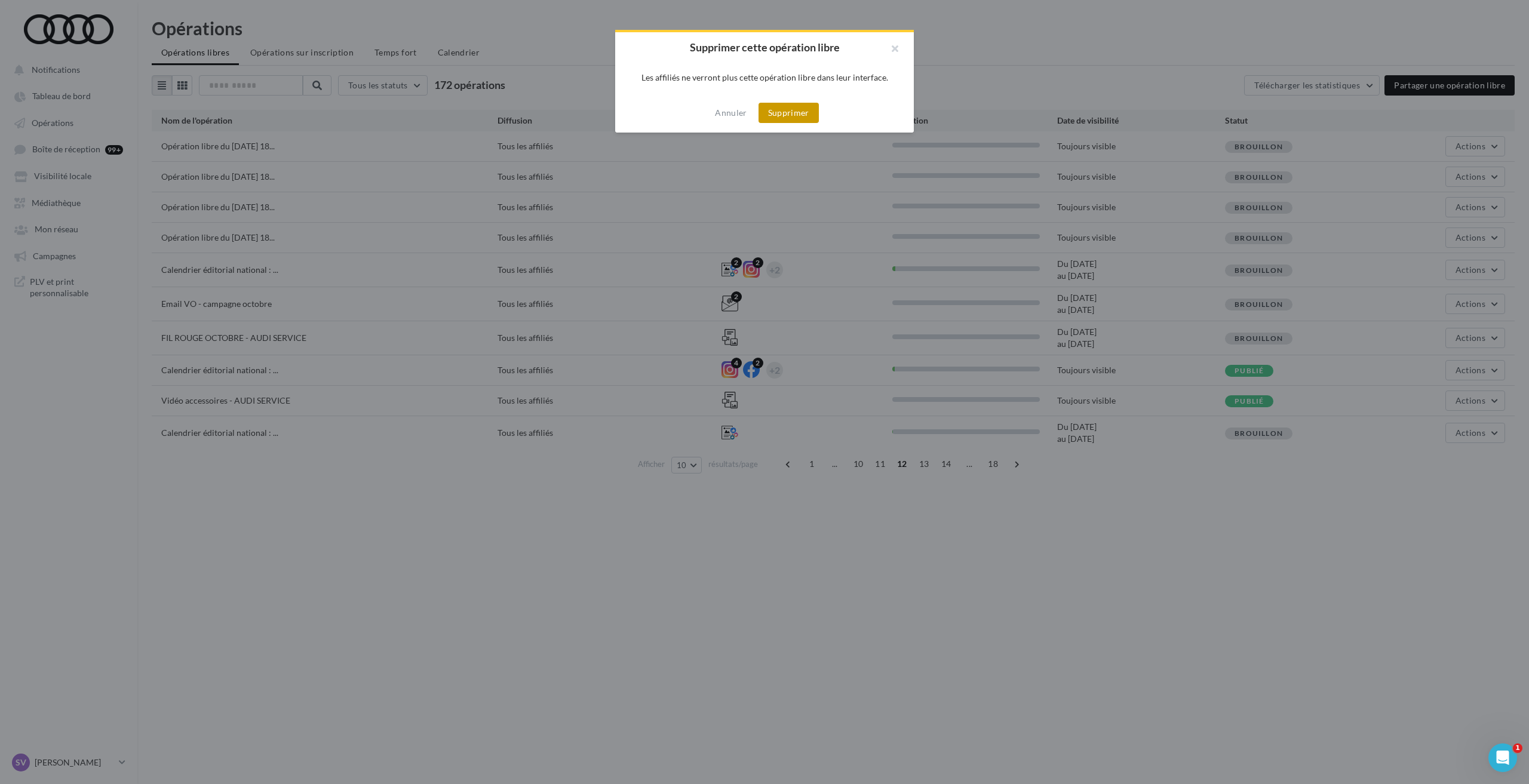
click at [794, 114] on button "Supprimer" at bounding box center [789, 113] width 61 height 20
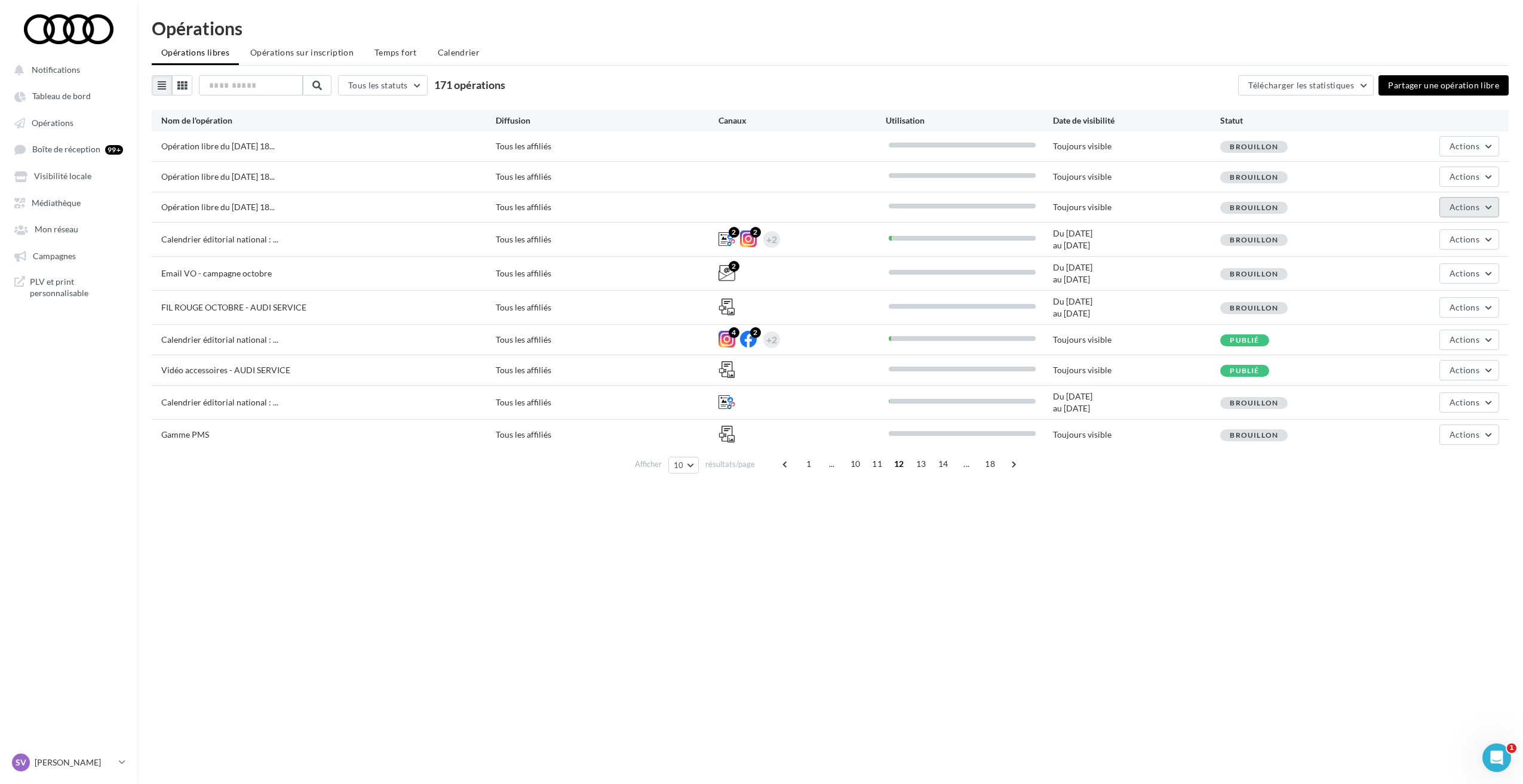
click at [1455, 210] on span "Actions" at bounding box center [1463, 207] width 30 height 10
click at [1417, 328] on button "Supprimer" at bounding box center [1440, 328] width 120 height 31
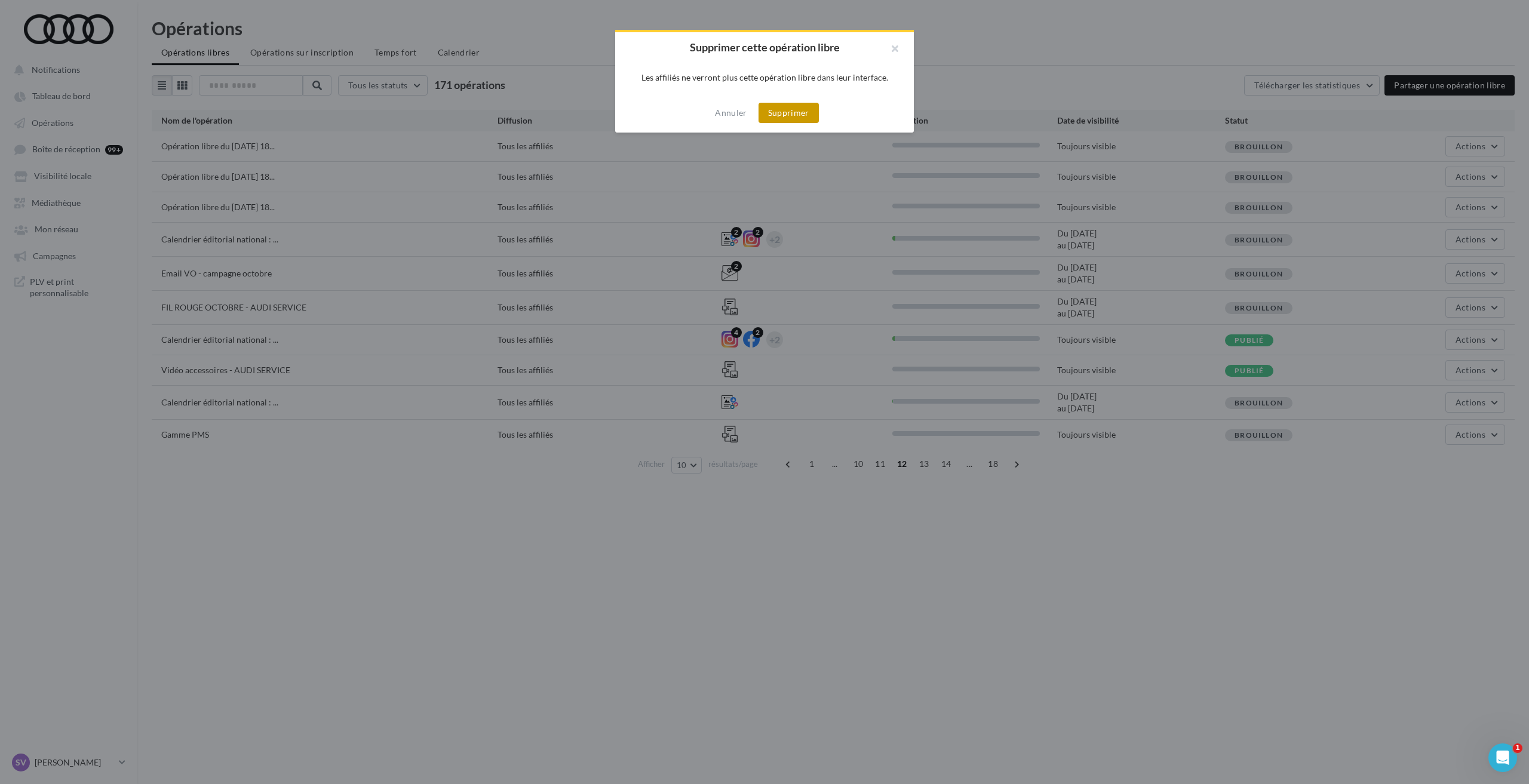
click at [794, 111] on button "Supprimer" at bounding box center [789, 113] width 61 height 20
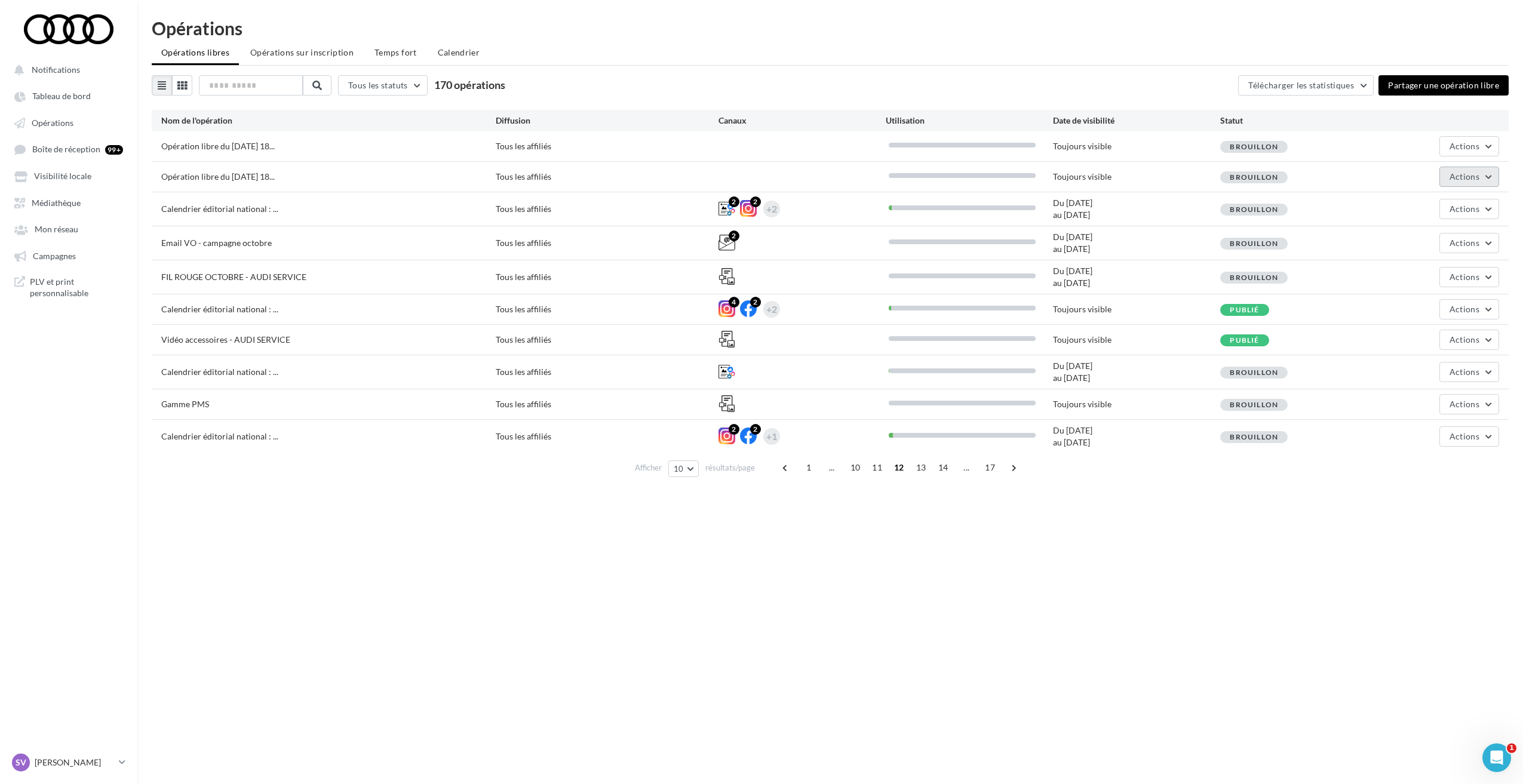
click at [1462, 181] on span "Actions" at bounding box center [1463, 176] width 30 height 10
click at [1427, 293] on button "Supprimer" at bounding box center [1440, 298] width 120 height 31
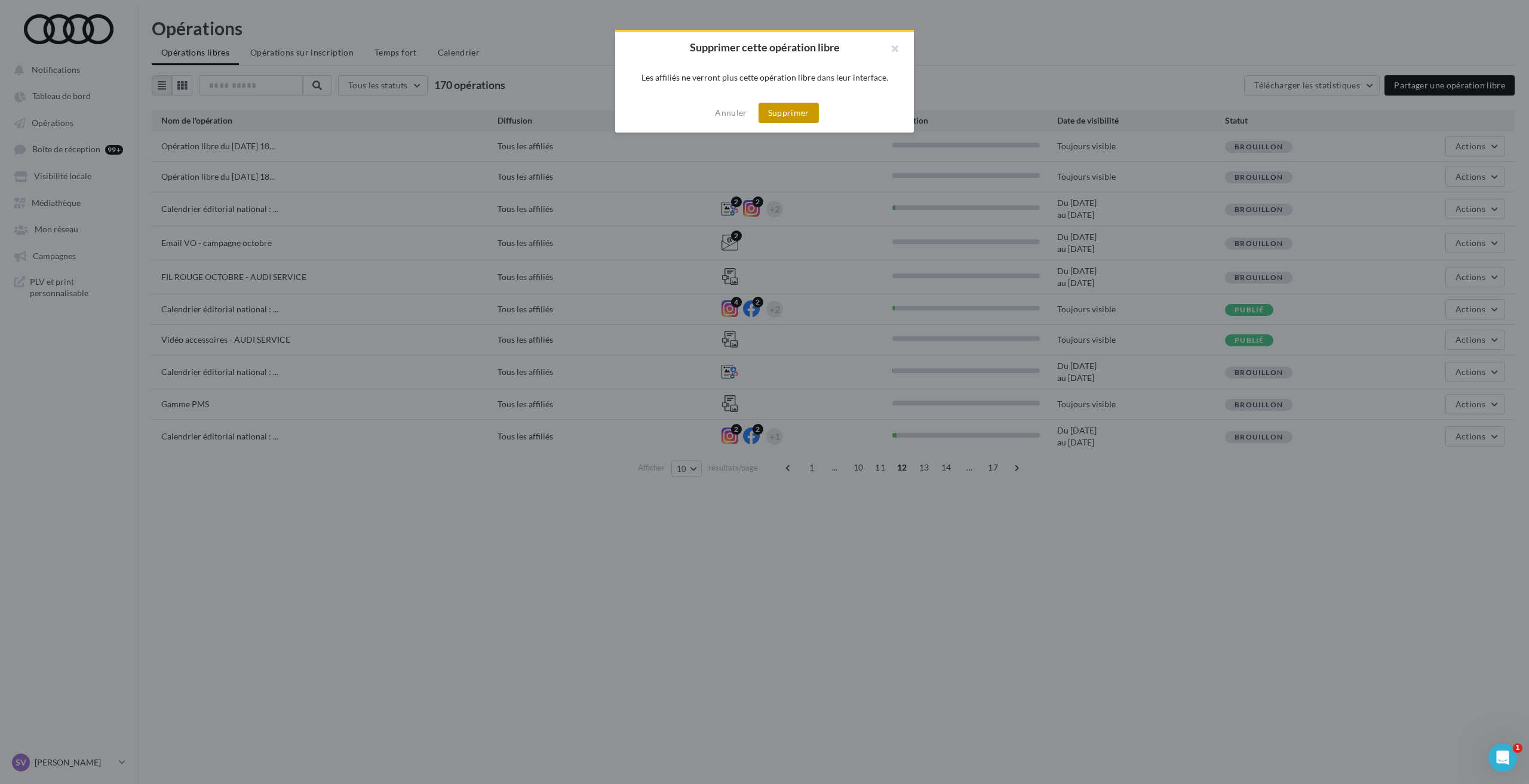
click at [791, 117] on button "Supprimer" at bounding box center [789, 113] width 61 height 20
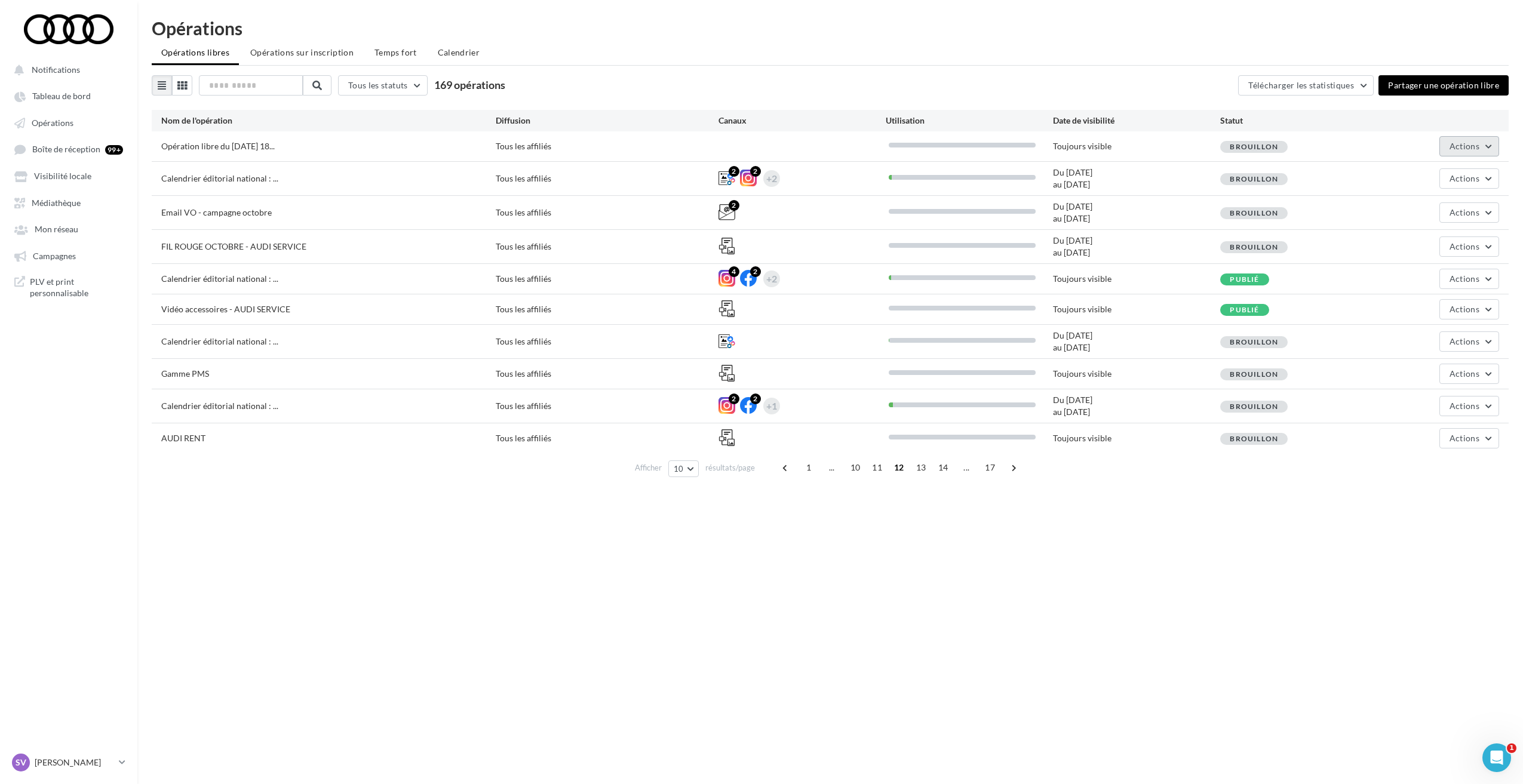
click at [1456, 148] on span "Actions" at bounding box center [1463, 146] width 30 height 10
click at [1429, 267] on button "Supprimer" at bounding box center [1440, 267] width 120 height 31
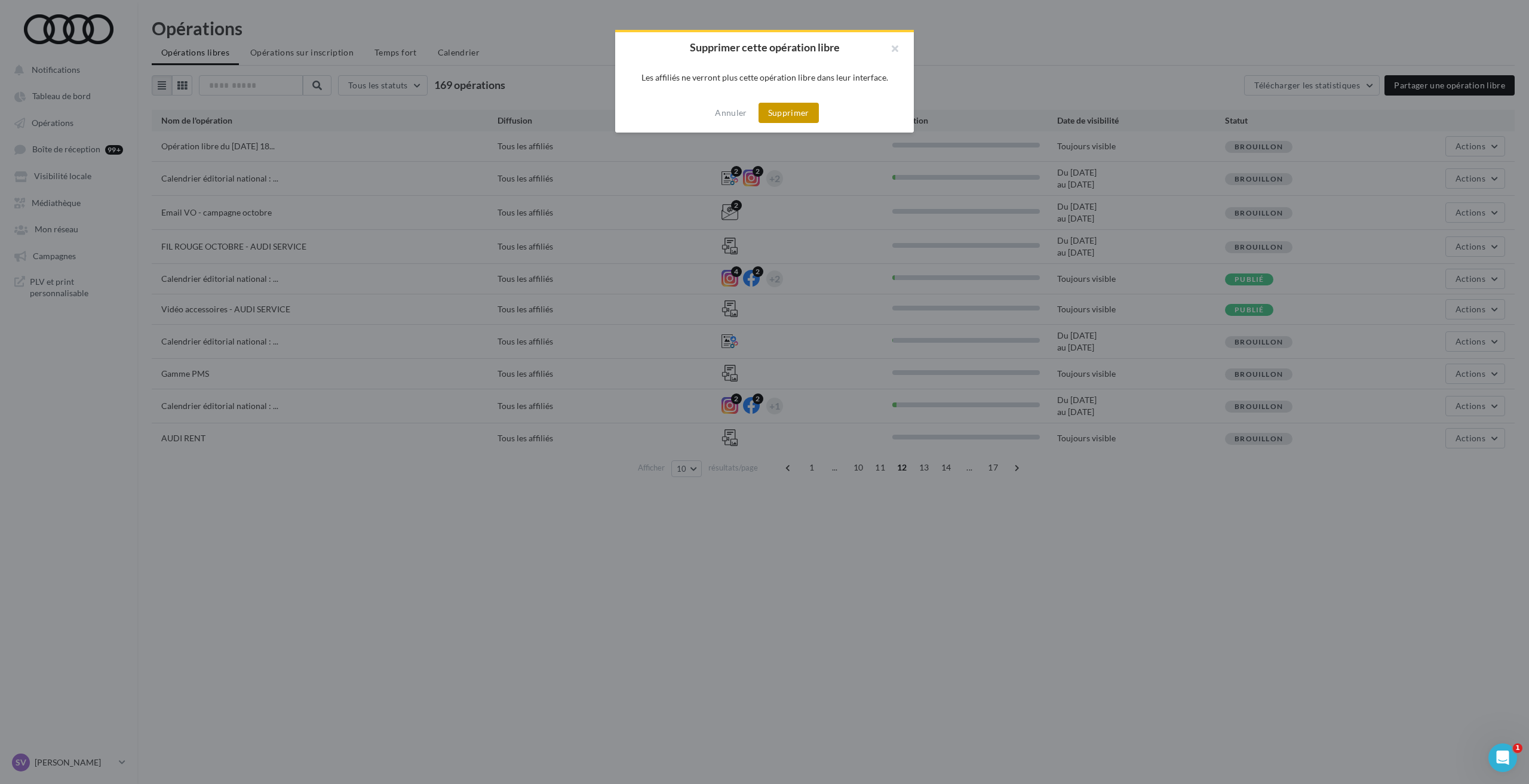
click at [795, 107] on button "Supprimer" at bounding box center [789, 113] width 61 height 20
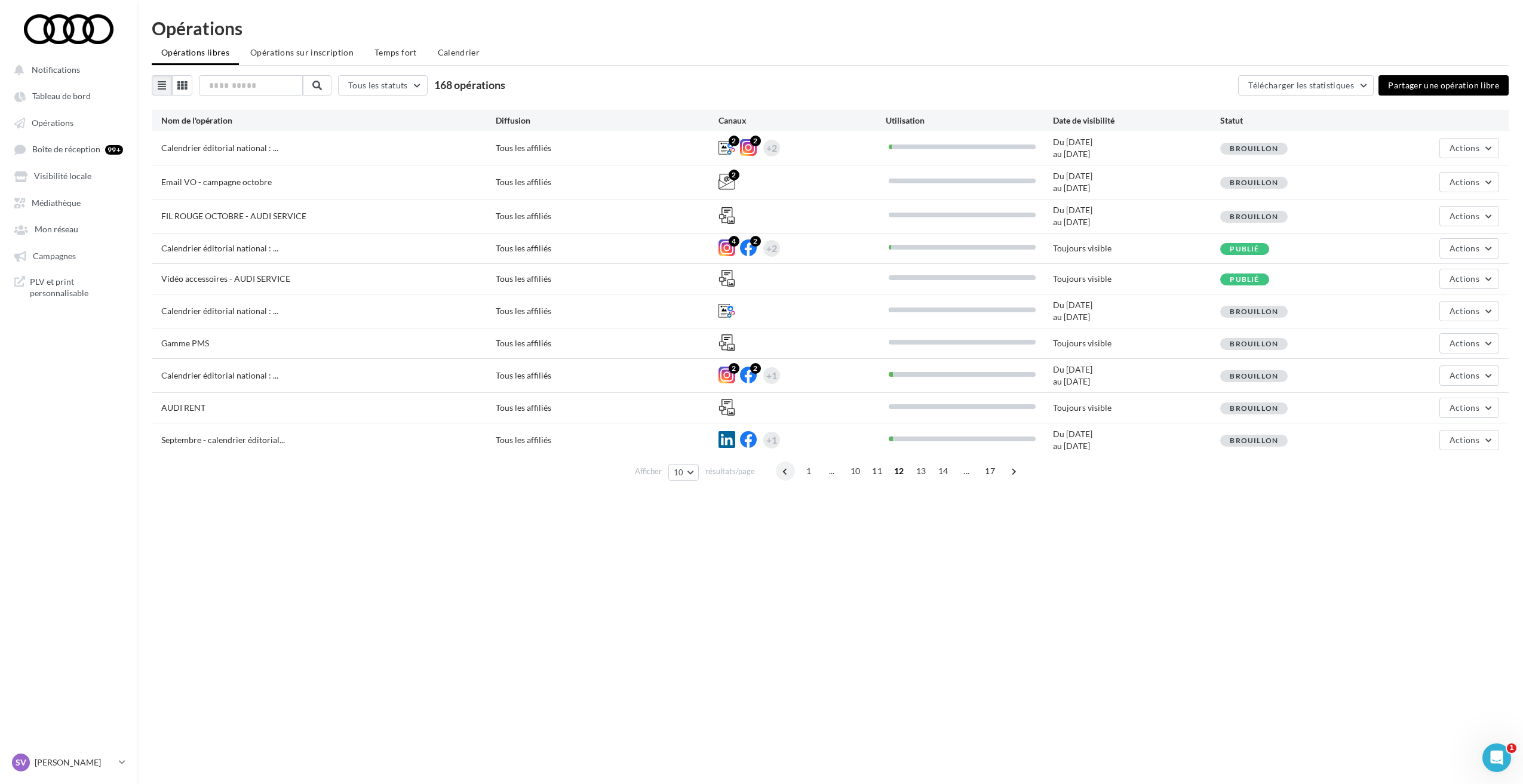
click at [780, 475] on span at bounding box center [785, 470] width 19 height 19
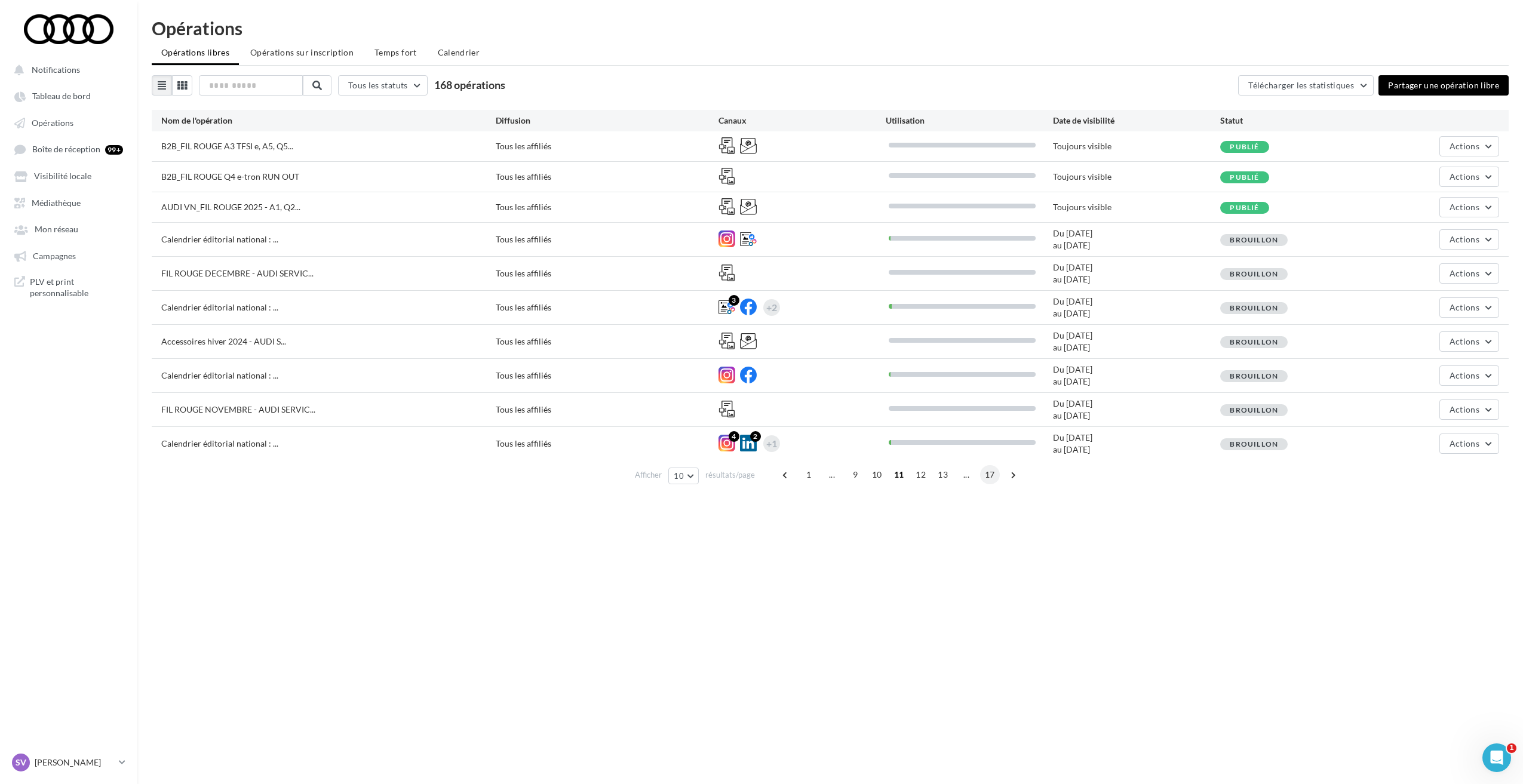
click at [986, 475] on span "17" at bounding box center [989, 475] width 19 height 19
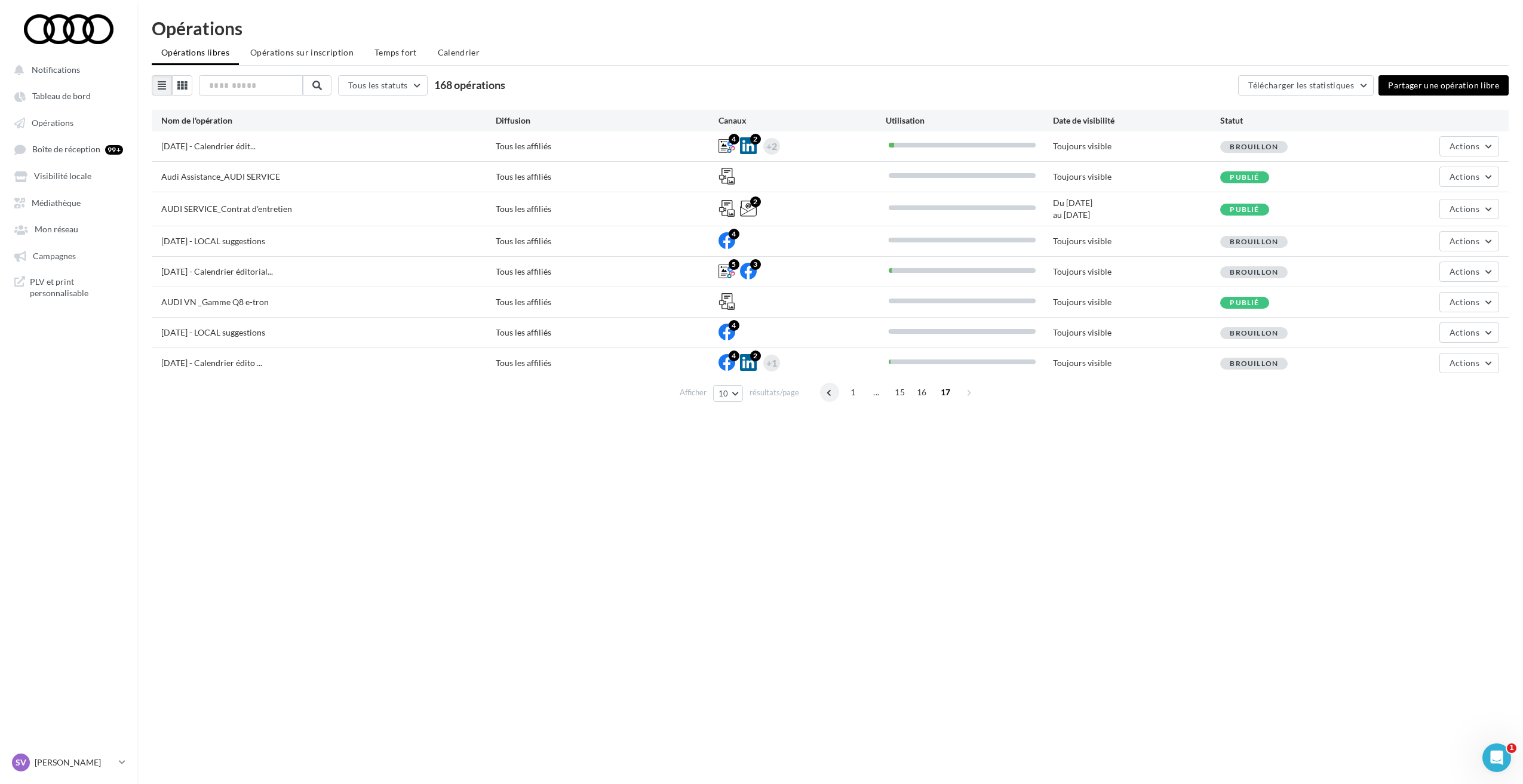
click at [828, 391] on span at bounding box center [829, 392] width 19 height 19
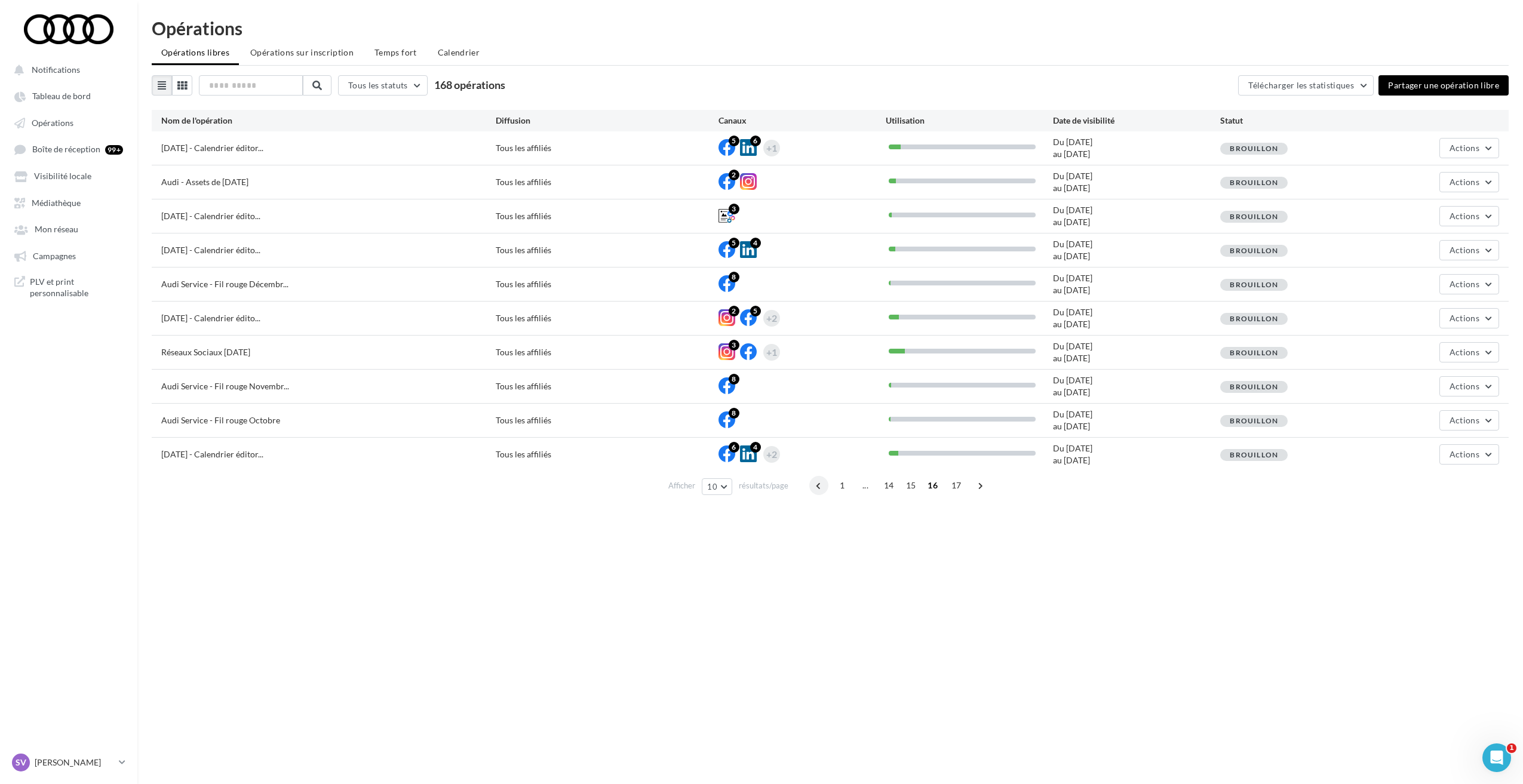
click at [815, 489] on span at bounding box center [818, 485] width 19 height 19
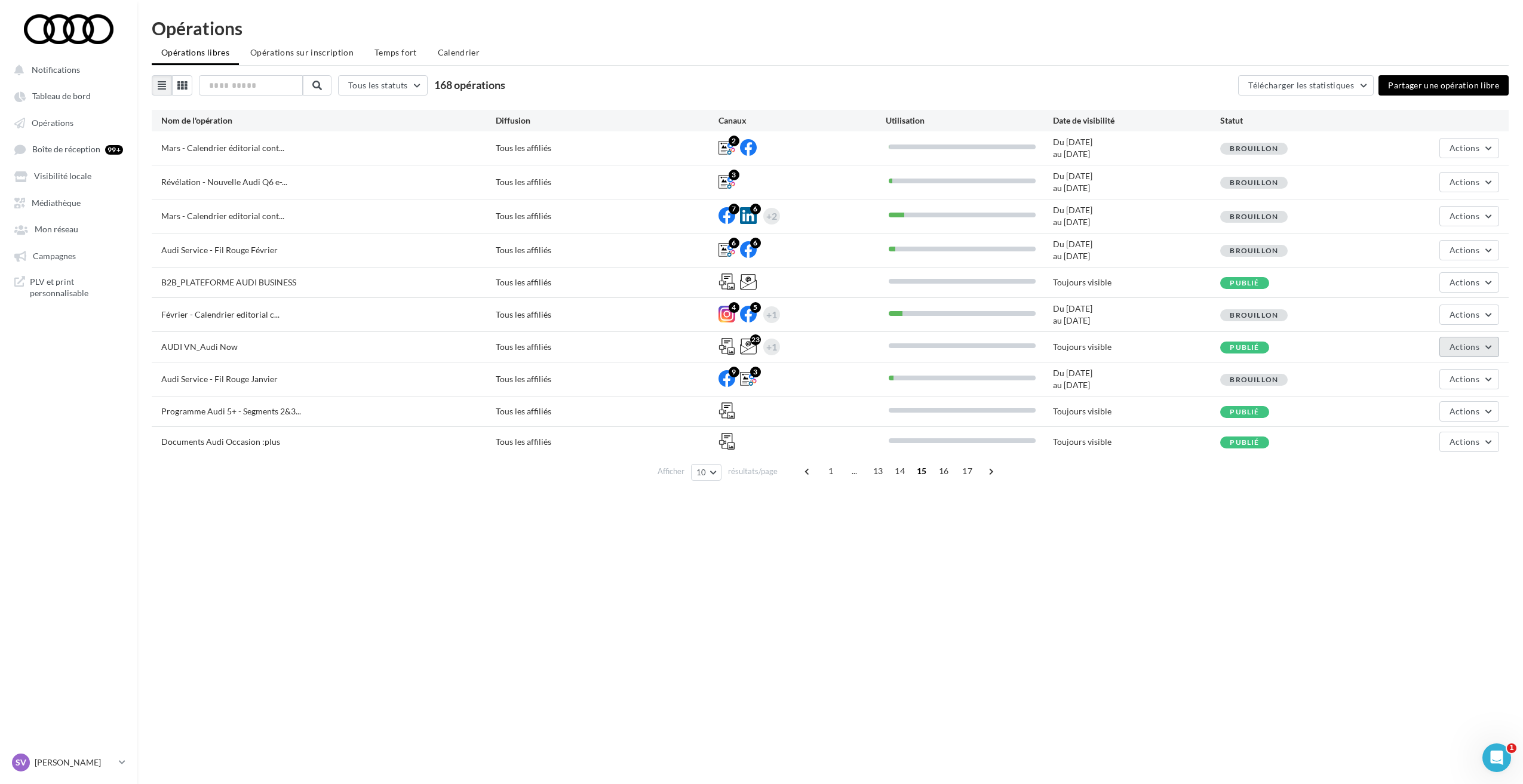
click at [1474, 354] on button "Actions" at bounding box center [1468, 346] width 60 height 20
click at [1240, 596] on div "Notifications Tableau de bord Opérations Boîte de réception 99+" at bounding box center [762, 411] width 1523 height 784
click at [805, 475] on span at bounding box center [808, 470] width 19 height 19
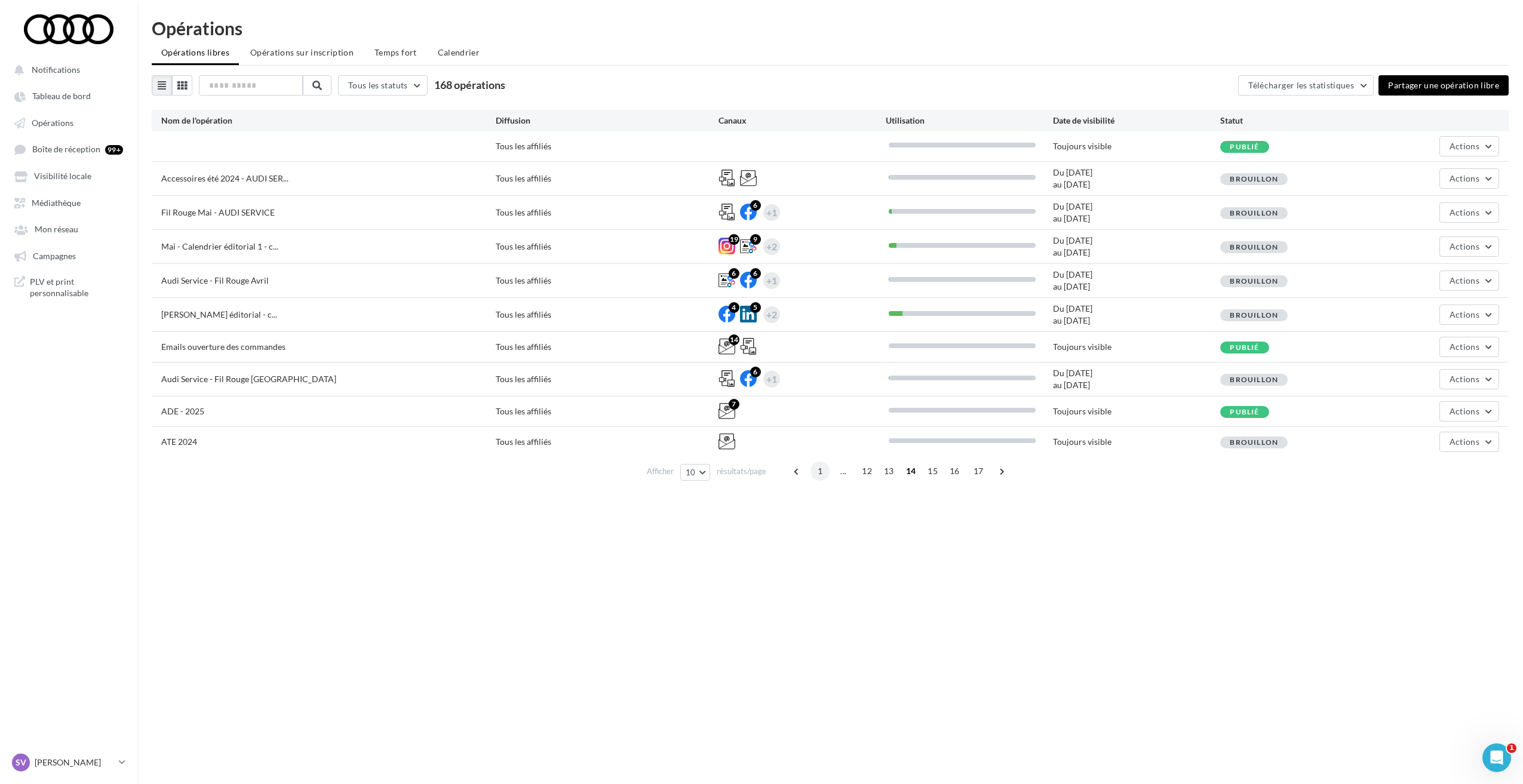
click at [825, 469] on span "1" at bounding box center [820, 470] width 19 height 19
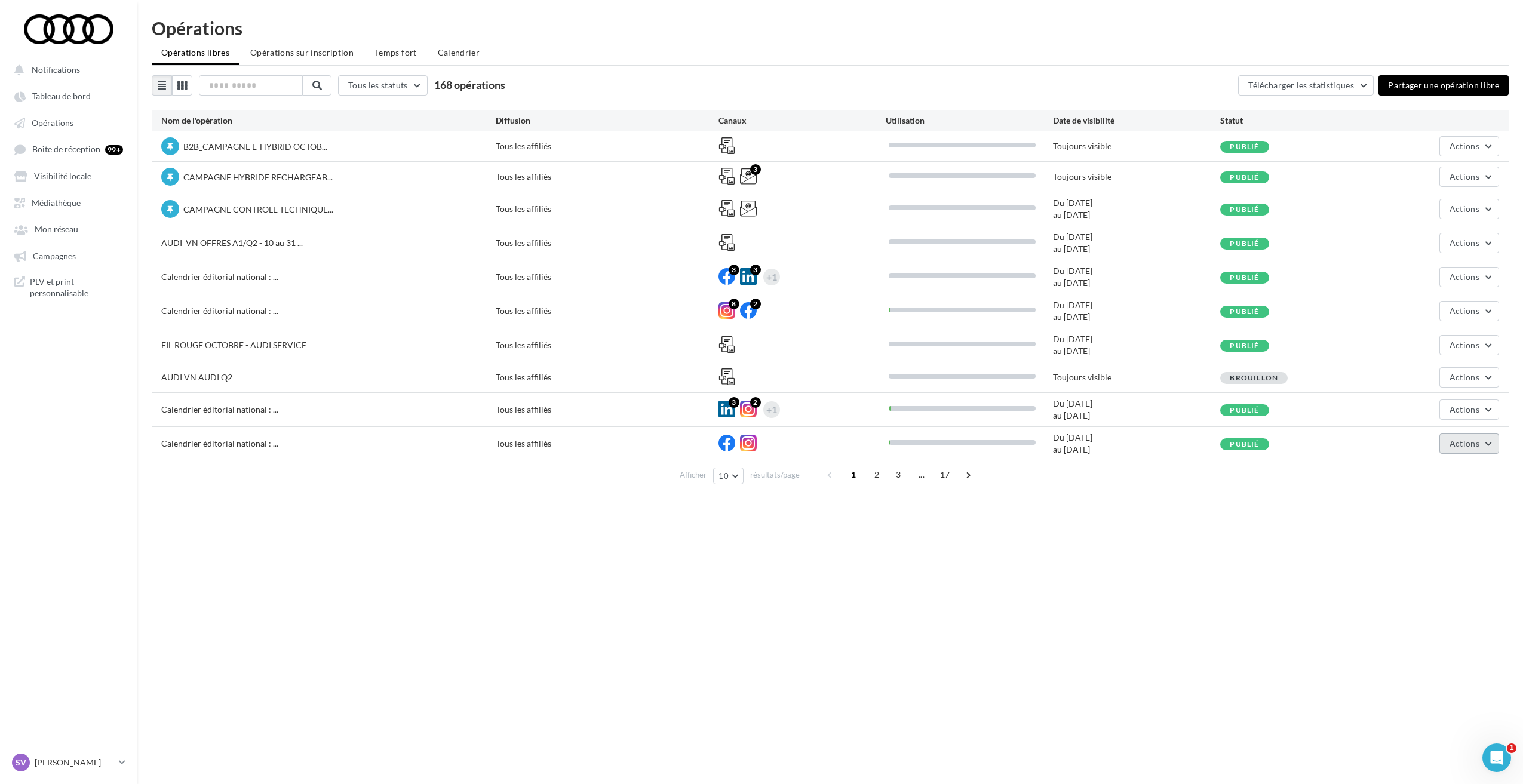
click at [1470, 448] on button "Actions" at bounding box center [1468, 443] width 60 height 20
click at [1284, 583] on div "Notifications Tableau de bord Opérations Boîte de réception 99+" at bounding box center [762, 411] width 1523 height 784
click at [966, 473] on span at bounding box center [968, 475] width 19 height 19
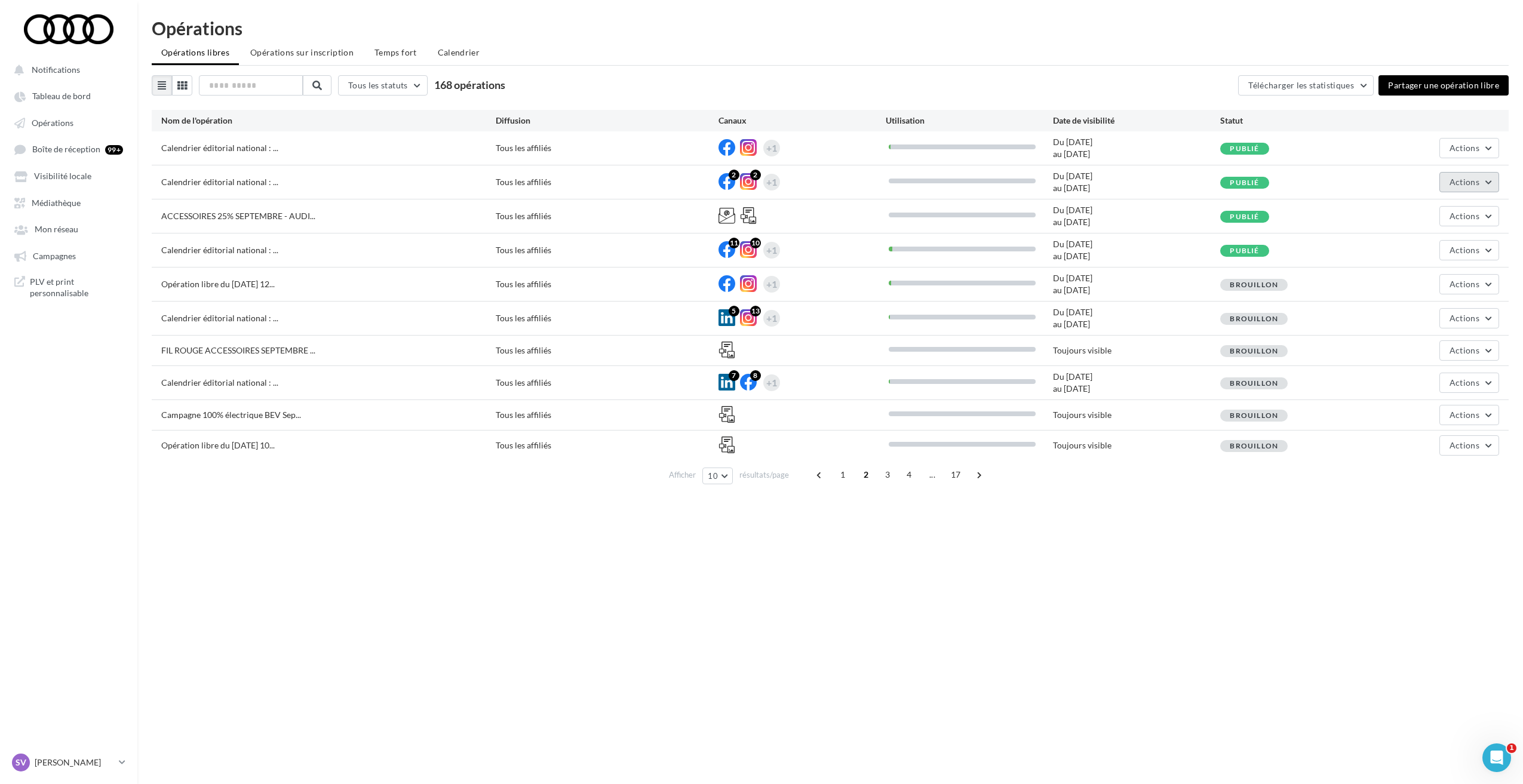
click at [1453, 179] on span "Actions" at bounding box center [1463, 182] width 30 height 10
click at [1220, 609] on div "Notifications Tableau de bord Opérations Boîte de réception 99+" at bounding box center [762, 411] width 1523 height 784
click at [982, 477] on span at bounding box center [979, 475] width 19 height 19
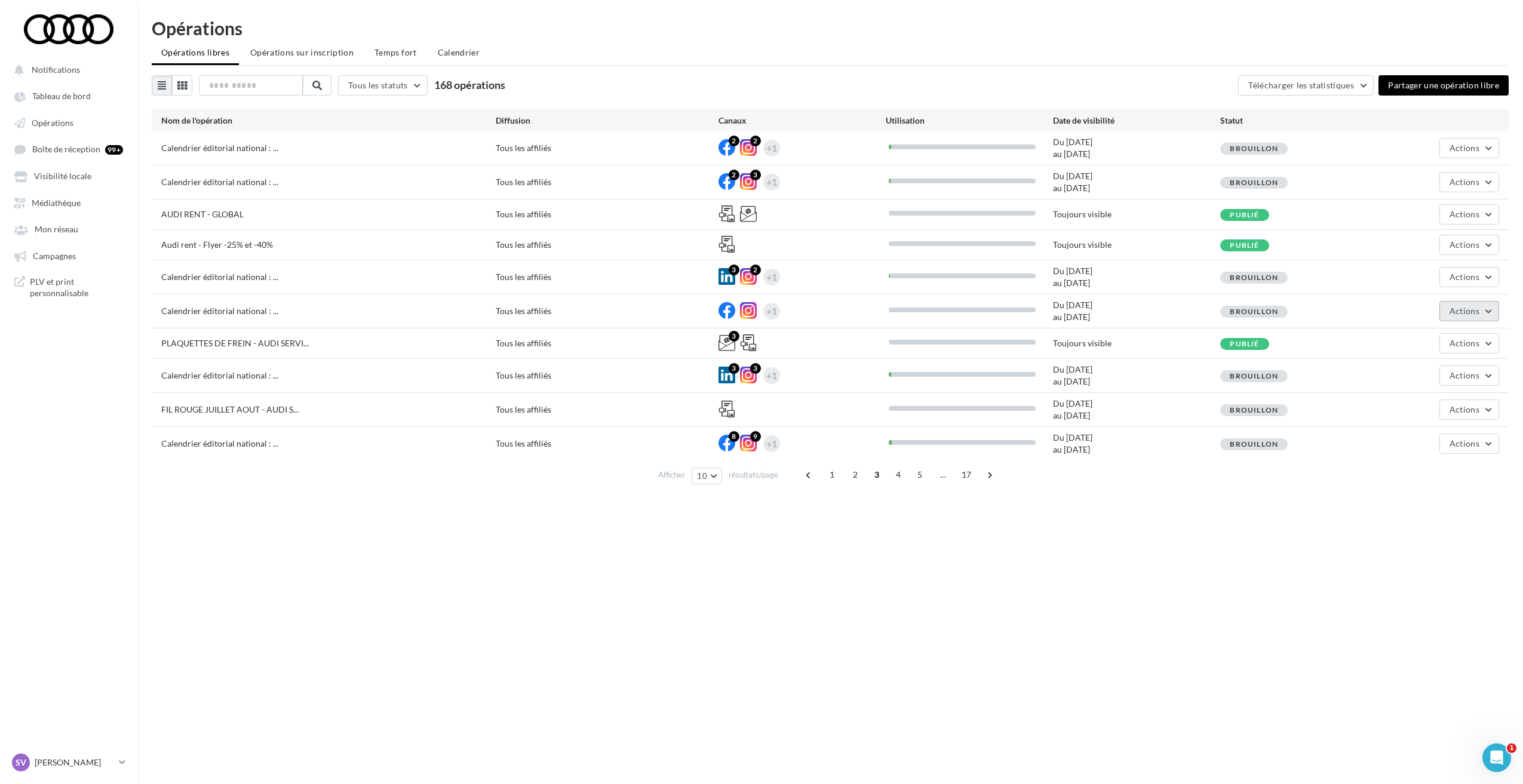
click at [1463, 311] on span "Actions" at bounding box center [1463, 311] width 30 height 10
click at [1420, 463] on button "Supprimer" at bounding box center [1440, 463] width 120 height 31
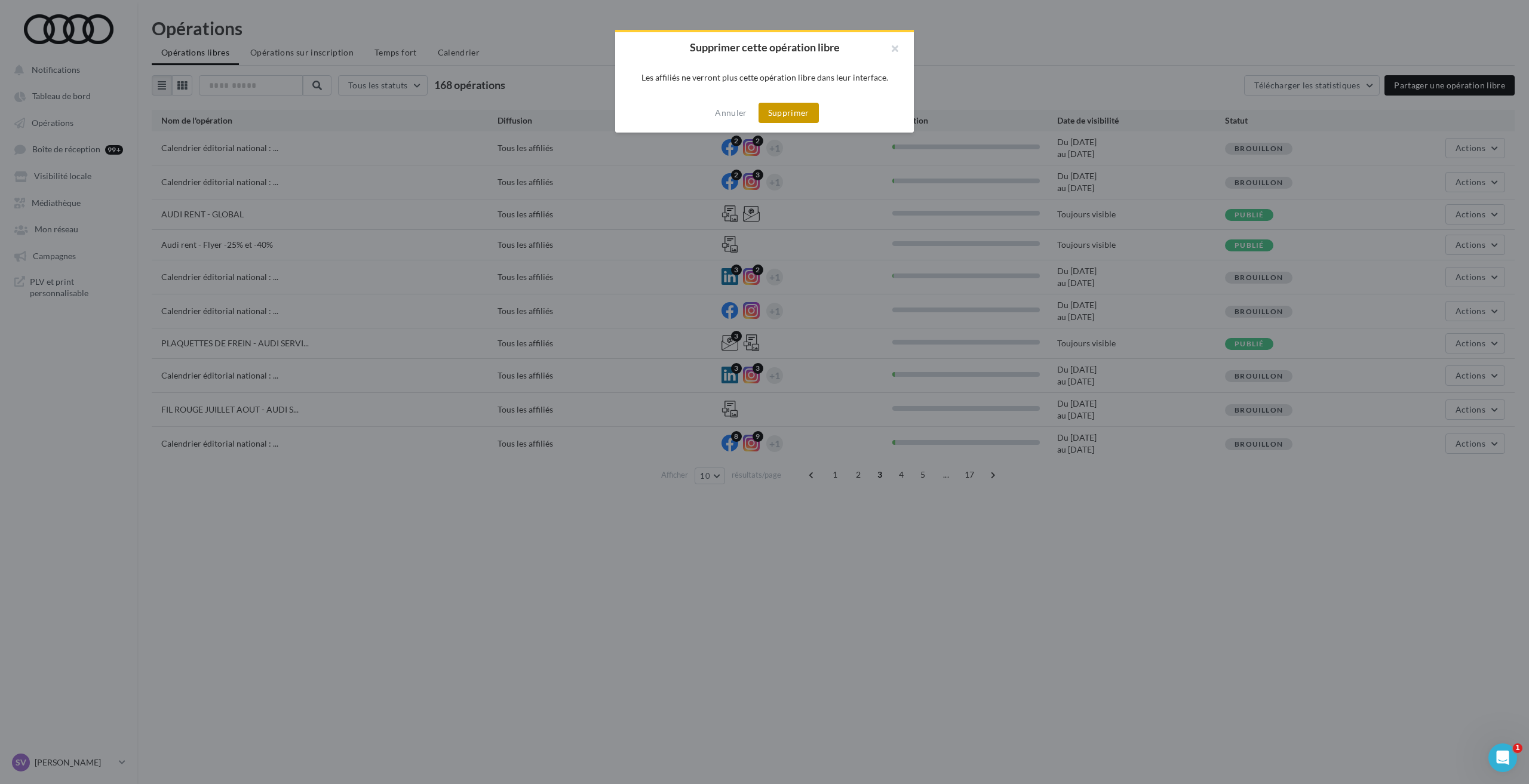
click at [776, 113] on button "Supprimer" at bounding box center [789, 113] width 61 height 20
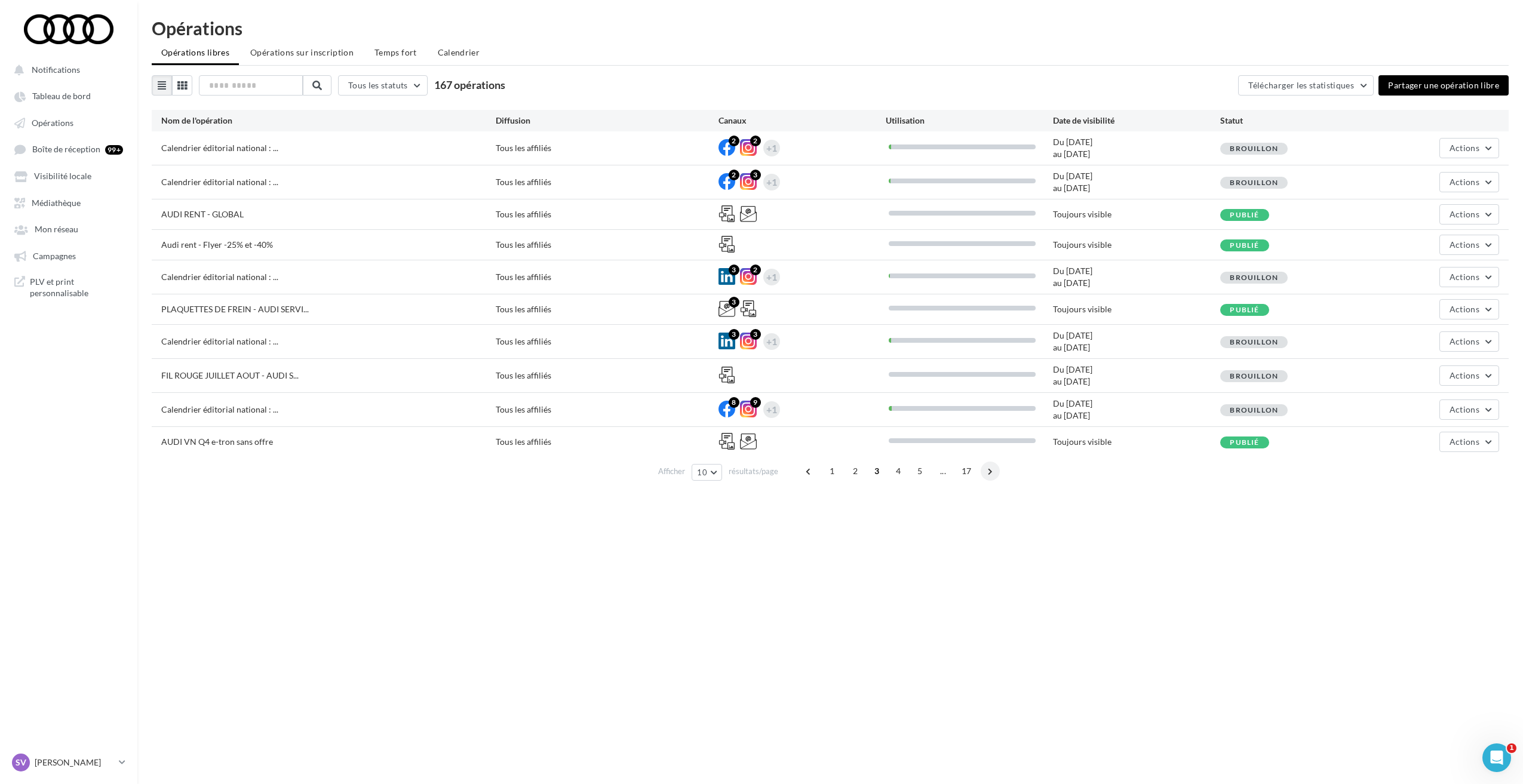
click at [987, 472] on span at bounding box center [990, 470] width 19 height 19
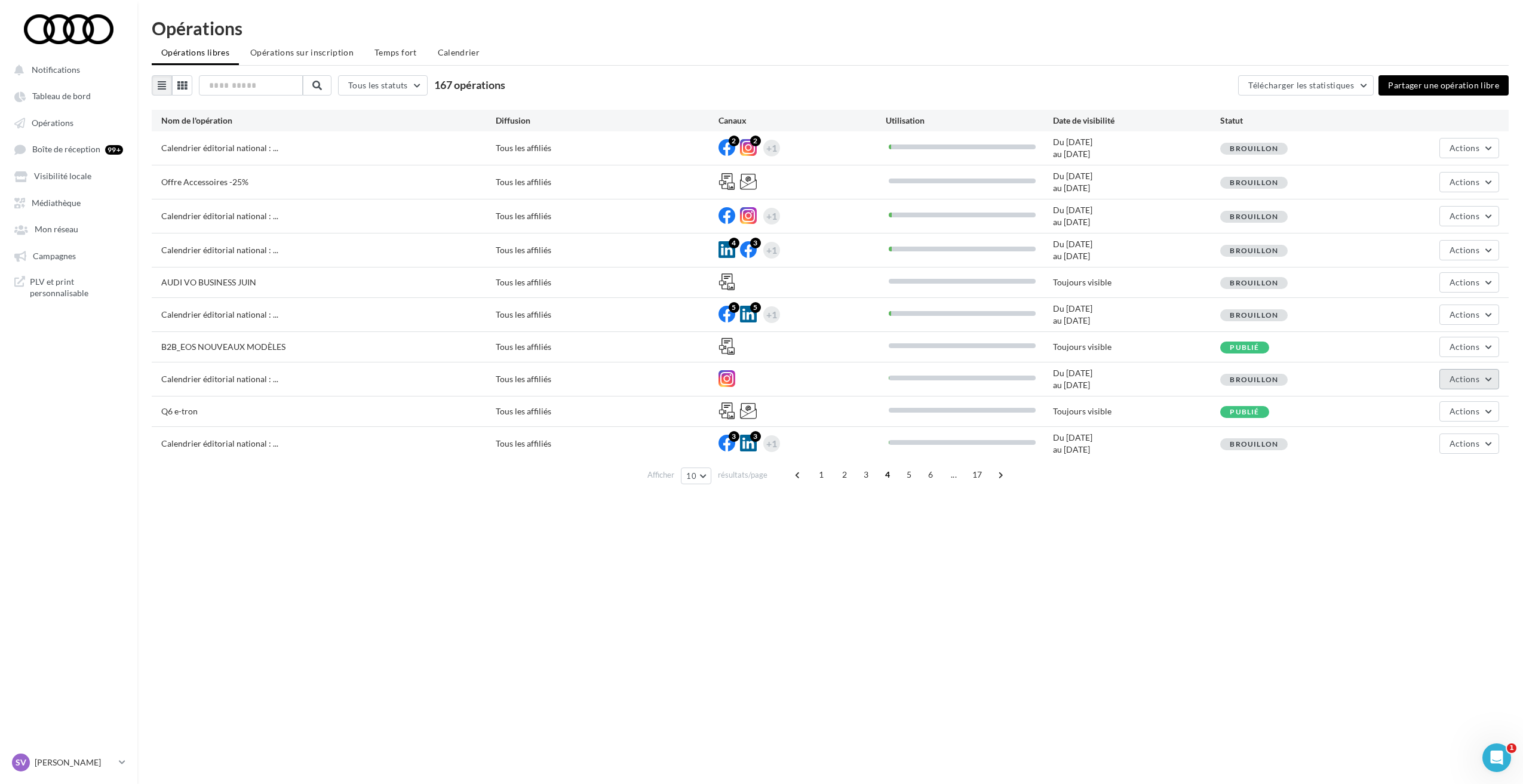
click at [1465, 379] on span "Actions" at bounding box center [1463, 379] width 30 height 10
click at [1187, 570] on div "Notifications Tableau de bord Opérations Boîte de réception 99+" at bounding box center [762, 411] width 1523 height 784
click at [995, 477] on span at bounding box center [1000, 475] width 19 height 19
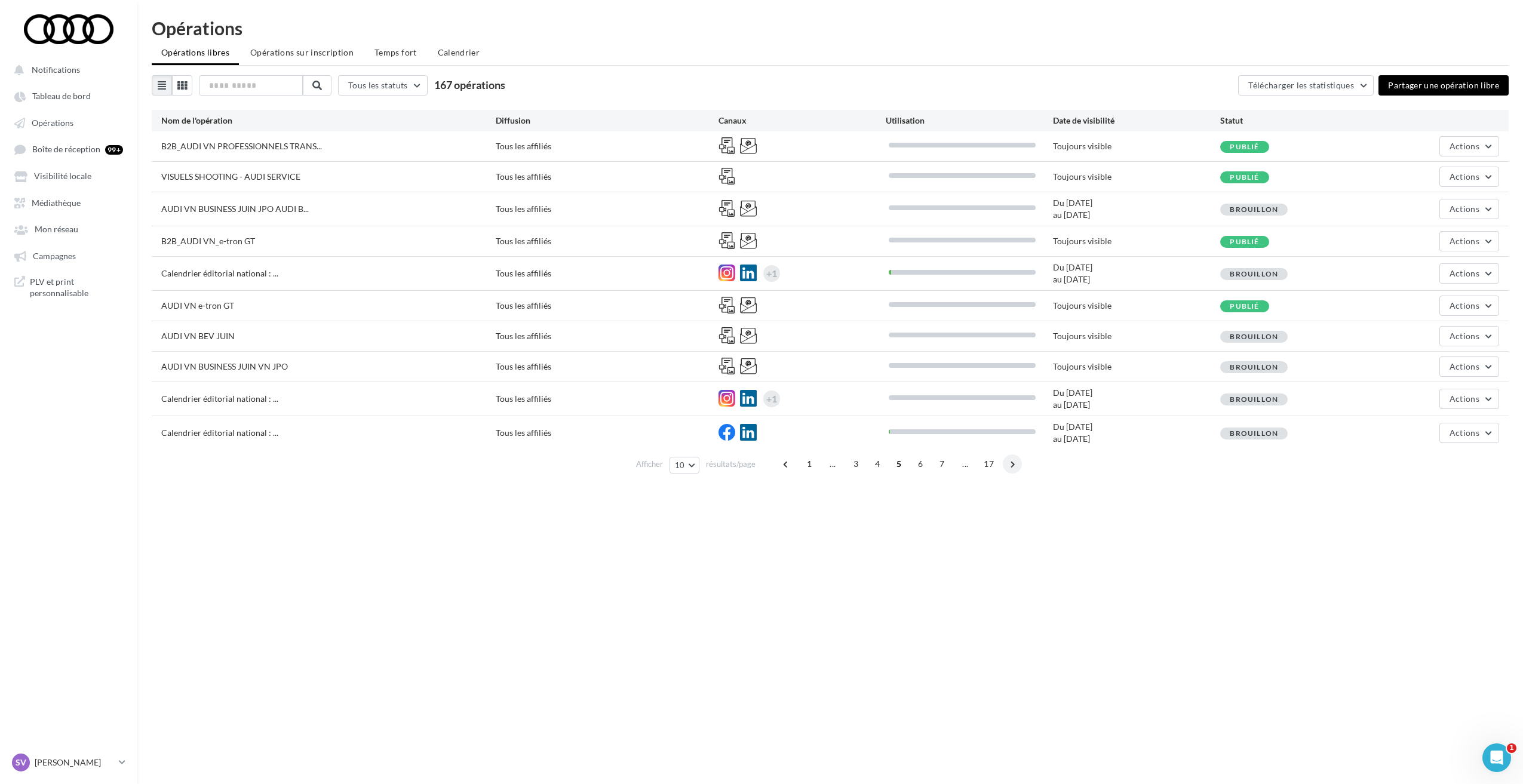
click at [1015, 465] on span at bounding box center [1012, 464] width 19 height 19
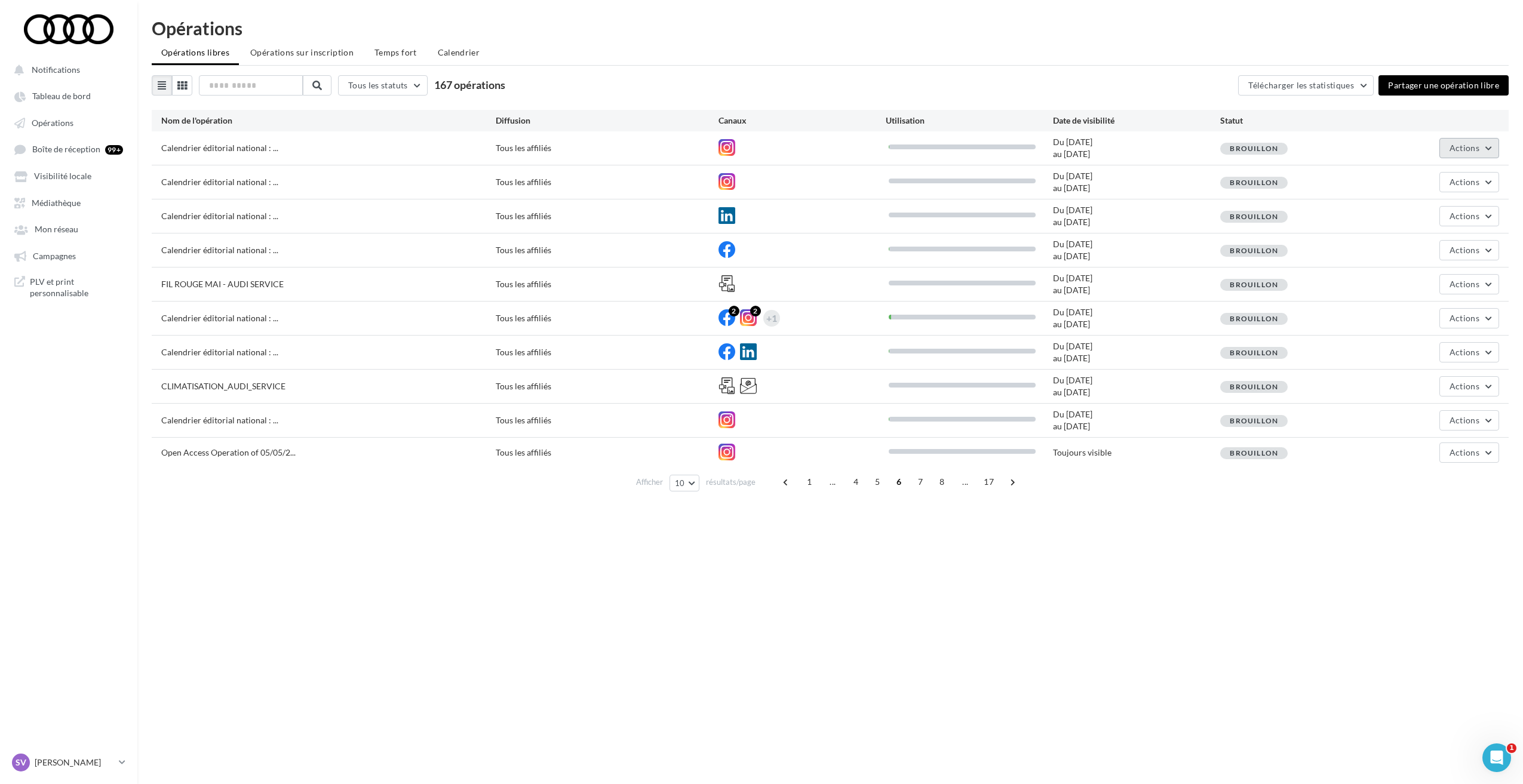
click at [1461, 150] on span "Actions" at bounding box center [1463, 148] width 30 height 10
click at [1460, 182] on span "Actions" at bounding box center [1463, 182] width 30 height 10
click at [1433, 344] on button "Supprimer" at bounding box center [1440, 334] width 120 height 31
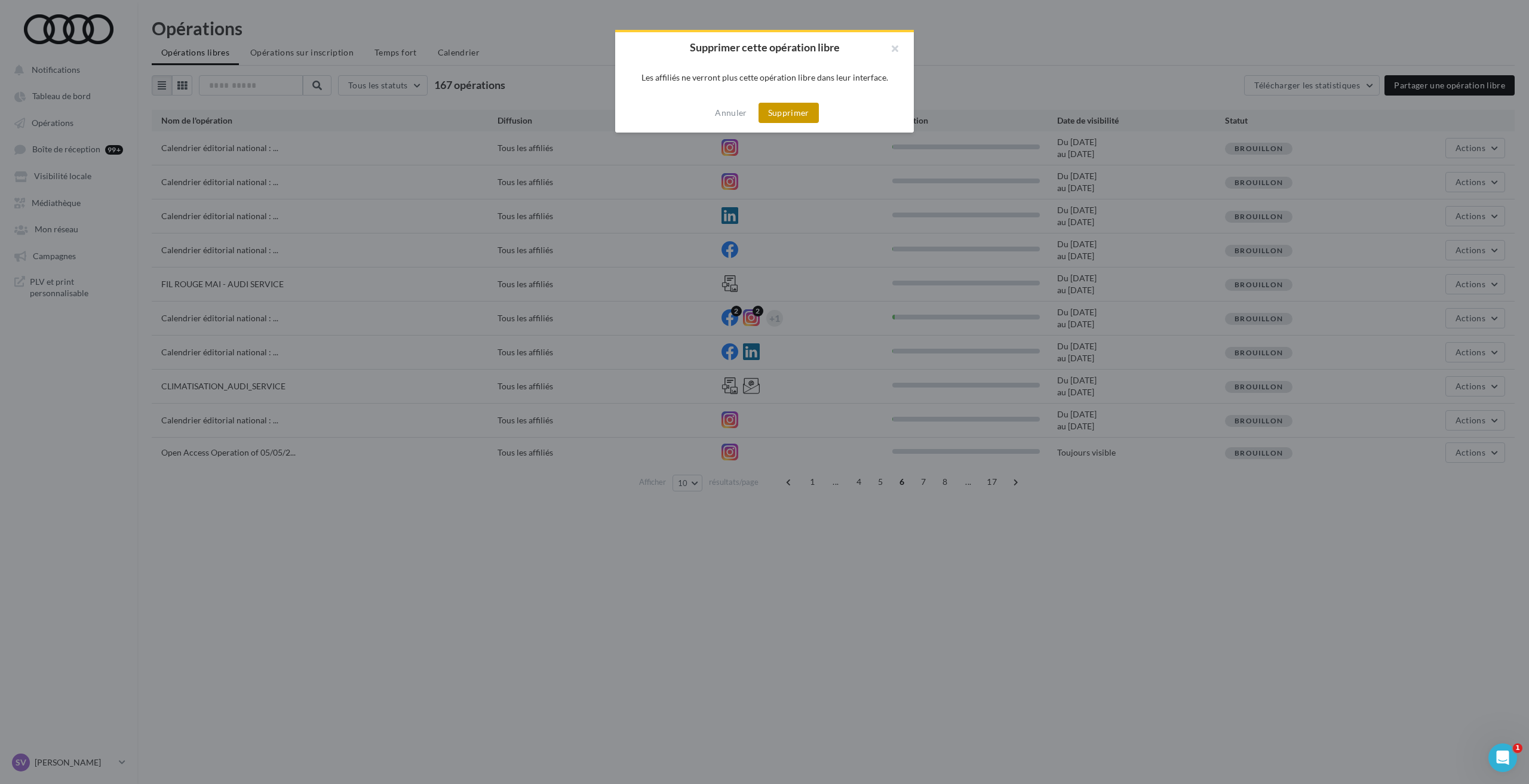
click at [810, 109] on button "Supprimer" at bounding box center [789, 113] width 61 height 20
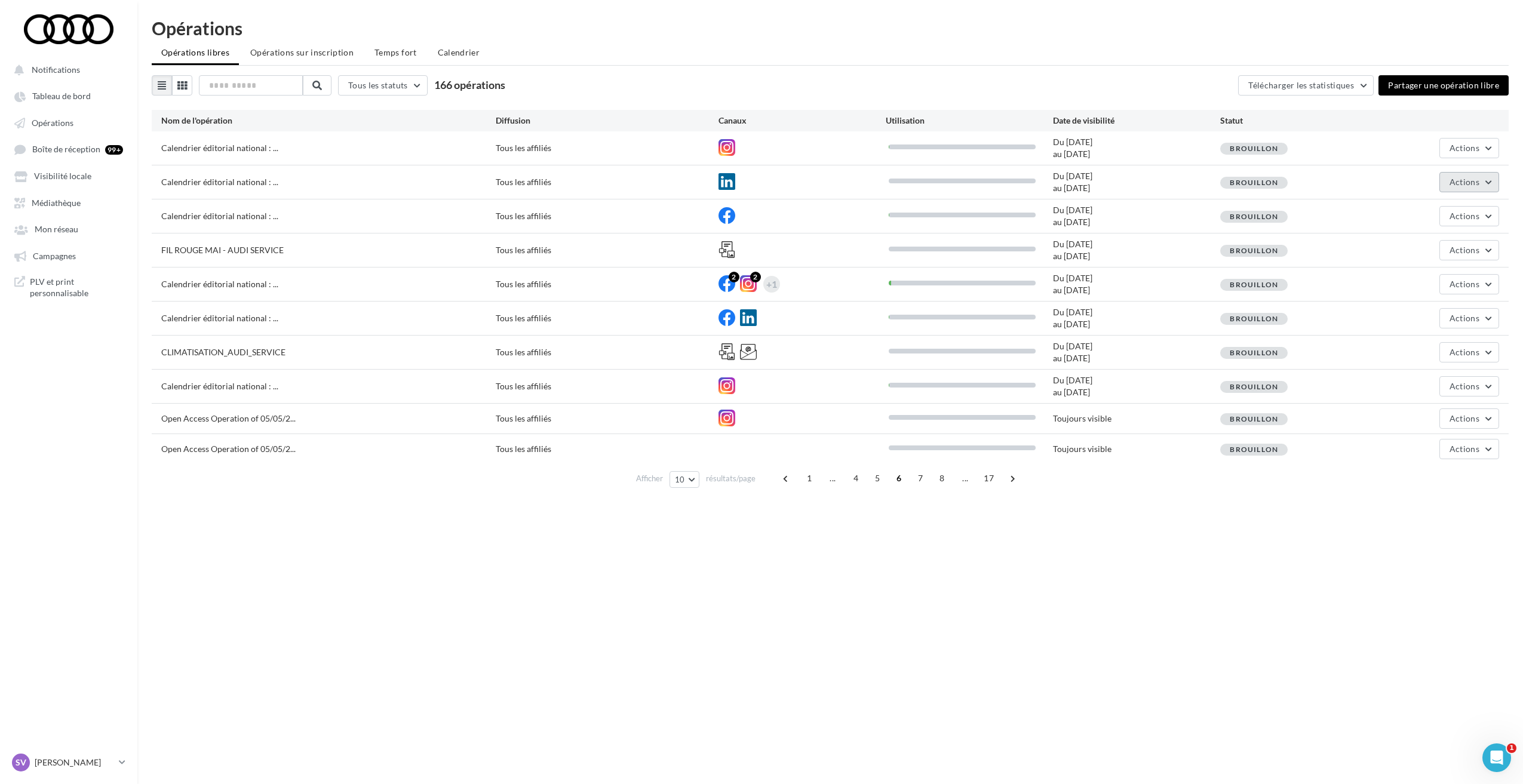
click at [1476, 183] on span "Actions" at bounding box center [1463, 182] width 30 height 10
click at [1420, 335] on button "Supprimer" at bounding box center [1440, 334] width 120 height 31
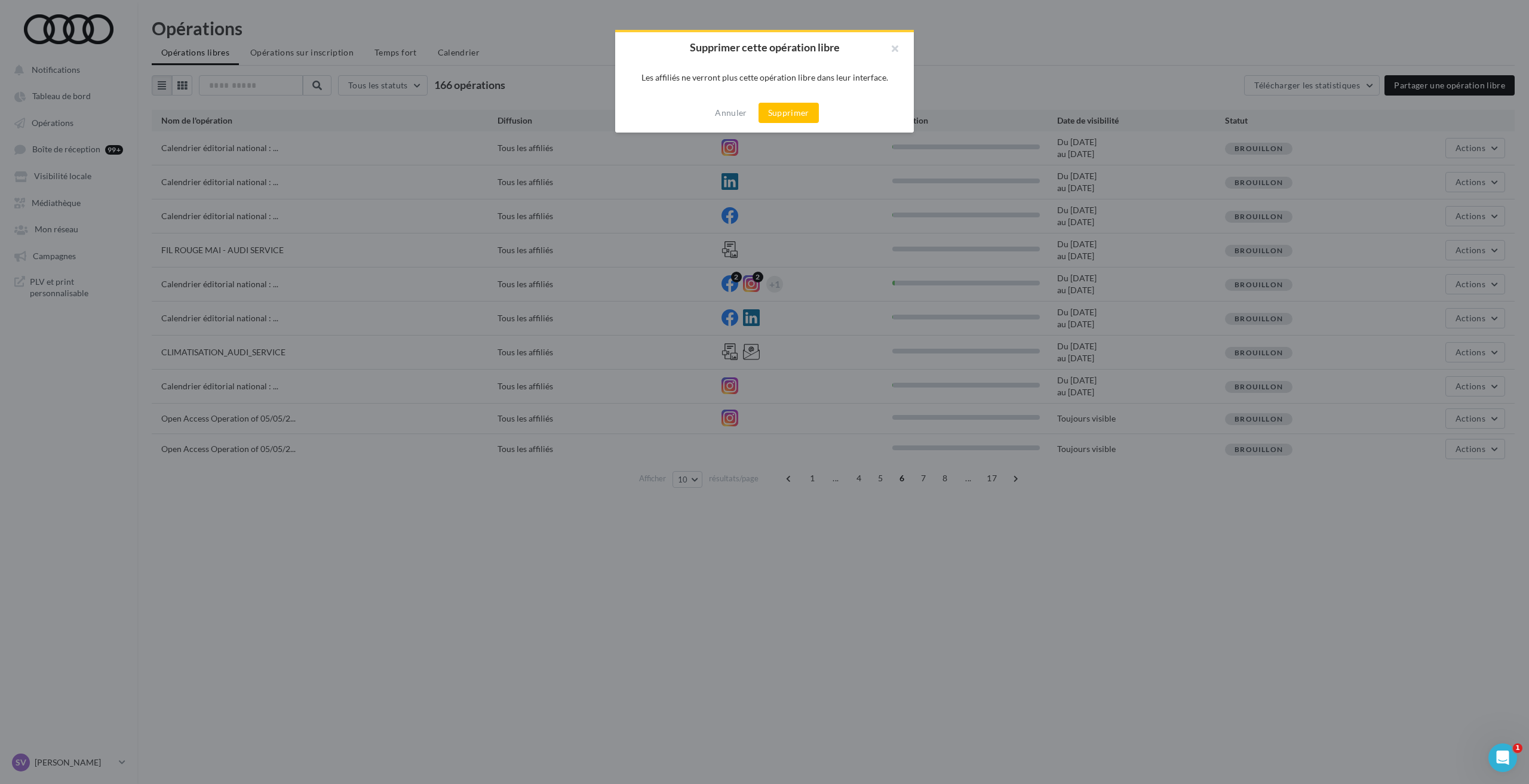
click at [796, 101] on div "Annuler Supprimer" at bounding box center [764, 112] width 299 height 40
click at [797, 114] on button "Supprimer" at bounding box center [789, 113] width 61 height 20
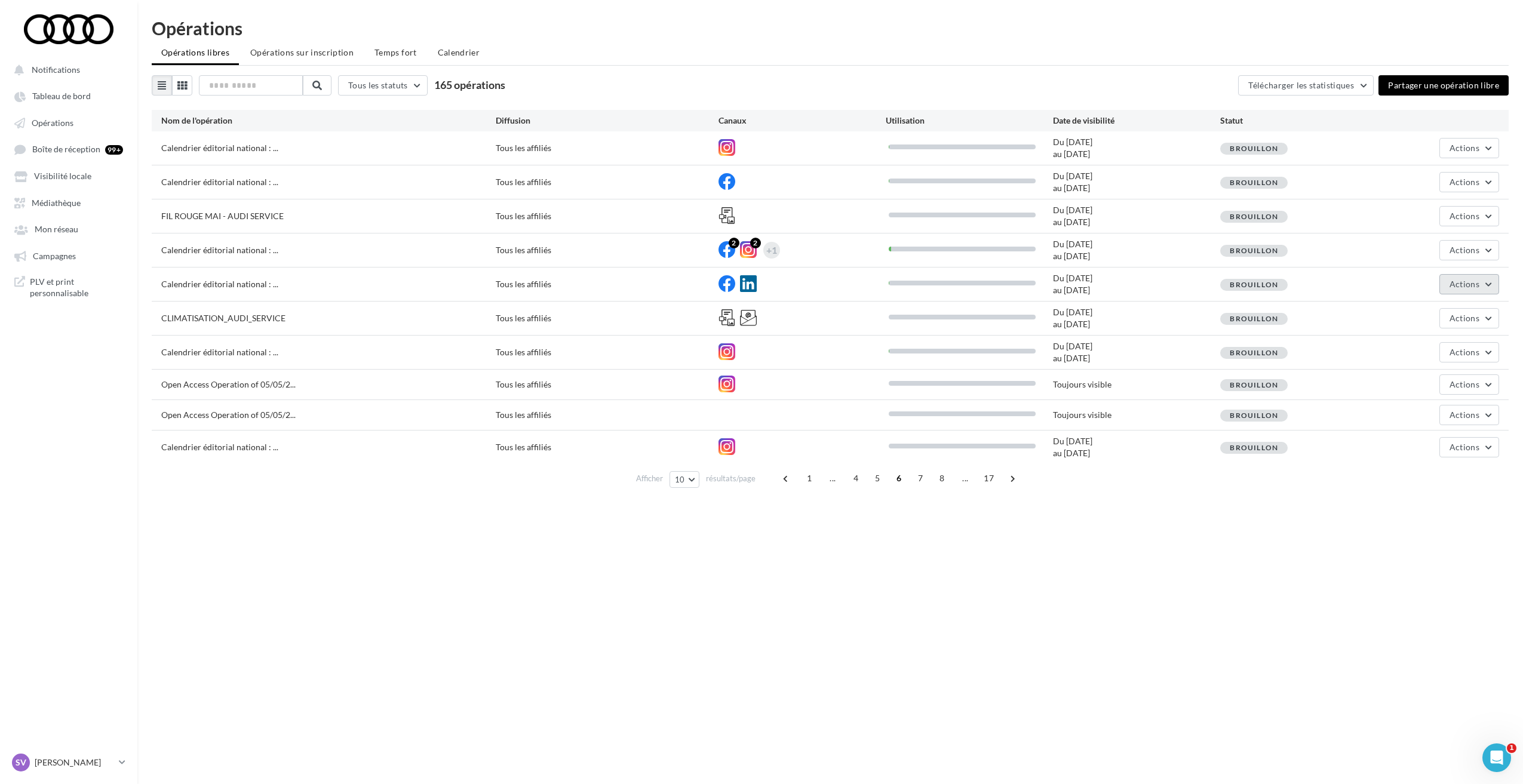
click at [1466, 283] on span "Actions" at bounding box center [1463, 284] width 30 height 10
click at [1307, 529] on div "Notifications Tableau de bord Opérations Boîte de réception 99+" at bounding box center [762, 411] width 1523 height 784
click at [1449, 445] on button "Actions" at bounding box center [1468, 447] width 60 height 20
click at [1430, 605] on button "Supprimer" at bounding box center [1440, 599] width 120 height 31
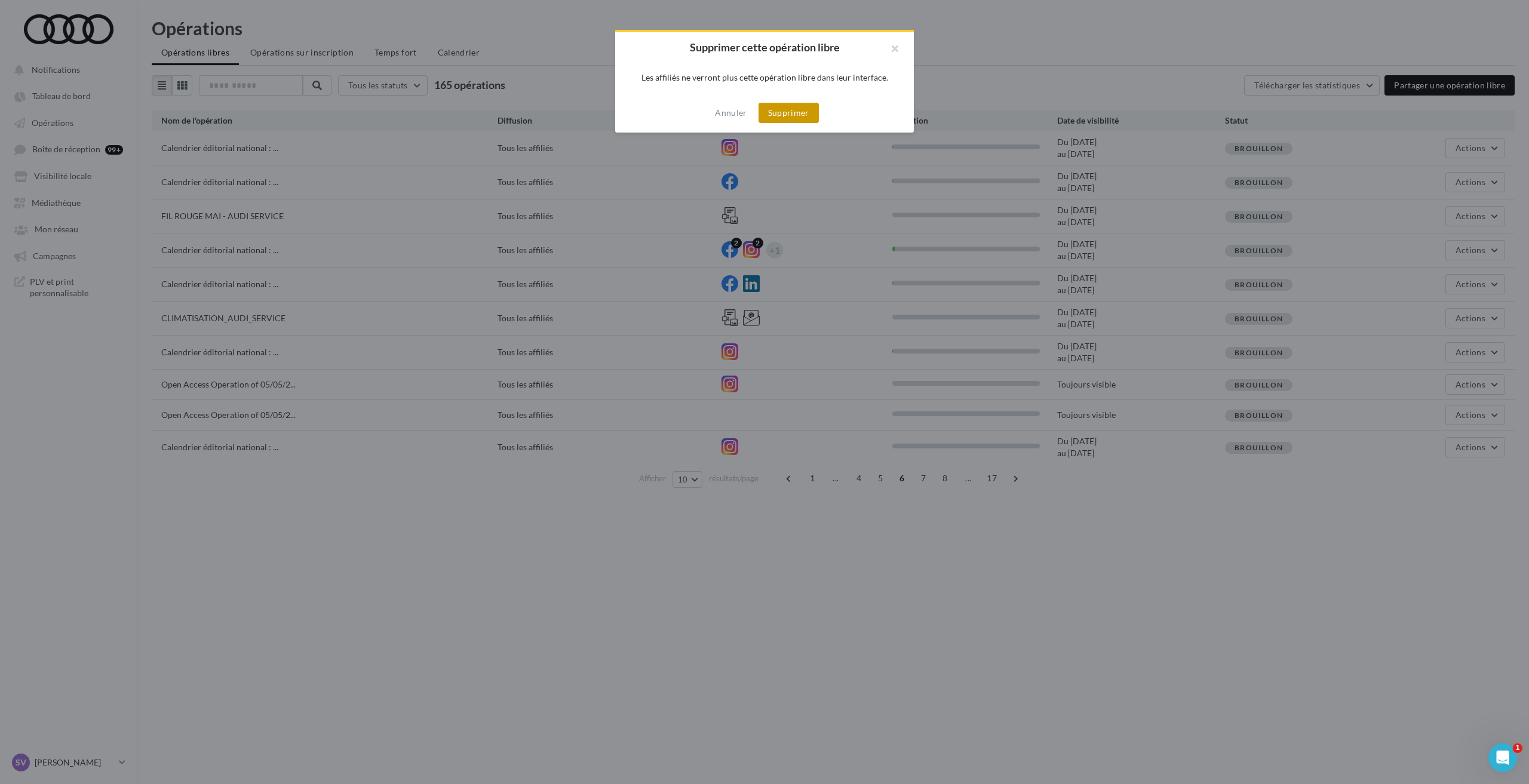
click at [783, 112] on button "Supprimer" at bounding box center [789, 113] width 61 height 20
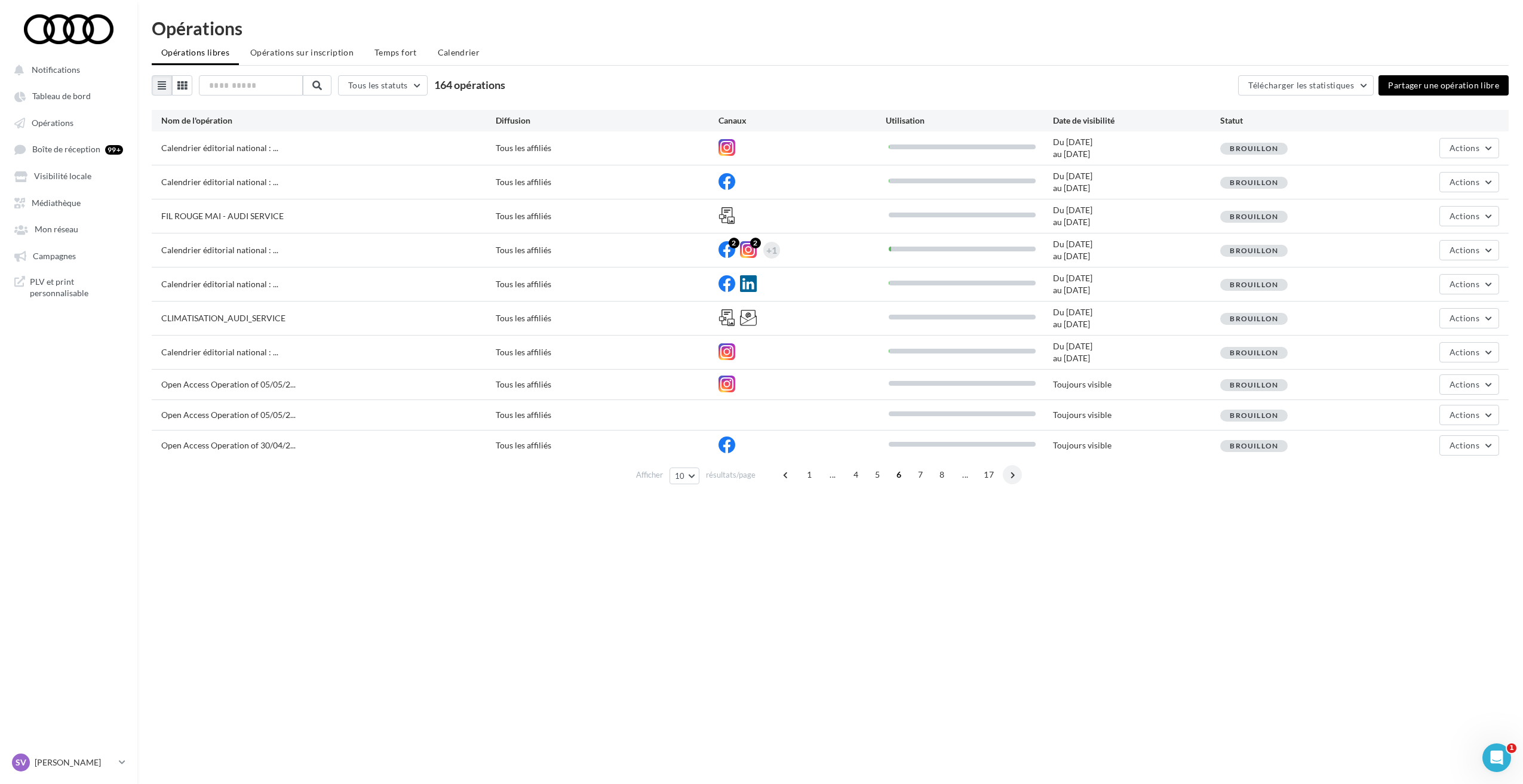
click at [1016, 477] on span at bounding box center [1012, 475] width 19 height 19
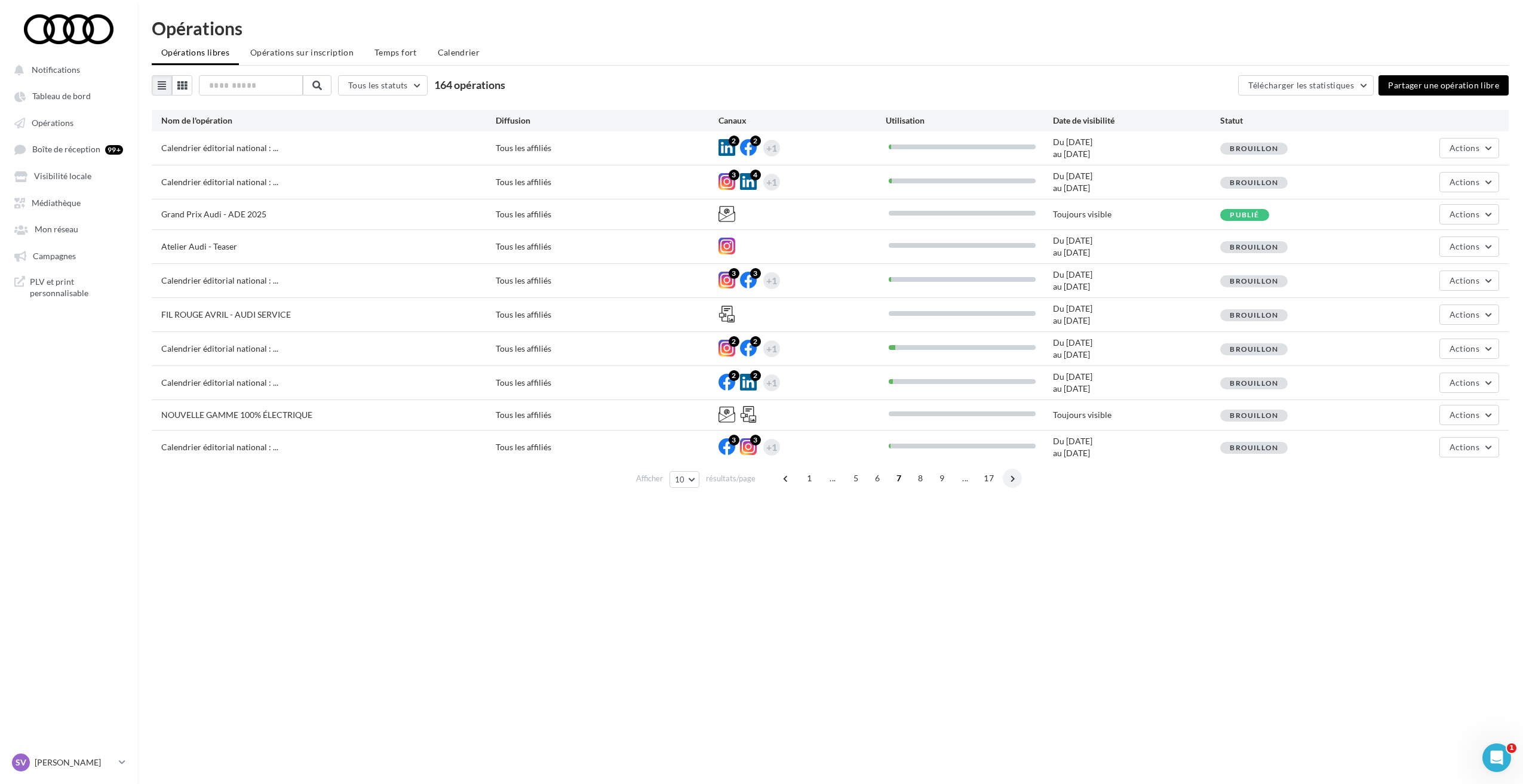
click at [1012, 475] on span at bounding box center [1012, 478] width 19 height 19
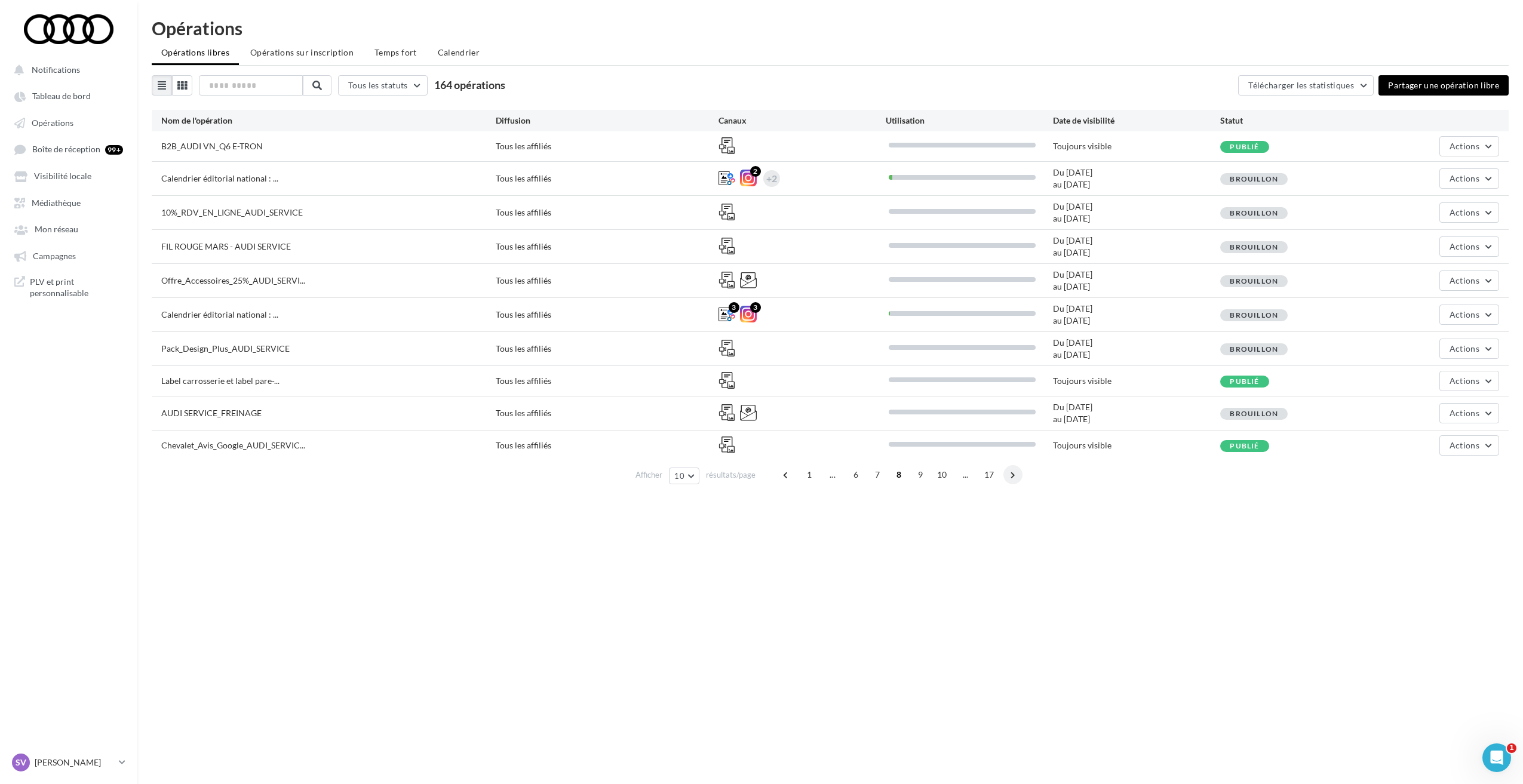
click at [1014, 475] on span at bounding box center [1013, 475] width 19 height 19
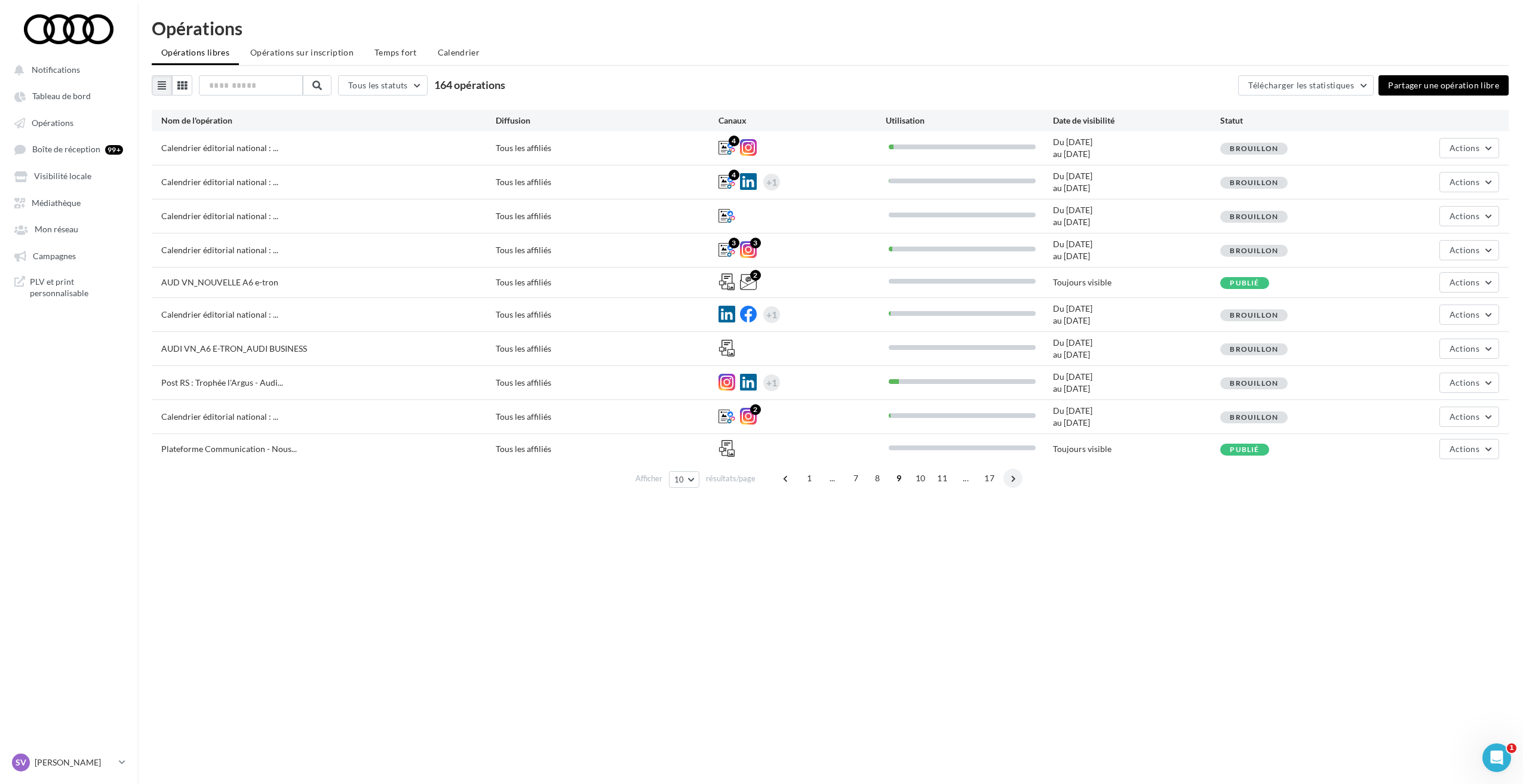
click at [1014, 475] on span at bounding box center [1013, 478] width 19 height 19
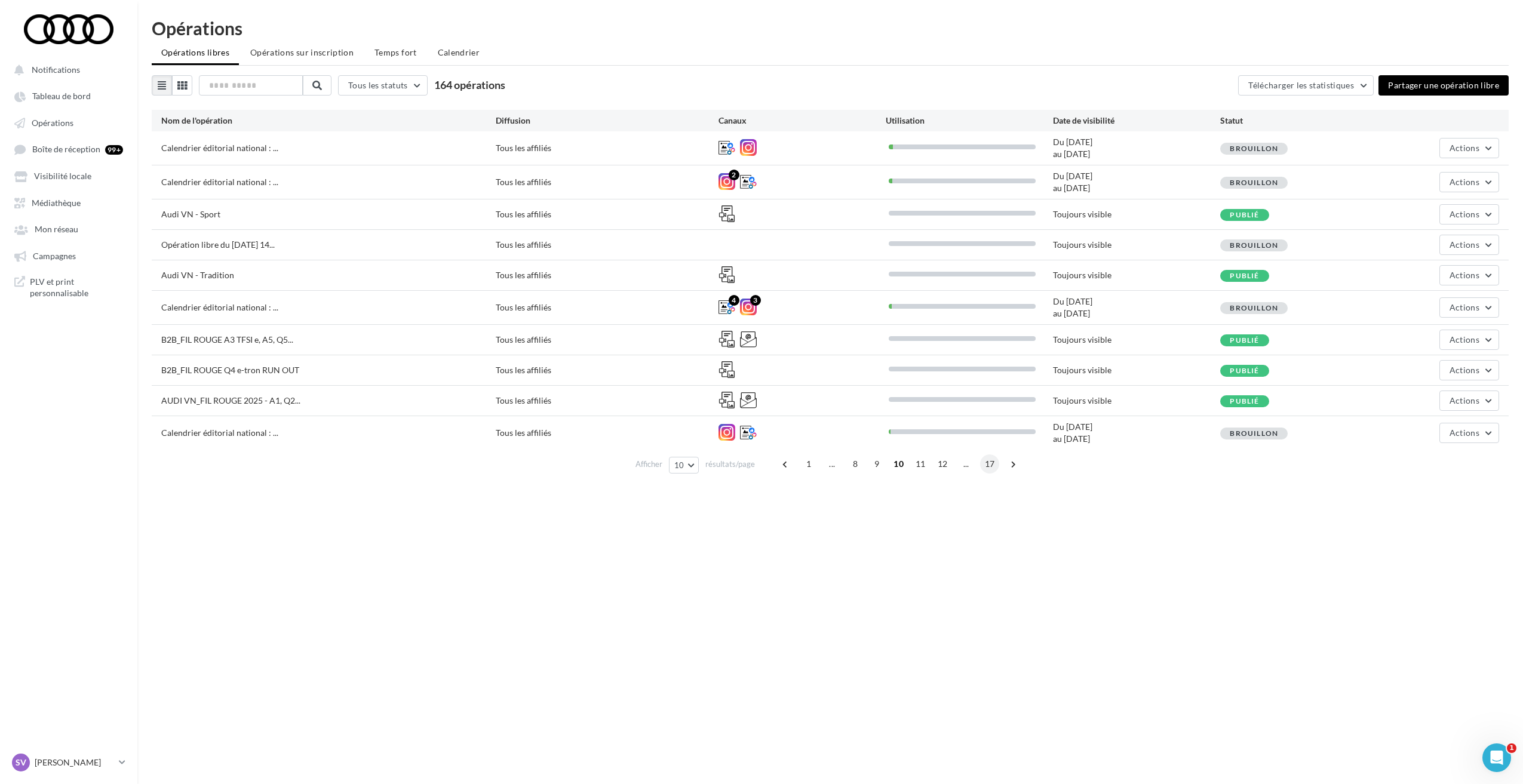
click at [990, 464] on span "17" at bounding box center [989, 464] width 19 height 19
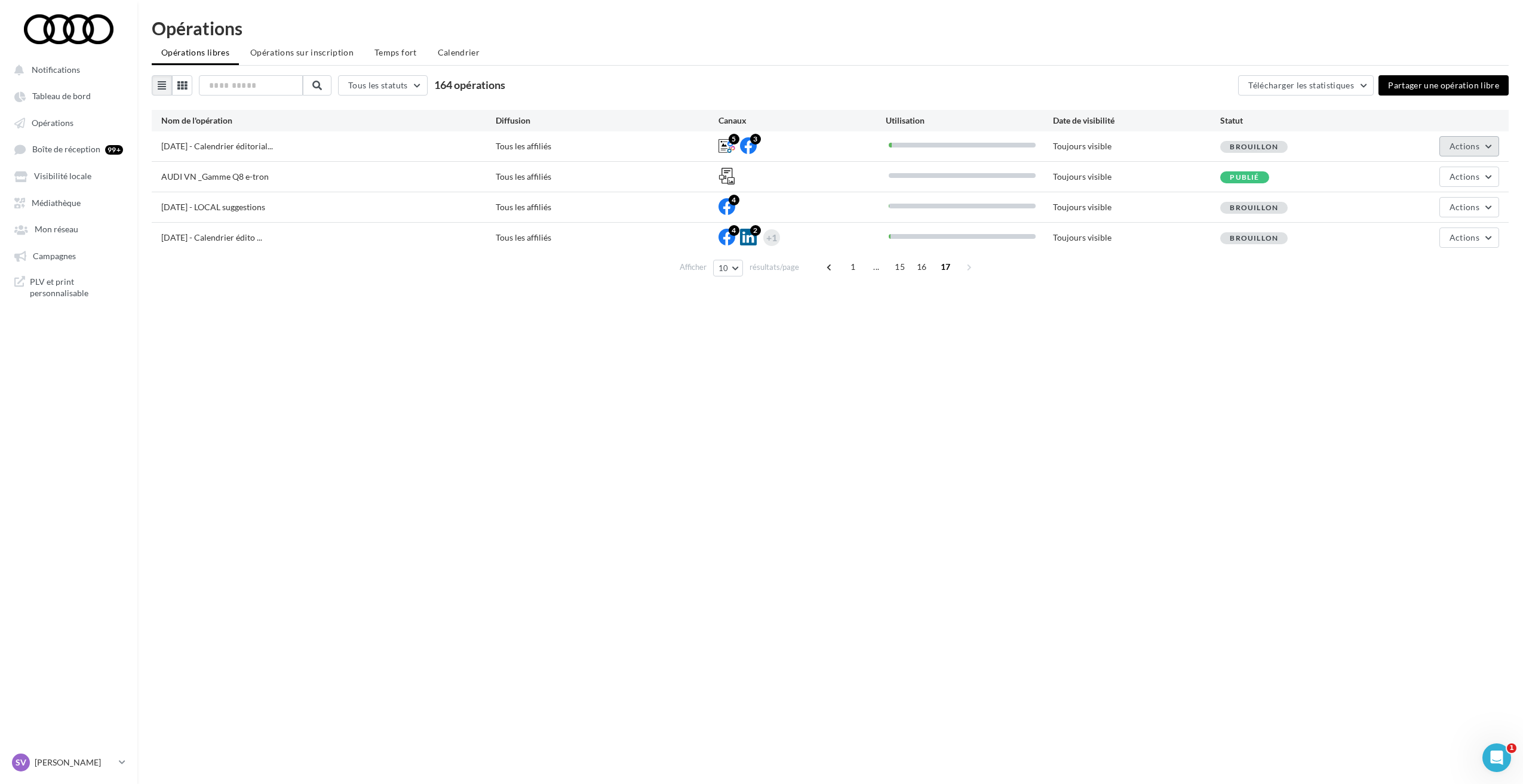
click at [1448, 148] on button "Actions" at bounding box center [1468, 146] width 60 height 20
click at [1444, 177] on button "Editer" at bounding box center [1440, 174] width 120 height 31
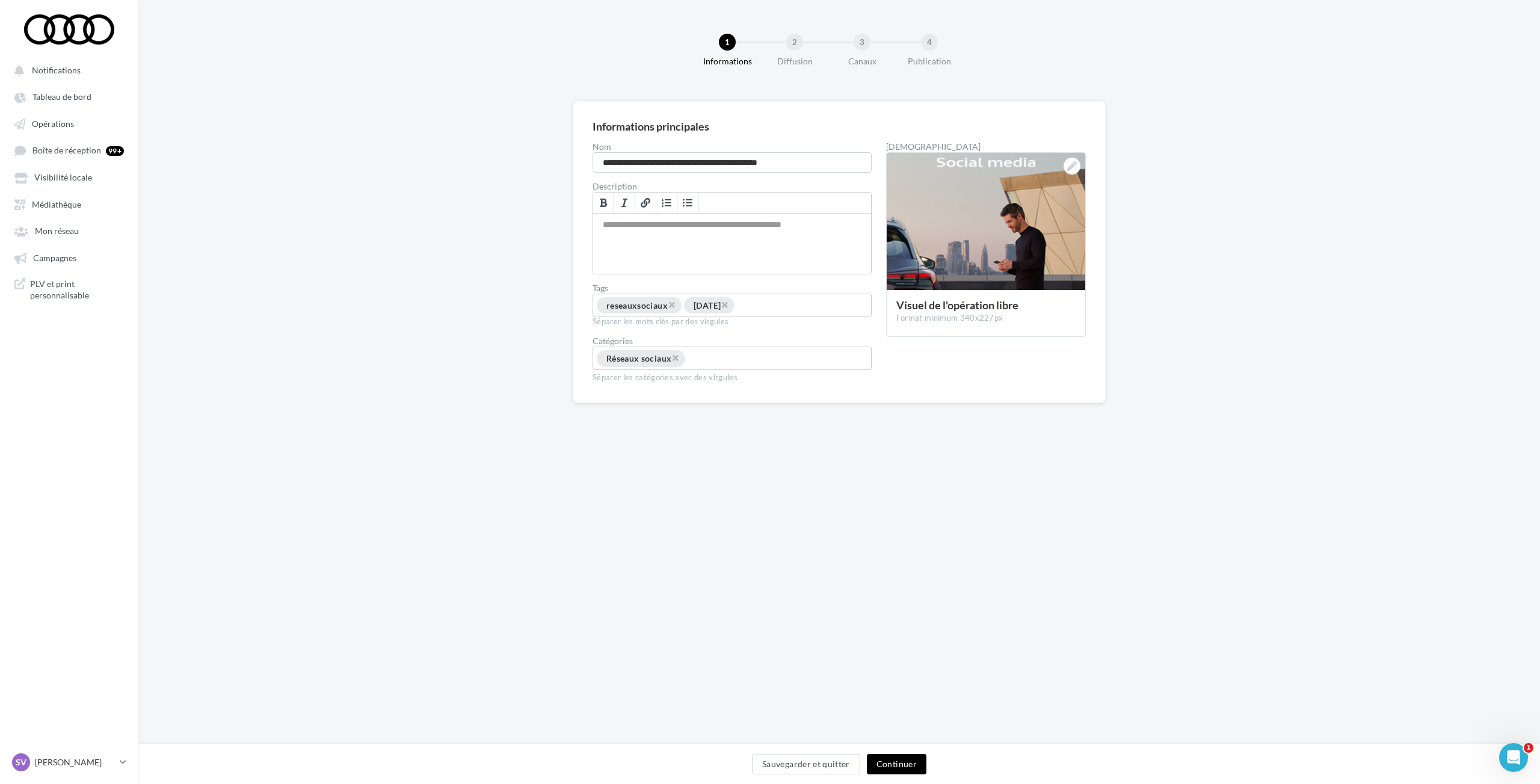
click at [799, 42] on div "2" at bounding box center [794, 42] width 17 height 17
click at [905, 766] on button "Continuer" at bounding box center [896, 764] width 59 height 20
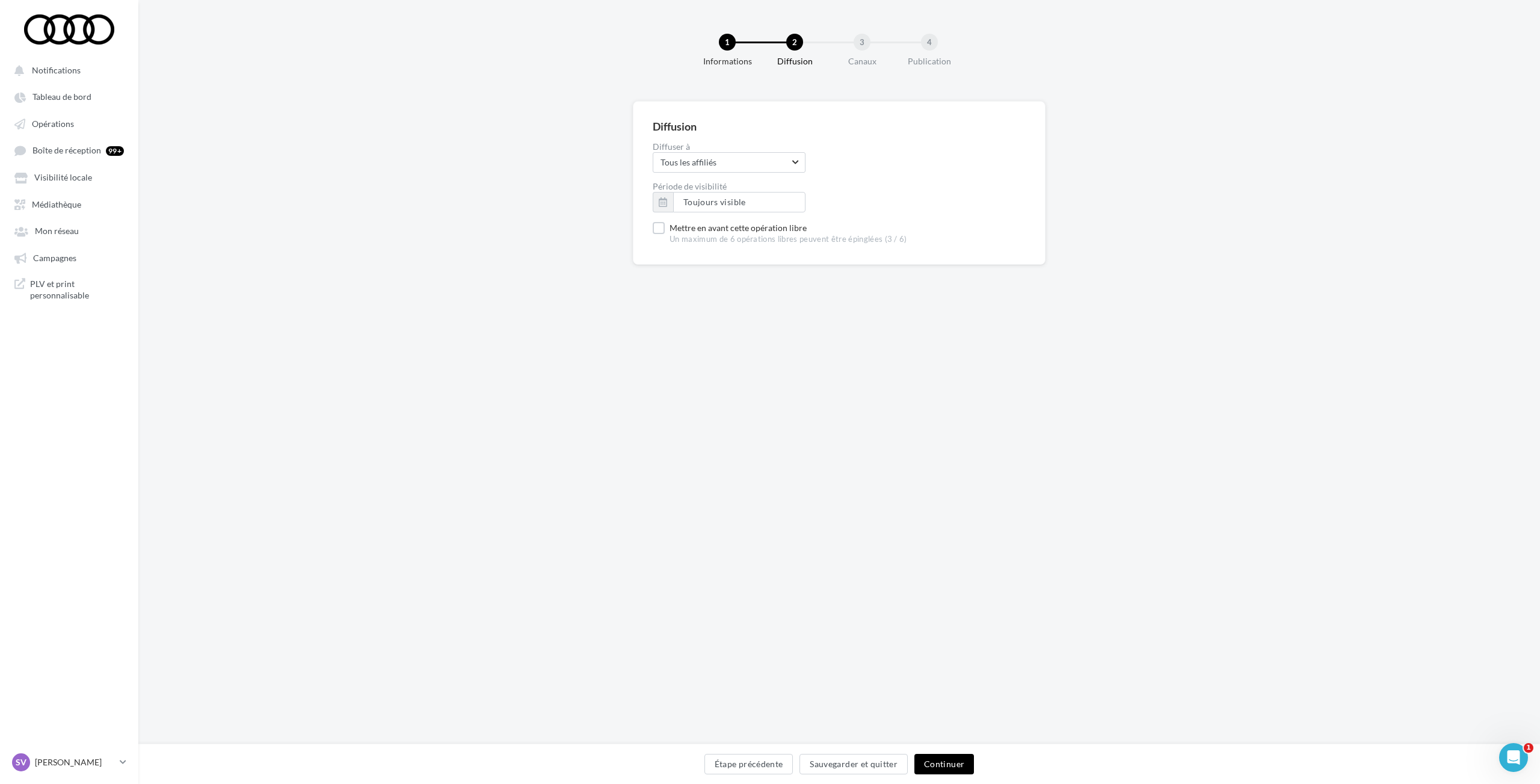
click at [939, 764] on button "Continuer" at bounding box center [944, 764] width 59 height 20
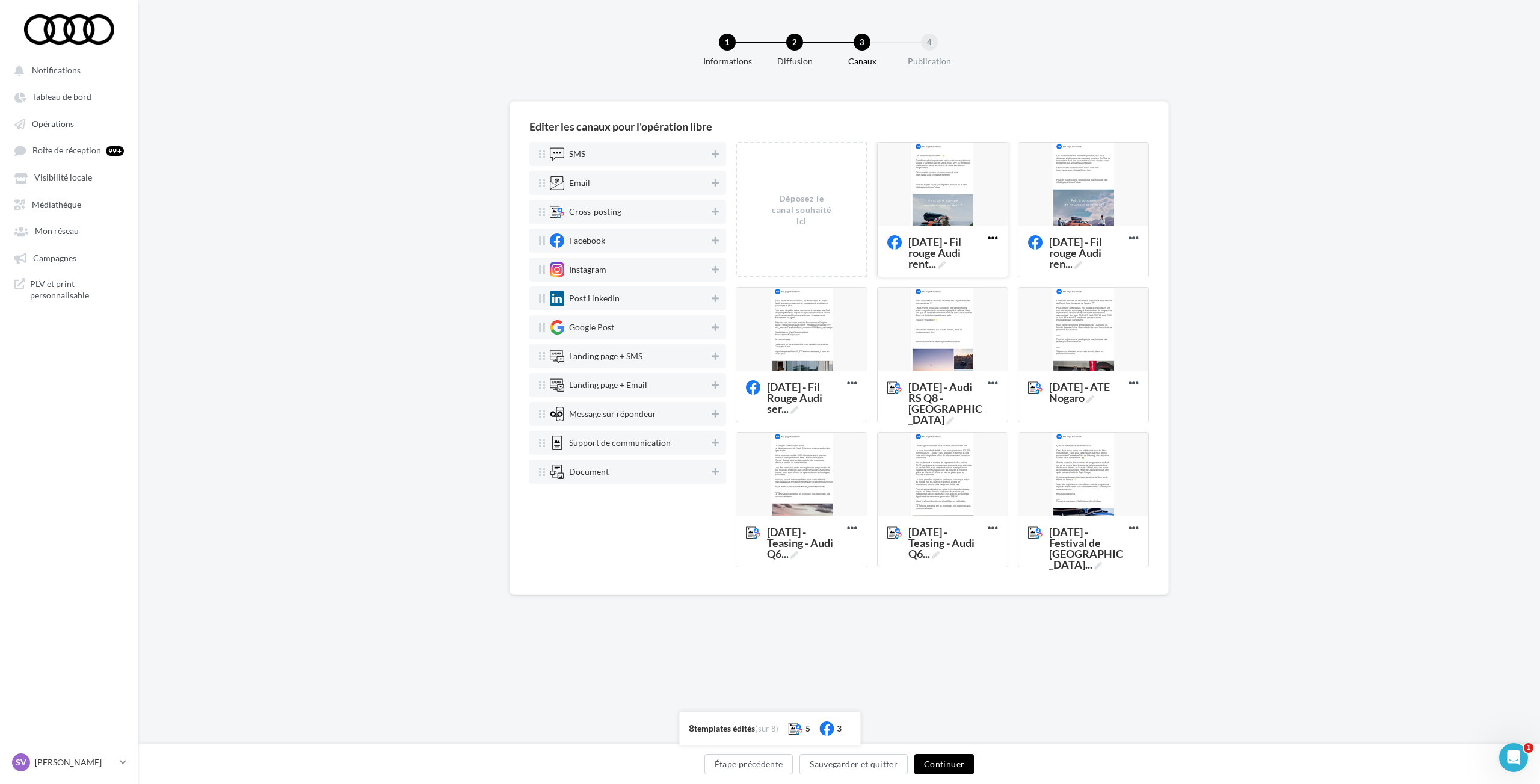
click at [984, 241] on icon at bounding box center [992, 238] width 30 height 30
click at [747, 767] on button "Étape précédente" at bounding box center [748, 764] width 89 height 20
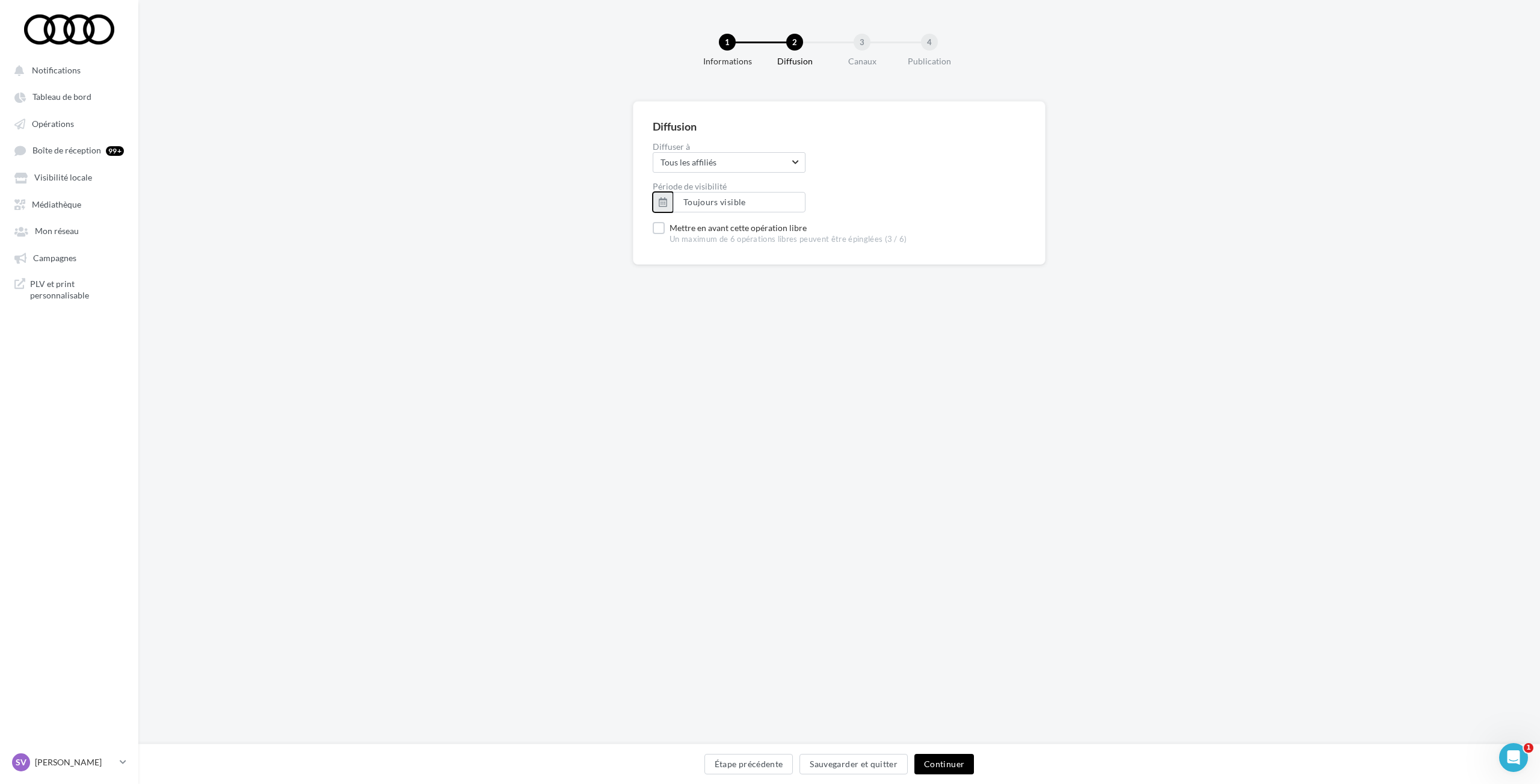
click at [663, 200] on button "button" at bounding box center [663, 202] width 20 height 20
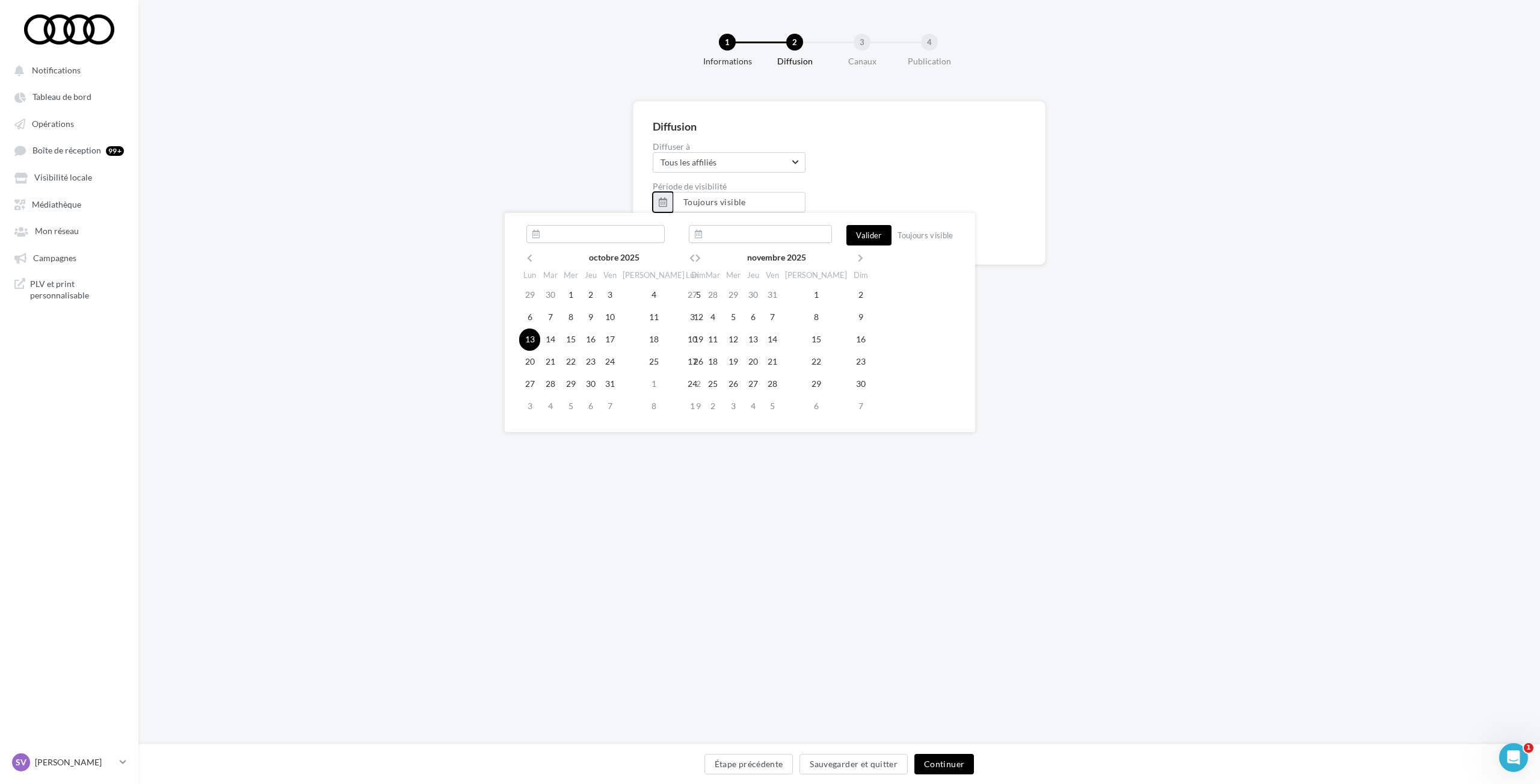
type input "**********"
click at [530, 317] on td "6" at bounding box center [529, 317] width 21 height 22
click at [691, 257] on icon at bounding box center [692, 258] width 15 height 8
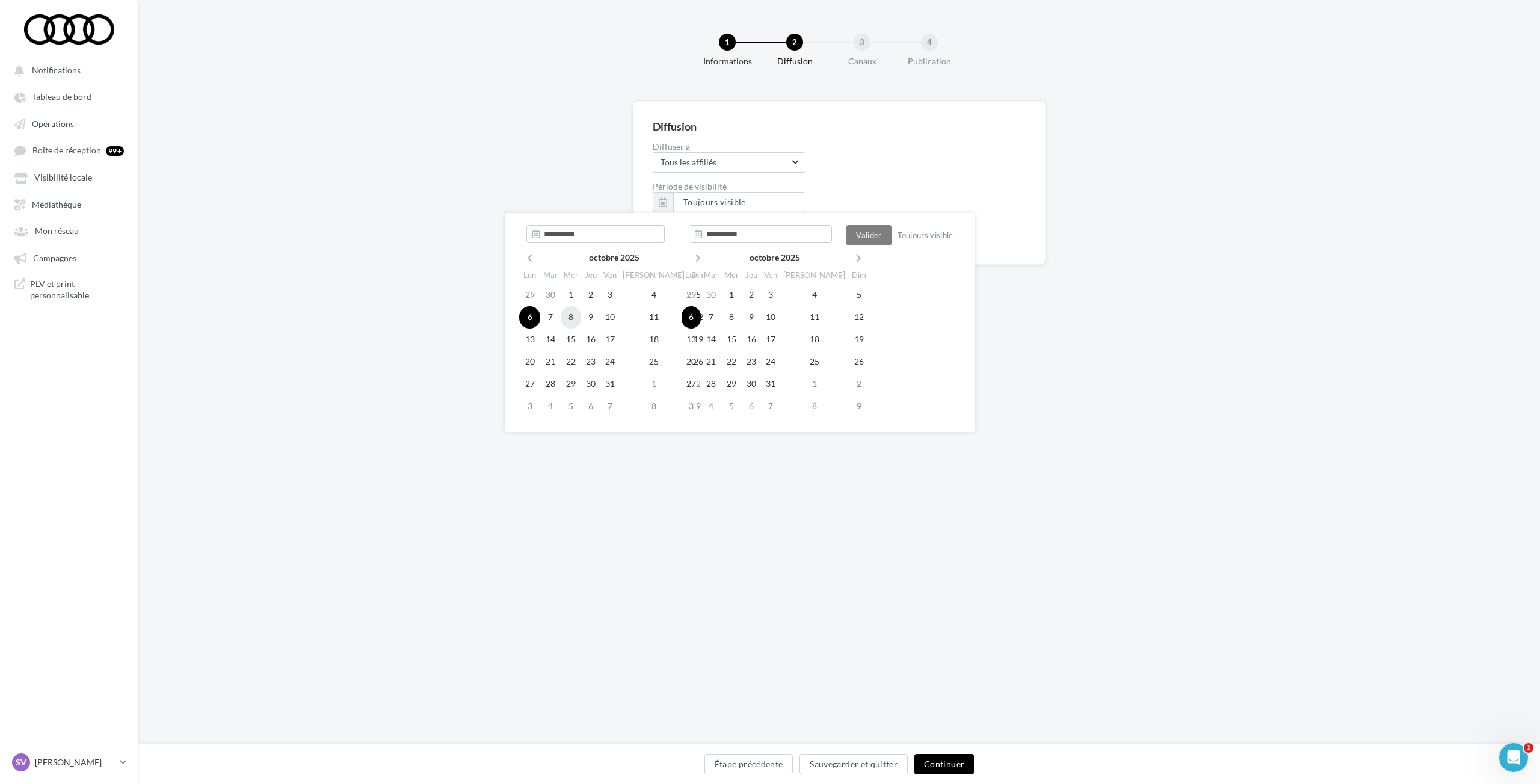
type input "**********"
click at [573, 317] on td "8" at bounding box center [571, 317] width 20 height 22
type input "**********"
click at [938, 759] on button "Continuer" at bounding box center [944, 764] width 59 height 20
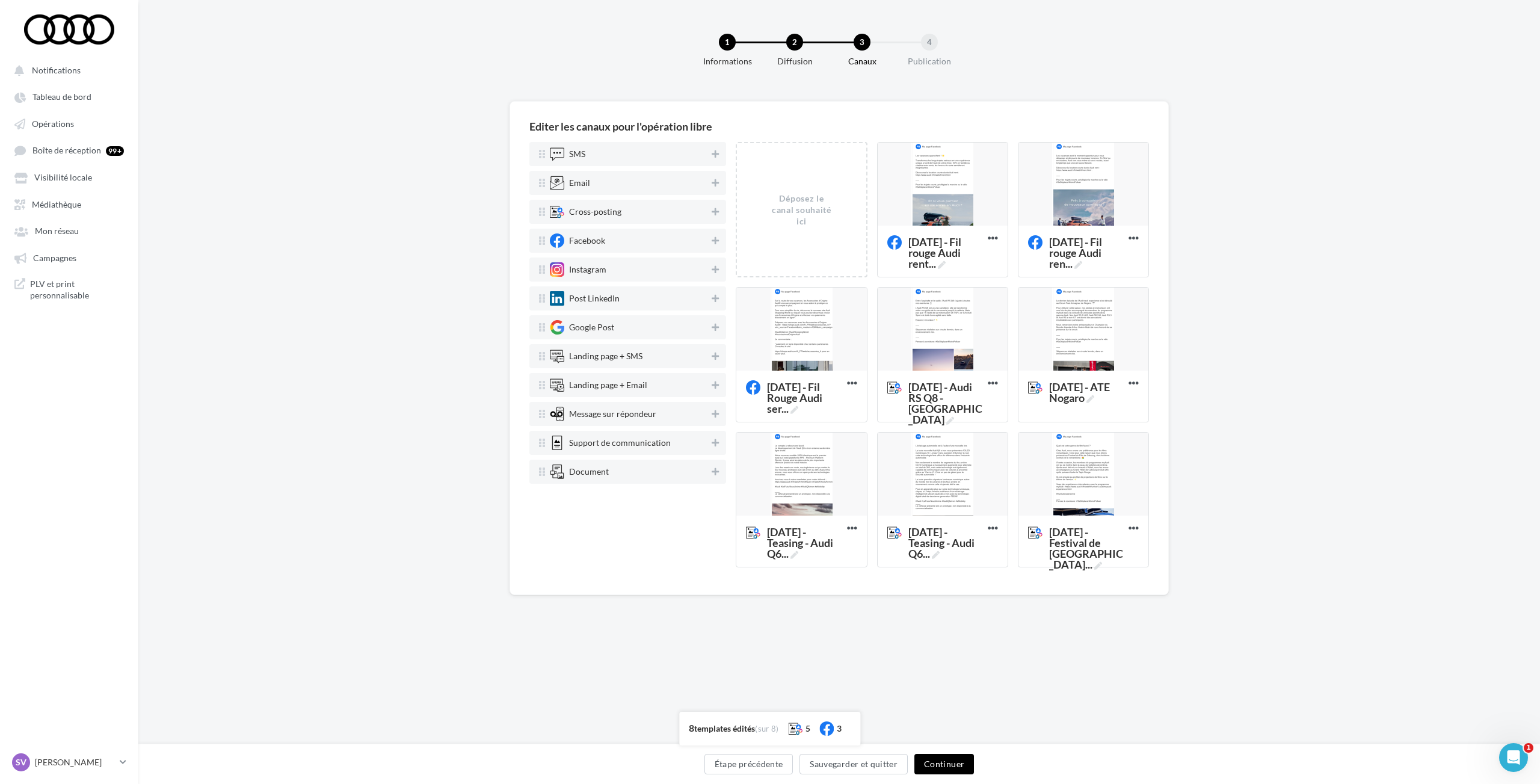
click at [955, 767] on button "Continuer" at bounding box center [944, 764] width 59 height 20
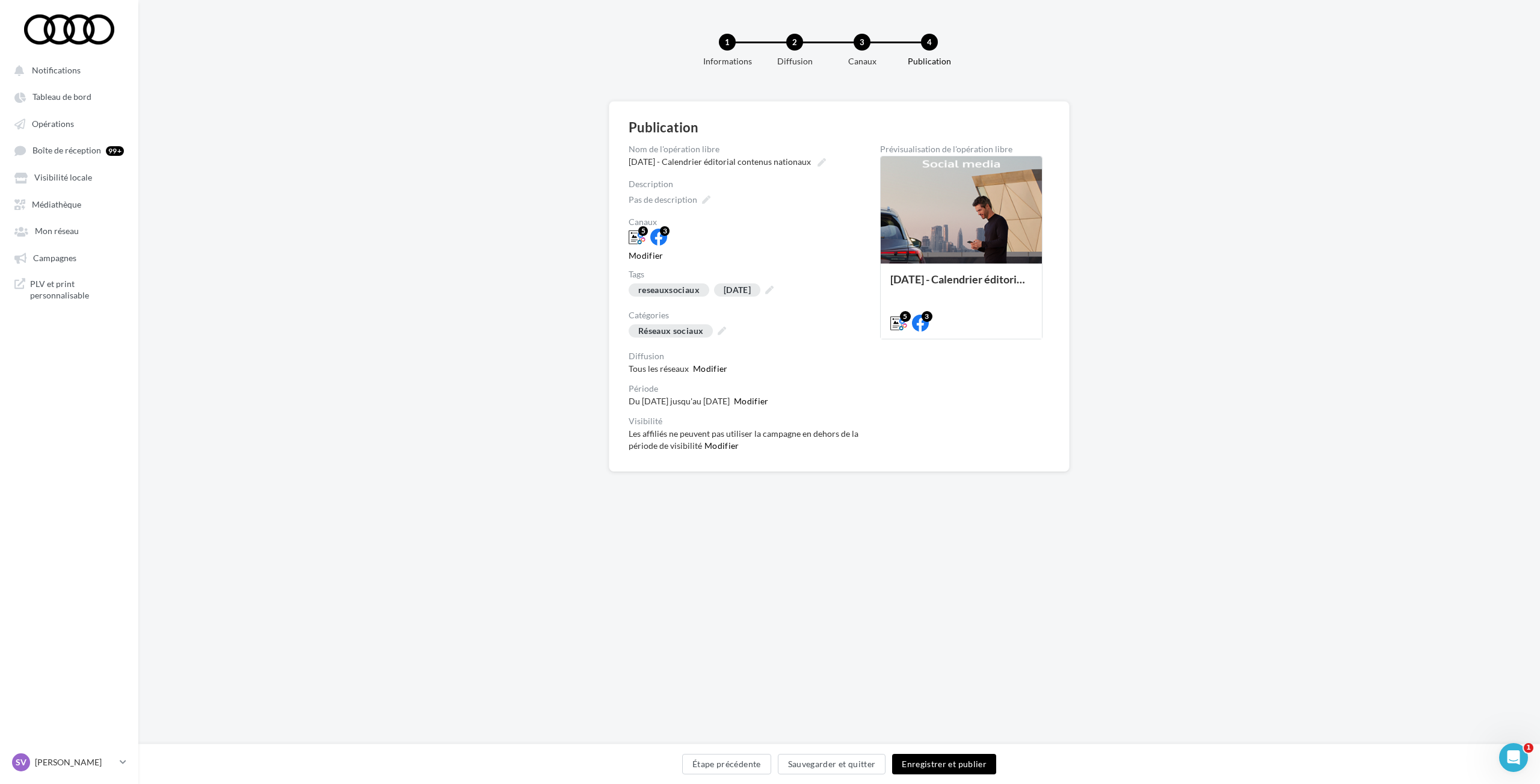
click at [939, 763] on button "Enregistrer et publier" at bounding box center [944, 764] width 104 height 20
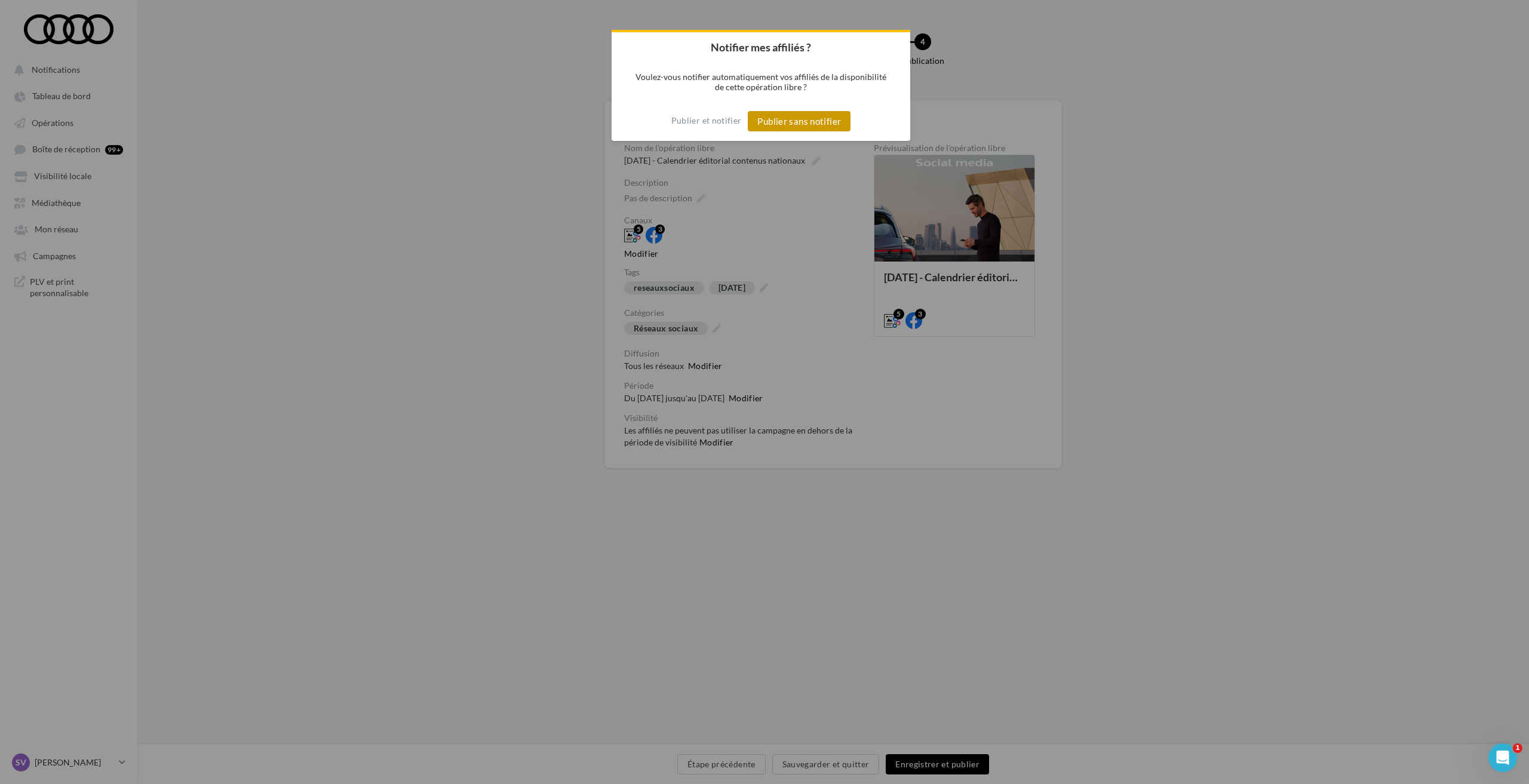
click at [789, 117] on button "Publier sans notifier" at bounding box center [799, 121] width 103 height 20
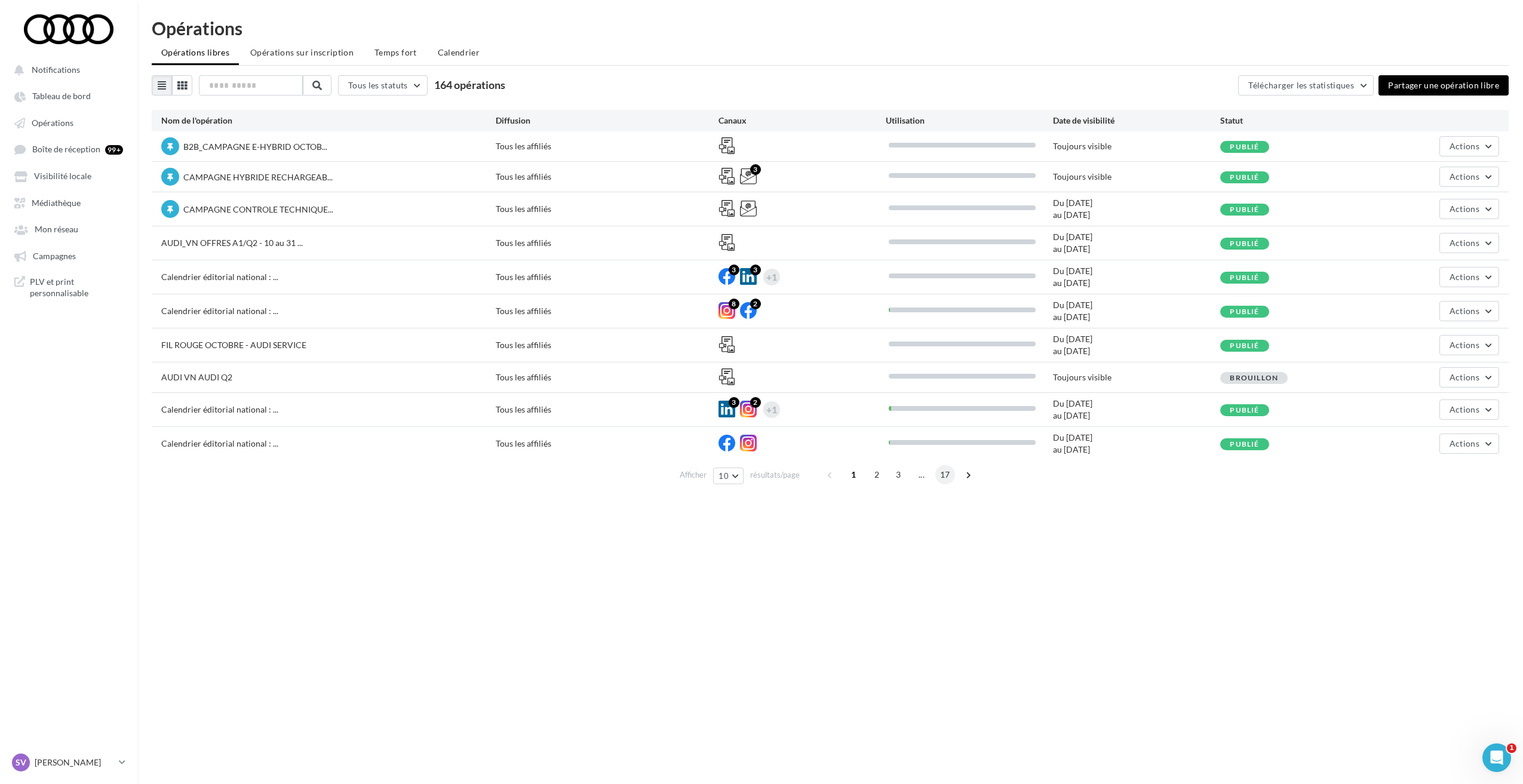
click at [948, 476] on span "17" at bounding box center [944, 475] width 19 height 19
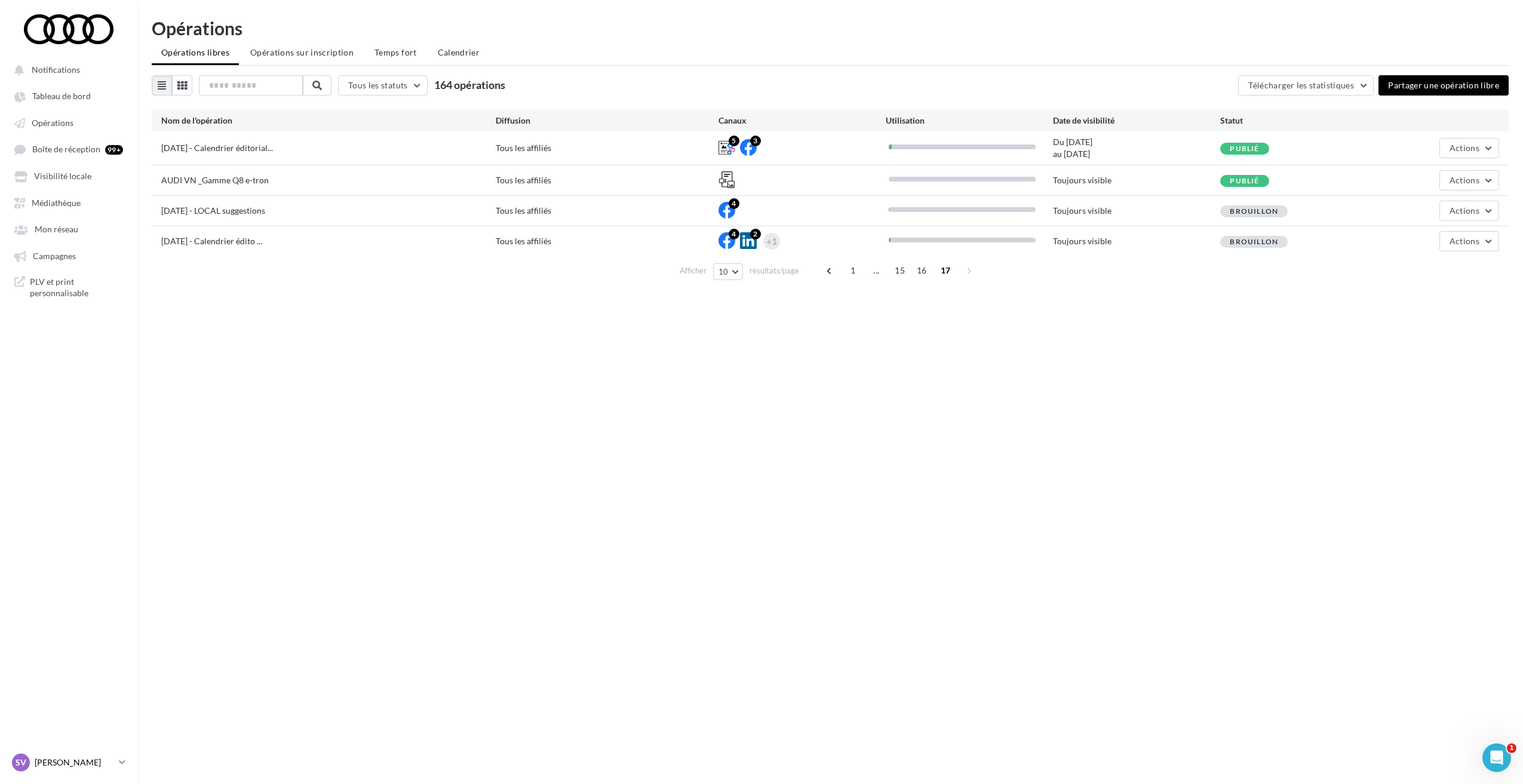
click at [124, 759] on icon at bounding box center [122, 762] width 7 height 10
click at [97, 676] on p "Partenaire Audi" at bounding box center [108, 679] width 132 height 12
